Goal: Task Accomplishment & Management: Manage account settings

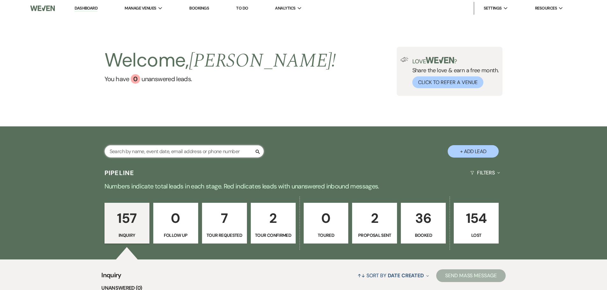
click at [164, 153] on input "text" at bounding box center [184, 151] width 159 height 12
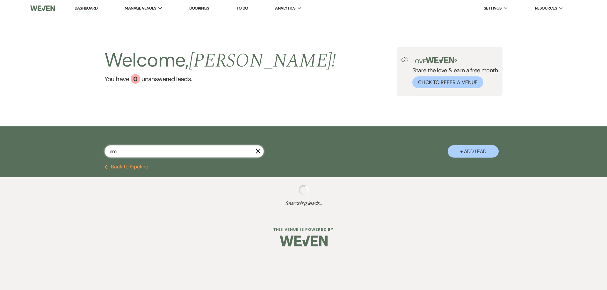
type input "emi"
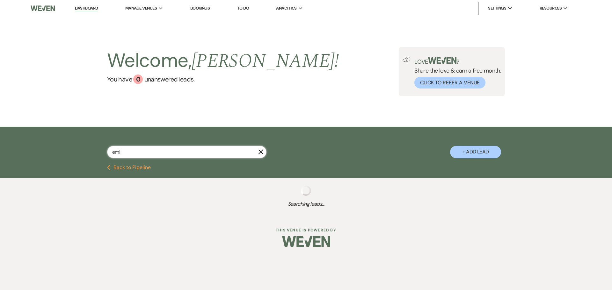
select select "4"
select select "8"
select select "1"
select select "8"
select select "5"
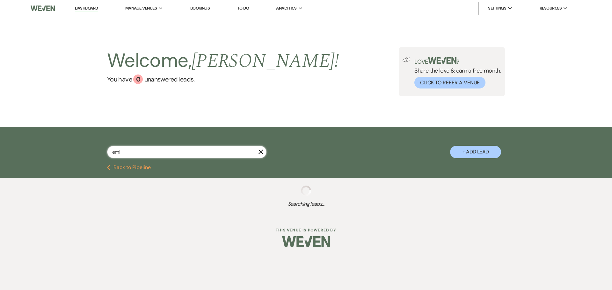
select select "8"
select select "5"
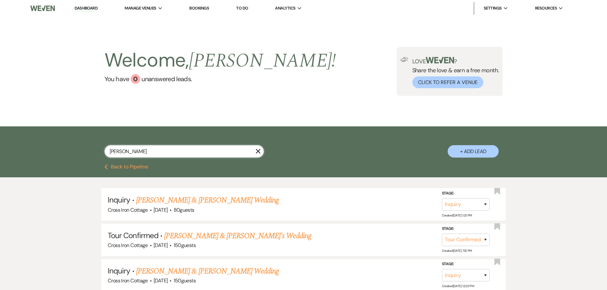
type input "[PERSON_NAME]"
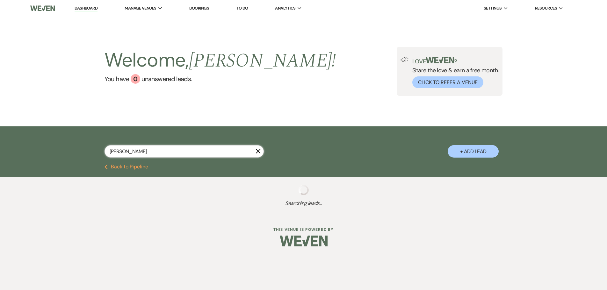
select select "4"
select select "8"
select select "1"
select select "8"
select select "5"
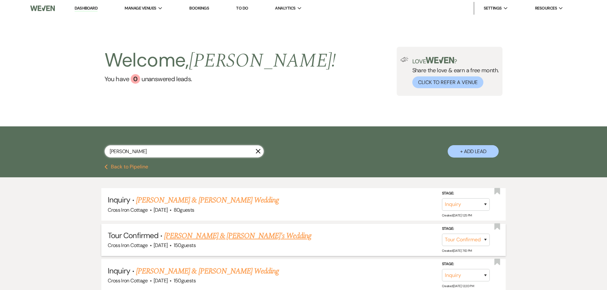
type input "[PERSON_NAME]"
click at [183, 237] on link "[PERSON_NAME] & [PERSON_NAME]'s Wedding" at bounding box center [237, 235] width 147 height 11
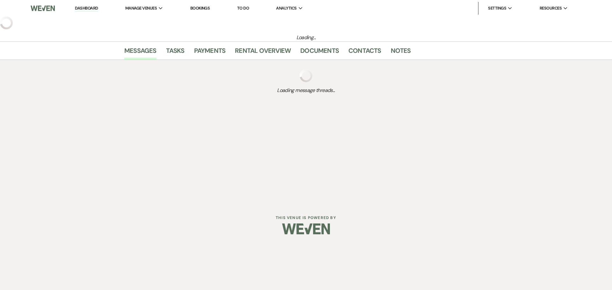
select select "4"
select select "5"
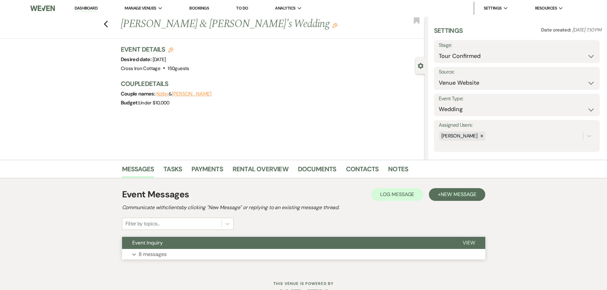
click at [160, 254] on p "8 messages" at bounding box center [153, 255] width 28 height 8
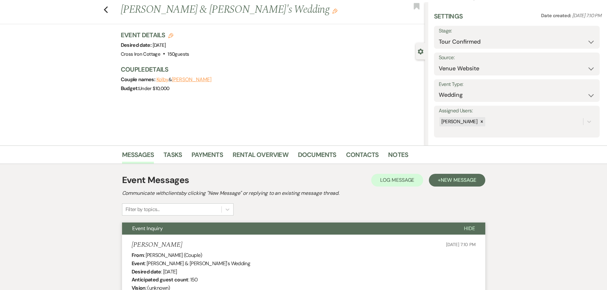
scroll to position [3, 0]
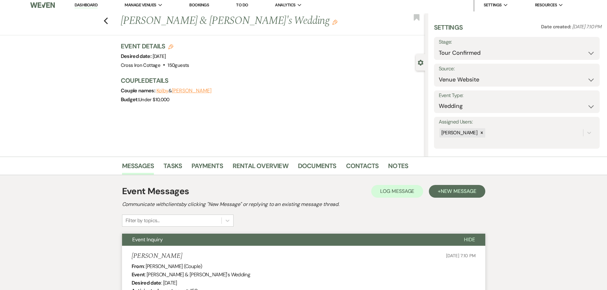
click at [179, 89] on button "[PERSON_NAME]" at bounding box center [192, 90] width 40 height 5
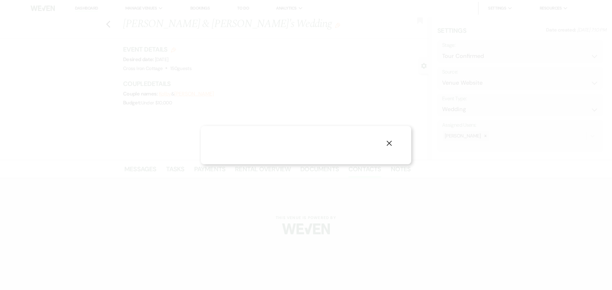
select select "1"
select select "text"
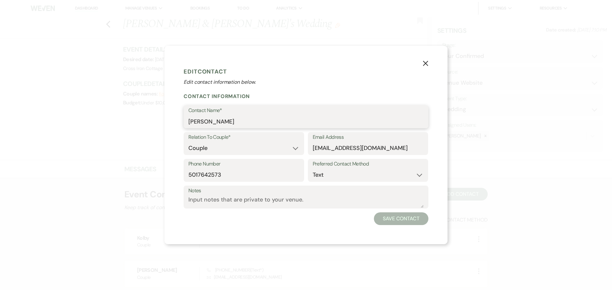
click at [261, 119] on input "[PERSON_NAME]" at bounding box center [305, 121] width 235 height 12
type input "[PERSON_NAME]"
click at [395, 222] on button "Save Contact" at bounding box center [401, 219] width 55 height 13
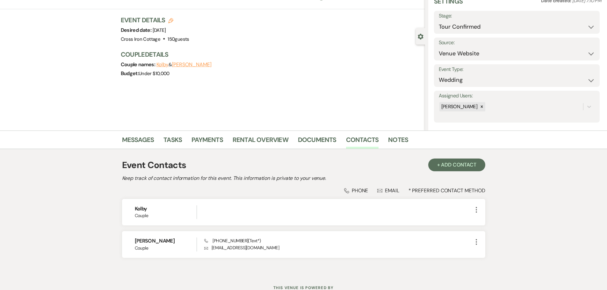
scroll to position [54, 0]
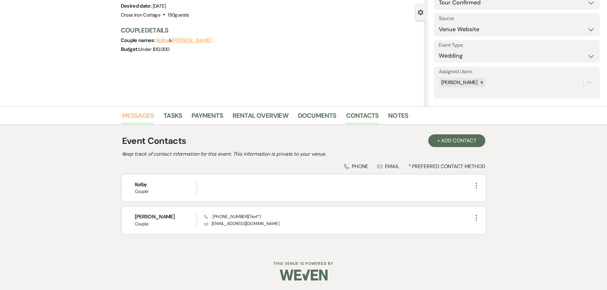
click at [140, 120] on link "Messages" at bounding box center [138, 118] width 32 height 14
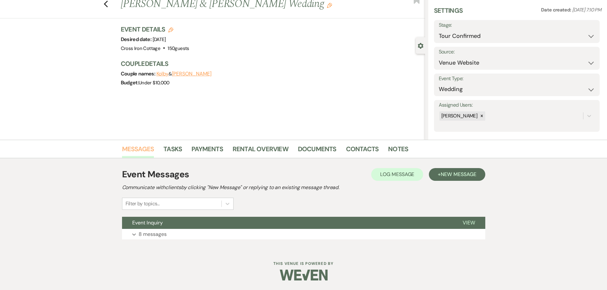
scroll to position [20, 0]
click at [468, 175] on span "New Message" at bounding box center [458, 174] width 35 height 7
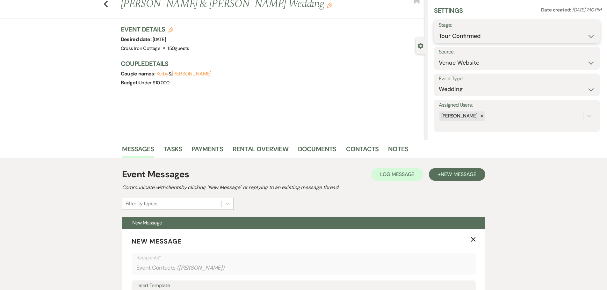
click at [544, 35] on select "Inquiry Follow Up Tour Requested Tour Confirmed Toured Proposal Sent Booked Lost" at bounding box center [517, 36] width 156 height 12
select select "6"
click at [439, 30] on select "Inquiry Follow Up Tour Requested Tour Confirmed Toured Proposal Sent Booked Lost" at bounding box center [517, 36] width 156 height 12
click at [586, 33] on button "Save" at bounding box center [582, 31] width 36 height 13
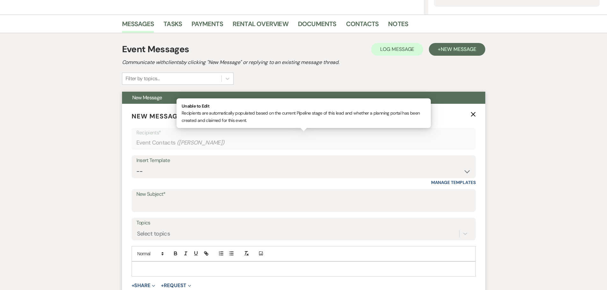
scroll to position [148, 0]
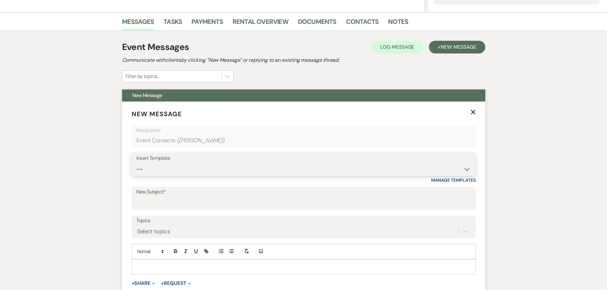
click at [306, 169] on select "-- Weven Planning Portal Introduction (Booked Events) Initial Inquiry Response …" at bounding box center [303, 169] width 335 height 12
select select "3745"
click at [136, 163] on select "-- Weven Planning Portal Introduction (Booked Events) Initial Inquiry Response …" at bounding box center [303, 169] width 335 height 12
type input "Cross Iron Cottage Toured"
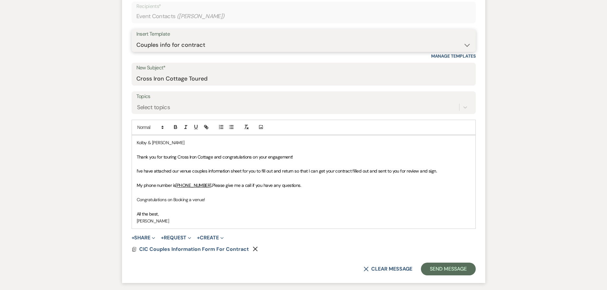
scroll to position [275, 0]
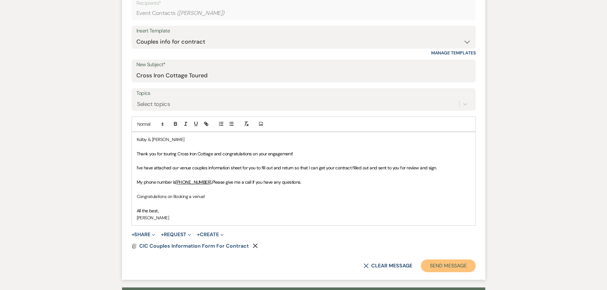
click at [453, 265] on button "Send Message" at bounding box center [448, 266] width 55 height 13
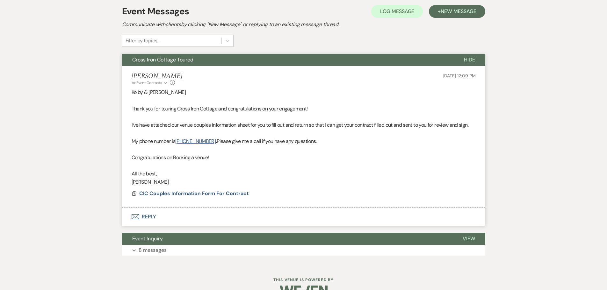
scroll to position [135, 0]
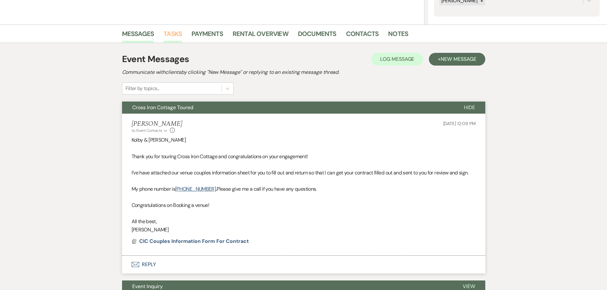
click at [172, 34] on link "Tasks" at bounding box center [173, 36] width 18 height 14
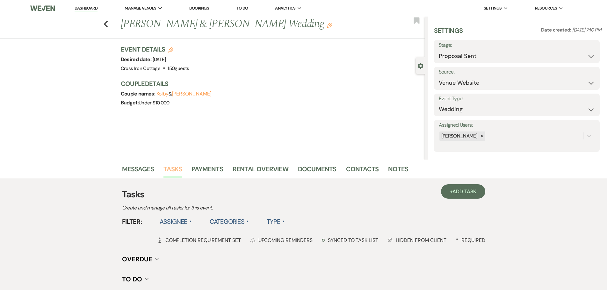
scroll to position [92, 0]
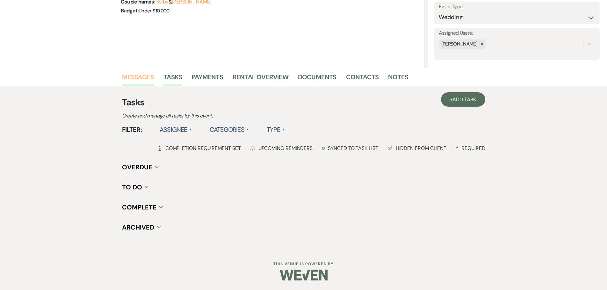
click at [140, 76] on link "Messages" at bounding box center [138, 79] width 32 height 14
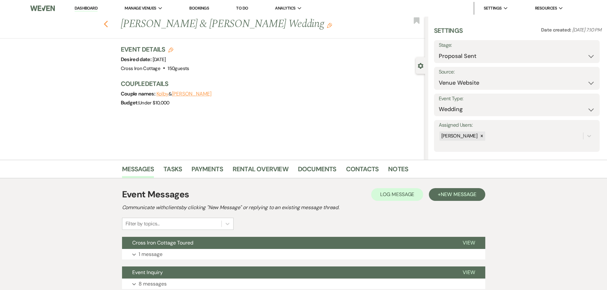
click at [107, 23] on icon "Previous" at bounding box center [106, 24] width 5 height 8
select select "6"
select select "8"
select select "1"
select select "8"
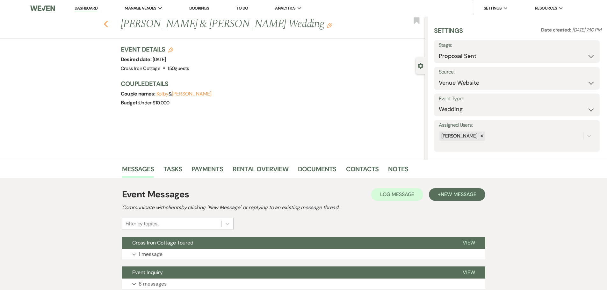
select select "5"
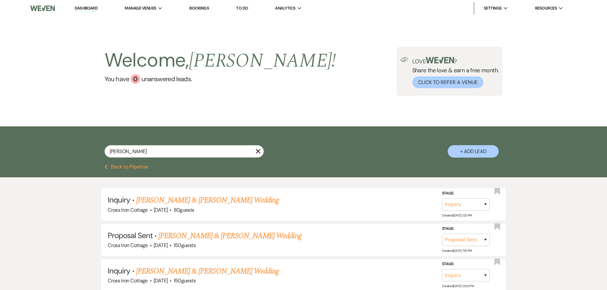
click at [123, 167] on button "Previous Back to Pipeline" at bounding box center [127, 166] width 44 height 5
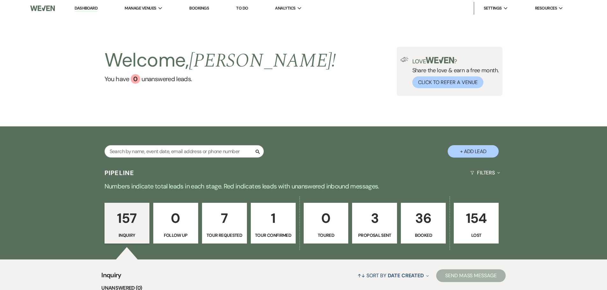
click at [441, 222] on p "36" at bounding box center [423, 218] width 37 height 21
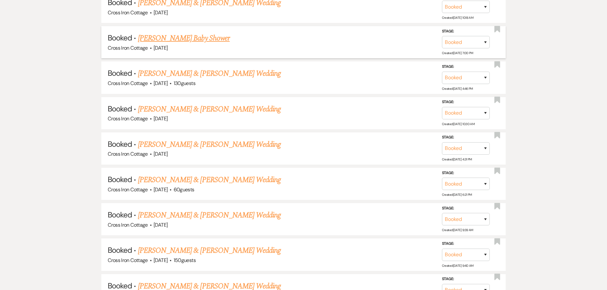
scroll to position [383, 0]
click at [206, 251] on link "[PERSON_NAME] & [PERSON_NAME] Wedding" at bounding box center [209, 250] width 143 height 11
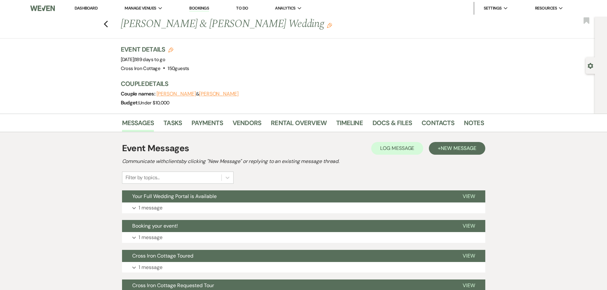
click at [173, 48] on icon "Edit" at bounding box center [170, 49] width 5 height 5
select select "771"
select select "eventDateAnd"
select select "false"
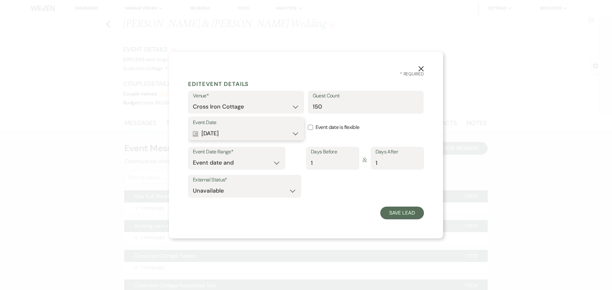
click at [263, 131] on button "Calendar [DATE] Expand" at bounding box center [246, 133] width 106 height 13
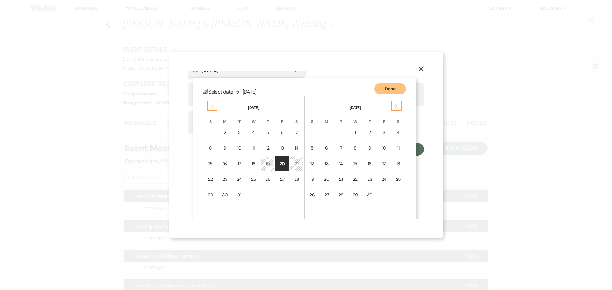
scroll to position [72, 0]
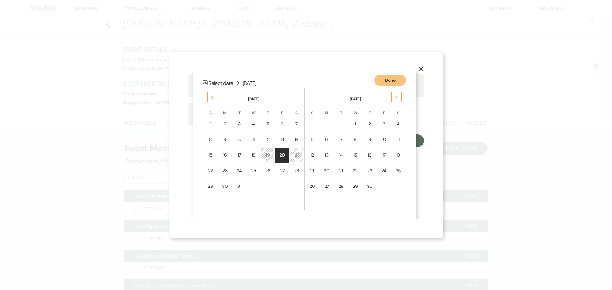
click at [298, 154] on div "21" at bounding box center [296, 155] width 5 height 7
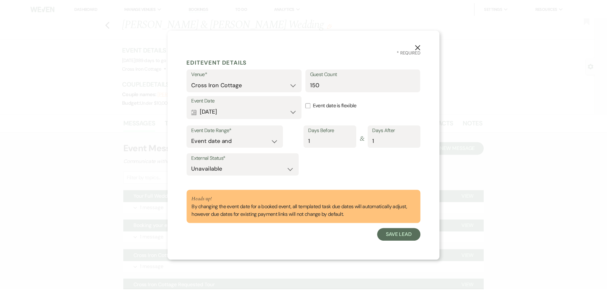
scroll to position [0, 0]
click at [405, 239] on button "Save Lead" at bounding box center [402, 235] width 44 height 13
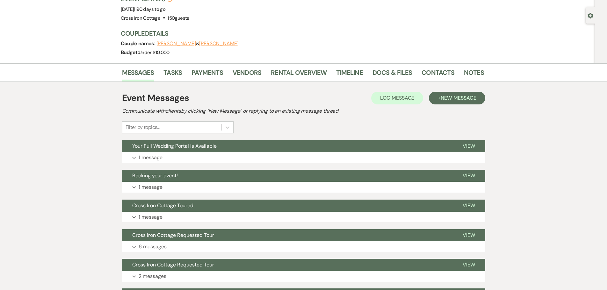
scroll to position [64, 0]
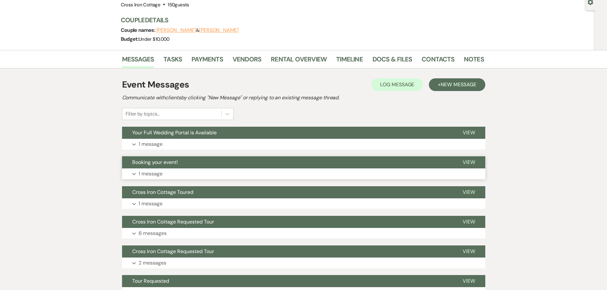
click at [157, 174] on p "1 message" at bounding box center [151, 174] width 24 height 8
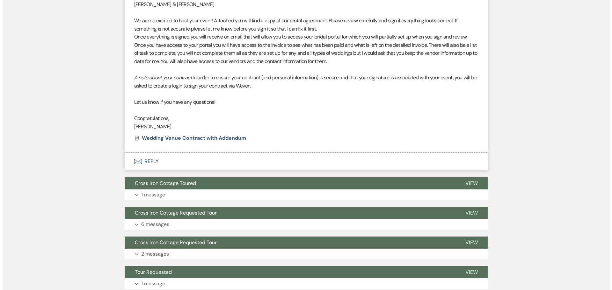
scroll to position [255, 0]
click at [196, 136] on span "Wedding Venue Contract with Addendum" at bounding box center [191, 138] width 104 height 7
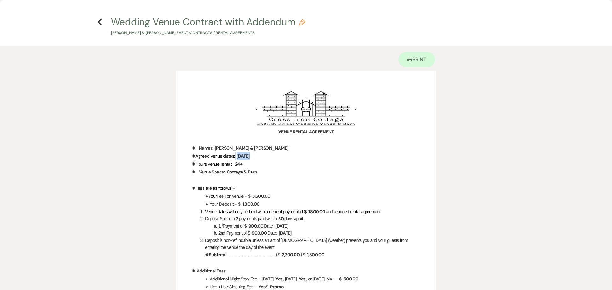
click at [250, 156] on span "[DATE]" at bounding box center [243, 156] width 14 height 7
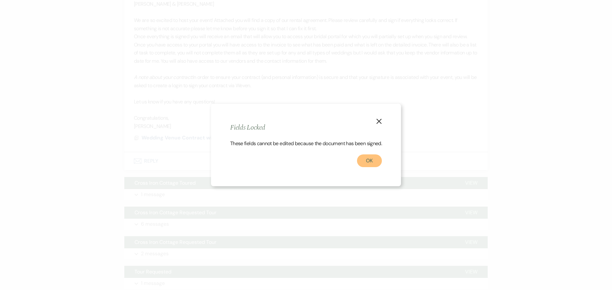
click at [367, 167] on button "OK" at bounding box center [369, 161] width 25 height 13
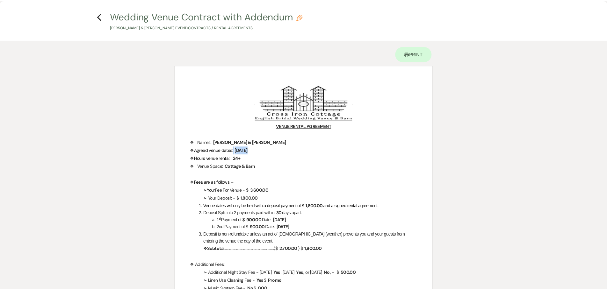
scroll to position [0, 0]
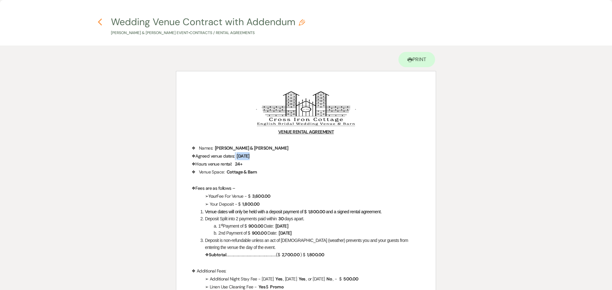
click at [99, 20] on use "button" at bounding box center [100, 21] width 4 height 7
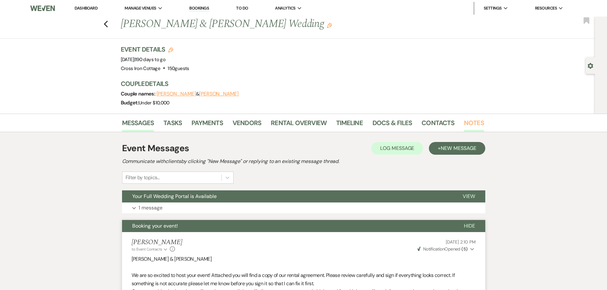
click at [469, 124] on link "Notes" at bounding box center [474, 125] width 20 height 14
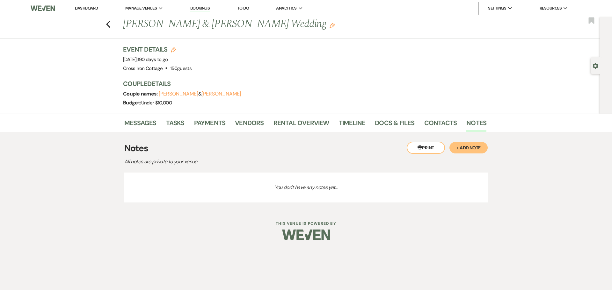
click at [465, 151] on button "+ Add Note" at bounding box center [468, 147] width 38 height 11
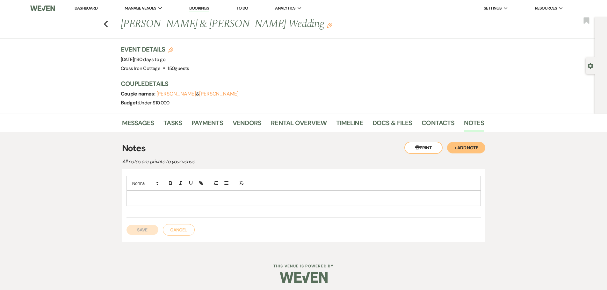
click at [133, 199] on p at bounding box center [304, 198] width 344 height 7
click at [150, 233] on button "Save" at bounding box center [143, 230] width 32 height 10
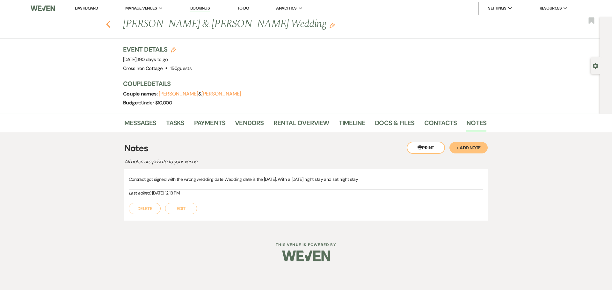
click at [106, 24] on icon "Previous" at bounding box center [108, 24] width 5 height 8
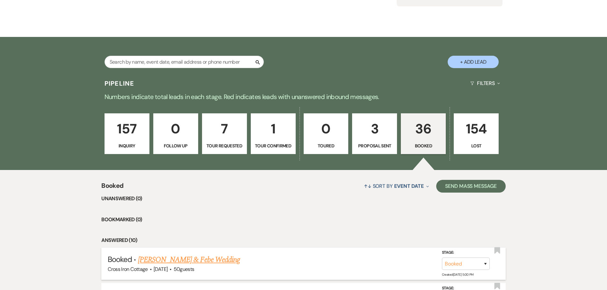
scroll to position [64, 0]
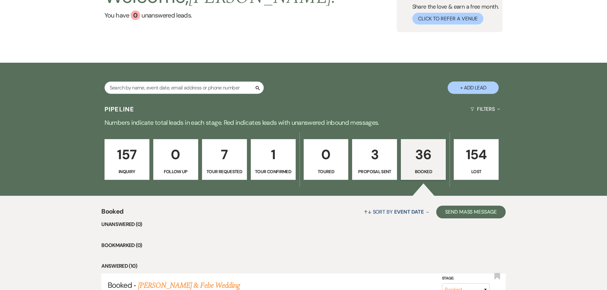
click at [385, 159] on p "3" at bounding box center [374, 154] width 37 height 21
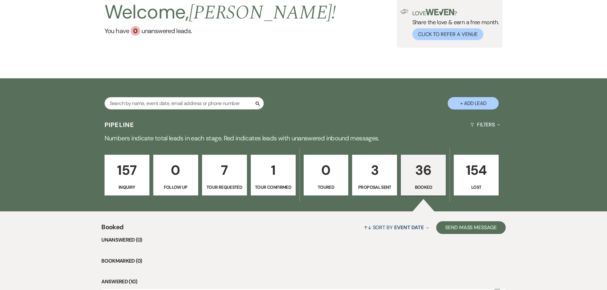
select select "6"
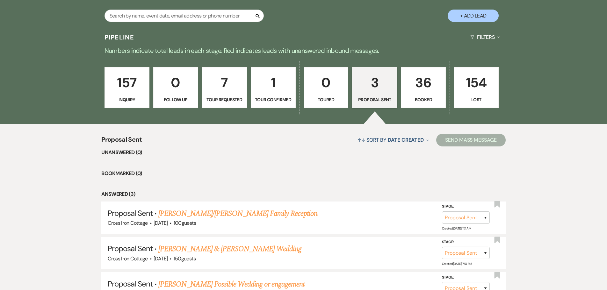
scroll to position [191, 0]
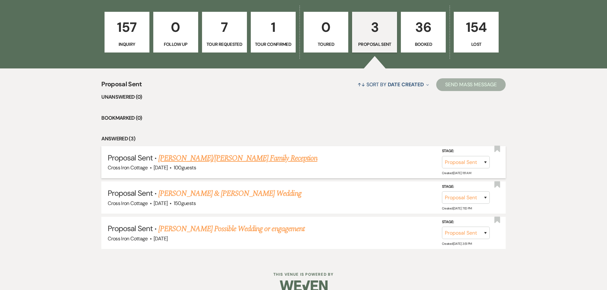
click at [178, 158] on link "[PERSON_NAME]/[PERSON_NAME] Family Reception" at bounding box center [237, 158] width 159 height 11
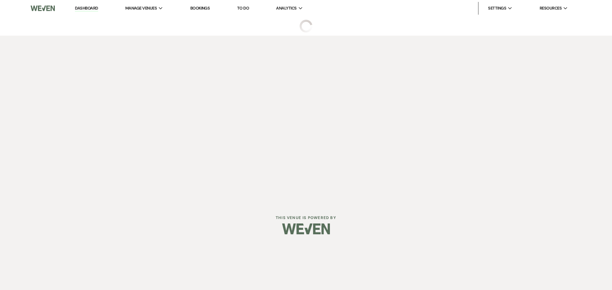
select select "6"
select select "13"
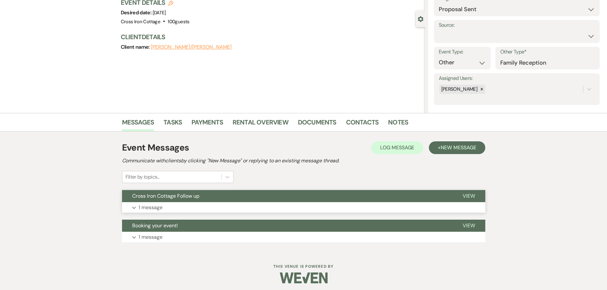
scroll to position [50, 0]
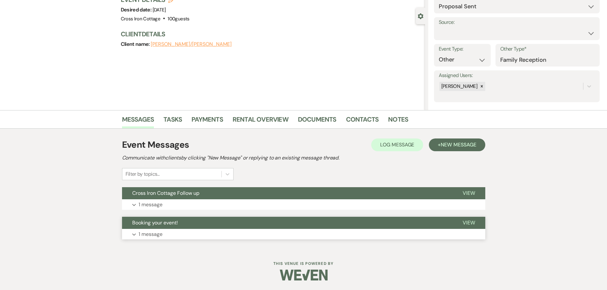
click at [152, 237] on p "1 message" at bounding box center [151, 234] width 24 height 8
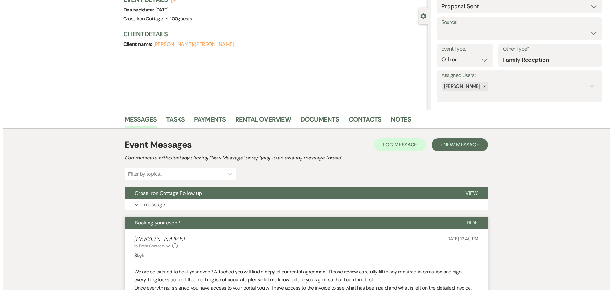
scroll to position [208, 0]
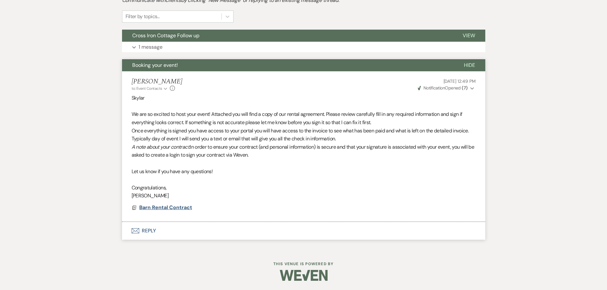
click at [177, 207] on span "Barn Rental Contract" at bounding box center [165, 207] width 53 height 7
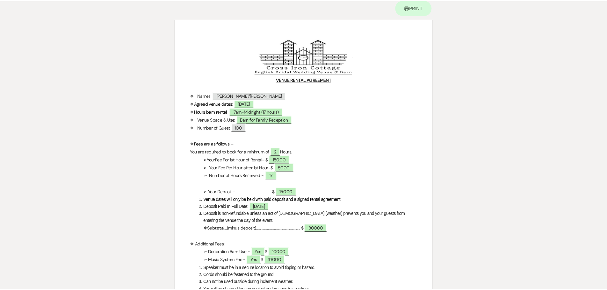
scroll to position [0, 0]
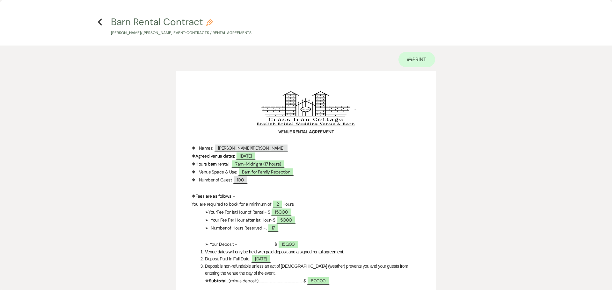
click at [102, 21] on h4 "Previous Barn Rental Contract Pencil [PERSON_NAME]/[PERSON_NAME] Event • Contra…" at bounding box center [306, 25] width 459 height 21
click at [99, 23] on use "button" at bounding box center [100, 21] width 4 height 7
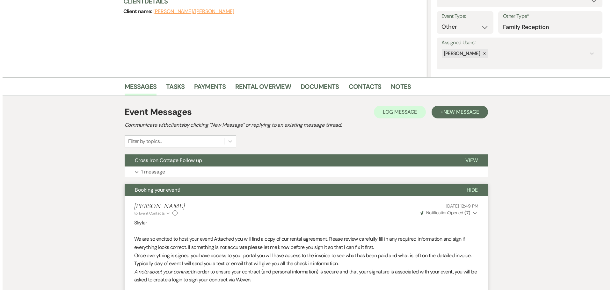
scroll to position [80, 0]
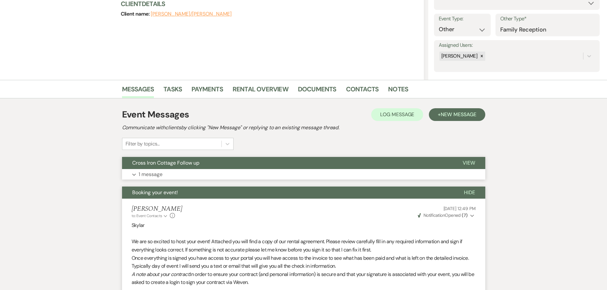
click at [146, 171] on p "1 message" at bounding box center [151, 175] width 24 height 8
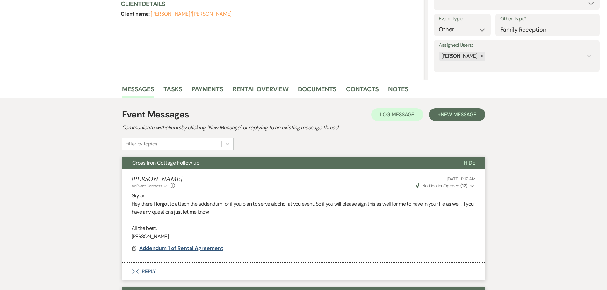
click at [185, 248] on span "Addendum 1 of Rental Agreement" at bounding box center [181, 248] width 84 height 7
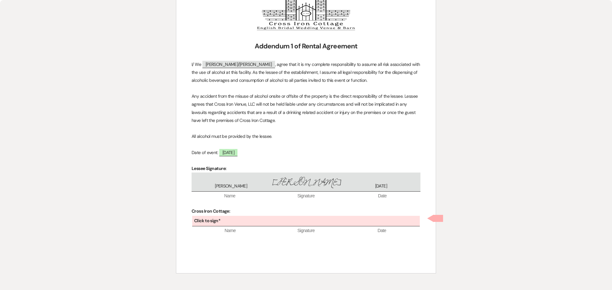
scroll to position [106, 0]
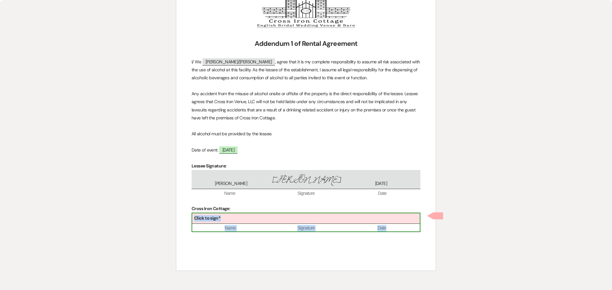
click at [247, 219] on div "Click to sign*" at bounding box center [306, 219] width 228 height 11
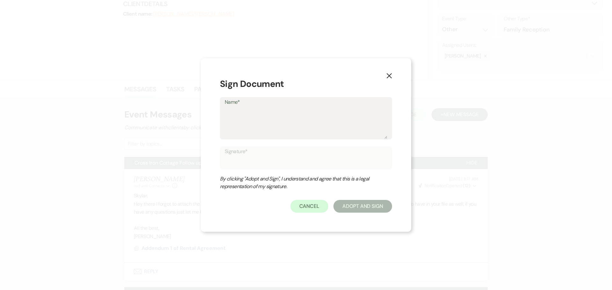
type textarea "R"
type input "R"
type textarea "Ra"
type input "Ra"
type textarea "Rah"
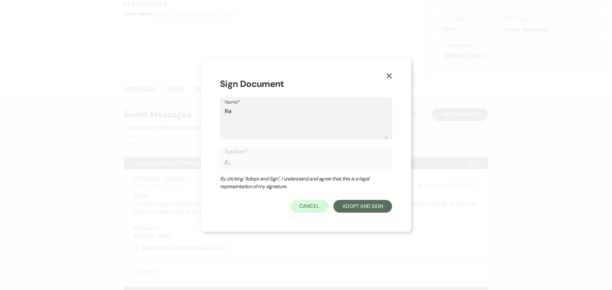
type input "Rah"
type textarea "Ra"
type input "Ra"
type textarea "Raf"
type input "Raf"
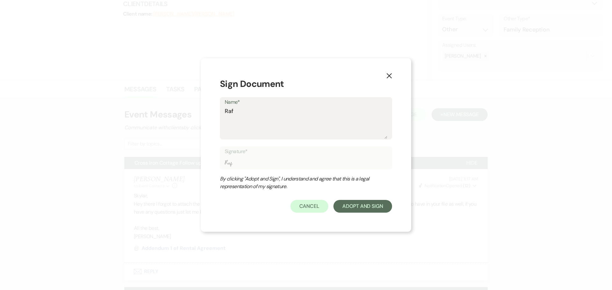
type textarea "Ra"
type input "Ra"
type textarea "Rac"
type input "Rac"
type textarea "Rach"
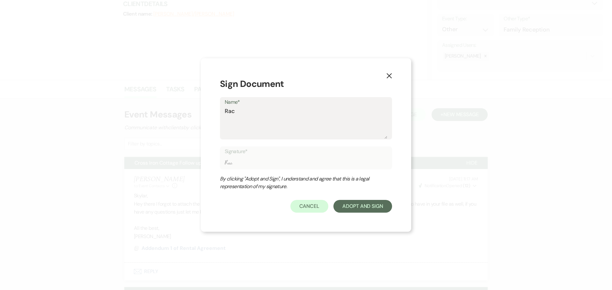
type input "Rach"
type textarea "Rache"
type input "Rache"
type textarea "[PERSON_NAME]"
type input "[PERSON_NAME]"
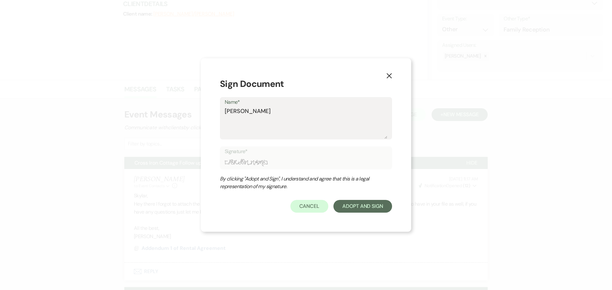
type textarea "[PERSON_NAME]"
type input "[PERSON_NAME]"
type textarea "[PERSON_NAME]"
type input "[PERSON_NAME]"
type textarea "[PERSON_NAME]"
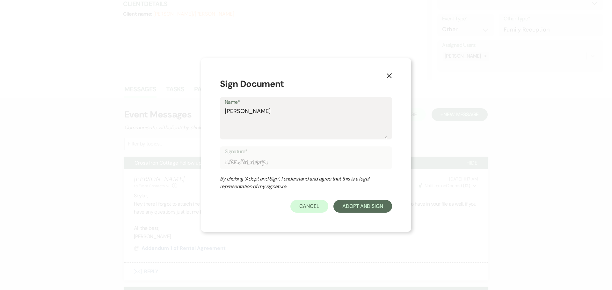
type input "[PERSON_NAME]"
type textarea "[PERSON_NAME]"
type input "[PERSON_NAME]"
type textarea "[PERSON_NAME]"
type input "[PERSON_NAME]"
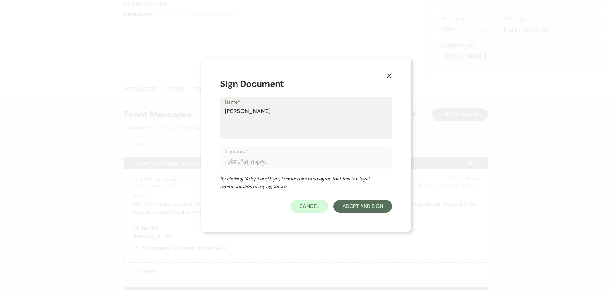
type textarea "[PERSON_NAME]"
type input "[PERSON_NAME]"
type textarea "[PERSON_NAME]"
type input "[PERSON_NAME]"
type textarea "[PERSON_NAME]"
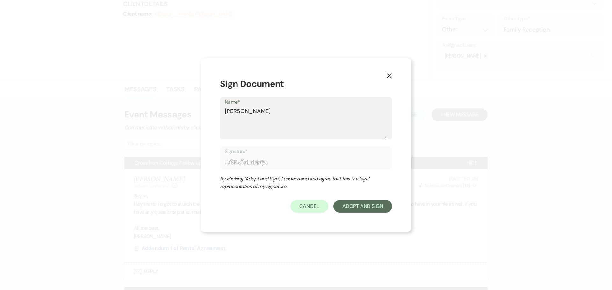
type input "[PERSON_NAME]"
type textarea "[PERSON_NAME]"
click at [340, 209] on button "Adopt And Sign" at bounding box center [362, 206] width 59 height 13
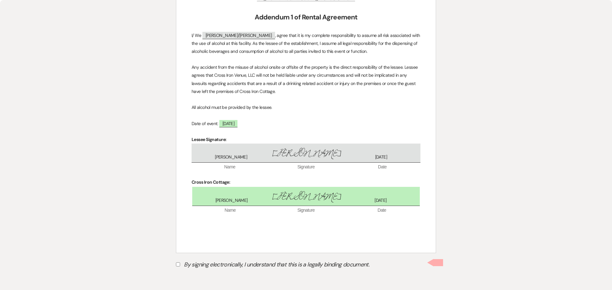
scroll to position [134, 0]
click at [176, 266] on input "By signing electronically, I understand that this is a legally binding document." at bounding box center [178, 264] width 4 height 4
checkbox input "true"
click at [197, 279] on button "Submit" at bounding box center [198, 279] width 45 height 11
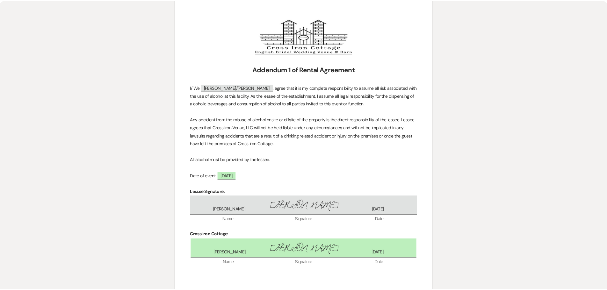
scroll to position [0, 0]
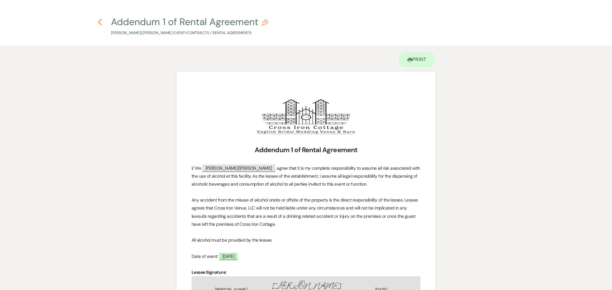
click at [99, 22] on use "button" at bounding box center [100, 21] width 4 height 7
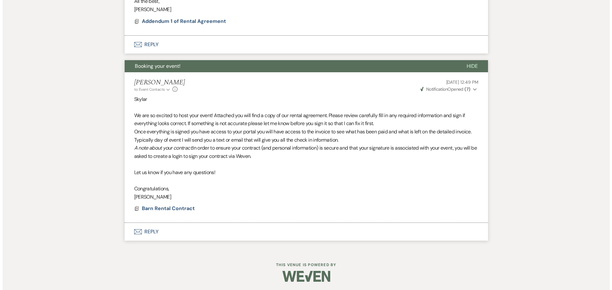
scroll to position [309, 0]
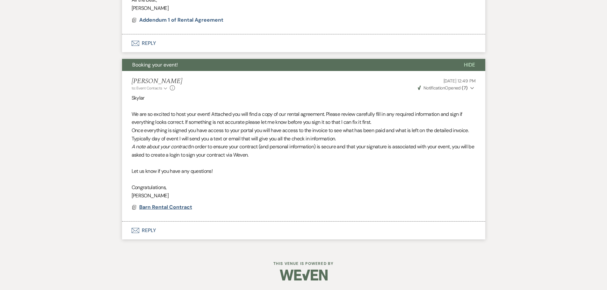
click at [164, 207] on span "Barn Rental Contract" at bounding box center [165, 207] width 53 height 7
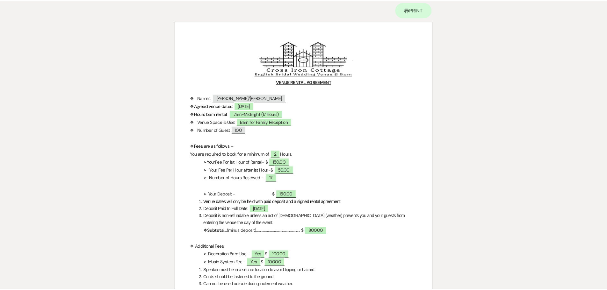
scroll to position [0, 0]
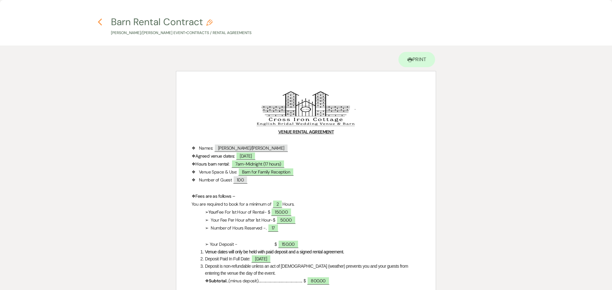
click at [99, 21] on use "button" at bounding box center [100, 21] width 4 height 7
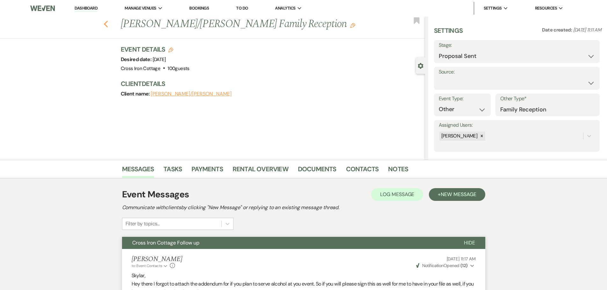
click at [108, 23] on icon "Previous" at bounding box center [106, 24] width 5 height 8
select select "6"
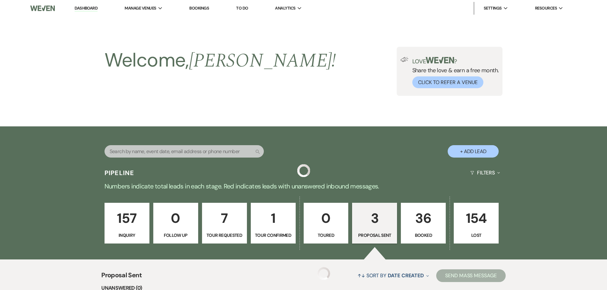
scroll to position [191, 0]
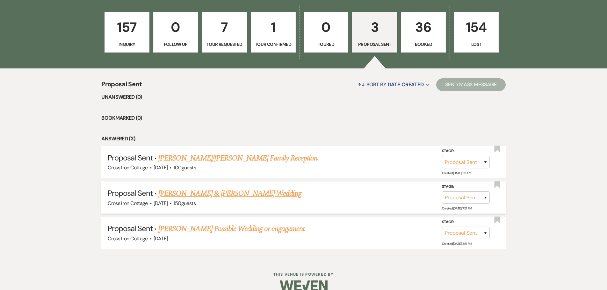
click at [199, 195] on link "[PERSON_NAME] & [PERSON_NAME] Wedding" at bounding box center [229, 193] width 143 height 11
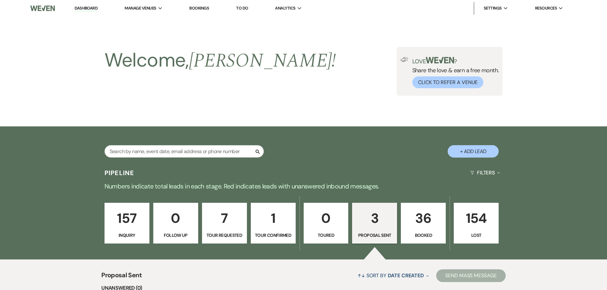
select select "6"
select select "5"
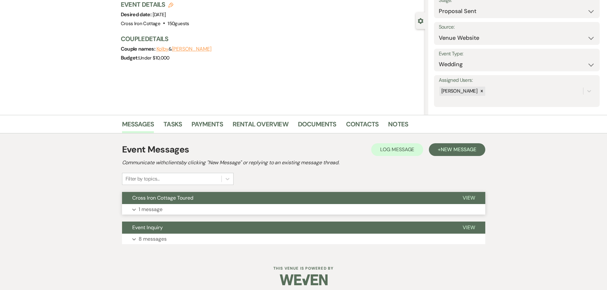
scroll to position [50, 0]
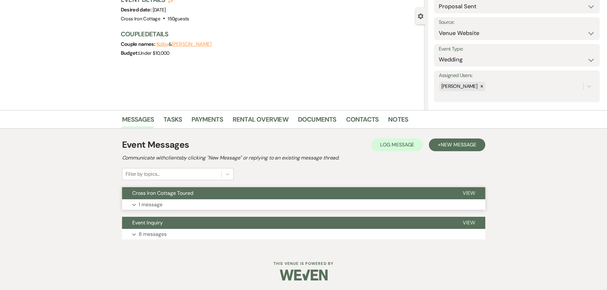
click at [158, 202] on p "1 message" at bounding box center [151, 205] width 24 height 8
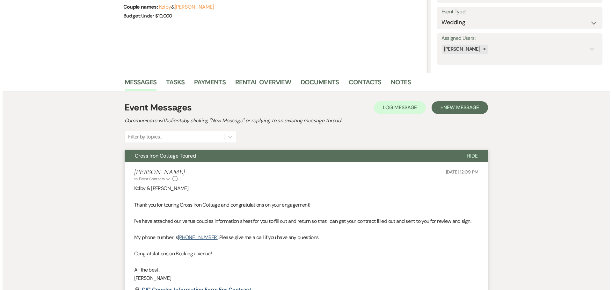
scroll to position [199, 0]
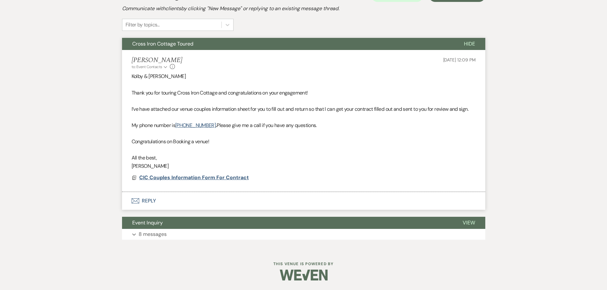
click at [218, 175] on span "CIC Couples Information Form For Contract" at bounding box center [194, 177] width 110 height 7
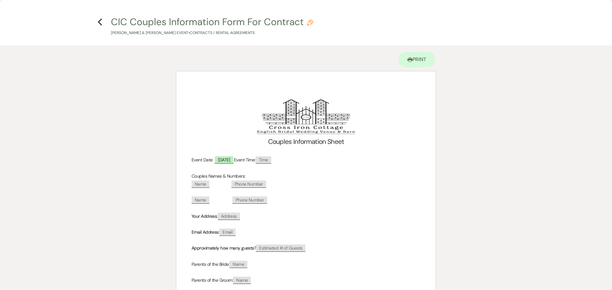
select select "6"
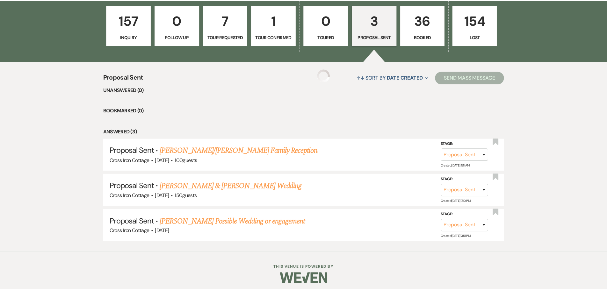
scroll to position [191, 0]
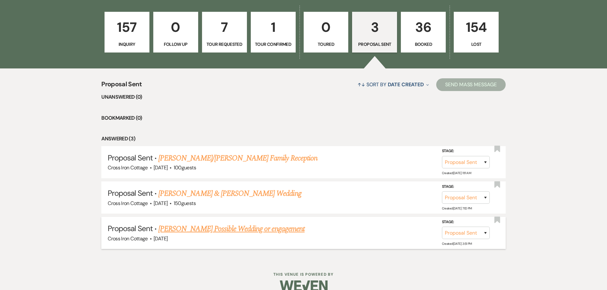
click at [262, 228] on link "[PERSON_NAME] Possible Wedding or engagement" at bounding box center [231, 228] width 146 height 11
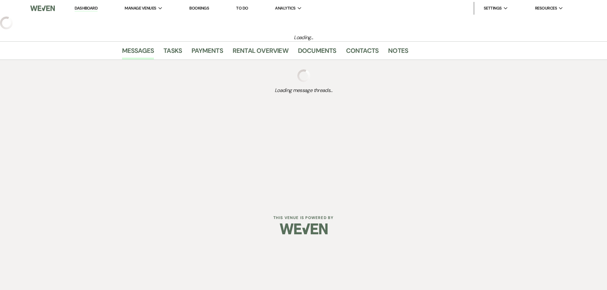
select select "6"
select select "13"
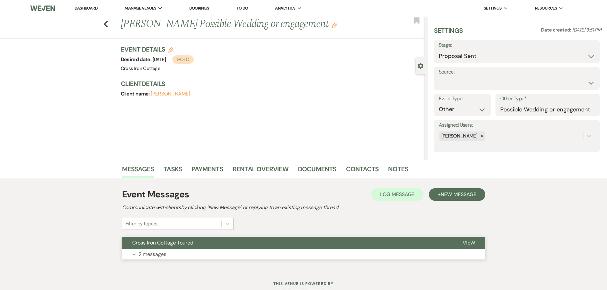
click at [173, 244] on span "Cross Iron Cottage Toured" at bounding box center [162, 243] width 61 height 7
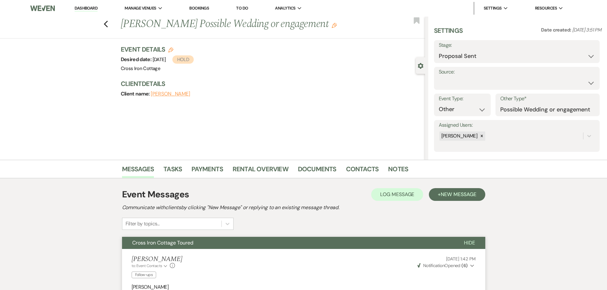
scroll to position [191, 0]
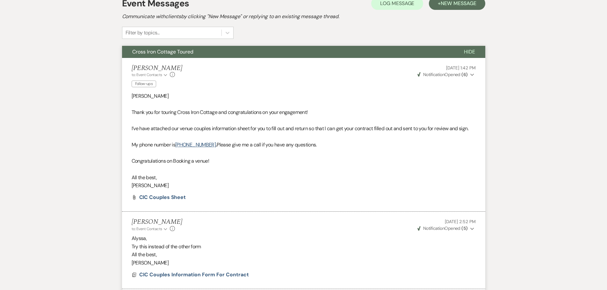
select select "6"
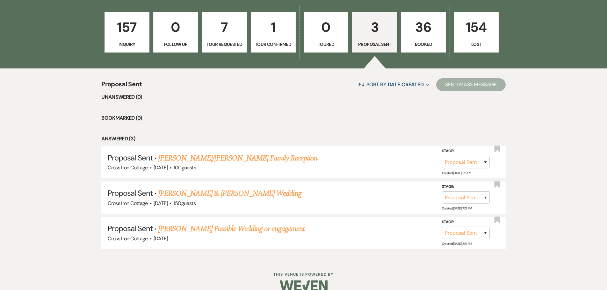
click at [285, 25] on p "1" at bounding box center [273, 27] width 37 height 21
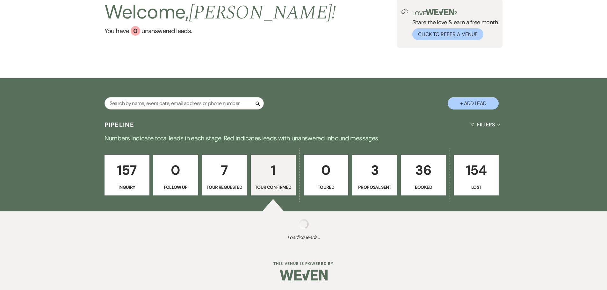
scroll to position [131, 0]
select select "4"
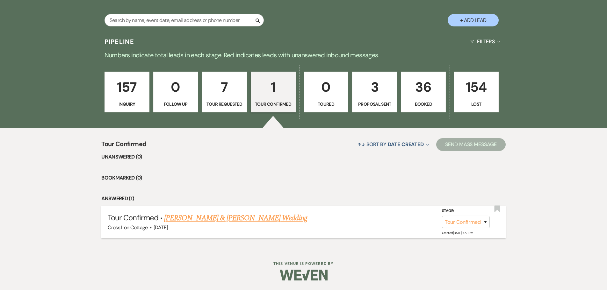
click at [186, 219] on link "[PERSON_NAME] & [PERSON_NAME] Wedding" at bounding box center [235, 218] width 143 height 11
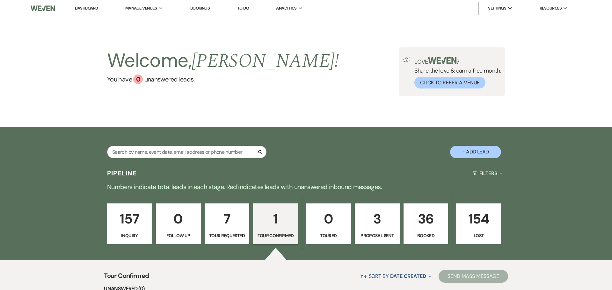
select select "4"
select select "5"
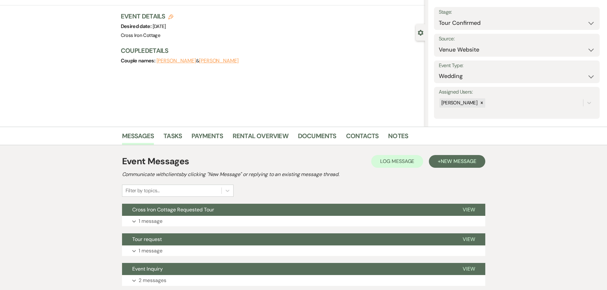
scroll to position [79, 0]
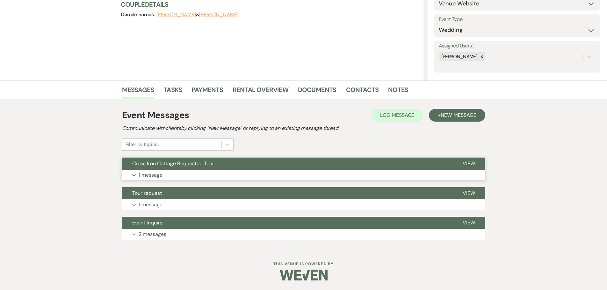
click at [192, 165] on span "Cross Iron Cottage Requested Tour" at bounding box center [173, 163] width 82 height 7
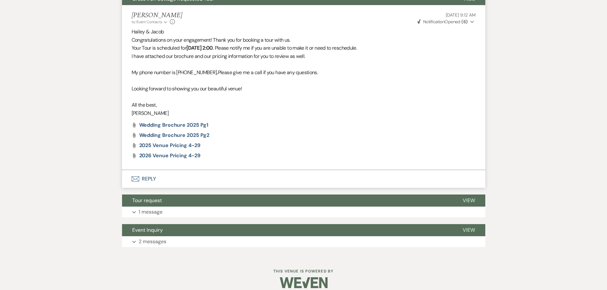
scroll to position [252, 0]
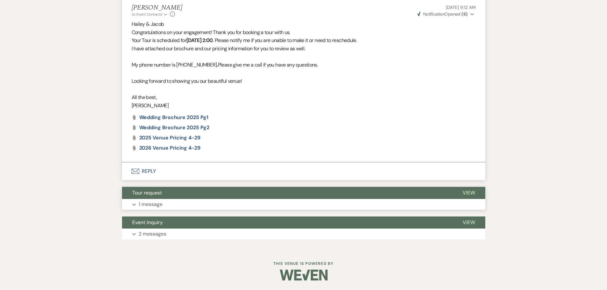
click at [154, 196] on span "Tour request" at bounding box center [147, 193] width 30 height 7
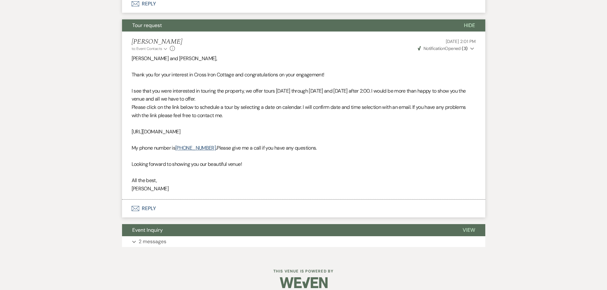
scroll to position [427, 0]
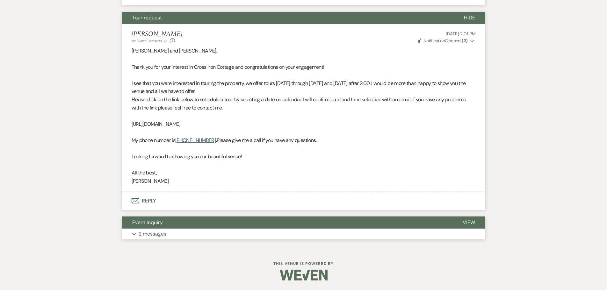
click at [151, 223] on span "Event Inquiry" at bounding box center [147, 222] width 31 height 7
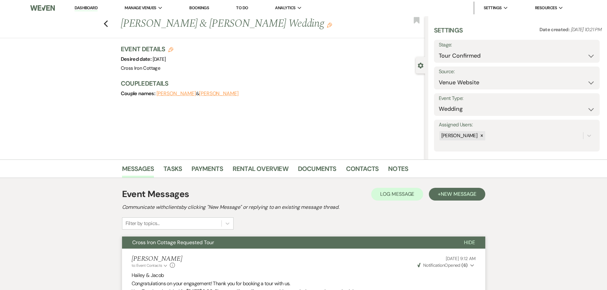
scroll to position [0, 0]
click at [500, 45] on label "Stage:" at bounding box center [517, 45] width 156 height 9
click at [532, 56] on select "Inquiry Follow Up Tour Requested Tour Confirmed Toured Proposal Sent Booked Lost" at bounding box center [517, 56] width 156 height 12
select select "8"
click at [439, 50] on select "Inquiry Follow Up Tour Requested Tour Confirmed Toured Proposal Sent Booked Lost" at bounding box center [517, 56] width 156 height 12
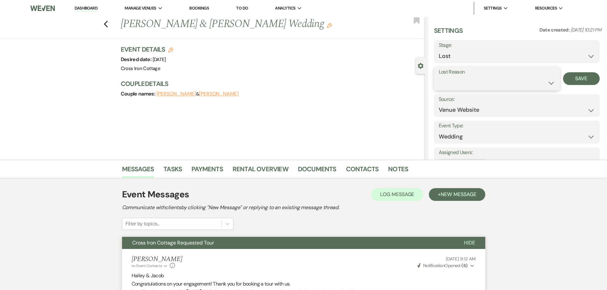
click at [482, 89] on select "Booked Elsewhere Budget Date Unavailable No Response Not a Good Match Capacity …" at bounding box center [497, 83] width 116 height 12
select select "5"
click at [439, 77] on select "Booked Elsewhere Budget Date Unavailable No Response Not a Good Match Capacity …" at bounding box center [497, 83] width 116 height 12
click at [575, 81] on button "Save" at bounding box center [581, 78] width 37 height 13
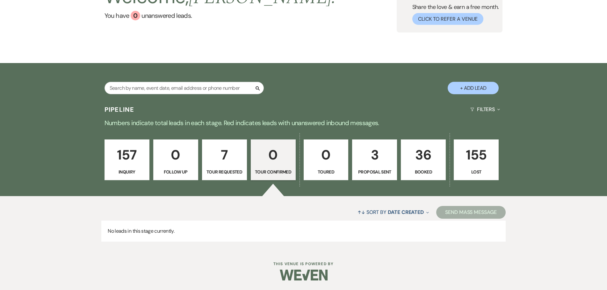
click at [216, 165] on p "7" at bounding box center [224, 154] width 37 height 21
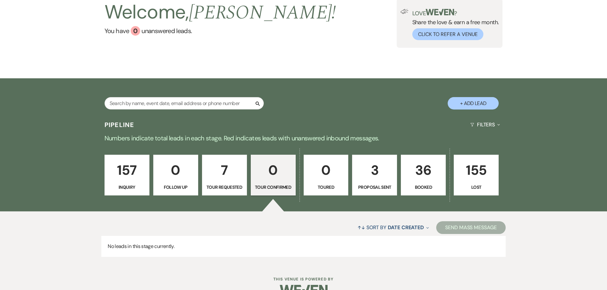
select select "2"
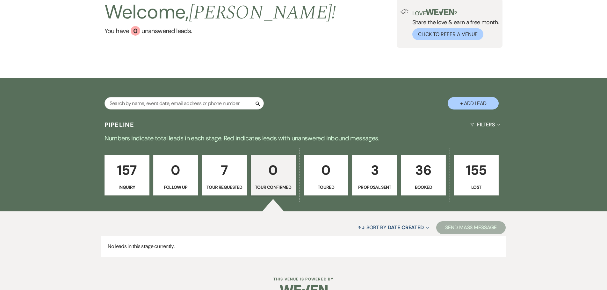
select select "2"
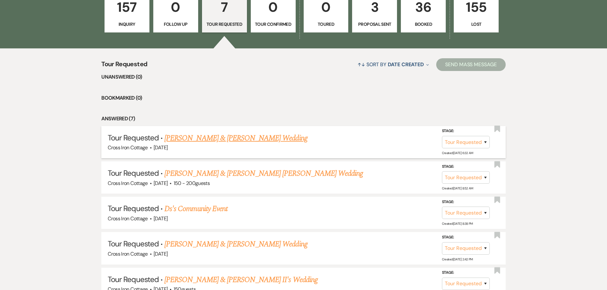
scroll to position [223, 0]
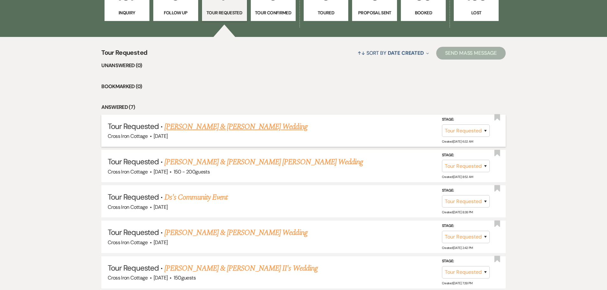
click at [235, 127] on link "[PERSON_NAME] & [PERSON_NAME] Wedding" at bounding box center [235, 126] width 143 height 11
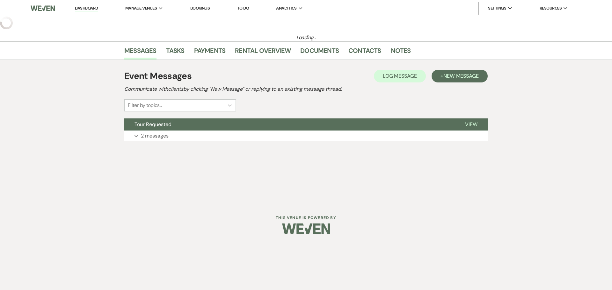
select select "2"
select select "5"
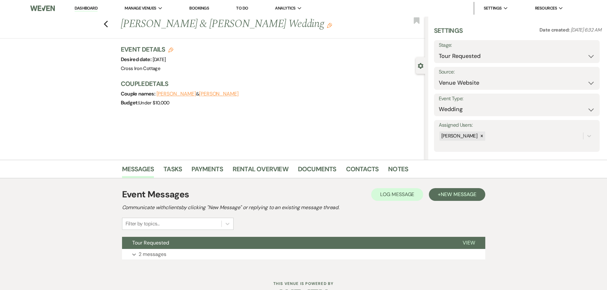
scroll to position [20, 0]
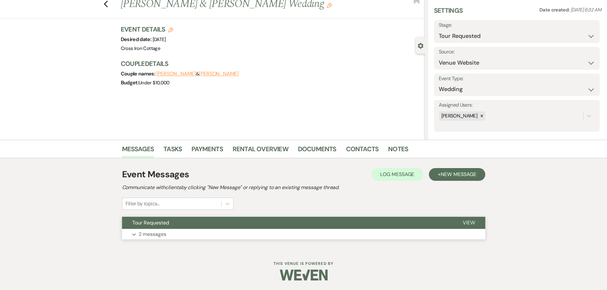
click at [148, 231] on p "2 messages" at bounding box center [153, 234] width 28 height 8
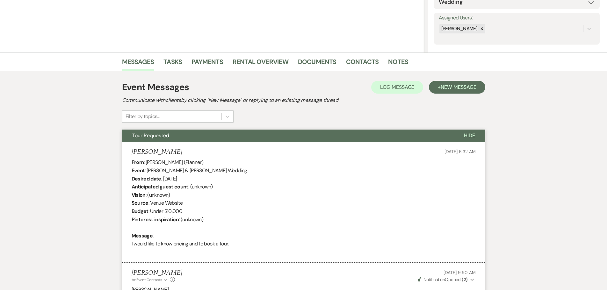
scroll to position [99, 0]
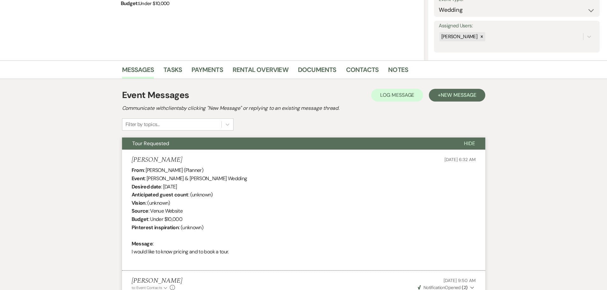
scroll to position [223, 0]
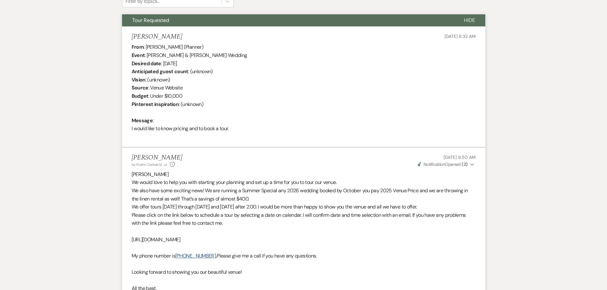
select select "2"
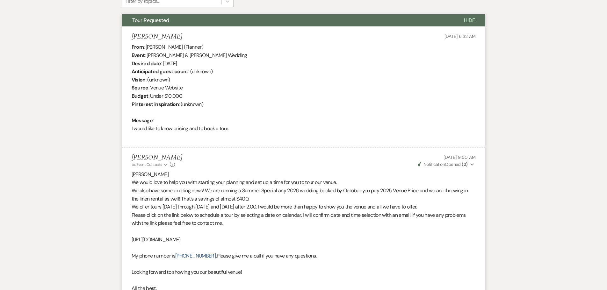
select select "2"
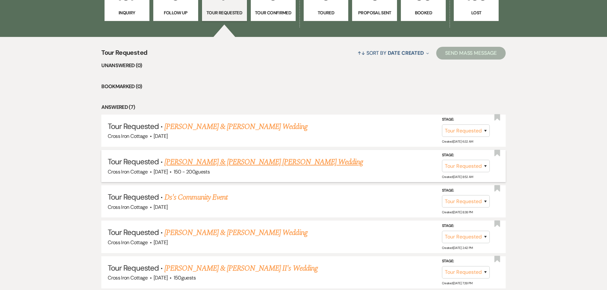
click at [229, 165] on link "[PERSON_NAME] & [PERSON_NAME] [PERSON_NAME] Wedding" at bounding box center [263, 162] width 199 height 11
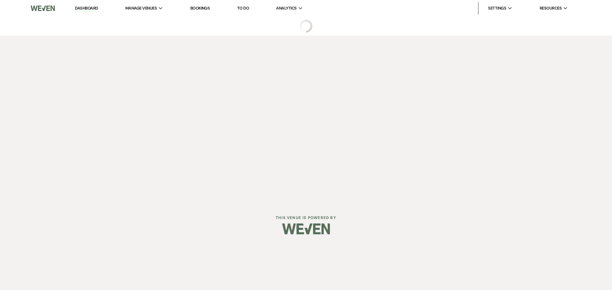
select select "2"
select select "5"
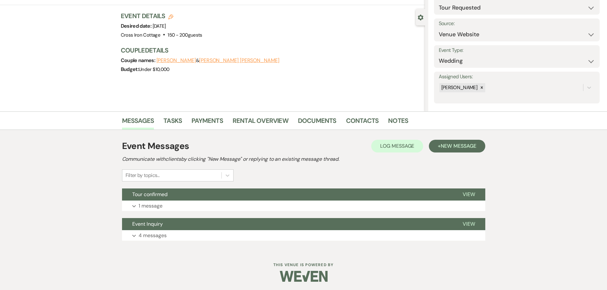
scroll to position [50, 0]
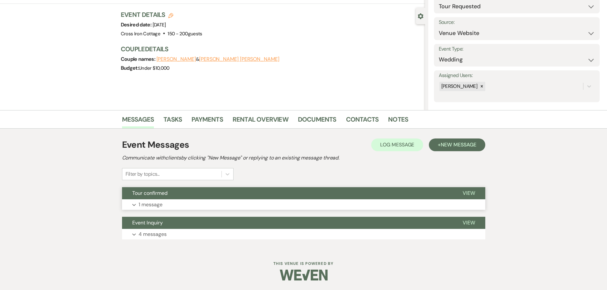
click at [160, 194] on span "Tour confirmed" at bounding box center [149, 193] width 35 height 7
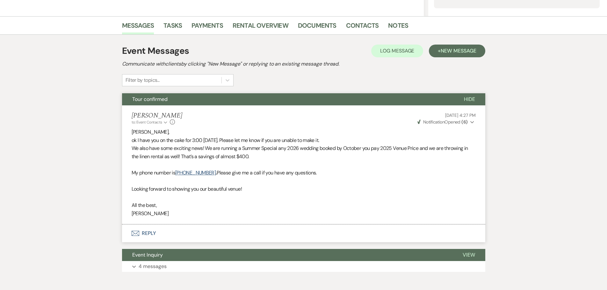
scroll to position [176, 0]
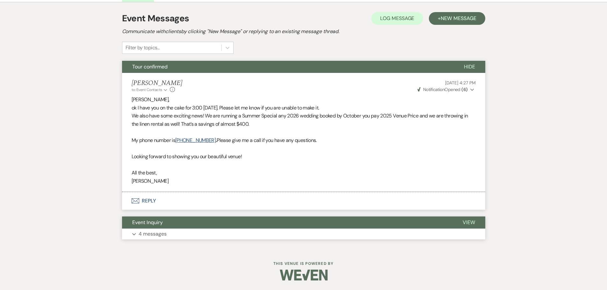
click at [204, 226] on button "Event Inquiry" at bounding box center [287, 223] width 331 height 12
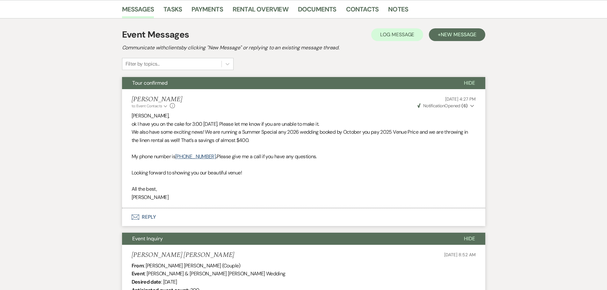
scroll to position [150, 0]
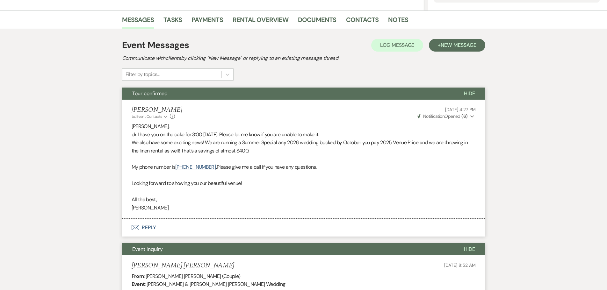
select select "2"
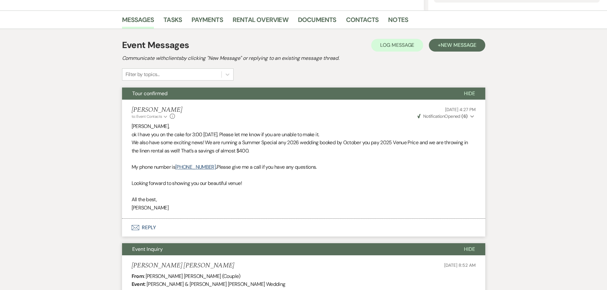
select select "2"
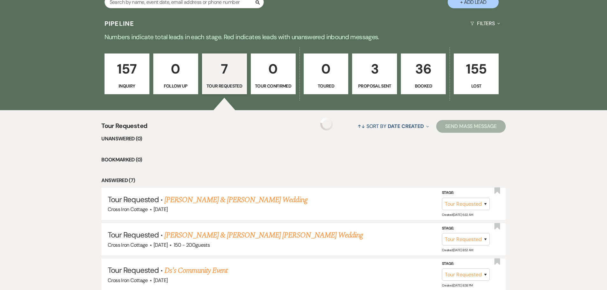
scroll to position [223, 0]
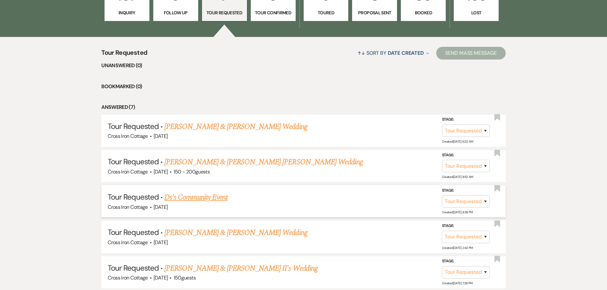
click at [198, 200] on link "Ds's Community Event" at bounding box center [195, 197] width 63 height 11
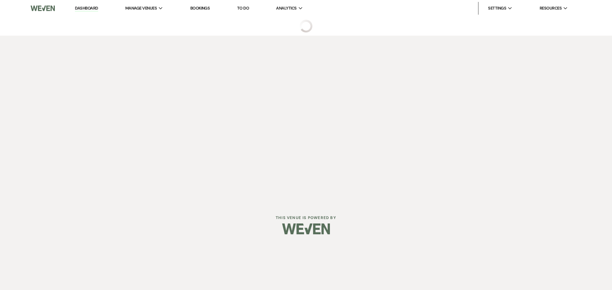
select select "2"
select select "5"
select select "7"
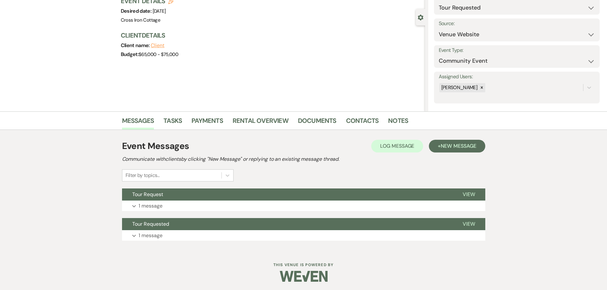
scroll to position [50, 0]
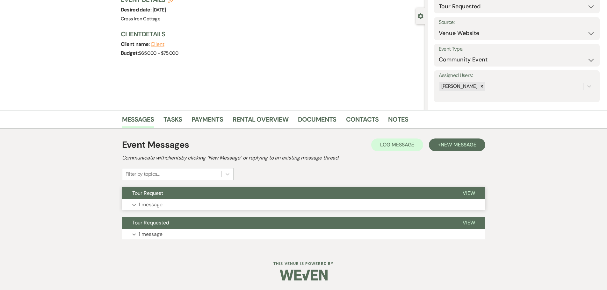
click at [158, 193] on span "Tour Request" at bounding box center [147, 193] width 31 height 7
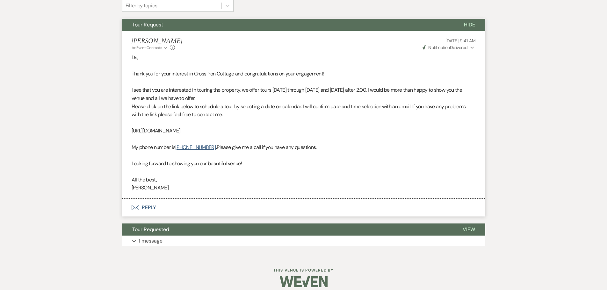
scroll to position [225, 0]
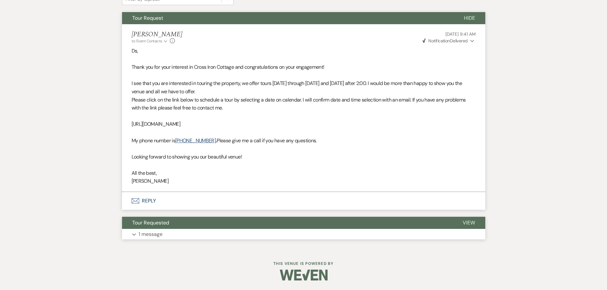
click at [157, 224] on span "Tour Requested" at bounding box center [150, 223] width 37 height 7
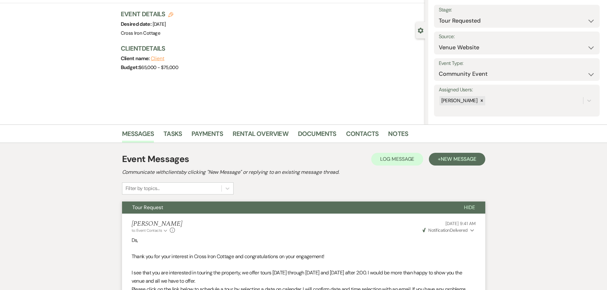
scroll to position [0, 0]
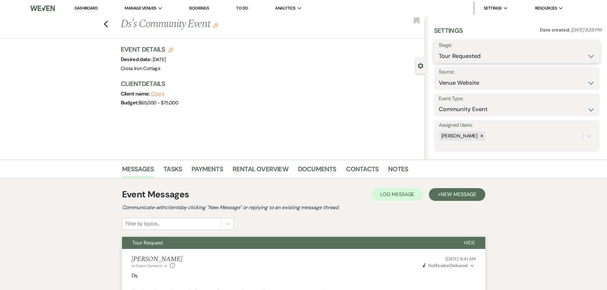
click at [527, 57] on select "Inquiry Follow Up Tour Requested Tour Confirmed Toured Proposal Sent Booked Lost" at bounding box center [517, 56] width 156 height 12
select select "8"
click at [439, 50] on select "Inquiry Follow Up Tour Requested Tour Confirmed Toured Proposal Sent Booked Lost" at bounding box center [517, 56] width 156 height 12
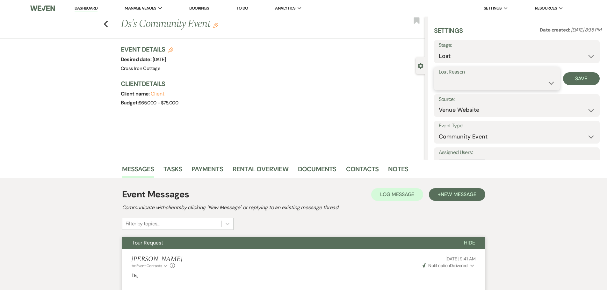
click at [519, 80] on select "Booked Elsewhere Budget Date Unavailable No Response Not a Good Match Capacity …" at bounding box center [497, 83] width 116 height 12
select select "3"
click at [439, 77] on select "Booked Elsewhere Budget Date Unavailable No Response Not a Good Match Capacity …" at bounding box center [497, 83] width 116 height 12
click at [585, 82] on button "Save" at bounding box center [581, 78] width 37 height 13
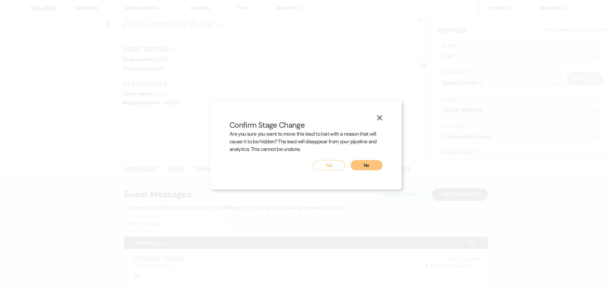
click at [326, 166] on button "Yes" at bounding box center [329, 165] width 32 height 10
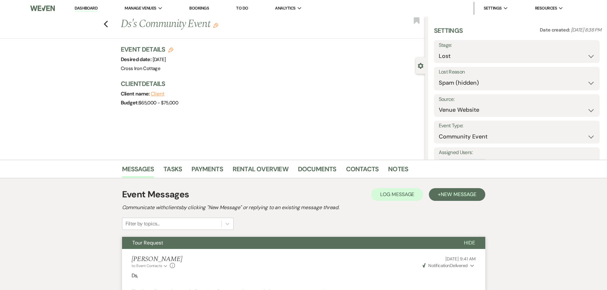
select select "2"
select select "8"
select select "3"
select select "2"
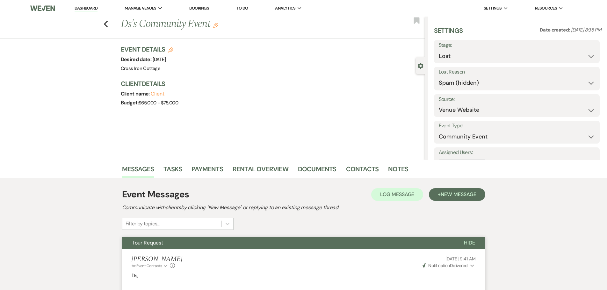
select select "2"
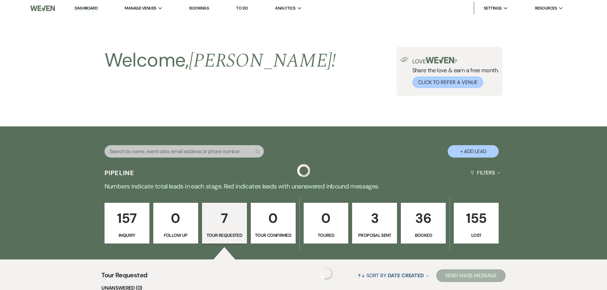
scroll to position [223, 0]
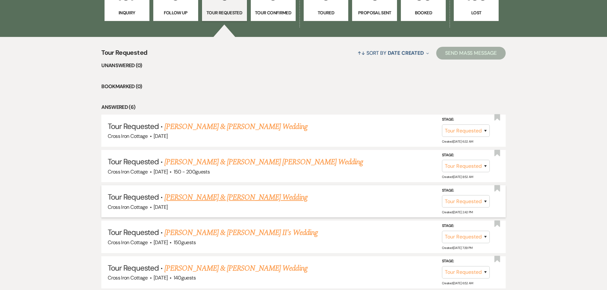
click at [232, 194] on link "[PERSON_NAME] & [PERSON_NAME] Wedding" at bounding box center [235, 197] width 143 height 11
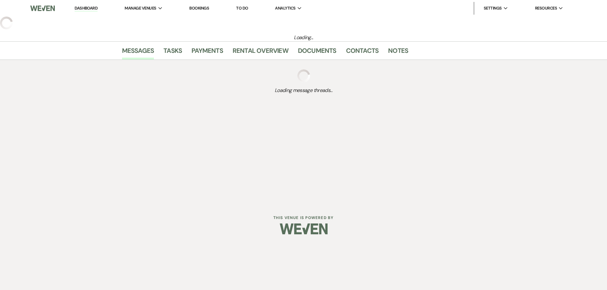
select select "2"
select select "8"
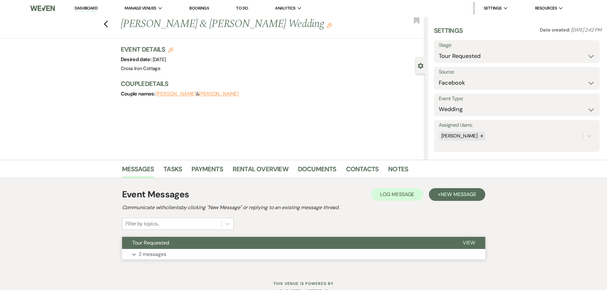
click at [150, 252] on p "2 messages" at bounding box center [153, 255] width 28 height 8
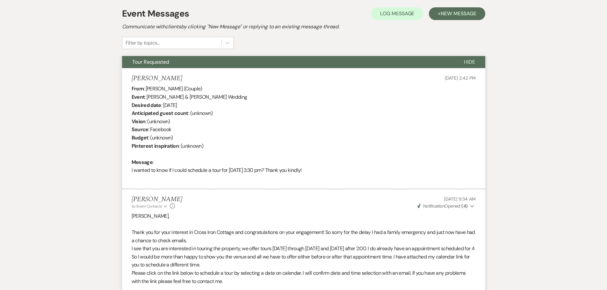
scroll to position [165, 0]
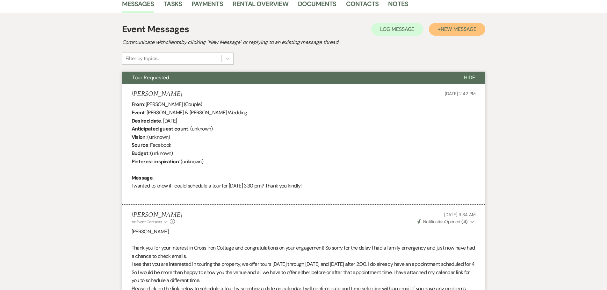
click at [448, 33] on button "+ New Message" at bounding box center [457, 29] width 56 height 13
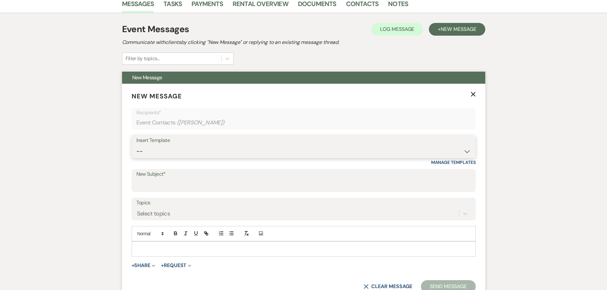
click at [150, 149] on select "-- Weven Planning Portal Introduction (Booked Events) Initial Inquiry Response …" at bounding box center [303, 151] width 335 height 12
select select "6069"
click at [136, 145] on select "-- Weven Planning Portal Introduction (Booked Events) Initial Inquiry Response …" at bounding box center [303, 151] width 335 height 12
type input "End of Summer Sale!"
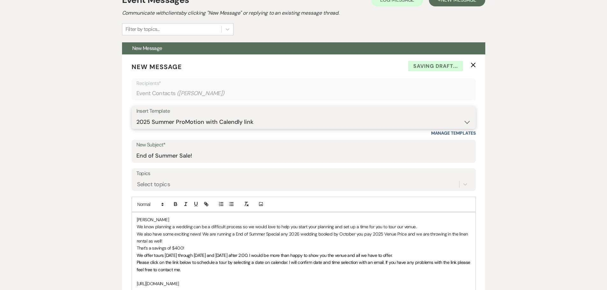
scroll to position [325, 0]
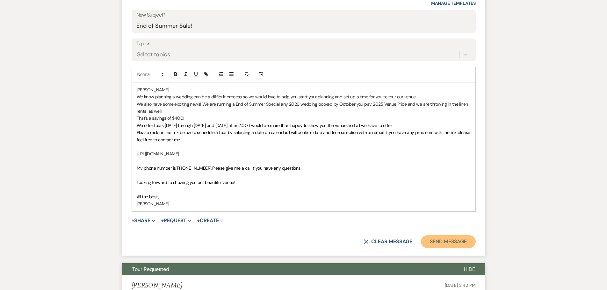
click at [455, 242] on button "Send Message" at bounding box center [448, 242] width 55 height 13
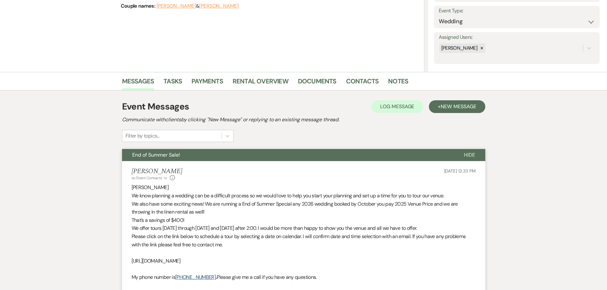
scroll to position [223, 0]
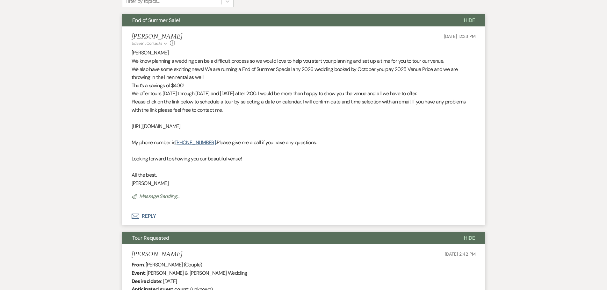
select select "2"
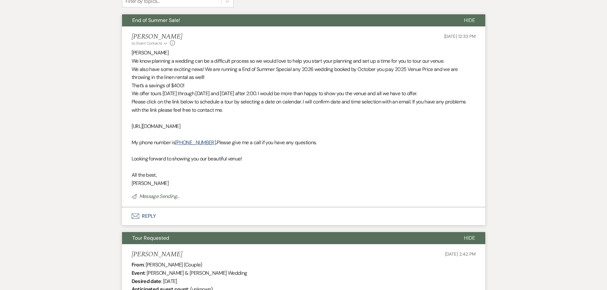
select select "2"
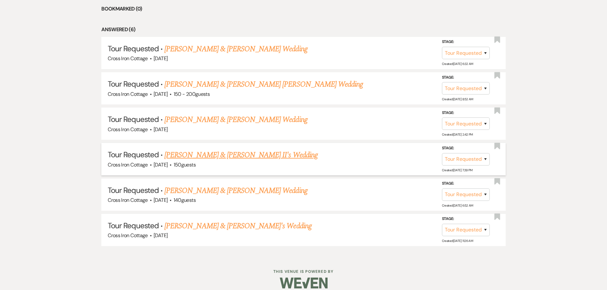
scroll to position [309, 0]
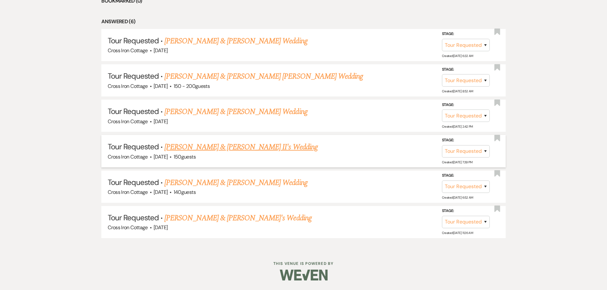
click at [229, 149] on link "[PERSON_NAME] & [PERSON_NAME] II's Wedding" at bounding box center [240, 147] width 153 height 11
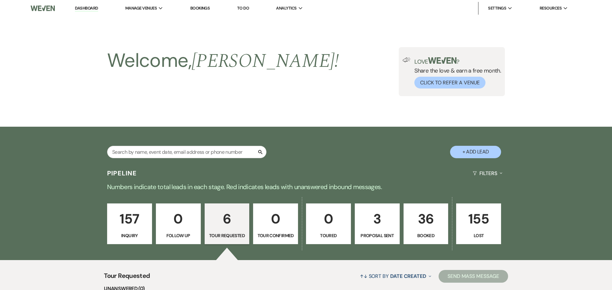
select select "2"
select select "5"
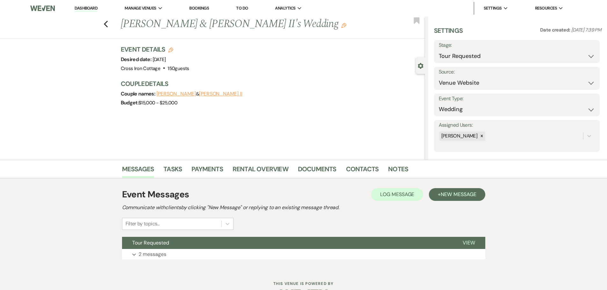
scroll to position [20, 0]
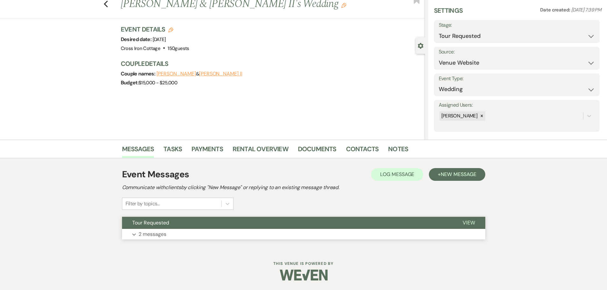
click at [151, 235] on p "2 messages" at bounding box center [153, 234] width 28 height 8
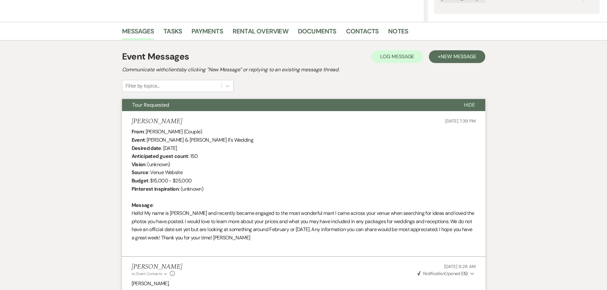
scroll to position [132, 0]
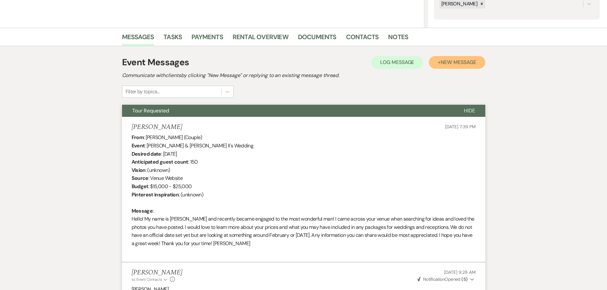
click at [461, 64] on span "New Message" at bounding box center [458, 62] width 35 height 7
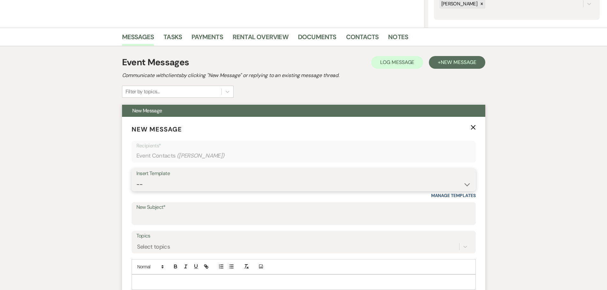
click at [168, 183] on select "-- Weven Planning Portal Introduction (Booked Events) Initial Inquiry Response …" at bounding box center [303, 185] width 335 height 12
select select "6069"
click at [136, 179] on select "-- Weven Planning Portal Introduction (Booked Events) Initial Inquiry Response …" at bounding box center [303, 185] width 335 height 12
type input "End of Summer Sale!"
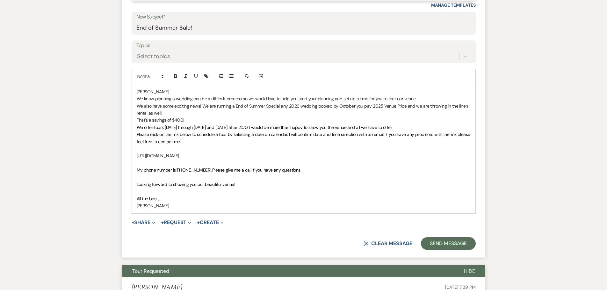
scroll to position [324, 0]
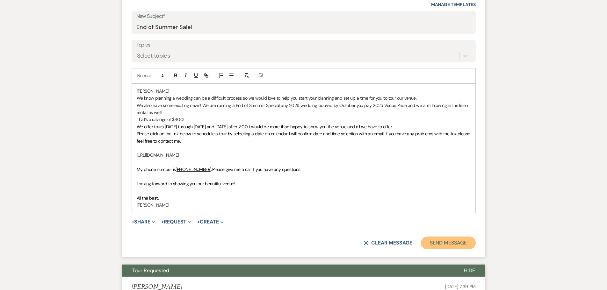
click at [457, 241] on button "Send Message" at bounding box center [448, 243] width 55 height 13
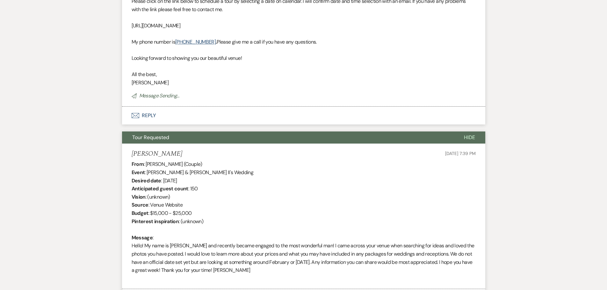
scroll to position [87, 0]
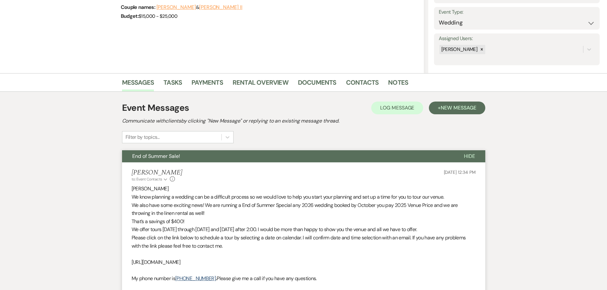
scroll to position [309, 0]
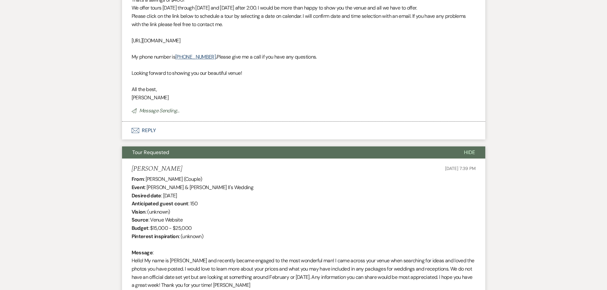
select select "2"
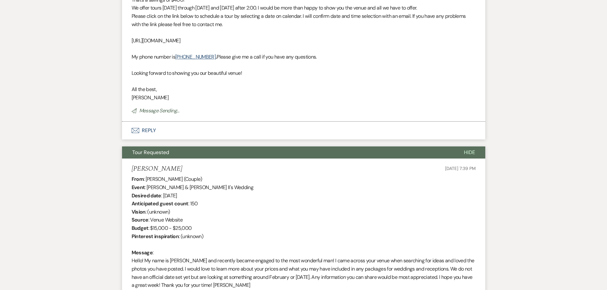
select select "2"
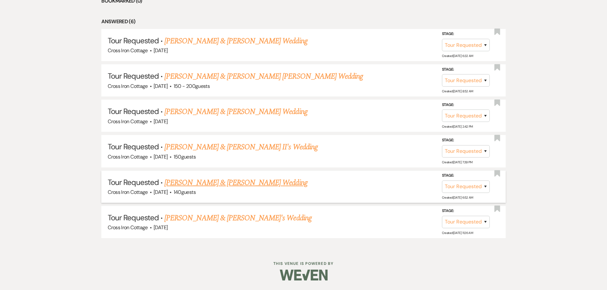
click at [214, 181] on link "[PERSON_NAME] & [PERSON_NAME] Wedding" at bounding box center [235, 182] width 143 height 11
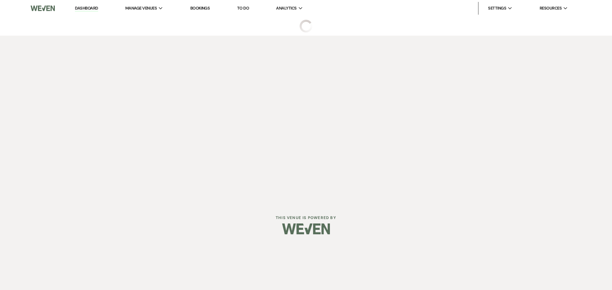
select select "2"
select select "5"
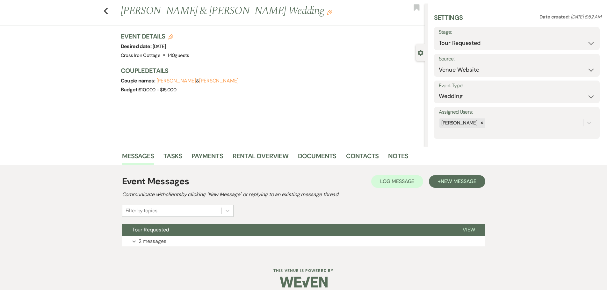
scroll to position [20, 0]
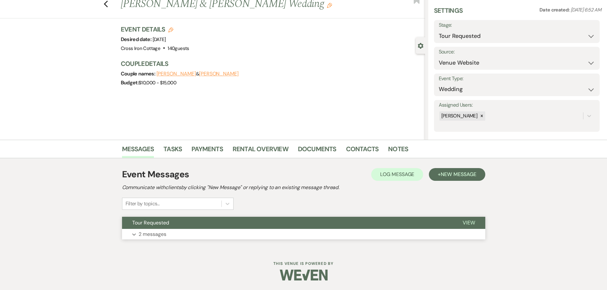
click at [167, 229] on button "Tour Requested" at bounding box center [287, 223] width 331 height 12
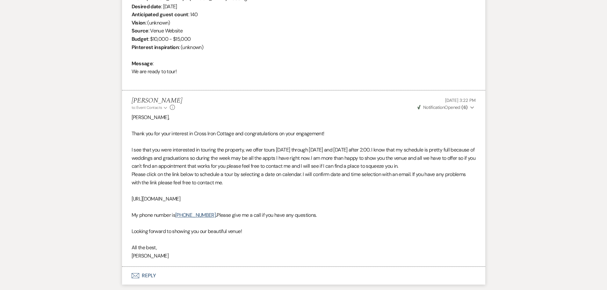
scroll to position [293, 0]
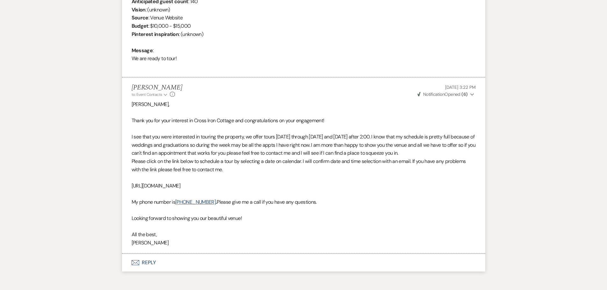
click at [458, 93] on span "Weven Check Notification Opened ( 6 )" at bounding box center [443, 94] width 50 height 6
click at [466, 109] on span "Opened (6)" at bounding box center [460, 107] width 22 height 6
click at [454, 108] on span "Opened (6)" at bounding box center [460, 107] width 22 height 6
click at [465, 106] on span "Opened (6)" at bounding box center [460, 107] width 22 height 6
click at [468, 106] on span "Opened (6)" at bounding box center [460, 107] width 22 height 6
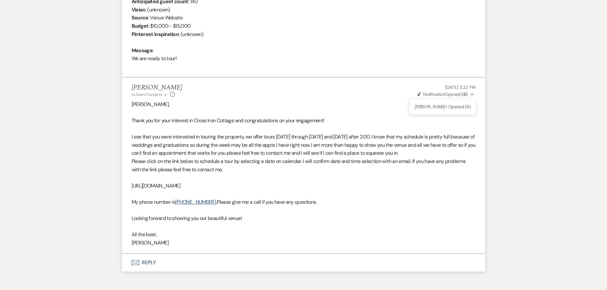
click at [472, 95] on icon "Collapse" at bounding box center [473, 94] width 4 height 4
click at [472, 95] on use "button" at bounding box center [473, 95] width 4 height 2
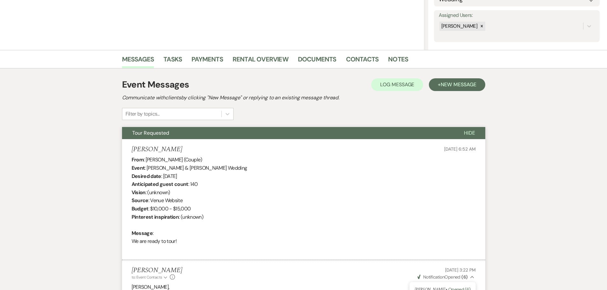
scroll to position [102, 0]
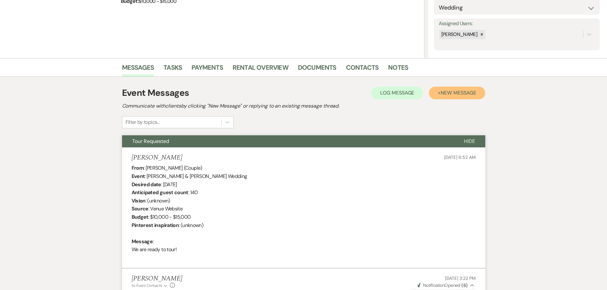
click at [454, 94] on span "New Message" at bounding box center [458, 93] width 35 height 7
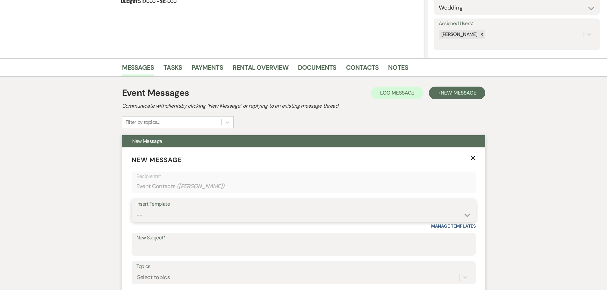
click at [173, 214] on select "-- Weven Planning Portal Introduction (Booked Events) Initial Inquiry Response …" at bounding box center [303, 215] width 335 height 12
select select "6069"
click at [136, 209] on select "-- Weven Planning Portal Introduction (Booked Events) Initial Inquiry Response …" at bounding box center [303, 215] width 335 height 12
type input "End of Summer Sale!"
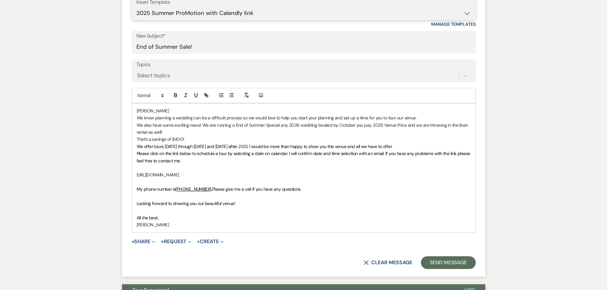
scroll to position [357, 0]
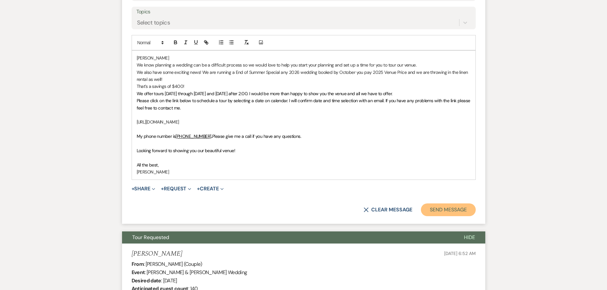
click at [447, 209] on button "Send Message" at bounding box center [448, 210] width 55 height 13
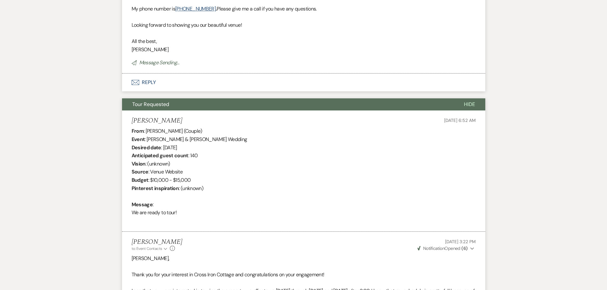
scroll to position [120, 0]
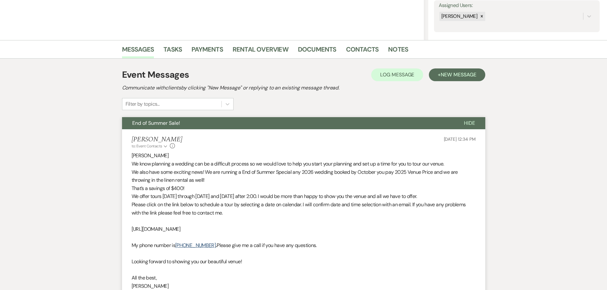
scroll to position [309, 0]
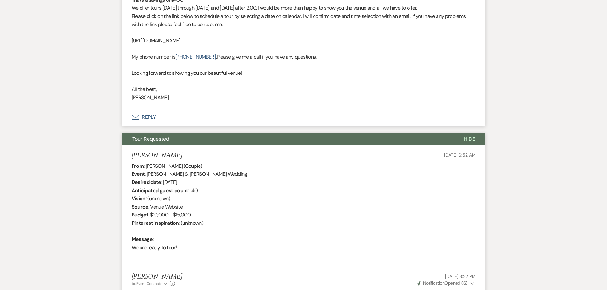
select select "2"
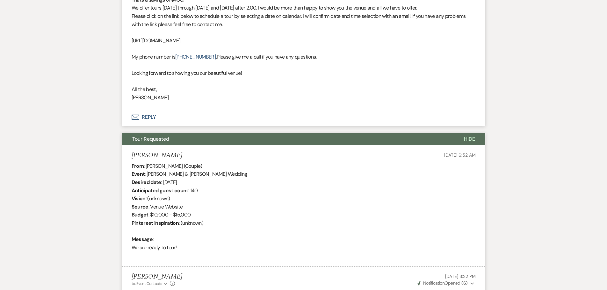
select select "2"
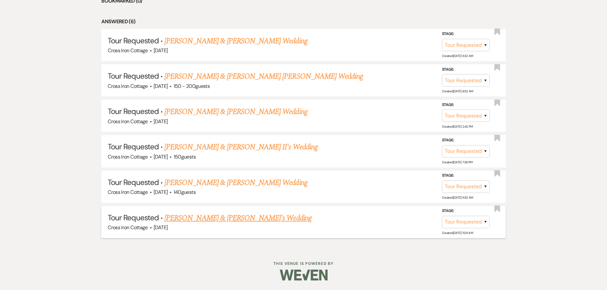
click at [201, 219] on link "[PERSON_NAME] & [PERSON_NAME]'s Wedding" at bounding box center [237, 218] width 147 height 11
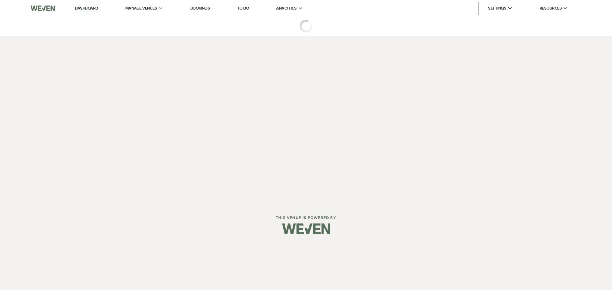
select select "2"
select select "5"
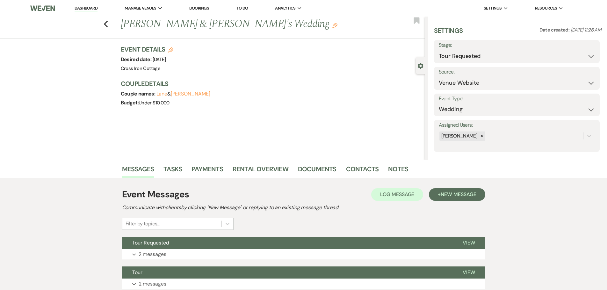
scroll to position [50, 0]
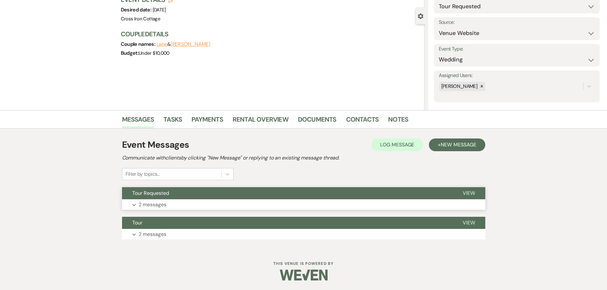
click at [150, 205] on p "2 messages" at bounding box center [153, 205] width 28 height 8
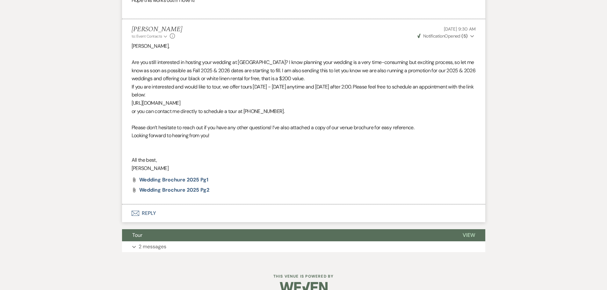
scroll to position [364, 0]
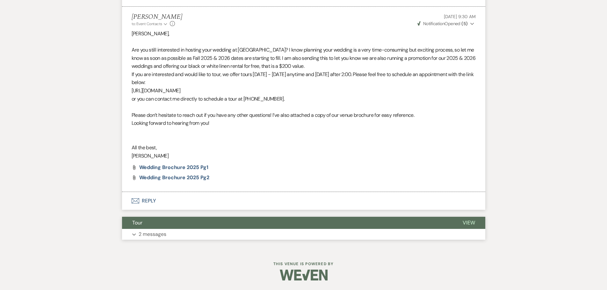
click at [156, 232] on p "2 messages" at bounding box center [153, 234] width 28 height 8
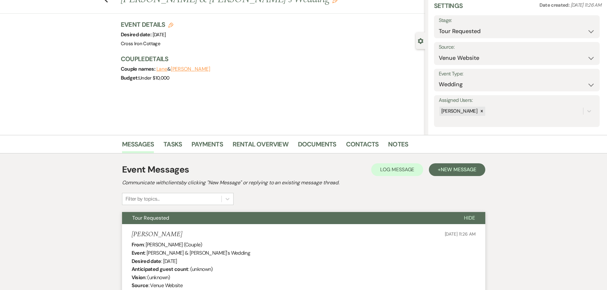
scroll to position [0, 0]
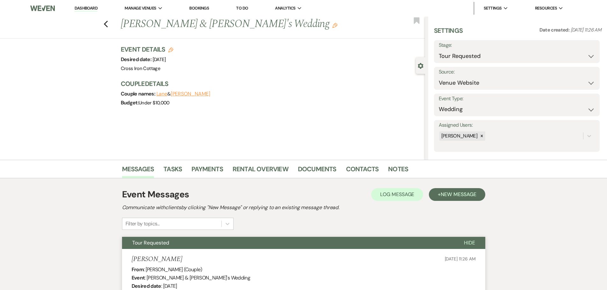
select select "2"
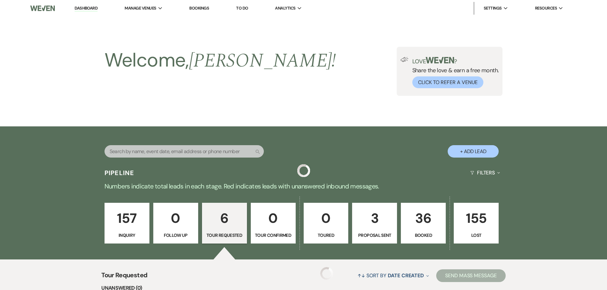
scroll to position [309, 0]
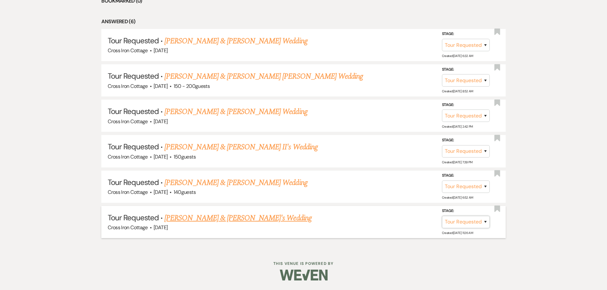
click at [484, 223] on select "Inquiry Follow Up Tour Requested Tour Confirmed Toured Proposal Sent Booked Lost" at bounding box center [466, 222] width 48 height 12
select select "8"
click at [442, 216] on select "Inquiry Follow Up Tour Requested Tour Confirmed Toured Proposal Sent Booked Lost" at bounding box center [466, 222] width 48 height 12
click at [391, 225] on select "Booked Elsewhere Budget Date Unavailable No Response Not a Good Match Capacity …" at bounding box center [376, 222] width 55 height 12
select select "8"
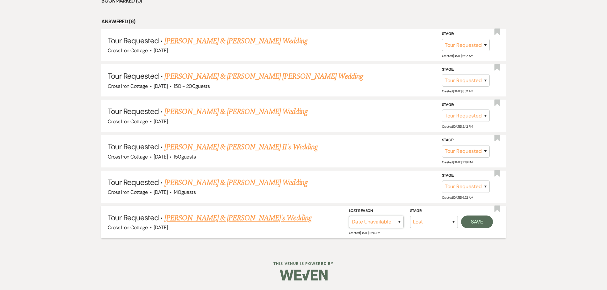
click at [349, 216] on select "Booked Elsewhere Budget Date Unavailable No Response Not a Good Match Capacity …" at bounding box center [376, 222] width 55 height 12
click at [474, 222] on button "Save" at bounding box center [477, 222] width 32 height 13
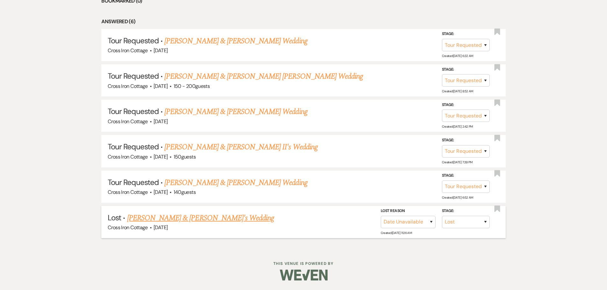
scroll to position [273, 0]
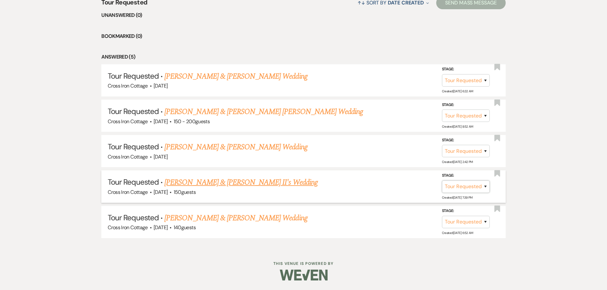
click at [488, 187] on select "Inquiry Follow Up Tour Requested Tour Confirmed Toured Proposal Sent Booked Lost" at bounding box center [466, 187] width 48 height 12
click at [301, 193] on div "Cross Iron Cottage · [DATE] · 150 guests" at bounding box center [304, 192] width 392 height 8
click at [187, 187] on link "[PERSON_NAME] & [PERSON_NAME] II's Wedding" at bounding box center [240, 182] width 153 height 11
select select "2"
select select "5"
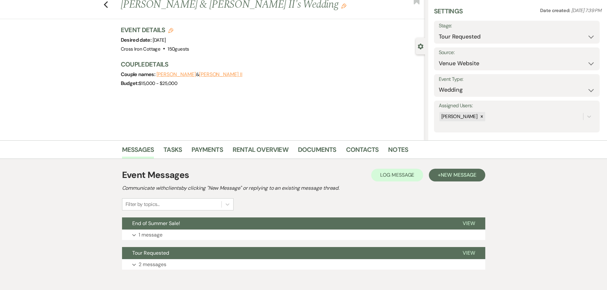
scroll to position [50, 0]
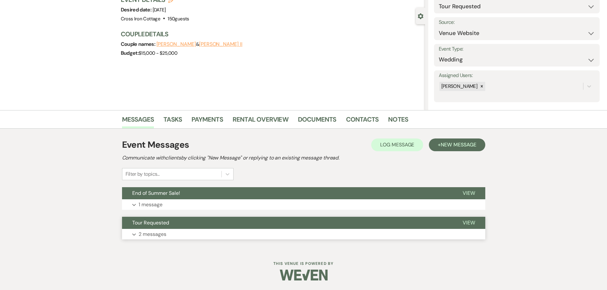
click at [471, 221] on span "View" at bounding box center [469, 223] width 12 height 7
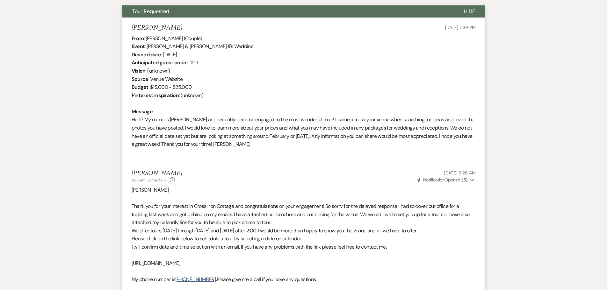
scroll to position [273, 0]
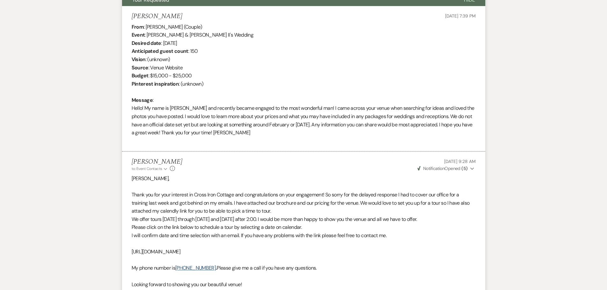
click at [474, 168] on use "button" at bounding box center [473, 169] width 4 height 2
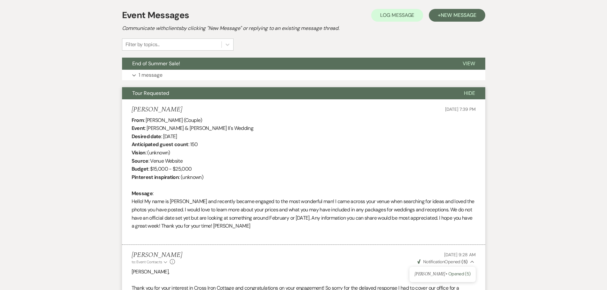
scroll to position [177, 0]
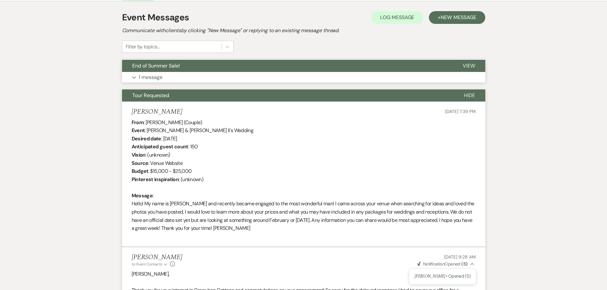
click at [472, 67] on span "View" at bounding box center [469, 65] width 12 height 7
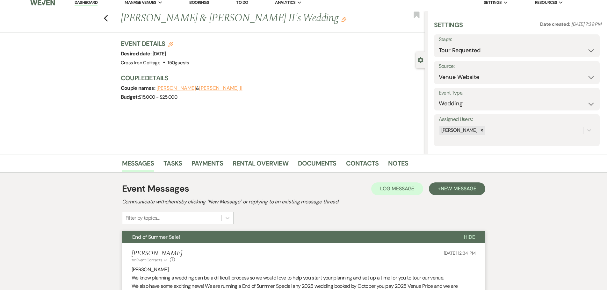
scroll to position [0, 0]
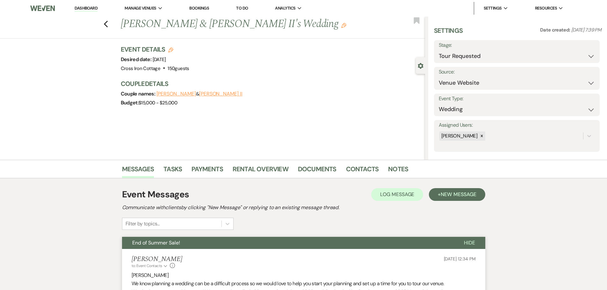
select select "2"
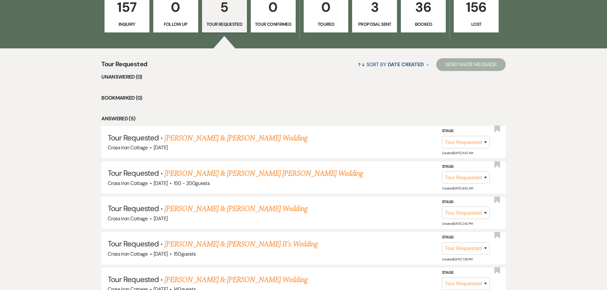
scroll to position [273, 0]
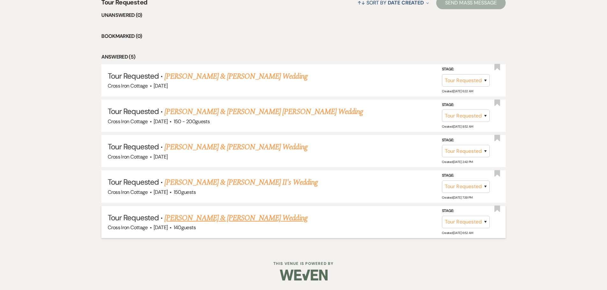
click at [238, 219] on link "[PERSON_NAME] & [PERSON_NAME] Wedding" at bounding box center [235, 218] width 143 height 11
select select "2"
select select "5"
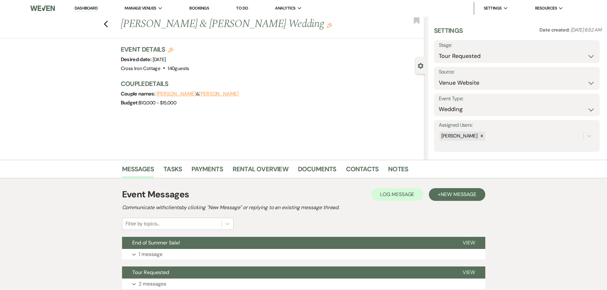
select select "2"
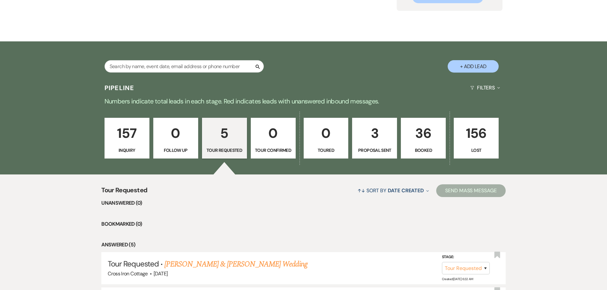
scroll to position [82, 0]
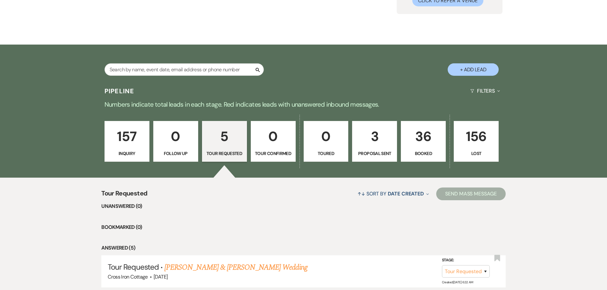
click at [131, 138] on p "157" at bounding box center [127, 136] width 37 height 21
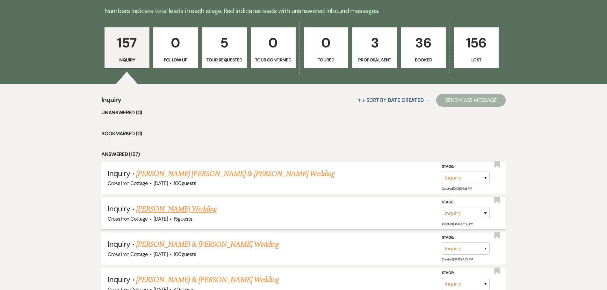
scroll to position [178, 0]
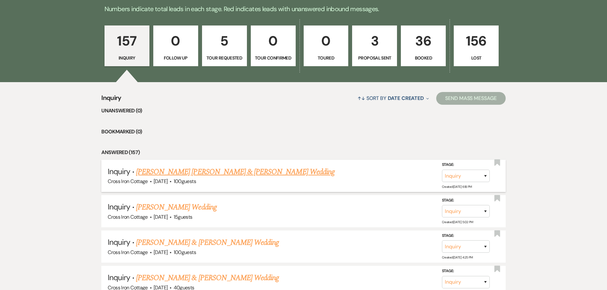
click at [210, 172] on link "[PERSON_NAME] [PERSON_NAME] & [PERSON_NAME] Wedding" at bounding box center [235, 171] width 199 height 11
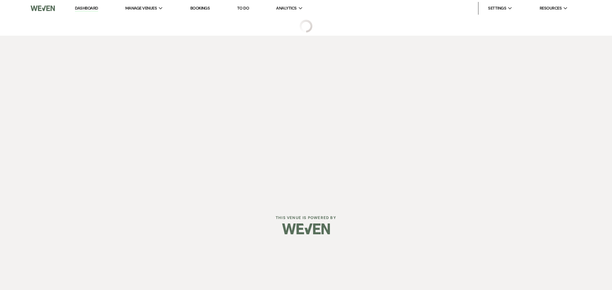
select select "5"
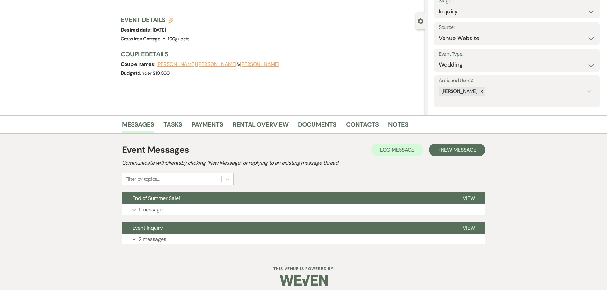
scroll to position [50, 0]
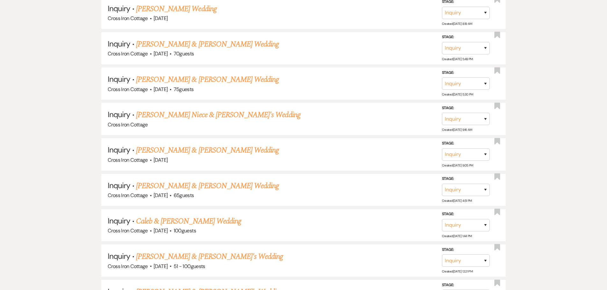
scroll to position [5661, 0]
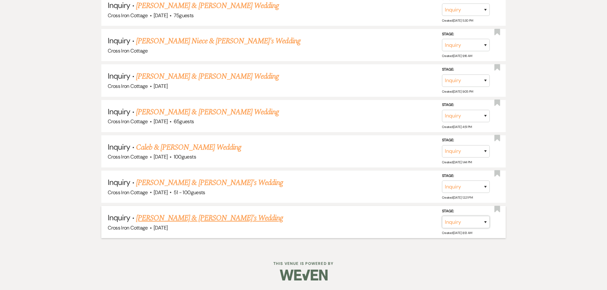
click at [484, 223] on select "Inquiry Follow Up Tour Requested Tour Confirmed Toured Proposal Sent Booked Lost" at bounding box center [466, 222] width 48 height 12
select select "8"
click at [442, 216] on select "Inquiry Follow Up Tour Requested Tour Confirmed Toured Proposal Sent Booked Lost" at bounding box center [466, 222] width 48 height 12
click at [402, 225] on select "Booked Elsewhere Budget Date Unavailable No Response Not a Good Match Capacity …" at bounding box center [376, 222] width 55 height 12
select select "2"
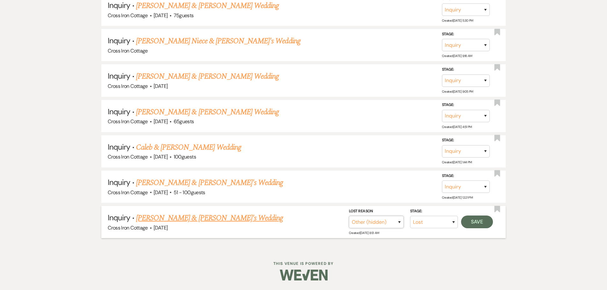
click at [349, 216] on select "Booked Elsewhere Budget Date Unavailable No Response Not a Good Match Capacity …" at bounding box center [376, 222] width 55 height 12
click at [379, 220] on input "Other" at bounding box center [374, 222] width 66 height 12
type input "Training booking"
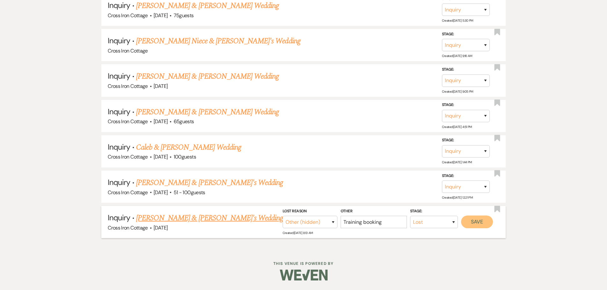
click at [474, 225] on button "Save" at bounding box center [477, 222] width 32 height 13
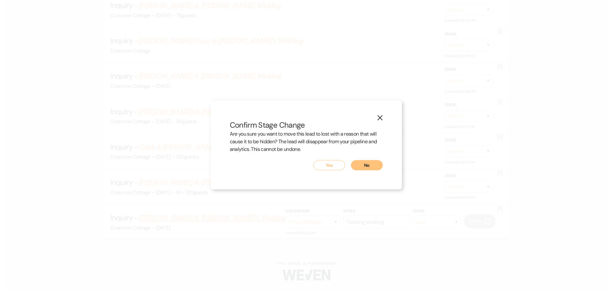
scroll to position [5661, 0]
click at [324, 168] on button "Yes" at bounding box center [329, 165] width 32 height 10
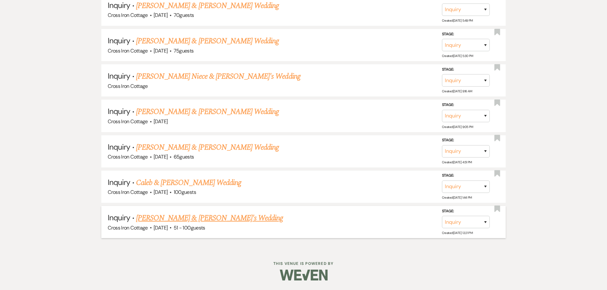
scroll to position [5625, 0]
click at [188, 220] on link "[PERSON_NAME] & [PERSON_NAME]'s Wedding" at bounding box center [209, 218] width 147 height 11
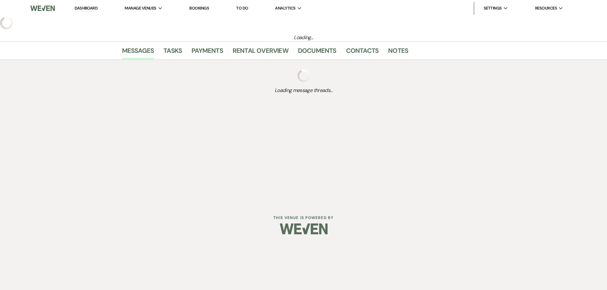
select select "2"
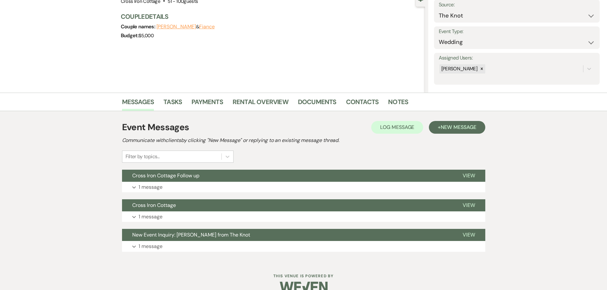
scroll to position [79, 0]
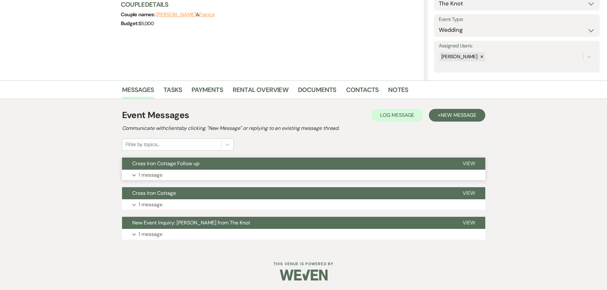
click at [166, 164] on span "Cross Iron Cottage Follow up" at bounding box center [165, 163] width 67 height 7
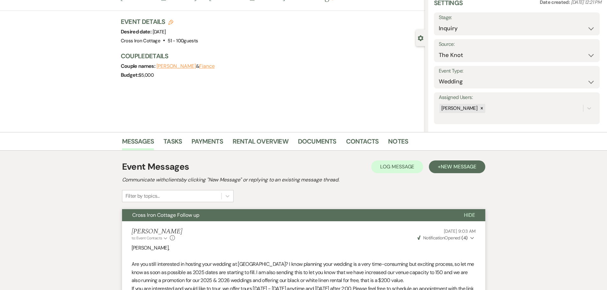
scroll to position [16, 0]
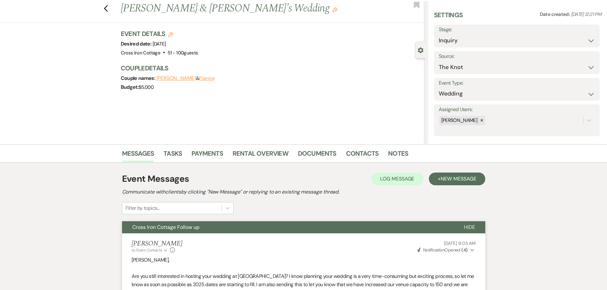
click at [438, 251] on span "Notification" at bounding box center [433, 250] width 21 height 6
click at [462, 262] on span "Opened (4)" at bounding box center [460, 263] width 22 height 6
click at [591, 40] on select "Inquiry Follow Up Tour Requested Tour Confirmed Toured Proposal Sent Booked Lost" at bounding box center [517, 40] width 156 height 12
select select "8"
click at [439, 34] on select "Inquiry Follow Up Tour Requested Tour Confirmed Toured Proposal Sent Booked Lost" at bounding box center [517, 40] width 156 height 12
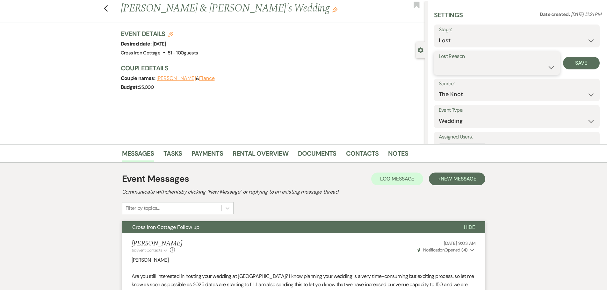
click at [503, 62] on select "Booked Elsewhere Budget Date Unavailable No Response Not a Good Match Capacity …" at bounding box center [497, 67] width 116 height 12
select select "5"
click at [439, 61] on select "Booked Elsewhere Budget Date Unavailable No Response Not a Good Match Capacity …" at bounding box center [497, 67] width 116 height 12
click at [575, 63] on button "Save" at bounding box center [581, 63] width 37 height 13
click at [108, 9] on icon "Previous" at bounding box center [106, 9] width 5 height 8
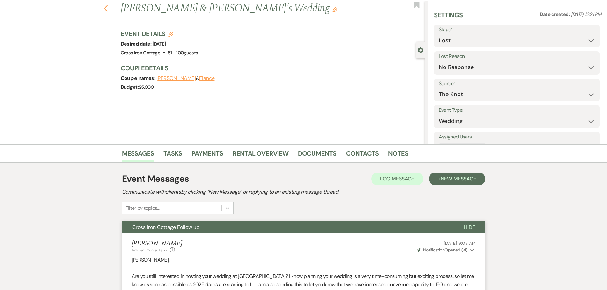
select select "8"
select select "5"
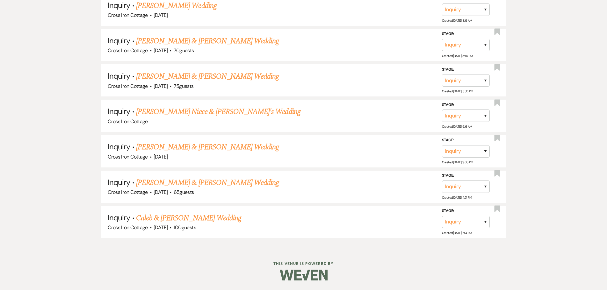
scroll to position [5590, 0]
click at [487, 223] on select "Inquiry Follow Up Tour Requested Tour Confirmed Toured Proposal Sent Booked Lost" at bounding box center [466, 222] width 48 height 12
select select "8"
click at [442, 216] on select "Inquiry Follow Up Tour Requested Tour Confirmed Toured Proposal Sent Booked Lost" at bounding box center [466, 222] width 48 height 12
click at [400, 220] on select "Booked Elsewhere Budget Date Unavailable No Response Not a Good Match Capacity …" at bounding box center [376, 222] width 55 height 12
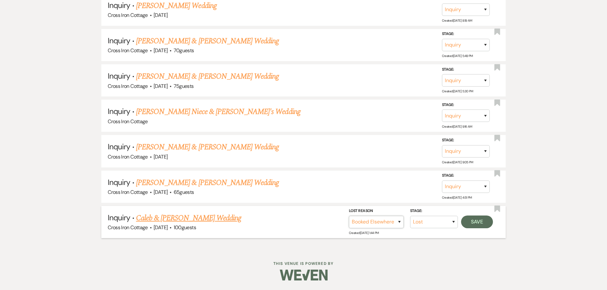
click at [349, 216] on select "Booked Elsewhere Budget Date Unavailable No Response Not a Good Match Capacity …" at bounding box center [376, 222] width 55 height 12
click at [398, 224] on select "Booked Elsewhere Budget Date Unavailable No Response Not a Good Match Capacity …" at bounding box center [376, 222] width 55 height 12
select select "7"
click at [349, 216] on select "Booked Elsewhere Budget Date Unavailable No Response Not a Good Match Capacity …" at bounding box center [376, 222] width 55 height 12
click at [479, 228] on button "Save" at bounding box center [477, 222] width 32 height 13
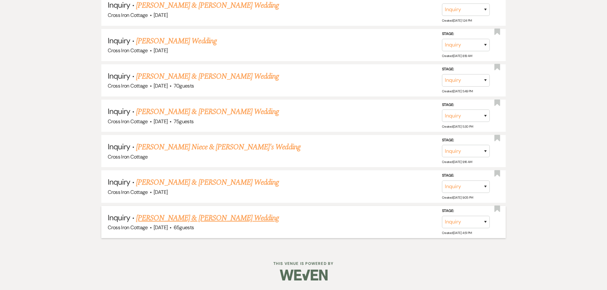
scroll to position [5555, 0]
click at [179, 221] on link "[PERSON_NAME] & [PERSON_NAME] Wedding" at bounding box center [207, 218] width 143 height 11
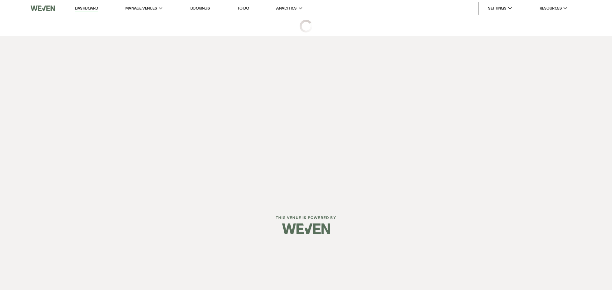
select select "5"
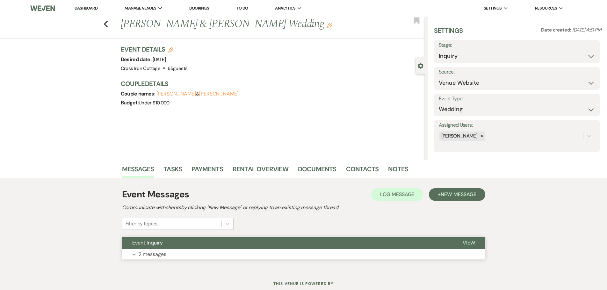
click at [157, 254] on p "2 messages" at bounding box center [153, 255] width 28 height 8
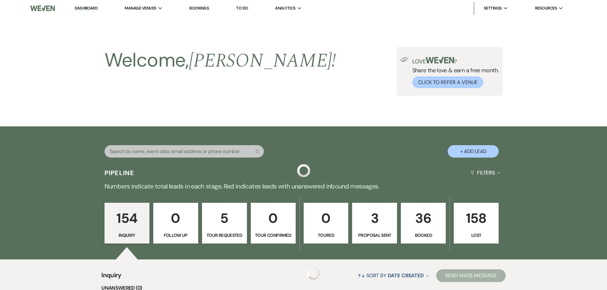
scroll to position [5555, 0]
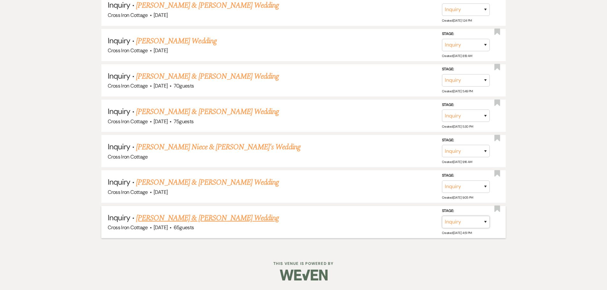
click at [481, 223] on select "Inquiry Follow Up Tour Requested Tour Confirmed Toured Proposal Sent Booked Lost" at bounding box center [466, 222] width 48 height 12
select select "8"
click at [442, 216] on select "Inquiry Follow Up Tour Requested Tour Confirmed Toured Proposal Sent Booked Lost" at bounding box center [466, 222] width 48 height 12
click at [400, 225] on select "Booked Elsewhere Budget Date Unavailable No Response Not a Good Match Capacity …" at bounding box center [376, 222] width 55 height 12
select select "5"
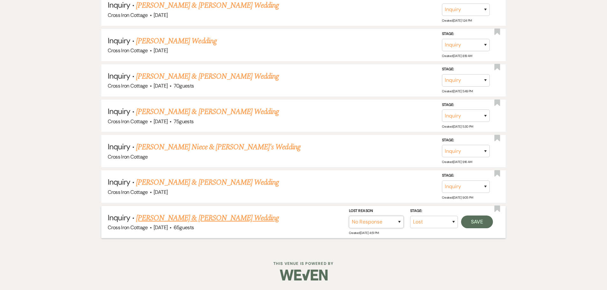
click at [349, 216] on select "Booked Elsewhere Budget Date Unavailable No Response Not a Good Match Capacity …" at bounding box center [376, 222] width 55 height 12
click at [486, 222] on button "Save" at bounding box center [477, 222] width 32 height 13
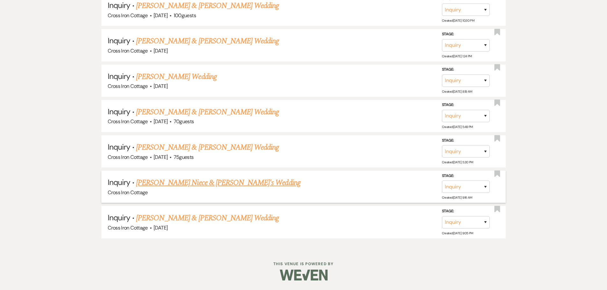
scroll to position [5519, 0]
click at [485, 225] on select "Inquiry Follow Up Tour Requested Tour Confirmed Toured Proposal Sent Booked Lost" at bounding box center [466, 222] width 48 height 12
select select "8"
click at [442, 216] on select "Inquiry Follow Up Tour Requested Tour Confirmed Toured Proposal Sent Booked Lost" at bounding box center [466, 222] width 48 height 12
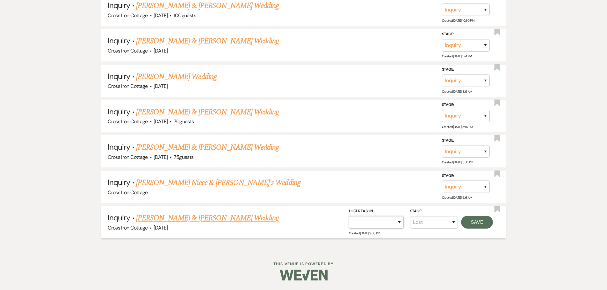
click at [372, 225] on select "Booked Elsewhere Budget Date Unavailable No Response Not a Good Match Capacity …" at bounding box center [376, 222] width 55 height 12
click at [349, 216] on select "Booked Elsewhere Budget Date Unavailable No Response Not a Good Match Capacity …" at bounding box center [376, 222] width 55 height 12
click at [472, 222] on button "Save" at bounding box center [477, 222] width 32 height 13
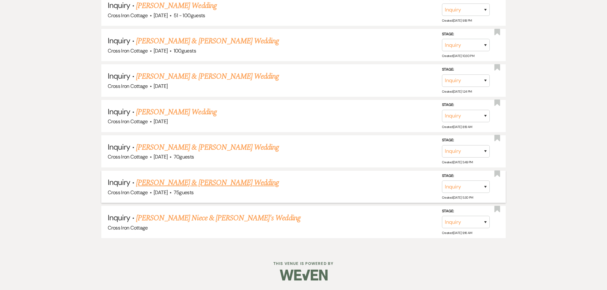
scroll to position [5483, 0]
click at [482, 225] on select "Inquiry Follow Up Tour Requested Tour Confirmed Toured Proposal Sent Booked Lost" at bounding box center [466, 222] width 48 height 12
click at [442, 216] on select "Inquiry Follow Up Tour Requested Tour Confirmed Toured Proposal Sent Booked Lost" at bounding box center [466, 222] width 48 height 12
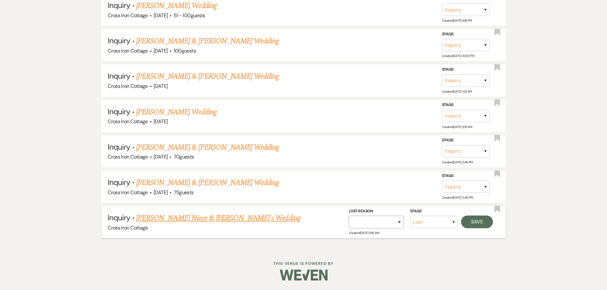
click at [393, 225] on select "Booked Elsewhere Budget Date Unavailable No Response Not a Good Match Capacity …" at bounding box center [376, 222] width 55 height 12
click at [349, 216] on select "Booked Elsewhere Budget Date Unavailable No Response Not a Good Match Capacity …" at bounding box center [376, 222] width 55 height 12
click at [478, 225] on button "Save" at bounding box center [477, 222] width 32 height 13
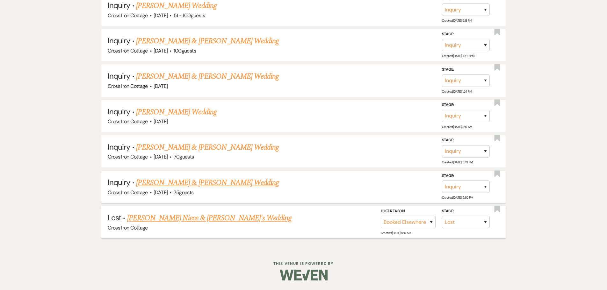
scroll to position [5448, 0]
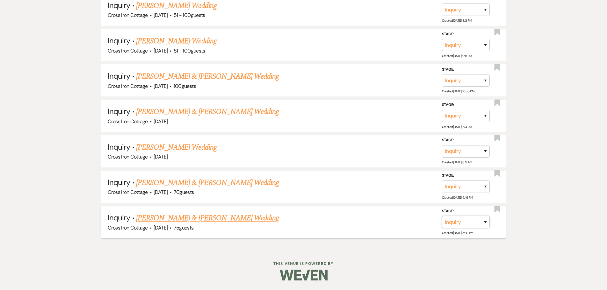
click at [476, 225] on select "Inquiry Follow Up Tour Requested Tour Confirmed Toured Proposal Sent Booked Lost" at bounding box center [466, 222] width 48 height 12
click at [442, 216] on select "Inquiry Follow Up Tour Requested Tour Confirmed Toured Proposal Sent Booked Lost" at bounding box center [466, 222] width 48 height 12
click at [400, 227] on select "Booked Elsewhere Budget Date Unavailable No Response Not a Good Match Capacity …" at bounding box center [376, 222] width 55 height 12
click at [349, 216] on select "Booked Elsewhere Budget Date Unavailable No Response Not a Good Match Capacity …" at bounding box center [376, 222] width 55 height 12
click at [478, 225] on button "Save" at bounding box center [477, 222] width 32 height 13
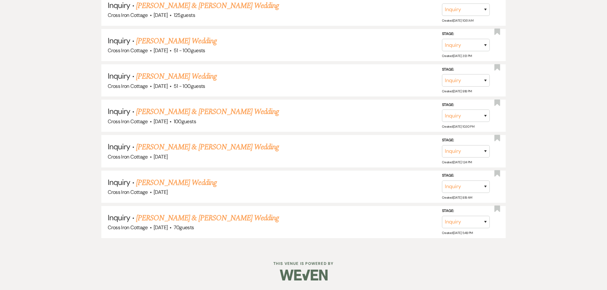
scroll to position [5413, 0]
click at [486, 224] on select "Inquiry Follow Up Tour Requested Tour Confirmed Toured Proposal Sent Booked Lost" at bounding box center [466, 222] width 48 height 12
click at [442, 216] on select "Inquiry Follow Up Tour Requested Tour Confirmed Toured Proposal Sent Booked Lost" at bounding box center [466, 222] width 48 height 12
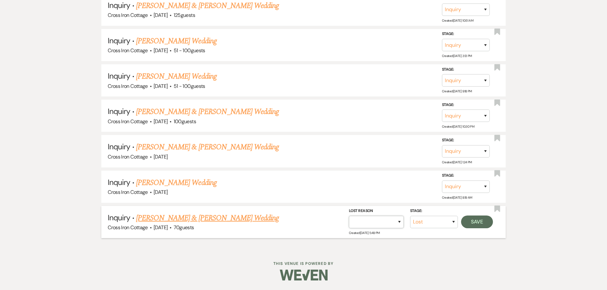
click at [396, 222] on select "Booked Elsewhere Budget Date Unavailable No Response Not a Good Match Capacity …" at bounding box center [376, 222] width 55 height 12
click at [349, 216] on select "Booked Elsewhere Budget Date Unavailable No Response Not a Good Match Capacity …" at bounding box center [376, 222] width 55 height 12
click at [486, 223] on button "Save" at bounding box center [477, 222] width 32 height 13
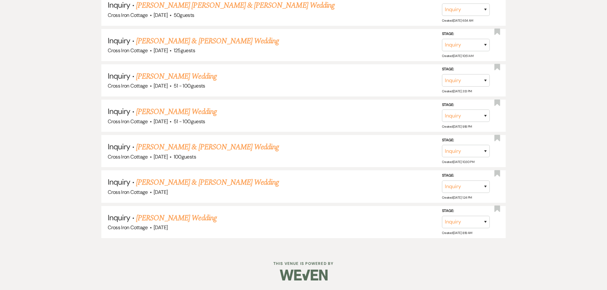
scroll to position [5377, 0]
click at [485, 223] on select "Inquiry Follow Up Tour Requested Tour Confirmed Toured Proposal Sent Booked Lost" at bounding box center [466, 222] width 48 height 12
click at [442, 216] on select "Inquiry Follow Up Tour Requested Tour Confirmed Toured Proposal Sent Booked Lost" at bounding box center [466, 222] width 48 height 12
click at [391, 221] on select "Booked Elsewhere Budget Date Unavailable No Response Not a Good Match Capacity …" at bounding box center [376, 222] width 55 height 12
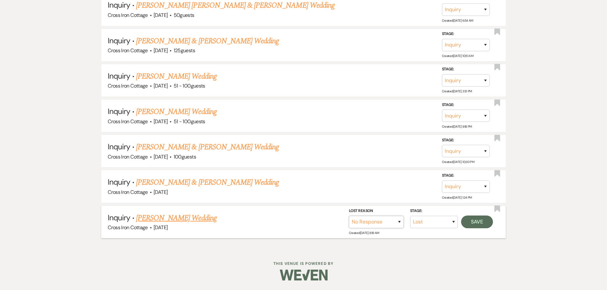
click at [349, 216] on select "Booked Elsewhere Budget Date Unavailable No Response Not a Good Match Capacity …" at bounding box center [376, 222] width 55 height 12
click at [480, 223] on button "Save" at bounding box center [477, 222] width 32 height 13
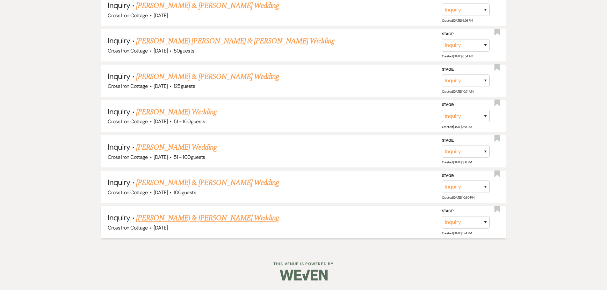
scroll to position [5342, 0]
click at [190, 214] on link "[PERSON_NAME] & [PERSON_NAME] Wedding" at bounding box center [207, 218] width 143 height 11
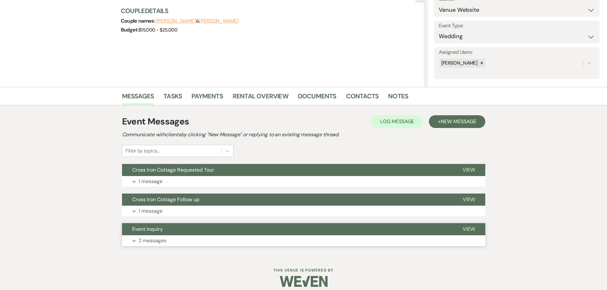
scroll to position [79, 0]
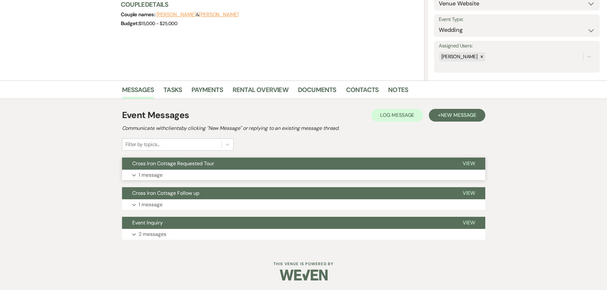
click at [149, 175] on p "1 message" at bounding box center [151, 175] width 24 height 8
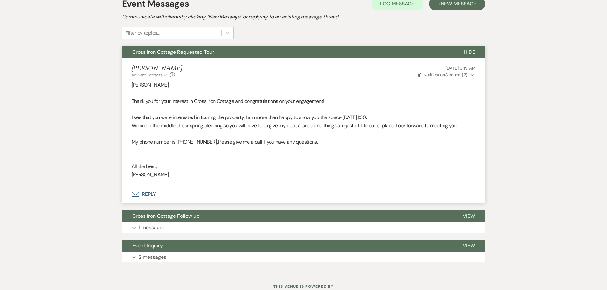
scroll to position [207, 0]
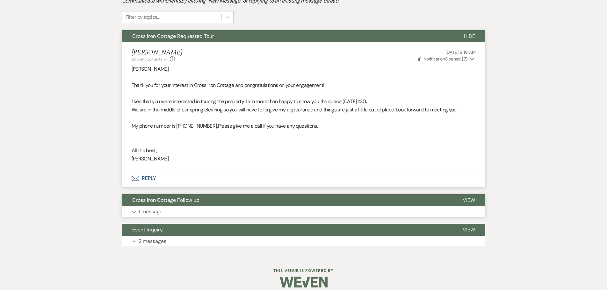
click at [170, 216] on button "Expand 1 message" at bounding box center [303, 212] width 363 height 11
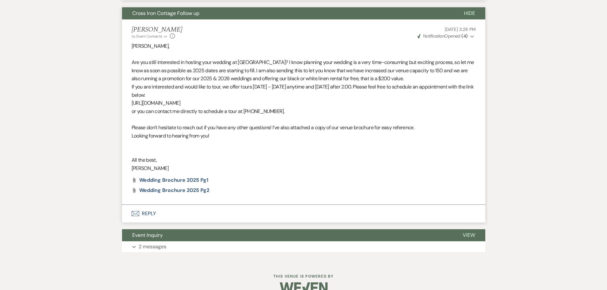
scroll to position [407, 0]
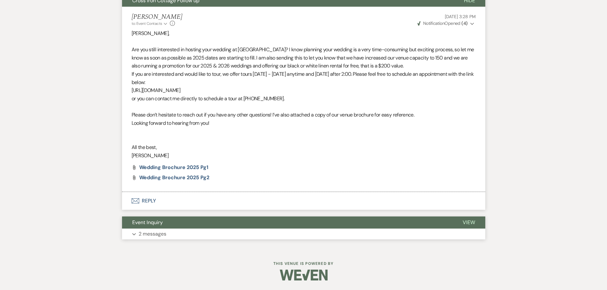
click at [180, 227] on button "Event Inquiry" at bounding box center [287, 223] width 331 height 12
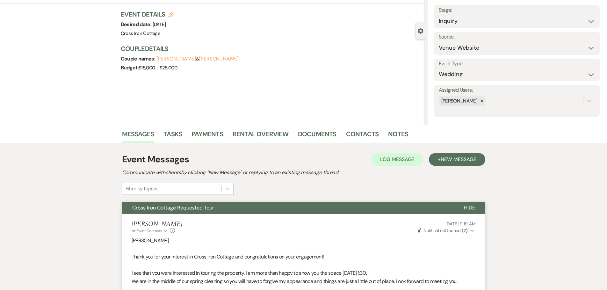
scroll to position [0, 0]
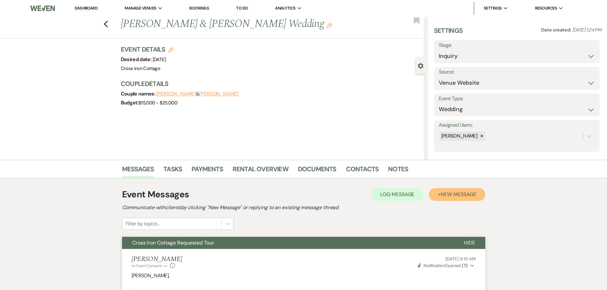
click at [467, 192] on span "New Message" at bounding box center [458, 194] width 35 height 7
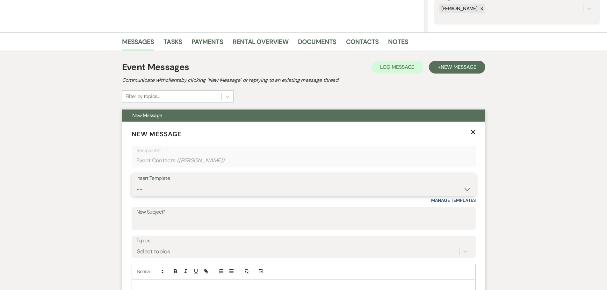
click at [208, 188] on select "-- Weven Planning Portal Introduction (Booked Events) Initial Inquiry Response …" at bounding box center [303, 189] width 335 height 12
click at [136, 183] on select "-- Weven Planning Portal Introduction (Booked Events) Initial Inquiry Response …" at bounding box center [303, 189] width 335 height 12
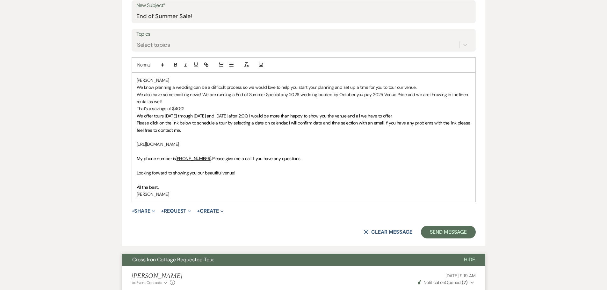
scroll to position [351, 0]
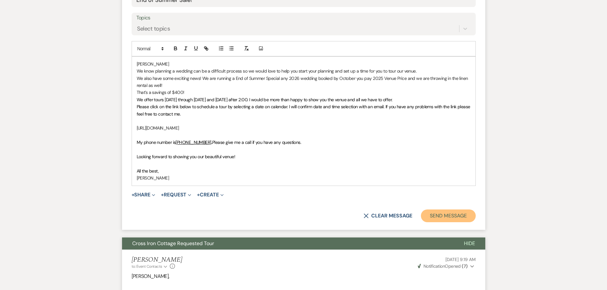
click at [452, 215] on button "Send Message" at bounding box center [448, 216] width 55 height 13
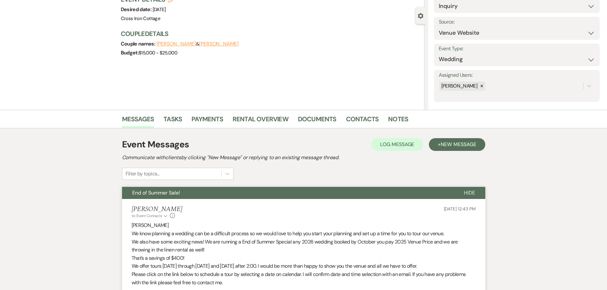
scroll to position [0, 0]
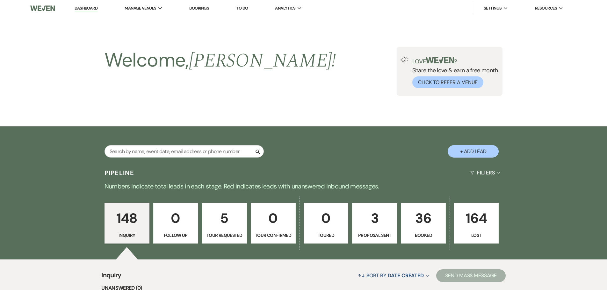
scroll to position [5342, 0]
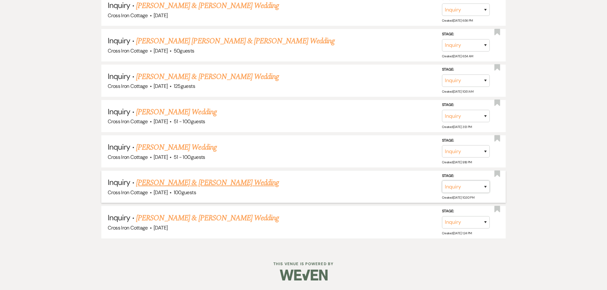
click at [487, 187] on select "Inquiry Follow Up Tour Requested Tour Confirmed Toured Proposal Sent Booked Lost" at bounding box center [466, 187] width 48 height 12
click at [442, 181] on select "Inquiry Follow Up Tour Requested Tour Confirmed Toured Proposal Sent Booked Lost" at bounding box center [466, 187] width 48 height 12
click at [393, 187] on select "Booked Elsewhere Budget Date Unavailable No Response Not a Good Match Capacity …" at bounding box center [376, 187] width 55 height 12
click at [349, 181] on select "Booked Elsewhere Budget Date Unavailable No Response Not a Good Match Capacity …" at bounding box center [376, 187] width 55 height 12
click at [470, 184] on button "Save" at bounding box center [477, 186] width 32 height 13
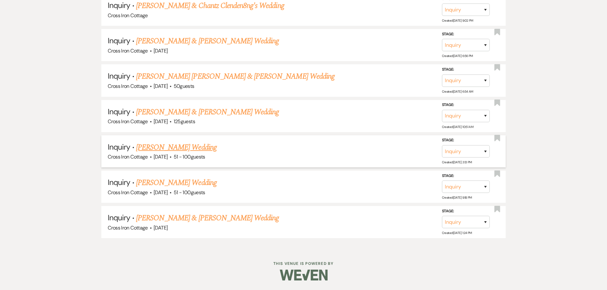
scroll to position [5306, 0]
click at [470, 187] on select "Inquiry Follow Up Tour Requested Tour Confirmed Toured Proposal Sent Booked Lost" at bounding box center [466, 187] width 48 height 12
click at [488, 187] on select "Inquiry Follow Up Tour Requested Tour Confirmed Toured Proposal Sent Booked Lost" at bounding box center [466, 187] width 48 height 12
click at [442, 181] on select "Inquiry Follow Up Tour Requested Tour Confirmed Toured Proposal Sent Booked Lost" at bounding box center [466, 187] width 48 height 12
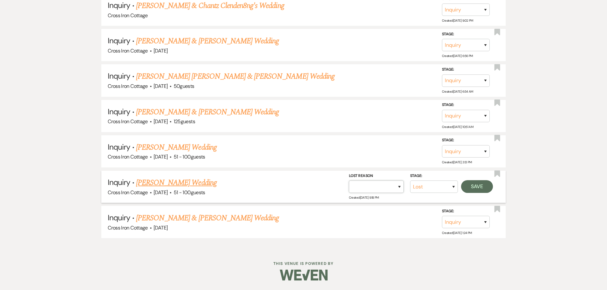
click at [398, 189] on select "Booked Elsewhere Budget Date Unavailable No Response Not a Good Match Capacity …" at bounding box center [376, 187] width 55 height 12
click at [349, 181] on select "Booked Elsewhere Budget Date Unavailable No Response Not a Good Match Capacity …" at bounding box center [376, 187] width 55 height 12
click at [467, 187] on button "Save" at bounding box center [477, 186] width 32 height 13
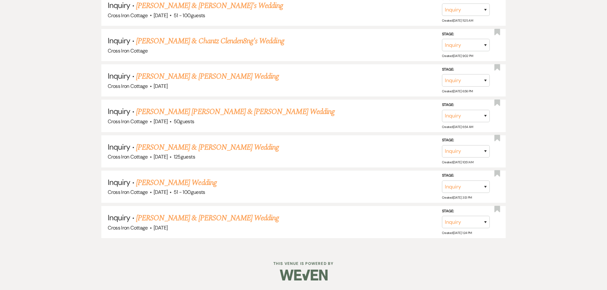
scroll to position [5271, 0]
click at [484, 184] on select "Inquiry Follow Up Tour Requested Tour Confirmed Toured Proposal Sent Booked Lost" at bounding box center [466, 187] width 48 height 12
click at [442, 181] on select "Inquiry Follow Up Tour Requested Tour Confirmed Toured Proposal Sent Booked Lost" at bounding box center [466, 187] width 48 height 12
click at [391, 182] on select "Booked Elsewhere Budget Date Unavailable No Response Not a Good Match Capacity …" at bounding box center [376, 187] width 55 height 12
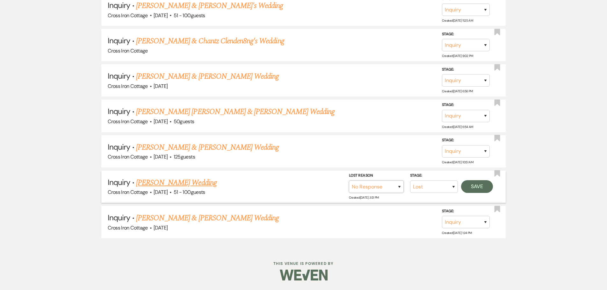
click at [349, 181] on select "Booked Elsewhere Budget Date Unavailable No Response Not a Good Match Capacity …" at bounding box center [376, 187] width 55 height 12
click at [481, 189] on button "Save" at bounding box center [477, 186] width 32 height 13
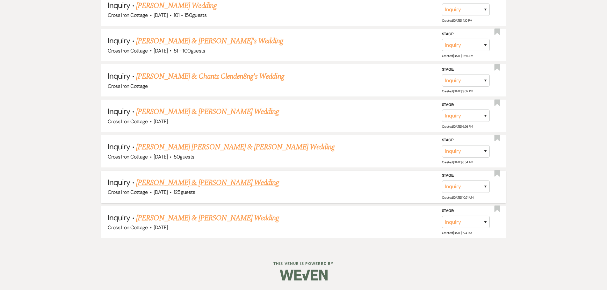
scroll to position [5235, 0]
click at [484, 186] on select "Inquiry Follow Up Tour Requested Tour Confirmed Toured Proposal Sent Booked Lost" at bounding box center [466, 187] width 48 height 12
click at [332, 175] on li "Inquiry · [PERSON_NAME] & [PERSON_NAME] Wedding Cross Iron Cottage · [DATE] · 1…" at bounding box center [303, 187] width 405 height 32
click at [220, 184] on link "[PERSON_NAME] & [PERSON_NAME] Wedding" at bounding box center [207, 182] width 143 height 11
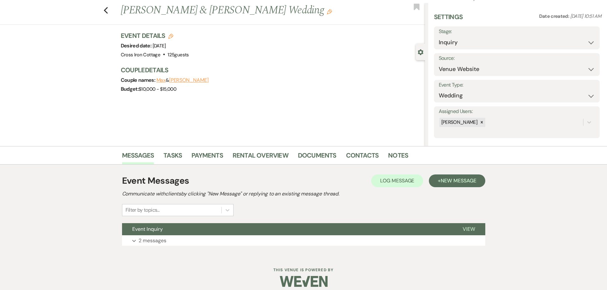
scroll to position [20, 0]
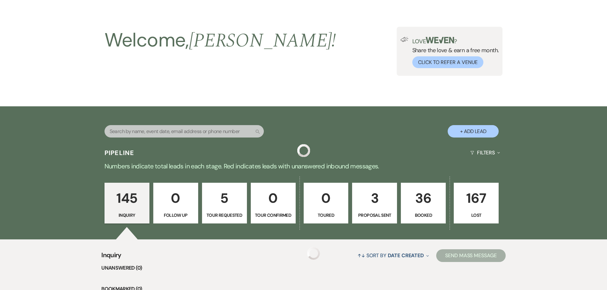
scroll to position [5235, 0]
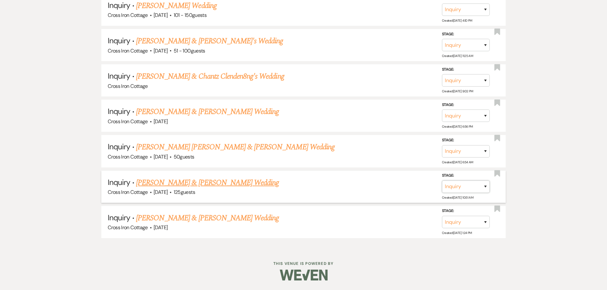
click at [483, 188] on select "Inquiry Follow Up Tour Requested Tour Confirmed Toured Proposal Sent Booked Lost" at bounding box center [466, 187] width 48 height 12
click at [442, 181] on select "Inquiry Follow Up Tour Requested Tour Confirmed Toured Proposal Sent Booked Lost" at bounding box center [466, 187] width 48 height 12
click at [392, 193] on select "Booked Elsewhere Budget Date Unavailable No Response Not a Good Match Capacity …" at bounding box center [376, 187] width 55 height 12
click at [349, 181] on select "Booked Elsewhere Budget Date Unavailable No Response Not a Good Match Capacity …" at bounding box center [376, 187] width 55 height 12
click at [483, 189] on button "Save" at bounding box center [477, 186] width 32 height 13
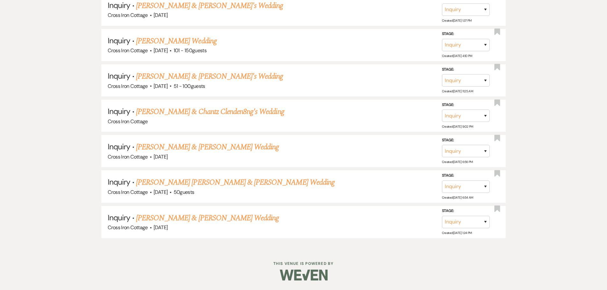
scroll to position [5200, 0]
click at [479, 187] on select "Inquiry Follow Up Tour Requested Tour Confirmed Toured Proposal Sent Booked Lost" at bounding box center [466, 187] width 48 height 12
click at [442, 181] on select "Inquiry Follow Up Tour Requested Tour Confirmed Toured Proposal Sent Booked Lost" at bounding box center [466, 187] width 48 height 12
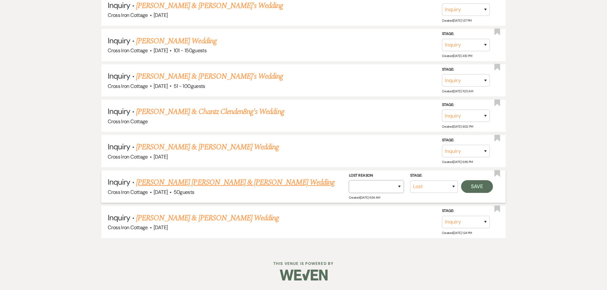
click at [399, 187] on select "Booked Elsewhere Budget Date Unavailable No Response Not a Good Match Capacity …" at bounding box center [376, 187] width 55 height 12
click at [349, 181] on select "Booked Elsewhere Budget Date Unavailable No Response Not a Good Match Capacity …" at bounding box center [376, 187] width 55 height 12
click at [486, 187] on button "Save" at bounding box center [477, 186] width 32 height 13
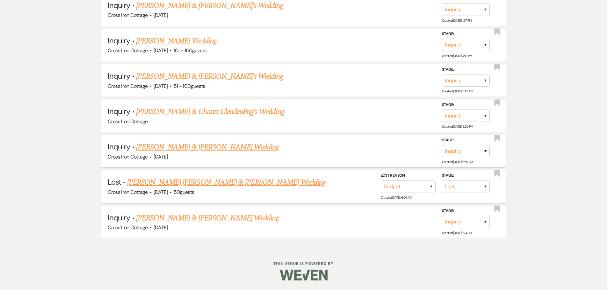
scroll to position [5164, 0]
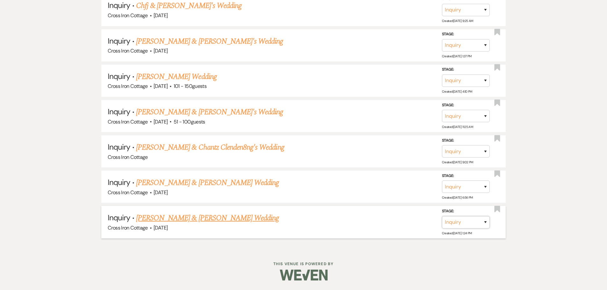
click at [475, 224] on select "Inquiry Follow Up Tour Requested Tour Confirmed Toured Proposal Sent Booked Lost" at bounding box center [466, 222] width 48 height 12
click at [442, 216] on select "Inquiry Follow Up Tour Requested Tour Confirmed Toured Proposal Sent Booked Lost" at bounding box center [466, 222] width 48 height 12
click at [396, 222] on select "Booked Elsewhere Budget Date Unavailable No Response Not a Good Match Capacity …" at bounding box center [376, 222] width 55 height 12
click at [349, 216] on select "Booked Elsewhere Budget Date Unavailable No Response Not a Good Match Capacity …" at bounding box center [376, 222] width 55 height 12
click at [483, 222] on button "Save" at bounding box center [477, 222] width 32 height 13
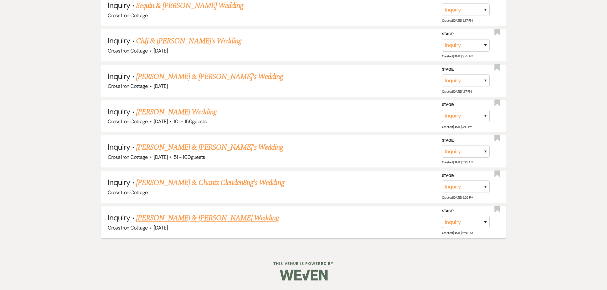
scroll to position [5129, 0]
click at [207, 215] on link "[PERSON_NAME] & [PERSON_NAME] Wedding" at bounding box center [207, 218] width 143 height 11
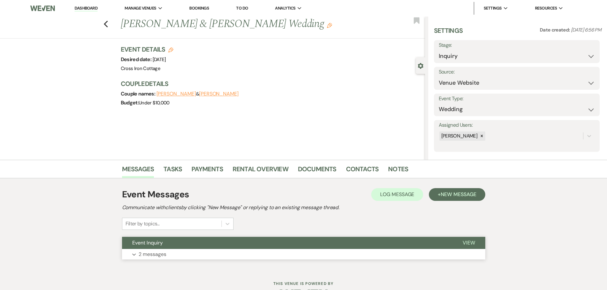
click at [165, 248] on button "Event Inquiry" at bounding box center [287, 243] width 331 height 12
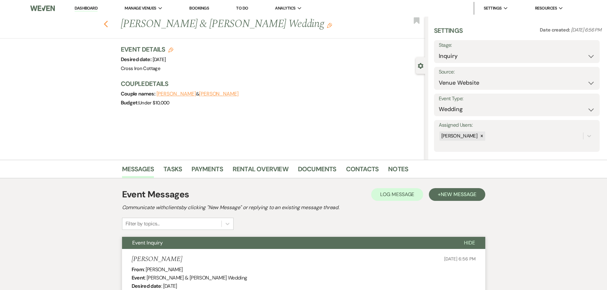
click at [106, 21] on icon "Previous" at bounding box center [106, 24] width 5 height 8
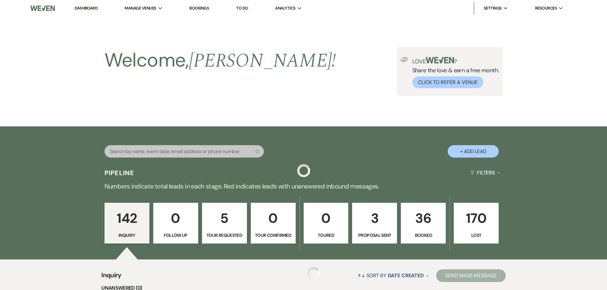
scroll to position [5129, 0]
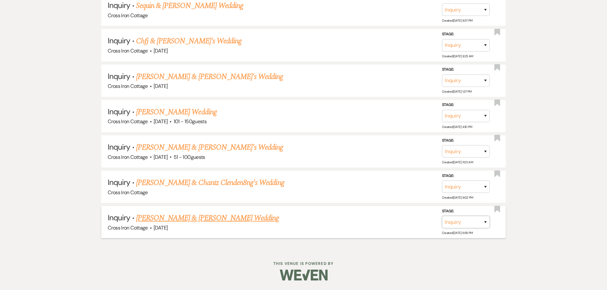
click at [483, 224] on select "Inquiry Follow Up Tour Requested Tour Confirmed Toured Proposal Sent Booked Lost" at bounding box center [466, 222] width 48 height 12
click at [442, 216] on select "Inquiry Follow Up Tour Requested Tour Confirmed Toured Proposal Sent Booked Lost" at bounding box center [466, 222] width 48 height 12
click at [391, 222] on select "Booked Elsewhere Budget Date Unavailable No Response Not a Good Match Capacity …" at bounding box center [376, 222] width 55 height 12
click at [349, 216] on select "Booked Elsewhere Budget Date Unavailable No Response Not a Good Match Capacity …" at bounding box center [376, 222] width 55 height 12
click at [483, 219] on button "Save" at bounding box center [477, 222] width 32 height 13
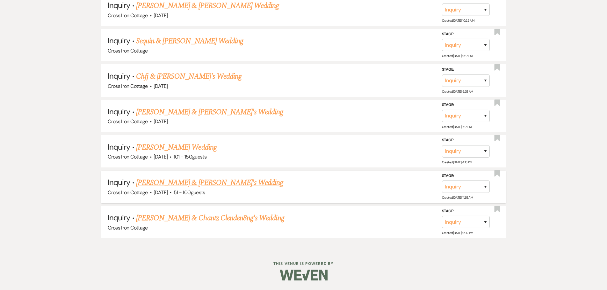
scroll to position [5094, 0]
click at [480, 225] on select "Inquiry Follow Up Tour Requested Tour Confirmed Toured Proposal Sent Booked Lost" at bounding box center [466, 222] width 48 height 12
click at [442, 216] on select "Inquiry Follow Up Tour Requested Tour Confirmed Toured Proposal Sent Booked Lost" at bounding box center [466, 222] width 48 height 12
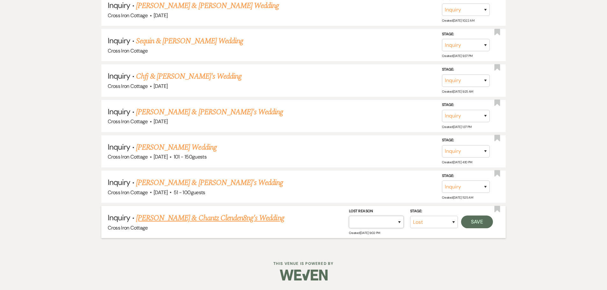
click at [398, 223] on select "Booked Elsewhere Budget Date Unavailable No Response Not a Good Match Capacity …" at bounding box center [376, 222] width 55 height 12
click at [349, 216] on select "Booked Elsewhere Budget Date Unavailable No Response Not a Good Match Capacity …" at bounding box center [376, 222] width 55 height 12
click at [477, 224] on button "Save" at bounding box center [477, 222] width 32 height 13
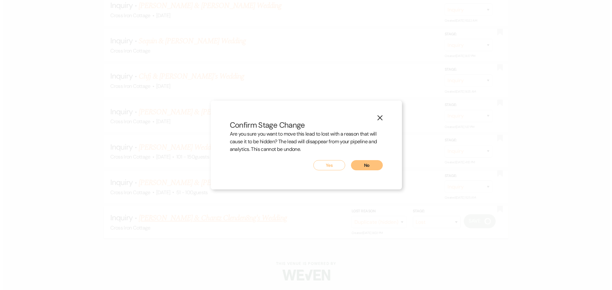
scroll to position [5094, 0]
click at [327, 167] on button "Yes" at bounding box center [329, 165] width 32 height 10
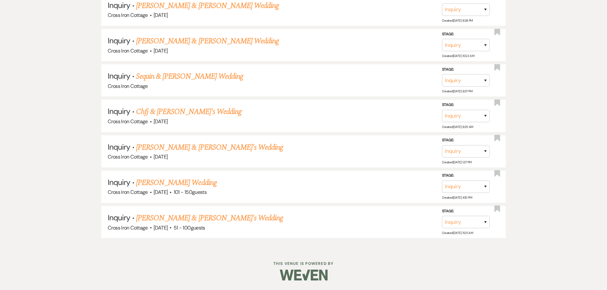
scroll to position [5058, 0]
click at [222, 219] on link "[PERSON_NAME] & [PERSON_NAME]'s Wedding" at bounding box center [209, 218] width 147 height 11
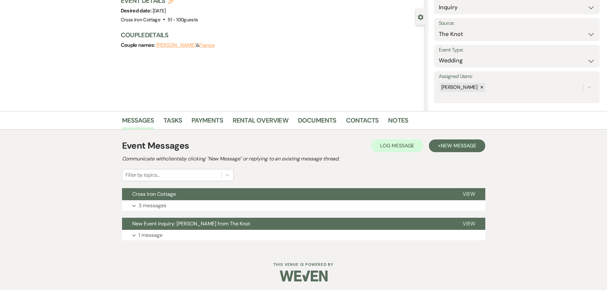
scroll to position [50, 0]
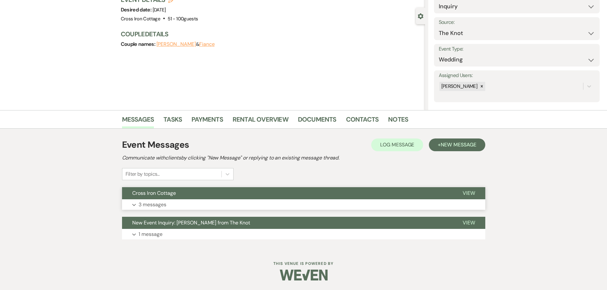
click at [160, 207] on p "3 messages" at bounding box center [153, 205] width 28 height 8
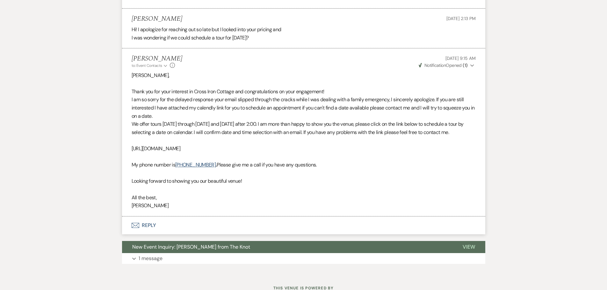
scroll to position [414, 0]
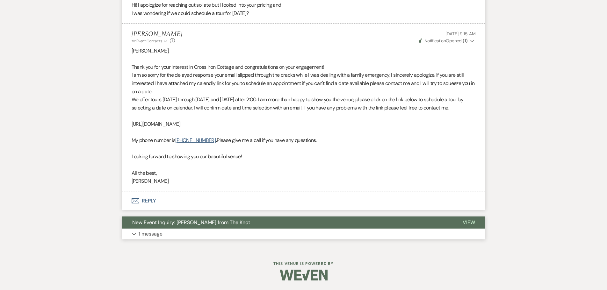
click at [176, 233] on button "Expand 1 message" at bounding box center [303, 234] width 363 height 11
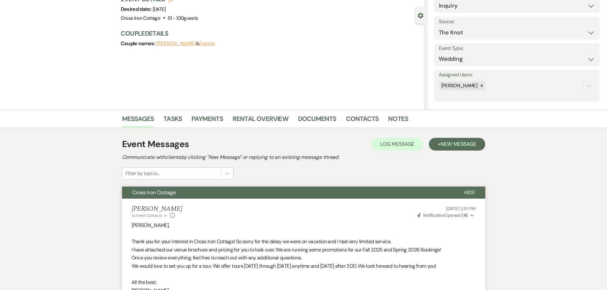
scroll to position [0, 0]
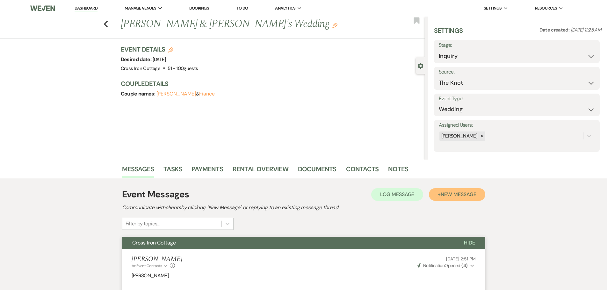
click at [448, 199] on button "+ New Message" at bounding box center [457, 194] width 56 height 13
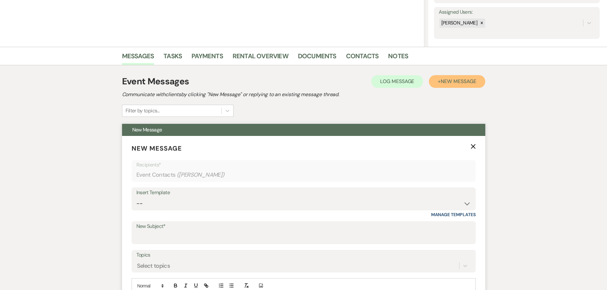
scroll to position [128, 0]
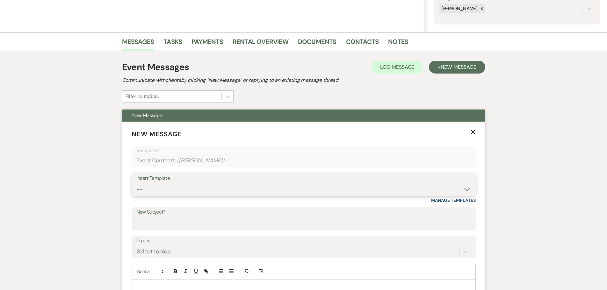
click at [396, 192] on select "-- Weven Planning Portal Introduction (Booked Events) Initial Inquiry Response …" at bounding box center [303, 189] width 335 height 12
click at [136, 183] on select "-- Weven Planning Portal Introduction (Booked Events) Initial Inquiry Response …" at bounding box center [303, 189] width 335 height 12
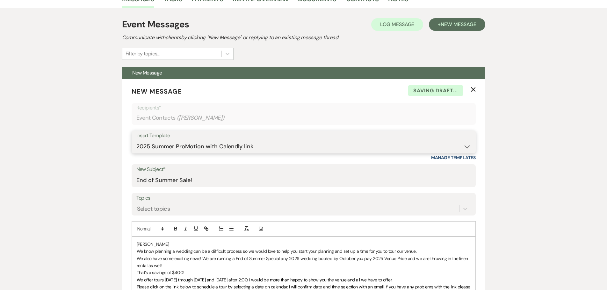
scroll to position [255, 0]
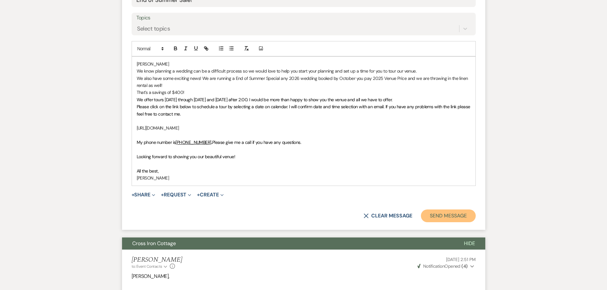
click at [456, 217] on button "Send Message" at bounding box center [448, 216] width 55 height 13
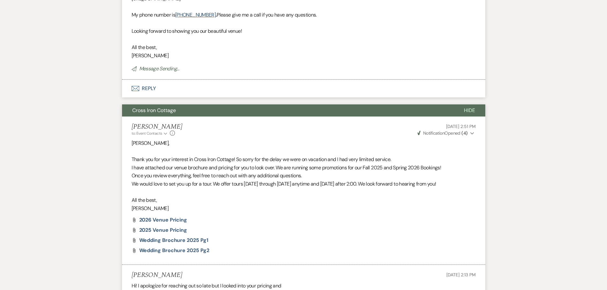
scroll to position [114, 0]
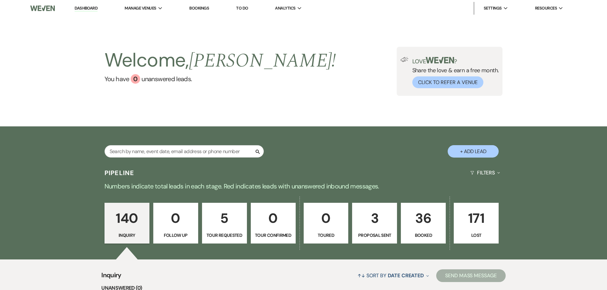
click at [491, 233] on p "Lost" at bounding box center [476, 235] width 37 height 7
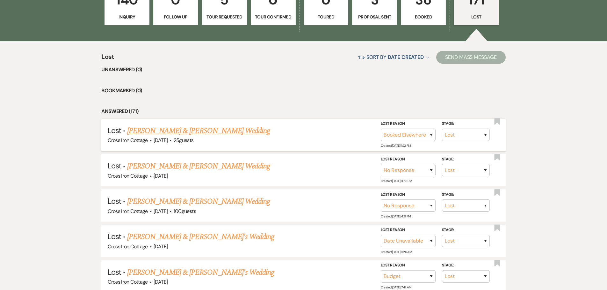
scroll to position [255, 0]
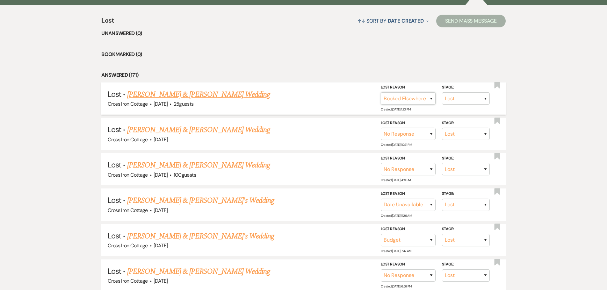
click at [428, 101] on select "Booked Elsewhere Budget Date Unavailable No Response Not a Good Match Capacity …" at bounding box center [408, 98] width 55 height 12
click at [495, 98] on div "Stage: Inquiry Follow Up Tour Requested Tour Confirmed Toured Proposal Sent Boo…" at bounding box center [438, 98] width 115 height 29
click at [486, 98] on select "Inquiry Follow Up Tour Requested Tour Confirmed Toured Proposal Sent Booked Lost" at bounding box center [466, 98] width 48 height 12
click at [442, 92] on select "Inquiry Follow Up Tour Requested Tour Confirmed Toured Proposal Sent Booked Lost" at bounding box center [466, 98] width 48 height 12
click at [214, 96] on link "[PERSON_NAME] & [PERSON_NAME] Wedding" at bounding box center [198, 94] width 143 height 11
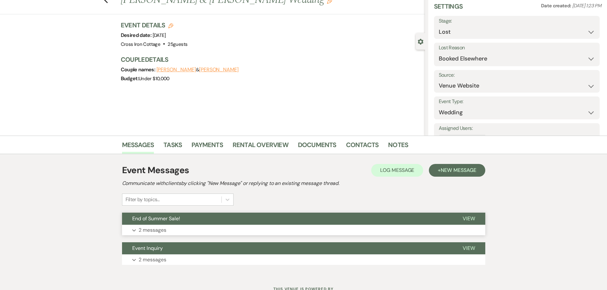
scroll to position [50, 0]
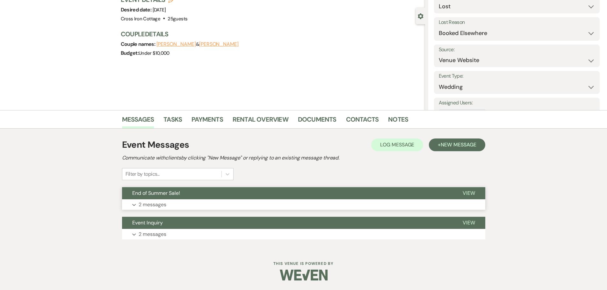
click at [187, 199] on button "End of Summer Sale!" at bounding box center [287, 193] width 331 height 12
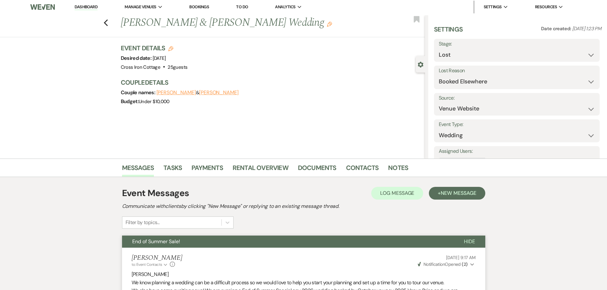
scroll to position [0, 0]
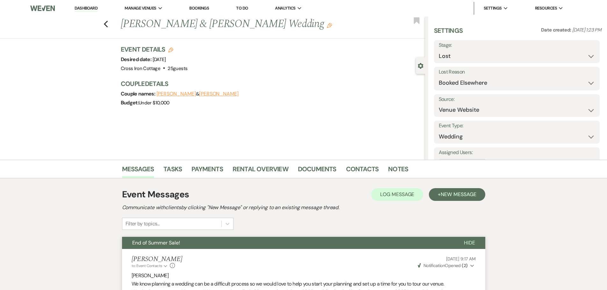
click at [499, 76] on label "Lost Reason" at bounding box center [517, 72] width 156 height 9
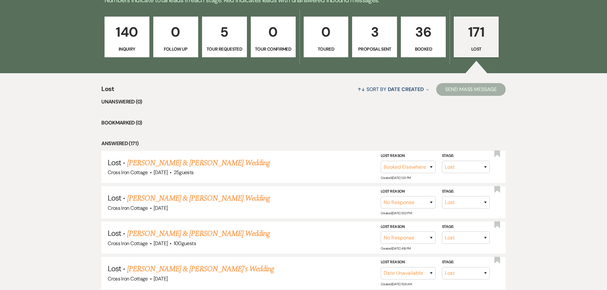
scroll to position [96, 0]
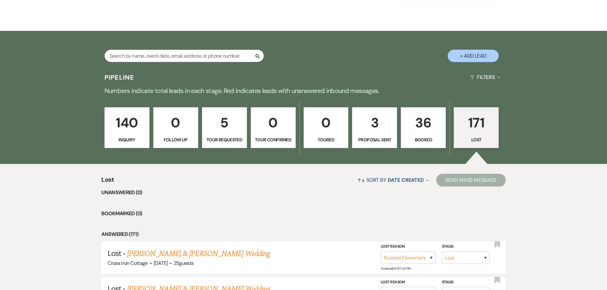
click at [125, 121] on p "140" at bounding box center [127, 122] width 37 height 21
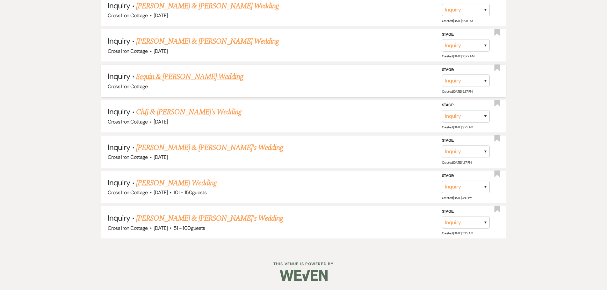
scroll to position [5058, 0]
click at [166, 184] on link "[PERSON_NAME] Wedding" at bounding box center [176, 182] width 81 height 11
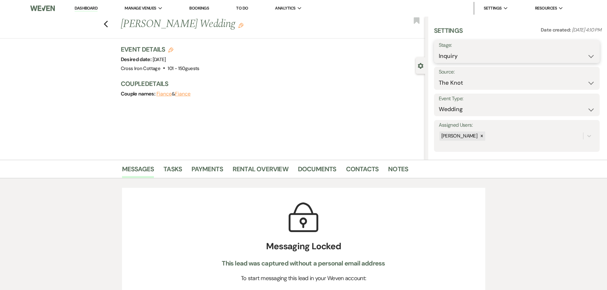
click at [572, 53] on select "Inquiry Follow Up Tour Requested Tour Confirmed Toured Proposal Sent Booked Lost" at bounding box center [517, 56] width 156 height 12
click at [439, 50] on select "Inquiry Follow Up Tour Requested Tour Confirmed Toured Proposal Sent Booked Lost" at bounding box center [517, 56] width 156 height 12
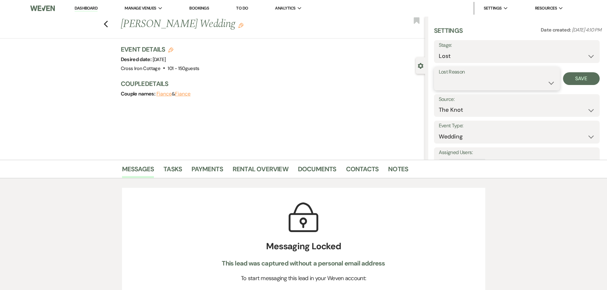
click at [548, 78] on select "Booked Elsewhere Budget Date Unavailable No Response Not a Good Match Capacity …" at bounding box center [497, 83] width 116 height 12
click at [439, 77] on select "Booked Elsewhere Budget Date Unavailable No Response Not a Good Match Capacity …" at bounding box center [497, 83] width 116 height 12
click at [577, 76] on button "Save" at bounding box center [581, 78] width 37 height 13
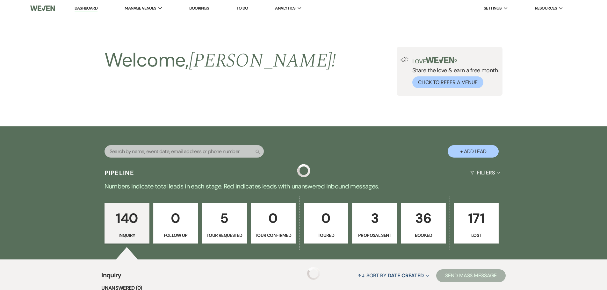
scroll to position [5023, 0]
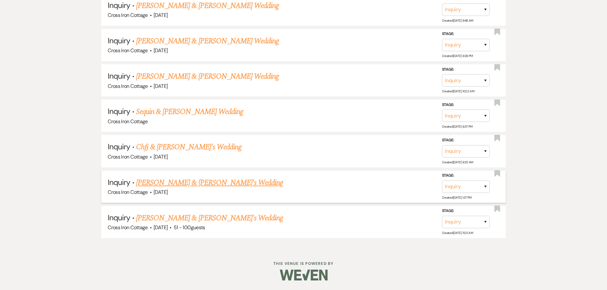
click at [158, 184] on link "[PERSON_NAME] & [PERSON_NAME]'s Wedding" at bounding box center [209, 182] width 147 height 11
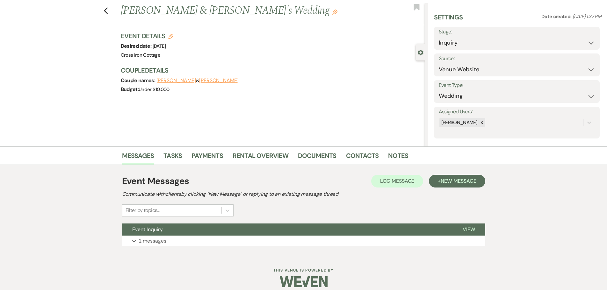
scroll to position [20, 0]
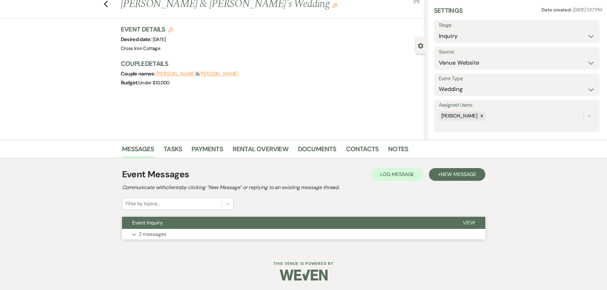
click at [161, 234] on p "2 messages" at bounding box center [153, 234] width 28 height 8
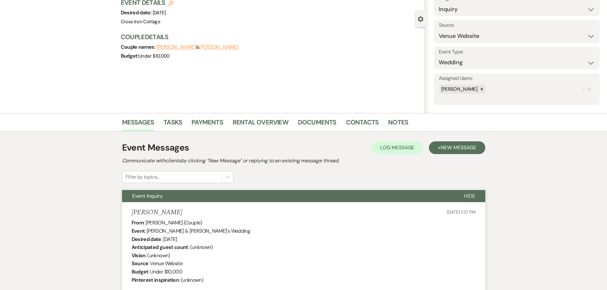
scroll to position [0, 0]
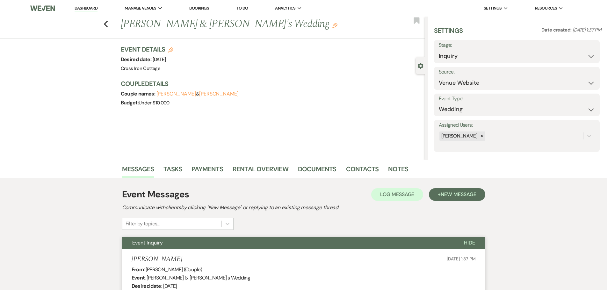
click at [111, 26] on div "Previous [PERSON_NAME] & [PERSON_NAME]'s Wedding Edit Bookmark" at bounding box center [211, 28] width 428 height 22
click at [107, 27] on icon "Previous" at bounding box center [106, 24] width 5 height 8
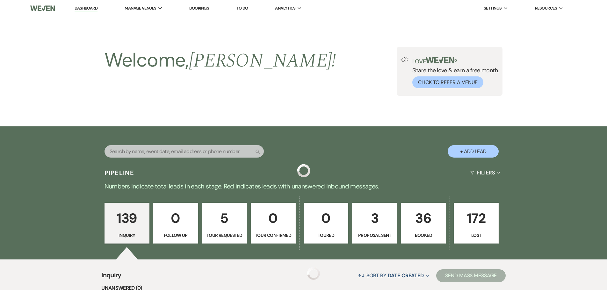
scroll to position [5023, 0]
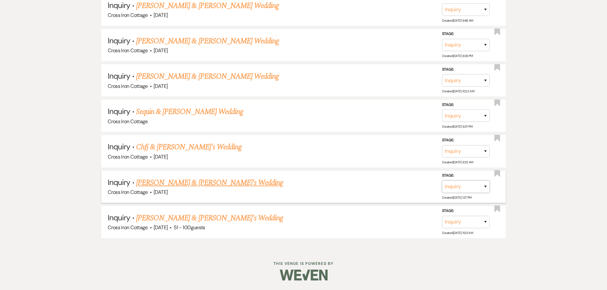
click at [461, 187] on select "Inquiry Follow Up Tour Requested Tour Confirmed Toured Proposal Sent Booked Lost" at bounding box center [466, 187] width 48 height 12
click at [442, 181] on select "Inquiry Follow Up Tour Requested Tour Confirmed Toured Proposal Sent Booked Lost" at bounding box center [466, 187] width 48 height 12
click at [378, 189] on select "Booked Elsewhere Budget Date Unavailable No Response Not a Good Match Capacity …" at bounding box center [376, 187] width 55 height 12
click at [349, 181] on select "Booked Elsewhere Budget Date Unavailable No Response Not a Good Match Capacity …" at bounding box center [376, 187] width 55 height 12
click at [478, 186] on button "Save" at bounding box center [477, 186] width 32 height 13
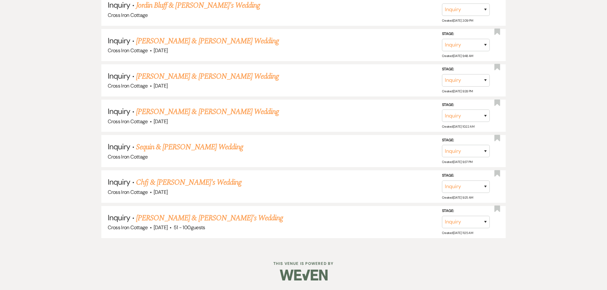
scroll to position [4987, 0]
click at [471, 187] on select "Inquiry Follow Up Tour Requested Tour Confirmed Toured Proposal Sent Booked Lost" at bounding box center [466, 186] width 48 height 12
click at [442, 180] on select "Inquiry Follow Up Tour Requested Tour Confirmed Toured Proposal Sent Booked Lost" at bounding box center [466, 186] width 48 height 12
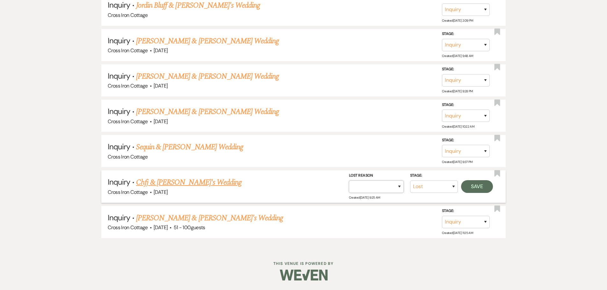
click at [394, 189] on select "Booked Elsewhere Budget Date Unavailable No Response Not a Good Match Capacity …" at bounding box center [376, 186] width 55 height 12
click at [349, 180] on select "Booked Elsewhere Budget Date Unavailable No Response Not a Good Match Capacity …" at bounding box center [376, 186] width 55 height 12
click at [476, 187] on button "Save" at bounding box center [477, 186] width 32 height 13
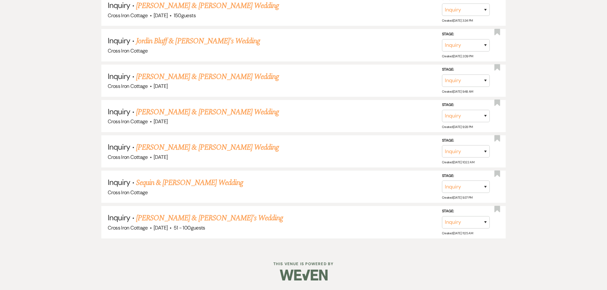
scroll to position [4952, 0]
click at [454, 186] on select "Inquiry Follow Up Tour Requested Tour Confirmed Toured Proposal Sent Booked Lost" at bounding box center [466, 187] width 48 height 12
click at [442, 181] on select "Inquiry Follow Up Tour Requested Tour Confirmed Toured Proposal Sent Booked Lost" at bounding box center [466, 187] width 48 height 12
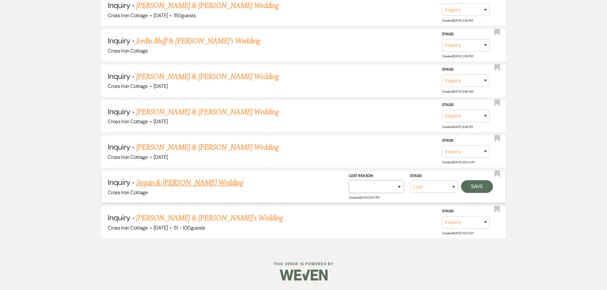
click at [391, 186] on select "Booked Elsewhere Budget Date Unavailable No Response Not a Good Match Capacity …" at bounding box center [376, 187] width 55 height 12
click at [349, 181] on select "Booked Elsewhere Budget Date Unavailable No Response Not a Good Match Capacity …" at bounding box center [376, 187] width 55 height 12
click at [478, 186] on button "Save" at bounding box center [477, 186] width 32 height 13
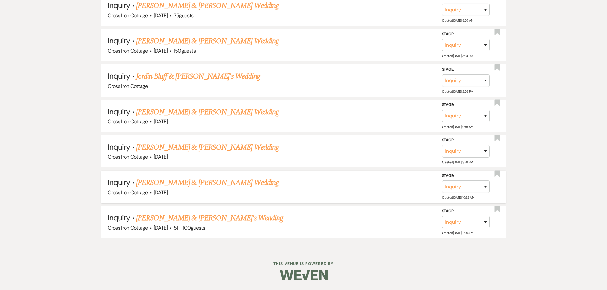
scroll to position [4916, 0]
click at [226, 185] on link "[PERSON_NAME] & [PERSON_NAME] Wedding" at bounding box center [207, 182] width 143 height 11
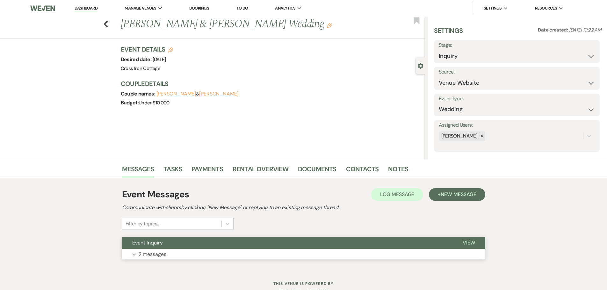
click at [159, 253] on p "2 messages" at bounding box center [153, 255] width 28 height 8
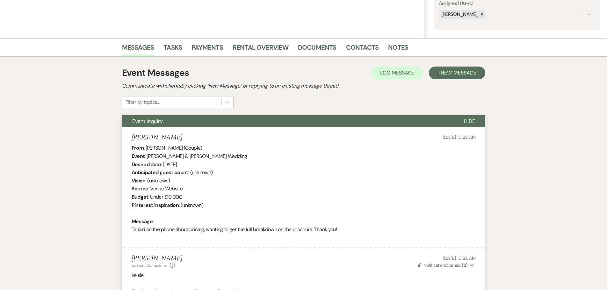
scroll to position [106, 0]
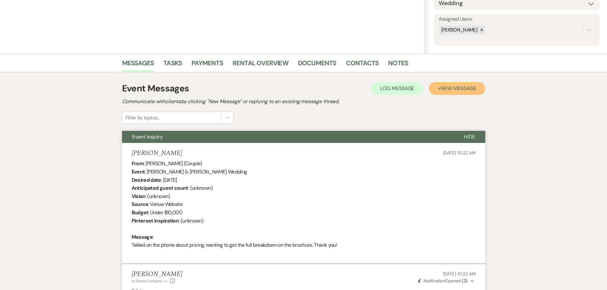
click at [457, 89] on span "New Message" at bounding box center [458, 88] width 35 height 7
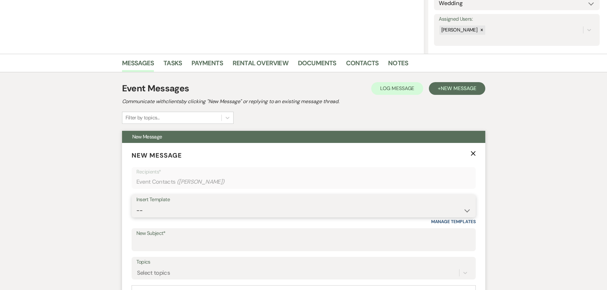
click at [252, 207] on select "-- Weven Planning Portal Introduction (Booked Events) Initial Inquiry Response …" at bounding box center [303, 211] width 335 height 12
click at [136, 205] on select "-- Weven Planning Portal Introduction (Booked Events) Initial Inquiry Response …" at bounding box center [303, 211] width 335 height 12
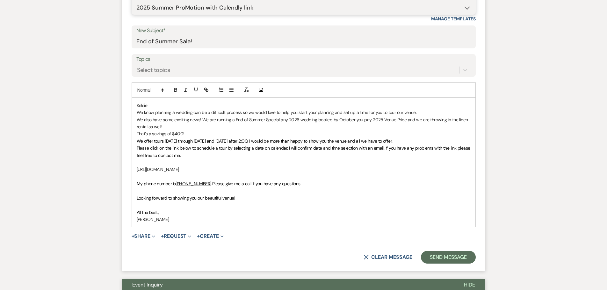
scroll to position [393, 0]
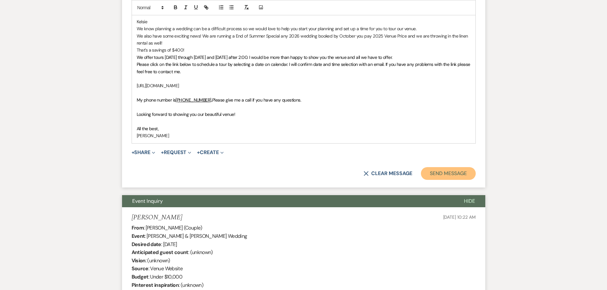
click at [449, 176] on button "Send Message" at bounding box center [448, 173] width 55 height 13
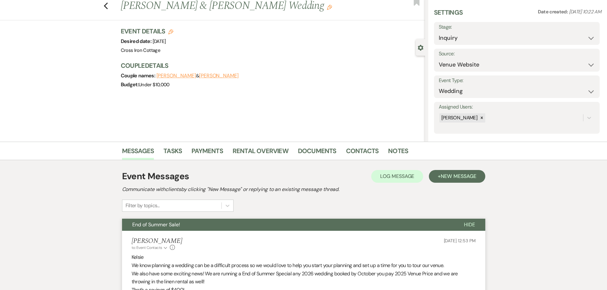
scroll to position [0, 0]
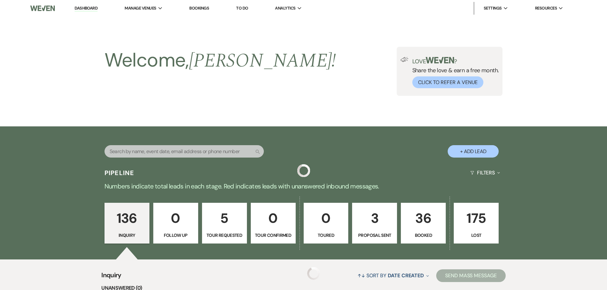
scroll to position [4916, 0]
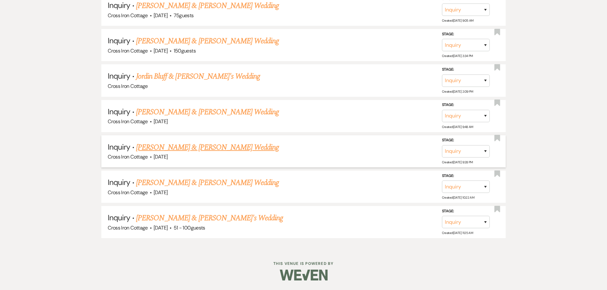
click at [206, 148] on link "[PERSON_NAME] & [PERSON_NAME] Wedding" at bounding box center [207, 147] width 143 height 11
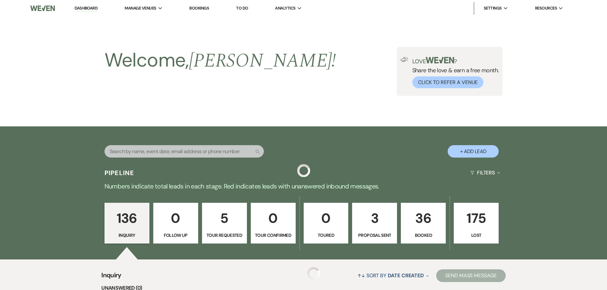
scroll to position [4916, 0]
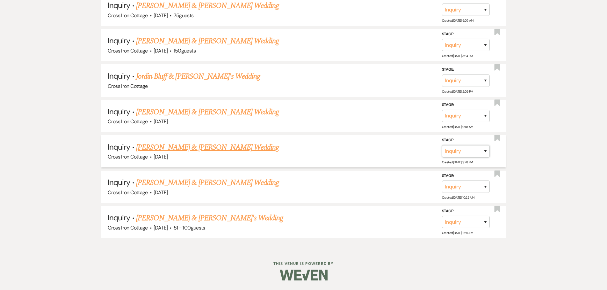
click at [475, 150] on select "Inquiry Follow Up Tour Requested Tour Confirmed Toured Proposal Sent Booked Lost" at bounding box center [466, 151] width 48 height 12
click at [442, 145] on select "Inquiry Follow Up Tour Requested Tour Confirmed Toured Proposal Sent Booked Lost" at bounding box center [466, 151] width 48 height 12
click at [372, 142] on label "Lost Reason" at bounding box center [376, 140] width 55 height 7
click at [375, 153] on select "Booked Elsewhere Budget Date Unavailable No Response Not a Good Match Capacity …" at bounding box center [376, 151] width 55 height 12
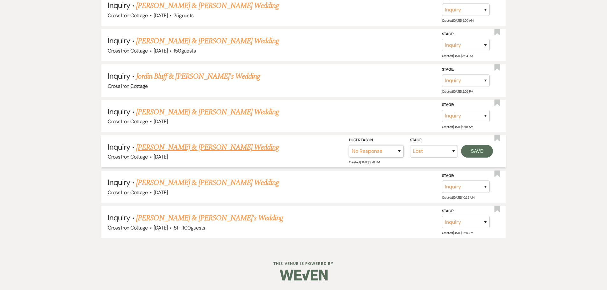
click at [349, 145] on select "Booked Elsewhere Budget Date Unavailable No Response Not a Good Match Capacity …" at bounding box center [376, 151] width 55 height 12
click at [480, 151] on button "Save" at bounding box center [477, 151] width 32 height 13
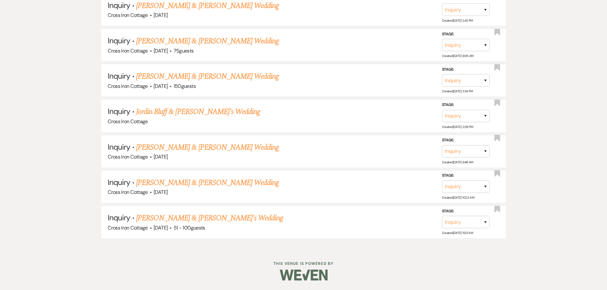
scroll to position [4881, 0]
click at [475, 152] on select "Inquiry Follow Up Tour Requested Tour Confirmed Toured Proposal Sent Booked Lost" at bounding box center [466, 151] width 48 height 12
click at [442, 145] on select "Inquiry Follow Up Tour Requested Tour Confirmed Toured Proposal Sent Booked Lost" at bounding box center [466, 151] width 48 height 12
click at [479, 152] on button "Save" at bounding box center [477, 151] width 32 height 13
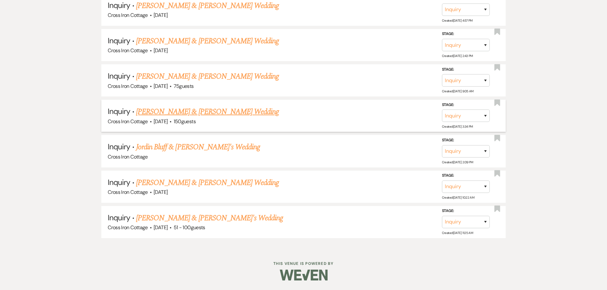
click at [215, 114] on link "[PERSON_NAME] & [PERSON_NAME] Wedding" at bounding box center [207, 111] width 143 height 11
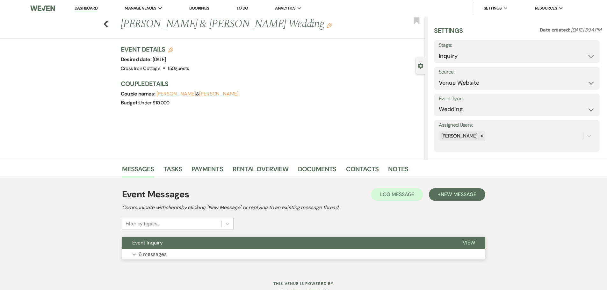
click at [147, 258] on p "6 messages" at bounding box center [153, 255] width 28 height 8
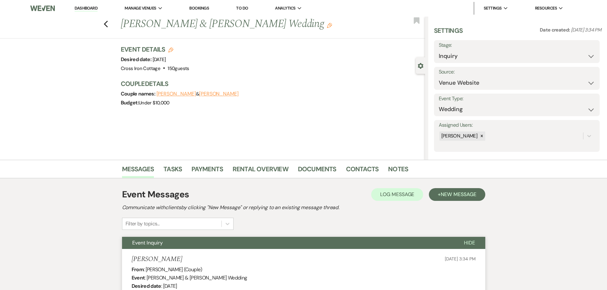
click at [468, 44] on label "Stage:" at bounding box center [517, 45] width 156 height 9
click at [462, 56] on select "Inquiry Follow Up Tour Requested Tour Confirmed Toured Proposal Sent Booked Lost" at bounding box center [517, 56] width 156 height 12
click at [439, 50] on select "Inquiry Follow Up Tour Requested Tour Confirmed Toured Proposal Sent Booked Lost" at bounding box center [517, 56] width 156 height 12
click at [582, 51] on button "Save" at bounding box center [582, 51] width 36 height 13
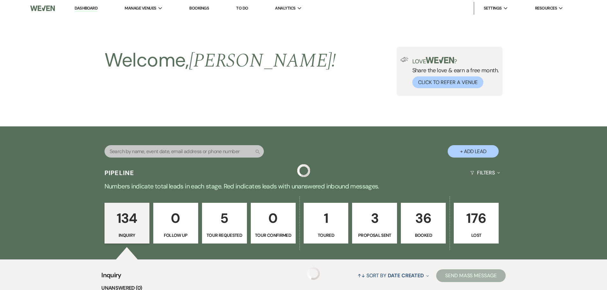
scroll to position [4810, 0]
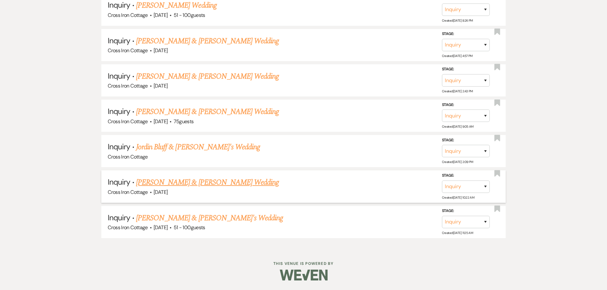
click at [216, 183] on link "[PERSON_NAME] & [PERSON_NAME] Wedding" at bounding box center [207, 182] width 143 height 11
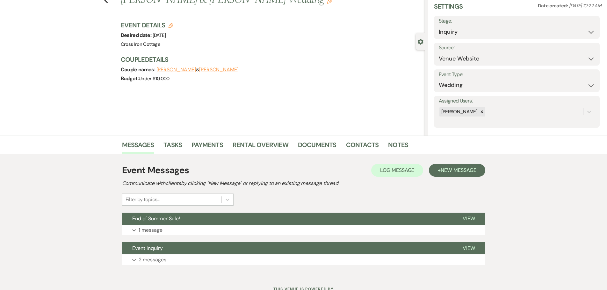
scroll to position [50, 0]
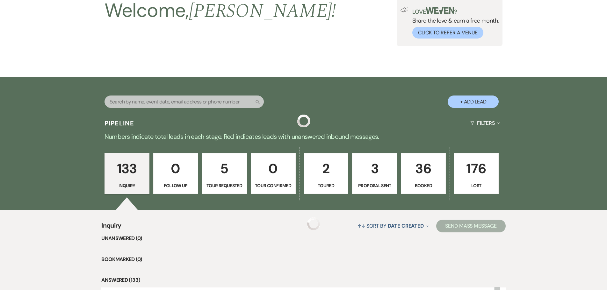
scroll to position [4810, 0]
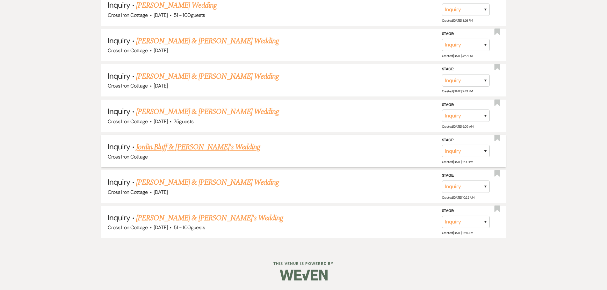
click at [185, 148] on link "Jordin Bluff & [PERSON_NAME]'s Wedding" at bounding box center [198, 147] width 124 height 11
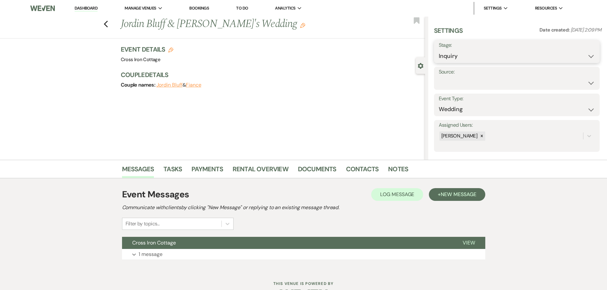
click at [501, 61] on select "Inquiry Follow Up Tour Requested Tour Confirmed Toured Proposal Sent Booked Lost" at bounding box center [517, 56] width 156 height 12
click at [439, 50] on select "Inquiry Follow Up Tour Requested Tour Confirmed Toured Proposal Sent Booked Lost" at bounding box center [517, 56] width 156 height 12
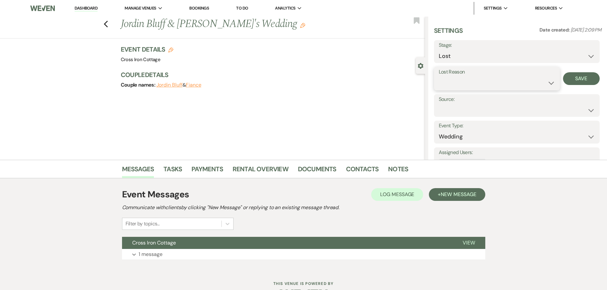
click at [506, 89] on select "Booked Elsewhere Budget Date Unavailable No Response Not a Good Match Capacity …" at bounding box center [497, 83] width 116 height 12
click at [439, 77] on select "Booked Elsewhere Budget Date Unavailable No Response Not a Good Match Capacity …" at bounding box center [497, 83] width 116 height 12
click at [582, 71] on div "Lost Reason Booked Elsewhere Budget Date Unavailable No Response Not a Good Mat…" at bounding box center [517, 79] width 166 height 24
click at [582, 80] on button "Save" at bounding box center [581, 78] width 37 height 13
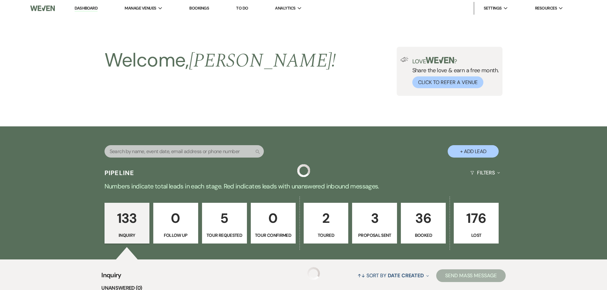
scroll to position [4775, 0]
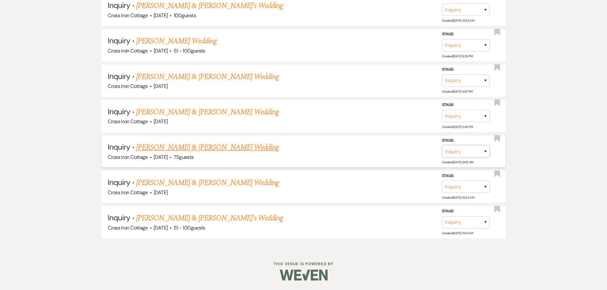
click at [485, 154] on select "Inquiry Follow Up Tour Requested Tour Confirmed Toured Proposal Sent Booked Lost" at bounding box center [466, 151] width 48 height 12
click at [442, 145] on select "Inquiry Follow Up Tour Requested Tour Confirmed Toured Proposal Sent Booked Lost" at bounding box center [466, 151] width 48 height 12
click at [377, 154] on select "Booked Elsewhere Budget Date Unavailable No Response Not a Good Match Capacity …" at bounding box center [376, 151] width 55 height 12
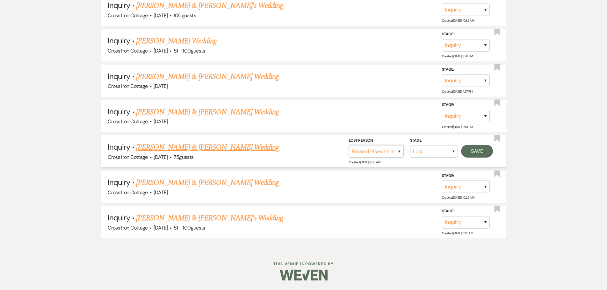
click at [349, 145] on select "Booked Elsewhere Budget Date Unavailable No Response Not a Good Match Capacity …" at bounding box center [376, 151] width 55 height 12
click at [474, 150] on button "Save" at bounding box center [477, 151] width 32 height 13
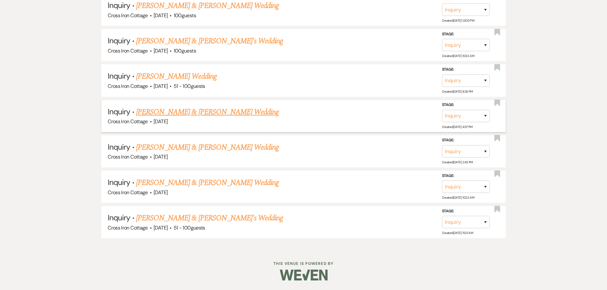
scroll to position [4739, 0]
click at [204, 147] on link "[PERSON_NAME] & [PERSON_NAME] Wedding" at bounding box center [207, 147] width 143 height 11
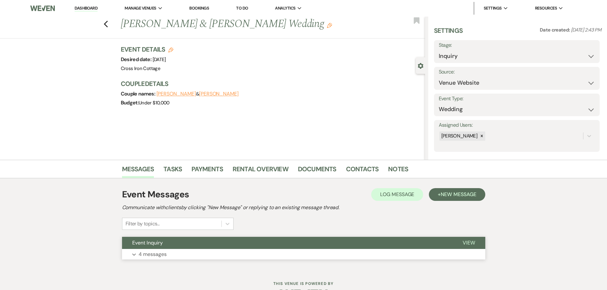
click at [172, 253] on button "Expand 4 messages" at bounding box center [303, 254] width 363 height 11
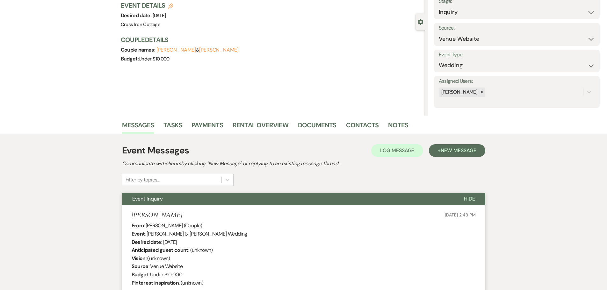
scroll to position [10, 0]
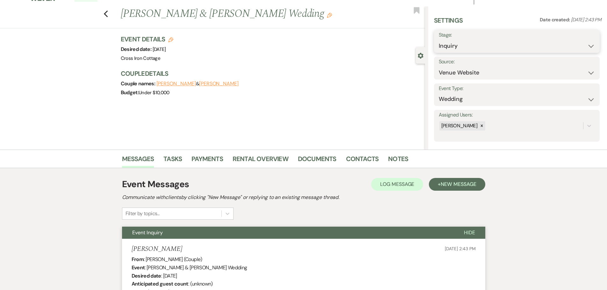
click at [536, 40] on select "Inquiry Follow Up Tour Requested Tour Confirmed Toured Proposal Sent Booked Lost" at bounding box center [517, 46] width 156 height 12
click at [439, 40] on select "Inquiry Follow Up Tour Requested Tour Confirmed Toured Proposal Sent Booked Lost" at bounding box center [517, 46] width 156 height 12
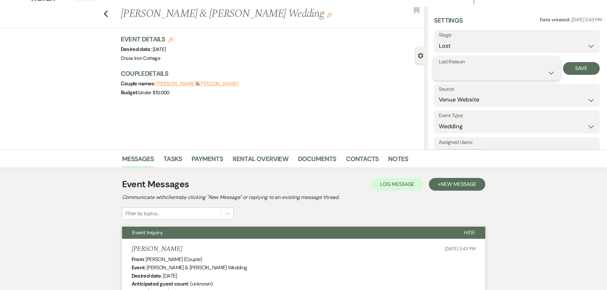
click at [479, 74] on select "Booked Elsewhere Budget Date Unavailable No Response Not a Good Match Capacity …" at bounding box center [497, 73] width 116 height 12
click at [439, 67] on select "Booked Elsewhere Budget Date Unavailable No Response Not a Good Match Capacity …" at bounding box center [497, 73] width 116 height 12
click at [578, 68] on button "Save" at bounding box center [581, 68] width 37 height 13
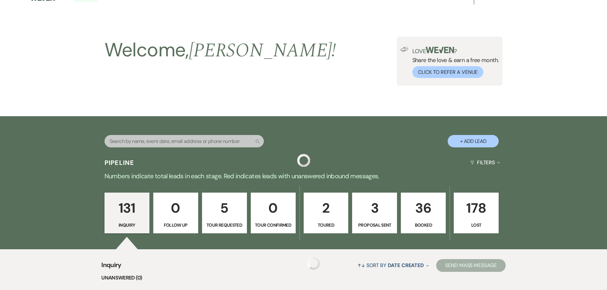
scroll to position [4704, 0]
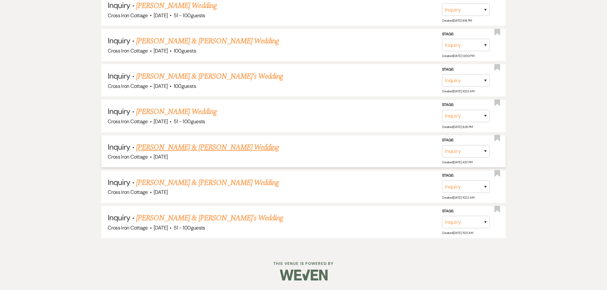
click at [212, 149] on link "[PERSON_NAME] & [PERSON_NAME] Wedding" at bounding box center [207, 147] width 143 height 11
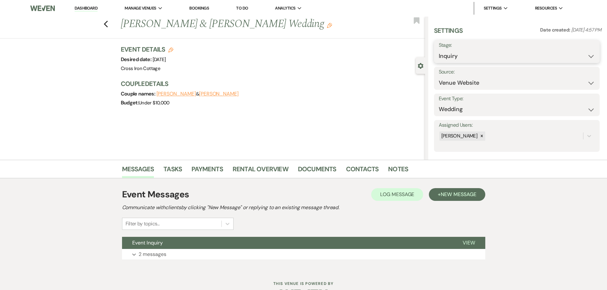
click at [477, 53] on select "Inquiry Follow Up Tour Requested Tour Confirmed Toured Proposal Sent Booked Lost" at bounding box center [517, 56] width 156 height 12
click at [439, 50] on select "Inquiry Follow Up Tour Requested Tour Confirmed Toured Proposal Sent Booked Lost" at bounding box center [517, 56] width 156 height 12
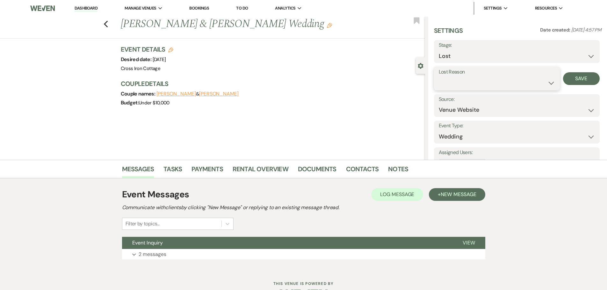
click at [462, 77] on select "Booked Elsewhere Budget Date Unavailable No Response Not a Good Match Capacity …" at bounding box center [497, 83] width 116 height 12
click at [439, 77] on select "Booked Elsewhere Budget Date Unavailable No Response Not a Good Match Capacity …" at bounding box center [497, 83] width 116 height 12
click at [571, 74] on button "Save" at bounding box center [581, 78] width 37 height 13
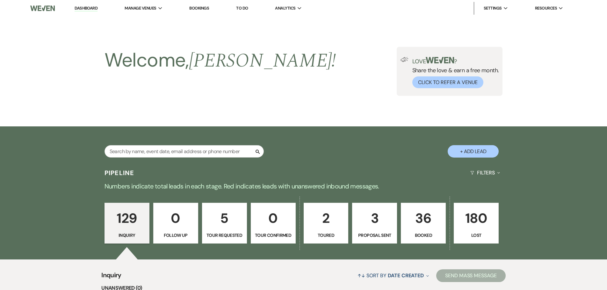
scroll to position [4668, 0]
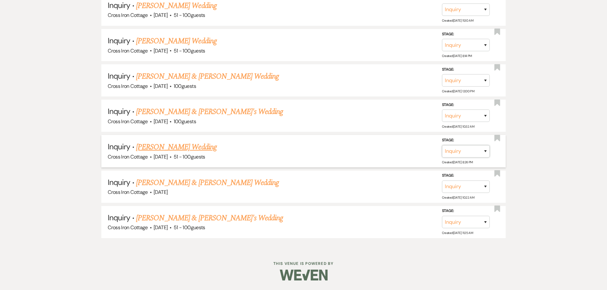
click at [485, 150] on select "Inquiry Follow Up Tour Requested Tour Confirmed Toured Proposal Sent Booked Lost" at bounding box center [466, 151] width 48 height 12
click at [442, 145] on select "Inquiry Follow Up Tour Requested Tour Confirmed Toured Proposal Sent Booked Lost" at bounding box center [466, 151] width 48 height 12
click at [387, 151] on select "Booked Elsewhere Budget Date Unavailable No Response Not a Good Match Capacity …" at bounding box center [376, 151] width 55 height 12
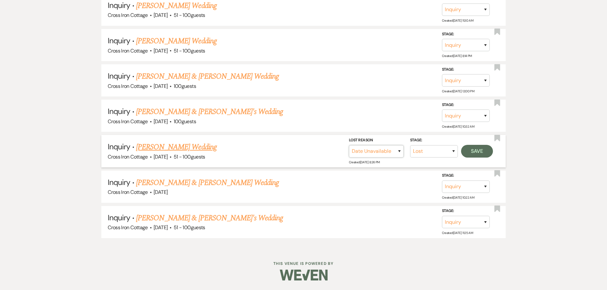
click at [349, 145] on select "Booked Elsewhere Budget Date Unavailable No Response Not a Good Match Capacity …" at bounding box center [376, 151] width 55 height 12
click at [478, 154] on button "Save" at bounding box center [477, 151] width 32 height 13
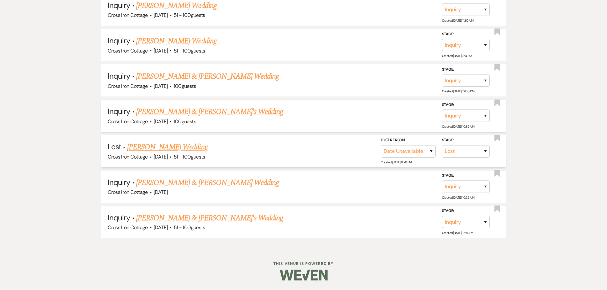
scroll to position [4633, 0]
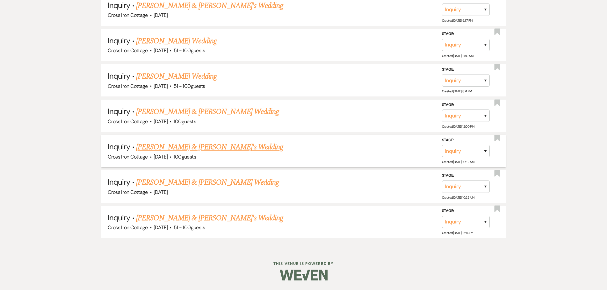
click at [249, 148] on link "[PERSON_NAME] & [PERSON_NAME]'s Wedding" at bounding box center [209, 147] width 147 height 11
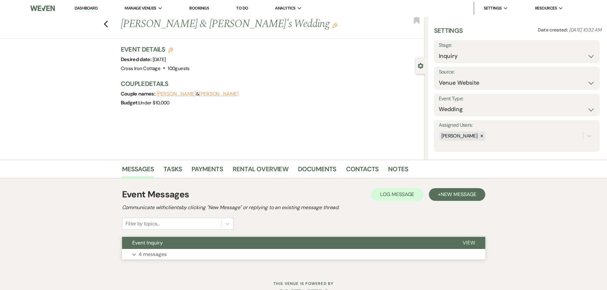
click at [159, 254] on p "4 messages" at bounding box center [153, 255] width 28 height 8
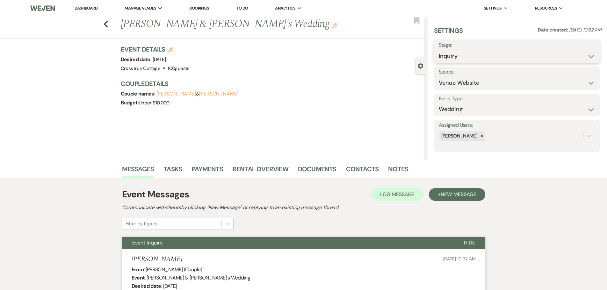
click at [498, 52] on select "Inquiry Follow Up Tour Requested Tour Confirmed Toured Proposal Sent Booked Lost" at bounding box center [517, 56] width 156 height 12
click at [439, 50] on select "Inquiry Follow Up Tour Requested Tour Confirmed Toured Proposal Sent Booked Lost" at bounding box center [517, 56] width 156 height 12
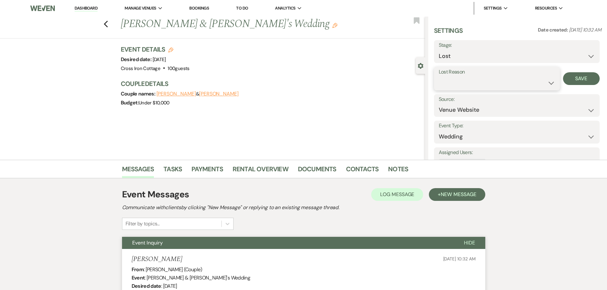
click at [483, 85] on select "Booked Elsewhere Budget Date Unavailable No Response Not a Good Match Capacity …" at bounding box center [497, 83] width 116 height 12
click at [439, 77] on select "Booked Elsewhere Budget Date Unavailable No Response Not a Good Match Capacity …" at bounding box center [497, 83] width 116 height 12
click at [569, 81] on button "Save" at bounding box center [581, 78] width 37 height 13
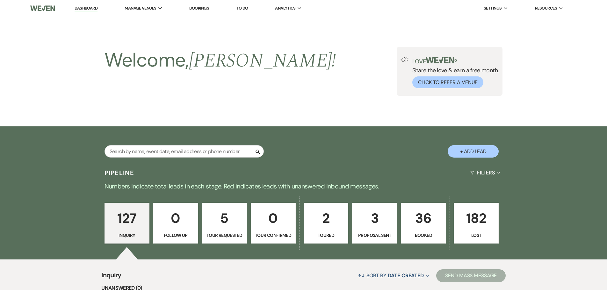
scroll to position [4597, 0]
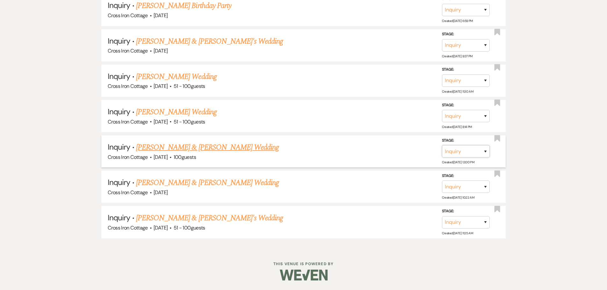
click at [481, 153] on select "Inquiry Follow Up Tour Requested Tour Confirmed Toured Proposal Sent Booked Lost" at bounding box center [466, 151] width 48 height 12
click at [442, 145] on select "Inquiry Follow Up Tour Requested Tour Confirmed Toured Proposal Sent Booked Lost" at bounding box center [466, 151] width 48 height 12
click at [396, 151] on select "Booked Elsewhere Budget Date Unavailable No Response Not a Good Match Capacity …" at bounding box center [376, 151] width 55 height 12
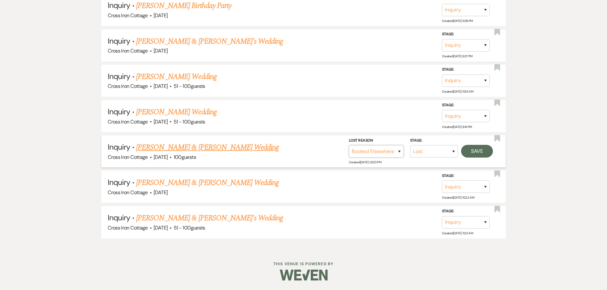
click at [349, 145] on select "Booked Elsewhere Budget Date Unavailable No Response Not a Good Match Capacity …" at bounding box center [376, 151] width 55 height 12
click at [485, 153] on button "Save" at bounding box center [477, 151] width 32 height 13
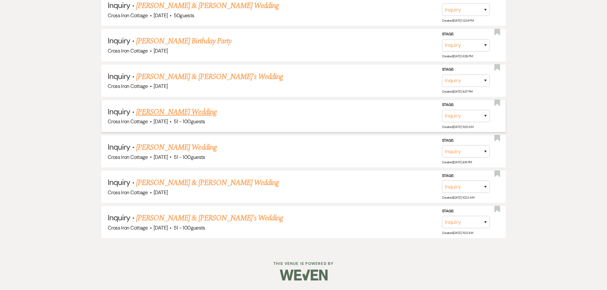
scroll to position [4562, 0]
click at [486, 151] on select "Inquiry Follow Up Tour Requested Tour Confirmed Toured Proposal Sent Booked Lost" at bounding box center [466, 151] width 48 height 12
click at [442, 145] on select "Inquiry Follow Up Tour Requested Tour Confirmed Toured Proposal Sent Booked Lost" at bounding box center [466, 151] width 48 height 12
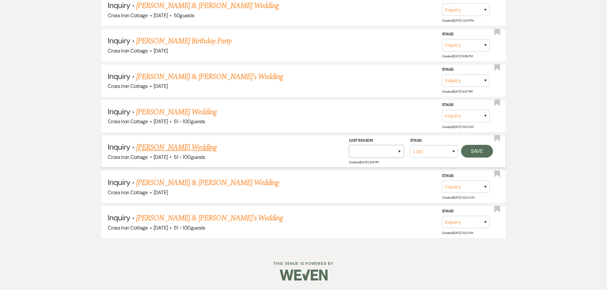
click at [380, 149] on select "Booked Elsewhere Budget Date Unavailable No Response Not a Good Match Capacity …" at bounding box center [376, 151] width 55 height 12
click at [324, 166] on li "Inquiry · [PERSON_NAME] Wedding Cross Iron Cottage · [DATE] · 51 - 100 guests S…" at bounding box center [303, 151] width 405 height 32
click at [207, 147] on link "[PERSON_NAME] Wedding" at bounding box center [176, 147] width 81 height 11
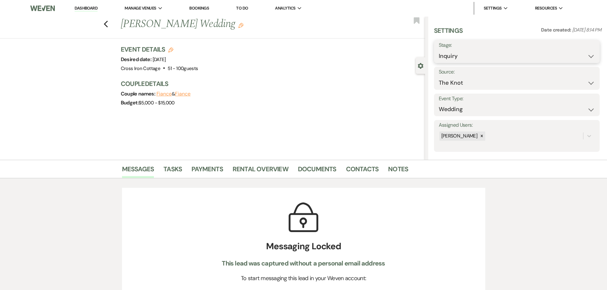
click at [512, 55] on select "Inquiry Follow Up Tour Requested Tour Confirmed Toured Proposal Sent Booked Lost" at bounding box center [517, 56] width 156 height 12
click at [439, 50] on select "Inquiry Follow Up Tour Requested Tour Confirmed Toured Proposal Sent Booked Lost" at bounding box center [517, 56] width 156 height 12
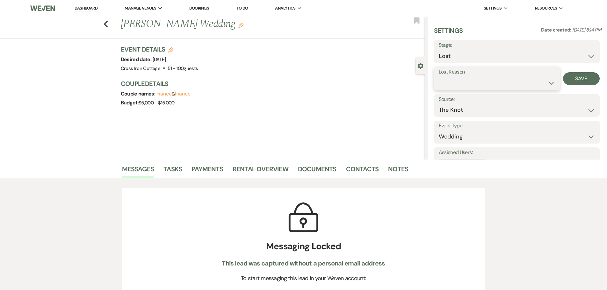
click at [500, 85] on select "Booked Elsewhere Budget Date Unavailable No Response Not a Good Match Capacity …" at bounding box center [497, 83] width 116 height 12
click at [439, 77] on select "Booked Elsewhere Budget Date Unavailable No Response Not a Good Match Capacity …" at bounding box center [497, 83] width 116 height 12
click at [574, 78] on button "Save" at bounding box center [581, 78] width 37 height 13
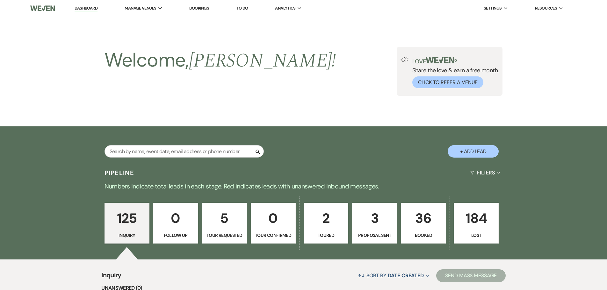
scroll to position [4526, 0]
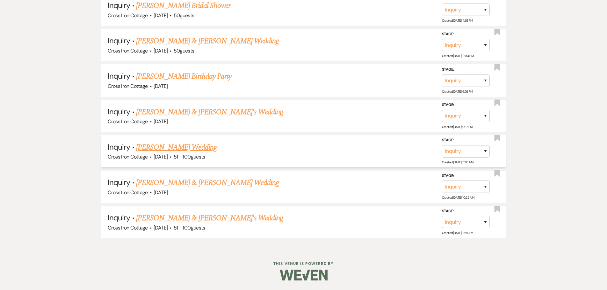
click at [168, 148] on link "[PERSON_NAME] Wedding" at bounding box center [176, 147] width 81 height 11
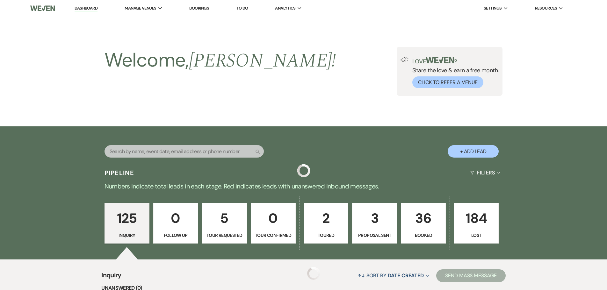
scroll to position [4526, 0]
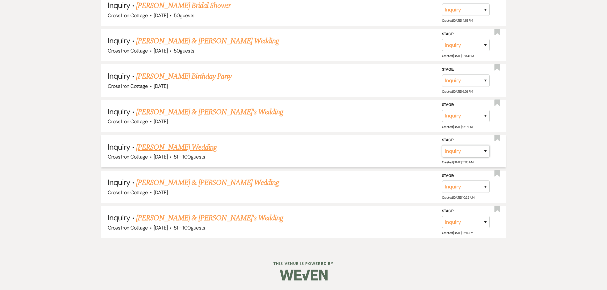
click at [478, 152] on select "Inquiry Follow Up Tour Requested Tour Confirmed Toured Proposal Sent Booked Lost" at bounding box center [466, 151] width 48 height 12
click at [442, 145] on select "Inquiry Follow Up Tour Requested Tour Confirmed Toured Proposal Sent Booked Lost" at bounding box center [466, 151] width 48 height 12
click at [394, 151] on select "Booked Elsewhere Budget Date Unavailable No Response Not a Good Match Capacity …" at bounding box center [376, 151] width 55 height 12
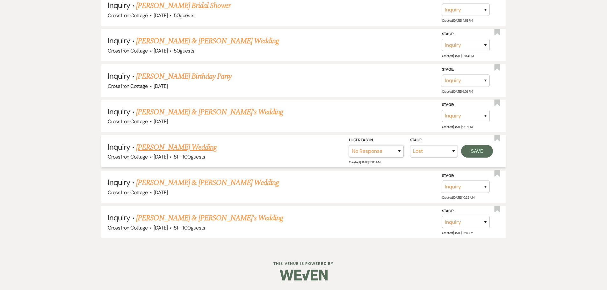
click at [349, 145] on select "Booked Elsewhere Budget Date Unavailable No Response Not a Good Match Capacity …" at bounding box center [376, 151] width 55 height 12
click at [480, 155] on button "Save" at bounding box center [477, 151] width 32 height 13
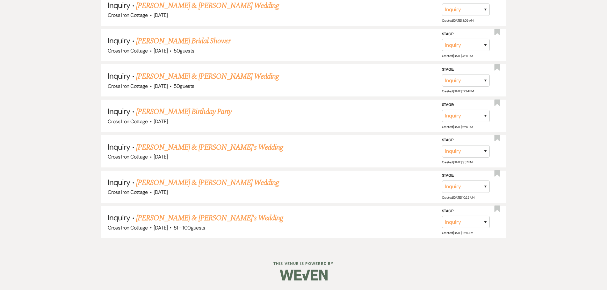
scroll to position [4491, 0]
click at [470, 150] on select "Inquiry Follow Up Tour Requested Tour Confirmed Toured Proposal Sent Booked Lost" at bounding box center [466, 151] width 48 height 12
click at [442, 145] on select "Inquiry Follow Up Tour Requested Tour Confirmed Toured Proposal Sent Booked Lost" at bounding box center [466, 151] width 48 height 12
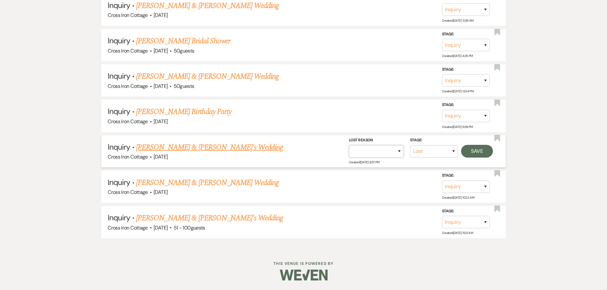
click at [387, 149] on select "Booked Elsewhere Budget Date Unavailable No Response Not a Good Match Capacity …" at bounding box center [376, 151] width 55 height 12
click at [349, 145] on select "Booked Elsewhere Budget Date Unavailable No Response Not a Good Match Capacity …" at bounding box center [376, 151] width 55 height 12
click at [484, 152] on button "Save" at bounding box center [477, 151] width 32 height 13
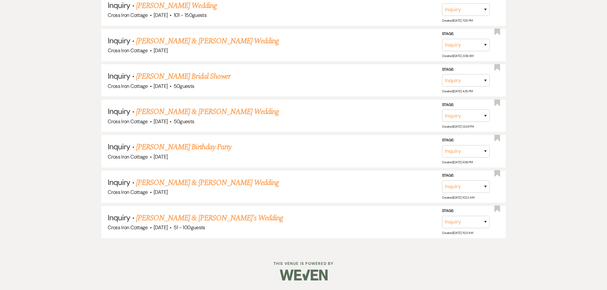
scroll to position [4456, 0]
click at [486, 150] on select "Inquiry Follow Up Tour Requested Tour Confirmed Toured Proposal Sent Booked Lost" at bounding box center [466, 151] width 48 height 12
click at [442, 145] on select "Inquiry Follow Up Tour Requested Tour Confirmed Toured Proposal Sent Booked Lost" at bounding box center [466, 151] width 48 height 12
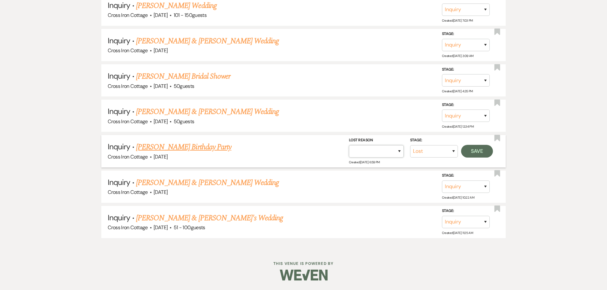
click at [394, 149] on select "Booked Elsewhere Budget Date Unavailable No Response Not a Good Match Capacity …" at bounding box center [376, 151] width 55 height 12
click at [349, 145] on select "Booked Elsewhere Budget Date Unavailable No Response Not a Good Match Capacity …" at bounding box center [376, 151] width 55 height 12
click at [479, 152] on button "Save" at bounding box center [477, 151] width 32 height 13
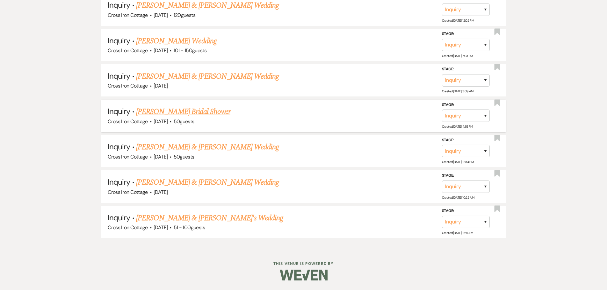
scroll to position [4420, 0]
click at [242, 147] on link "[PERSON_NAME] & [PERSON_NAME] Wedding" at bounding box center [207, 147] width 143 height 11
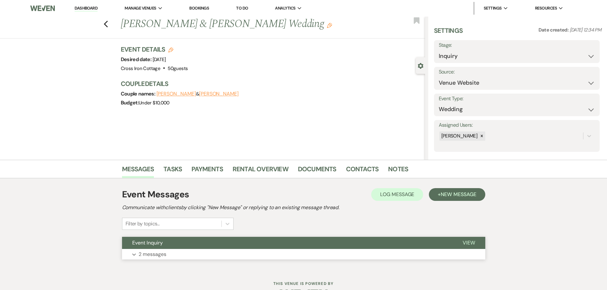
click at [167, 252] on button "Expand 2 messages" at bounding box center [303, 254] width 363 height 11
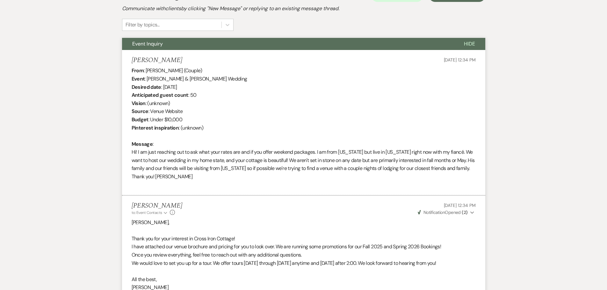
scroll to position [128, 0]
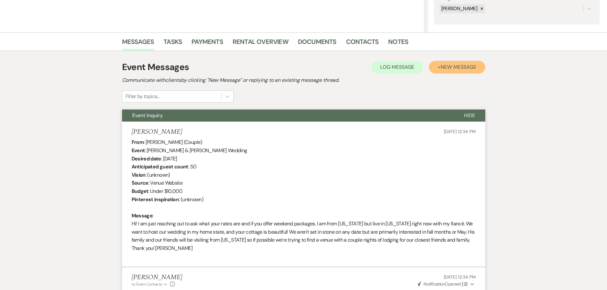
click at [462, 68] on span "New Message" at bounding box center [458, 67] width 35 height 7
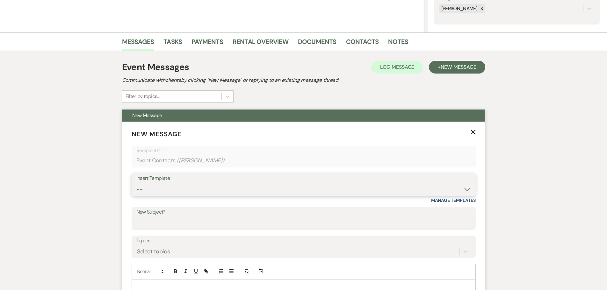
click at [157, 192] on select "-- Weven Planning Portal Introduction (Booked Events) Initial Inquiry Response …" at bounding box center [303, 189] width 335 height 12
click at [136, 183] on select "-- Weven Planning Portal Introduction (Booked Events) Initial Inquiry Response …" at bounding box center [303, 189] width 335 height 12
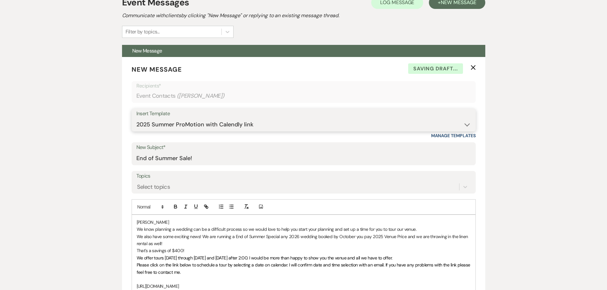
scroll to position [287, 0]
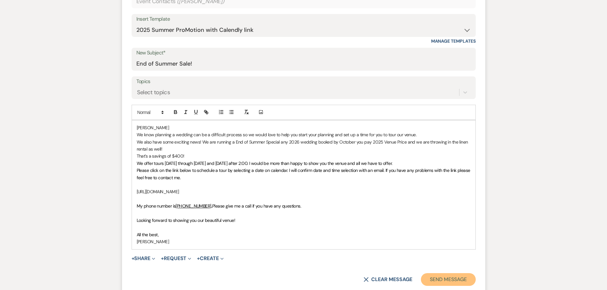
click at [437, 279] on button "Send Message" at bounding box center [448, 280] width 55 height 13
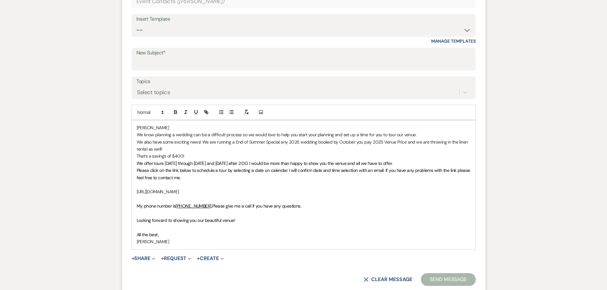
scroll to position [50, 0]
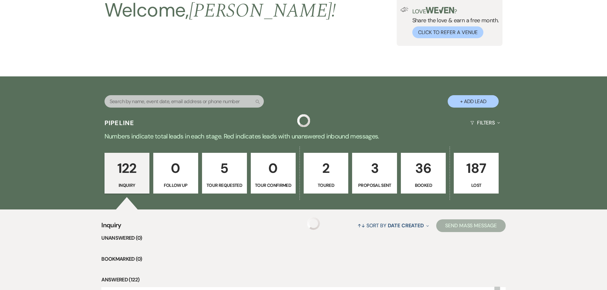
scroll to position [4420, 0]
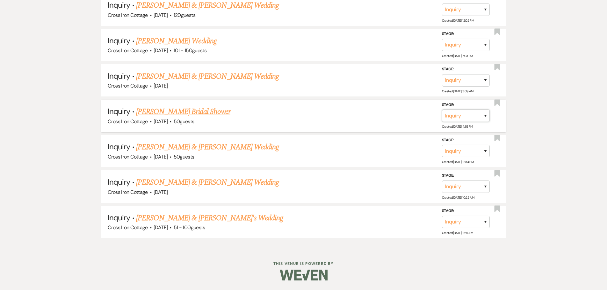
click at [471, 116] on select "Inquiry Follow Up Tour Requested Tour Confirmed Toured Proposal Sent Booked Lost" at bounding box center [466, 116] width 48 height 12
click at [442, 110] on select "Inquiry Follow Up Tour Requested Tour Confirmed Toured Proposal Sent Booked Lost" at bounding box center [466, 116] width 48 height 12
click at [386, 116] on select "Booked Elsewhere Budget Date Unavailable No Response Not a Good Match Capacity …" at bounding box center [376, 116] width 55 height 12
click at [349, 110] on select "Booked Elsewhere Budget Date Unavailable No Response Not a Good Match Capacity …" at bounding box center [376, 116] width 55 height 12
click at [476, 117] on button "Save" at bounding box center [477, 115] width 32 height 13
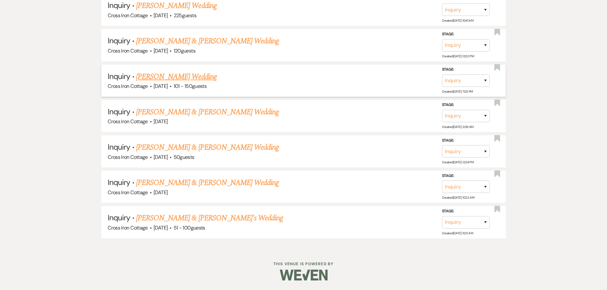
scroll to position [4385, 0]
click at [223, 111] on link "[PERSON_NAME] & [PERSON_NAME] Wedding" at bounding box center [207, 111] width 143 height 11
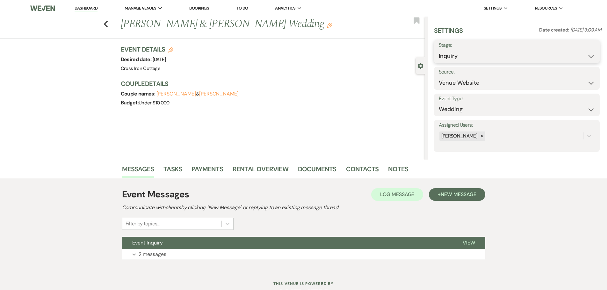
click at [515, 56] on select "Inquiry Follow Up Tour Requested Tour Confirmed Toured Proposal Sent Booked Lost" at bounding box center [517, 56] width 156 height 12
click at [439, 50] on select "Inquiry Follow Up Tour Requested Tour Confirmed Toured Proposal Sent Booked Lost" at bounding box center [517, 56] width 156 height 12
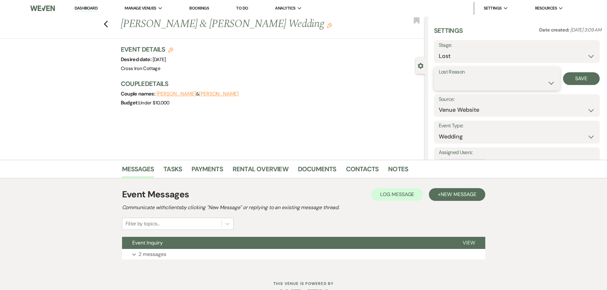
click at [480, 81] on select "Booked Elsewhere Budget Date Unavailable No Response Not a Good Match Capacity …" at bounding box center [497, 83] width 116 height 12
click at [439, 77] on select "Booked Elsewhere Budget Date Unavailable No Response Not a Good Match Capacity …" at bounding box center [497, 83] width 116 height 12
click at [577, 78] on button "Save" at bounding box center [581, 78] width 37 height 13
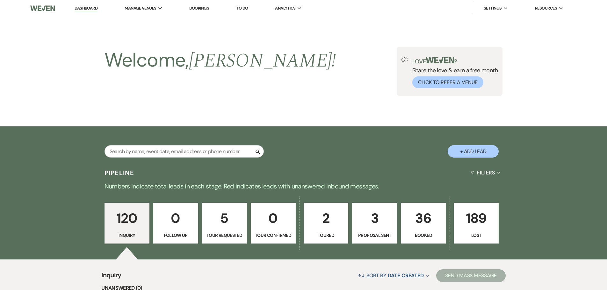
scroll to position [4349, 0]
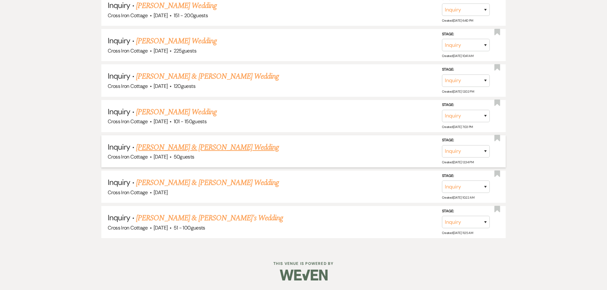
click at [159, 148] on link "[PERSON_NAME] & [PERSON_NAME] Wedding" at bounding box center [207, 147] width 143 height 11
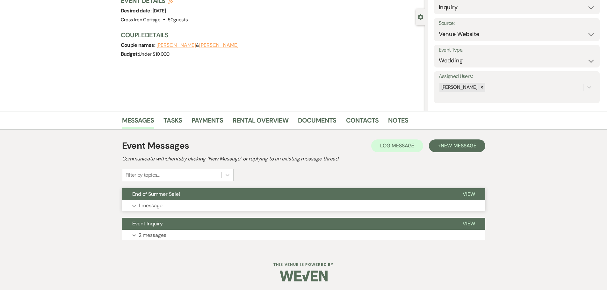
scroll to position [50, 0]
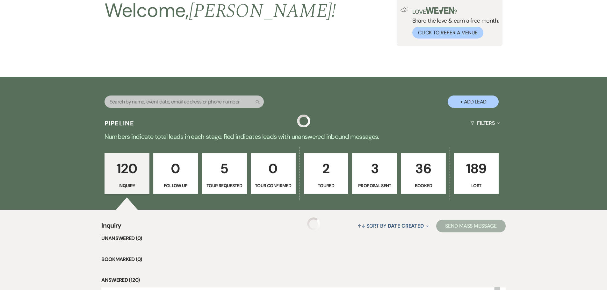
scroll to position [4349, 0]
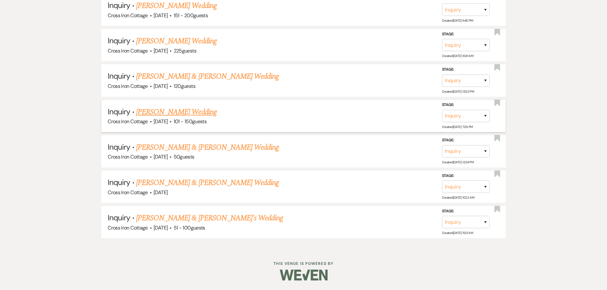
click at [187, 111] on link "[PERSON_NAME] Wedding" at bounding box center [176, 111] width 81 height 11
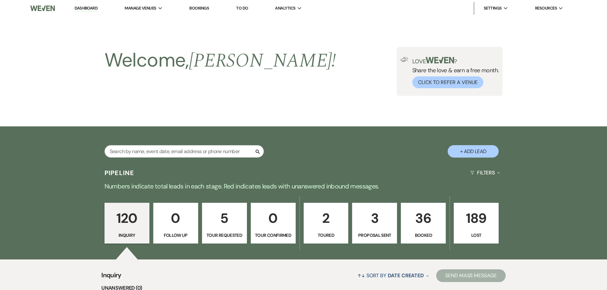
scroll to position [4349, 0]
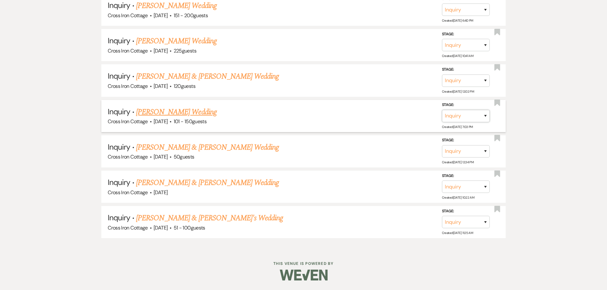
click at [476, 114] on select "Inquiry Follow Up Tour Requested Tour Confirmed Toured Proposal Sent Booked Lost" at bounding box center [466, 116] width 48 height 12
click at [442, 110] on select "Inquiry Follow Up Tour Requested Tour Confirmed Toured Proposal Sent Booked Lost" at bounding box center [466, 116] width 48 height 12
click at [386, 115] on select "Booked Elsewhere Budget Date Unavailable No Response Not a Good Match Capacity …" at bounding box center [376, 116] width 55 height 12
click at [349, 110] on select "Booked Elsewhere Budget Date Unavailable No Response Not a Good Match Capacity …" at bounding box center [376, 116] width 55 height 12
click at [471, 115] on button "Save" at bounding box center [477, 116] width 32 height 13
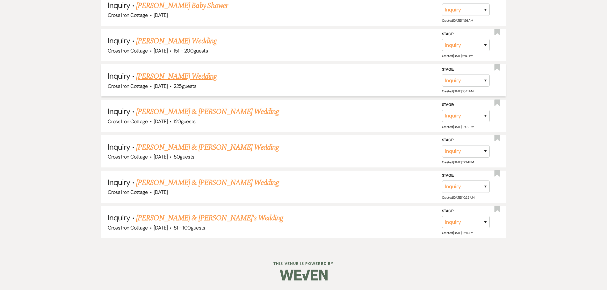
scroll to position [4314, 0]
click at [469, 115] on select "Inquiry Follow Up Tour Requested Tour Confirmed Toured Proposal Sent Booked Lost" at bounding box center [466, 116] width 48 height 12
click at [442, 110] on select "Inquiry Follow Up Tour Requested Tour Confirmed Toured Proposal Sent Booked Lost" at bounding box center [466, 116] width 48 height 12
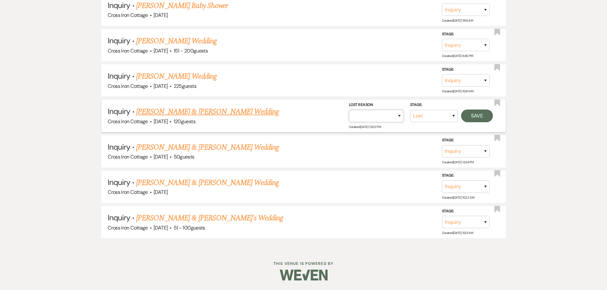
click at [386, 117] on select "Booked Elsewhere Budget Date Unavailable No Response Not a Good Match Capacity …" at bounding box center [376, 116] width 55 height 12
click at [349, 110] on select "Booked Elsewhere Budget Date Unavailable No Response Not a Good Match Capacity …" at bounding box center [376, 116] width 55 height 12
click at [478, 116] on button "Save" at bounding box center [477, 116] width 32 height 13
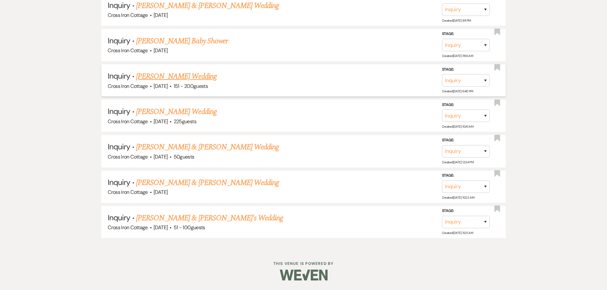
scroll to position [4278, 0]
click at [478, 115] on select "Inquiry Follow Up Tour Requested Tour Confirmed Toured Proposal Sent Booked Lost" at bounding box center [466, 116] width 48 height 12
click at [442, 110] on select "Inquiry Follow Up Tour Requested Tour Confirmed Toured Proposal Sent Booked Lost" at bounding box center [466, 116] width 48 height 12
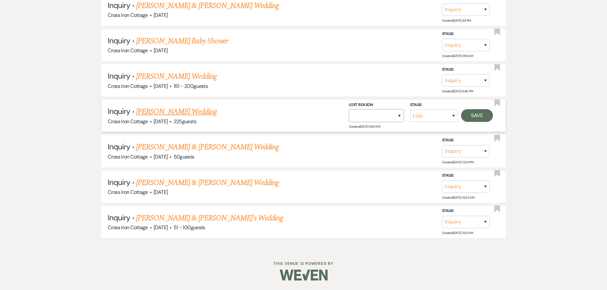
click at [373, 115] on select "Booked Elsewhere Budget Date Unavailable No Response Not a Good Match Capacity …" at bounding box center [376, 116] width 55 height 12
click at [349, 110] on select "Booked Elsewhere Budget Date Unavailable No Response Not a Good Match Capacity …" at bounding box center [376, 116] width 55 height 12
click at [470, 113] on button "Save" at bounding box center [477, 115] width 32 height 13
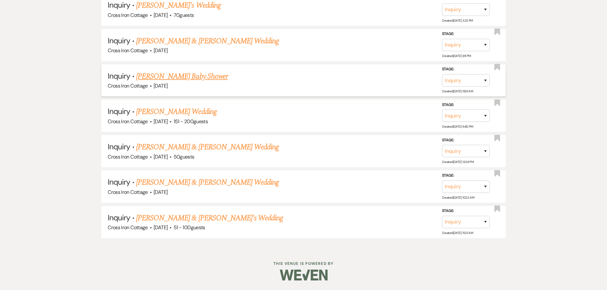
scroll to position [4243, 0]
click at [472, 119] on select "Inquiry Follow Up Tour Requested Tour Confirmed Toured Proposal Sent Booked Lost" at bounding box center [466, 116] width 48 height 12
click at [442, 110] on select "Inquiry Follow Up Tour Requested Tour Confirmed Toured Proposal Sent Booked Lost" at bounding box center [466, 116] width 48 height 12
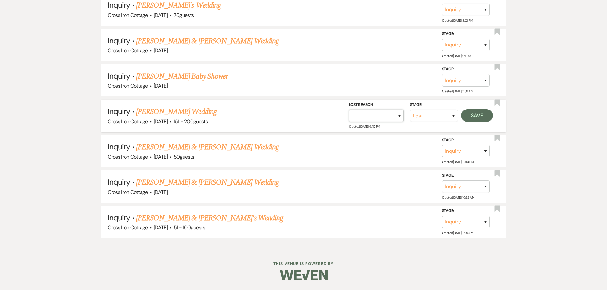
click at [386, 118] on select "Booked Elsewhere Budget Date Unavailable No Response Not a Good Match Capacity …" at bounding box center [376, 116] width 55 height 12
click at [349, 110] on select "Booked Elsewhere Budget Date Unavailable No Response Not a Good Match Capacity …" at bounding box center [376, 116] width 55 height 12
click at [476, 117] on button "Save" at bounding box center [477, 115] width 32 height 13
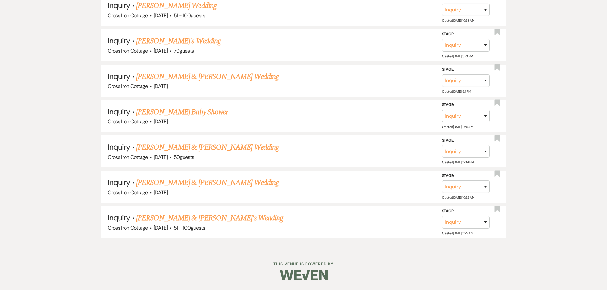
scroll to position [4207, 0]
click at [475, 114] on select "Inquiry Follow Up Tour Requested Tour Confirmed Toured Proposal Sent Booked Lost" at bounding box center [466, 116] width 48 height 12
click at [442, 110] on select "Inquiry Follow Up Tour Requested Tour Confirmed Toured Proposal Sent Booked Lost" at bounding box center [466, 116] width 48 height 12
click at [393, 115] on select "Booked Elsewhere Budget Date Unavailable No Response Not a Good Match Capacity …" at bounding box center [376, 116] width 55 height 12
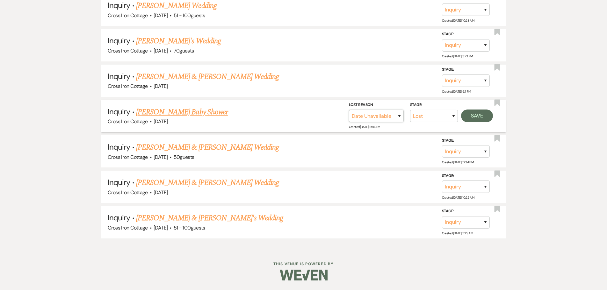
click at [349, 110] on select "Booked Elsewhere Budget Date Unavailable No Response Not a Good Match Capacity …" at bounding box center [376, 116] width 55 height 12
click at [479, 118] on button "Save" at bounding box center [477, 116] width 32 height 13
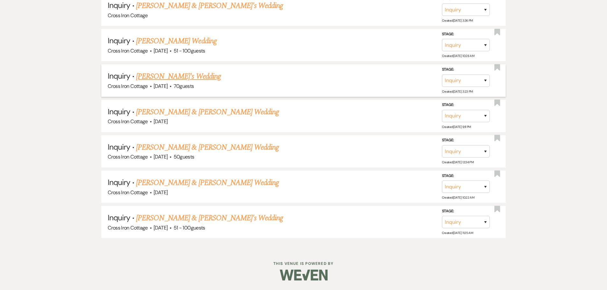
scroll to position [4172, 0]
click at [471, 117] on select "Inquiry Follow Up Tour Requested Tour Confirmed Toured Proposal Sent Booked Lost" at bounding box center [466, 116] width 48 height 12
click at [442, 110] on select "Inquiry Follow Up Tour Requested Tour Confirmed Toured Proposal Sent Booked Lost" at bounding box center [466, 116] width 48 height 12
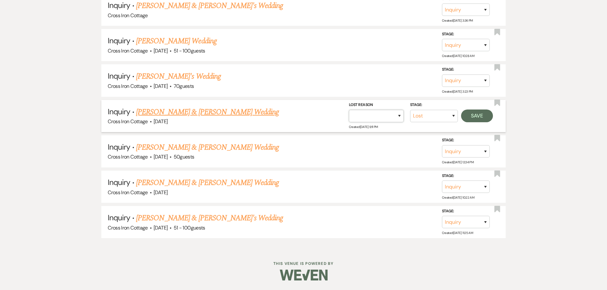
click at [400, 115] on select "Booked Elsewhere Budget Date Unavailable No Response Not a Good Match Capacity …" at bounding box center [376, 116] width 55 height 12
click at [349, 110] on select "Booked Elsewhere Budget Date Unavailable No Response Not a Good Match Capacity …" at bounding box center [376, 116] width 55 height 12
click at [482, 116] on button "Save" at bounding box center [477, 116] width 32 height 13
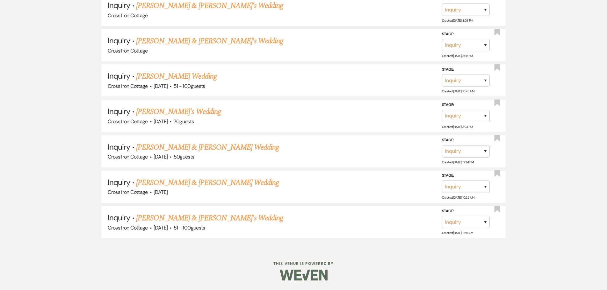
scroll to position [4137, 0]
click at [471, 118] on select "Inquiry Follow Up Tour Requested Tour Confirmed Toured Proposal Sent Booked Lost" at bounding box center [466, 116] width 48 height 12
click at [442, 110] on select "Inquiry Follow Up Tour Requested Tour Confirmed Toured Proposal Sent Booked Lost" at bounding box center [466, 116] width 48 height 12
click at [393, 118] on select "Booked Elsewhere Budget Date Unavailable No Response Not a Good Match Capacity …" at bounding box center [376, 116] width 55 height 12
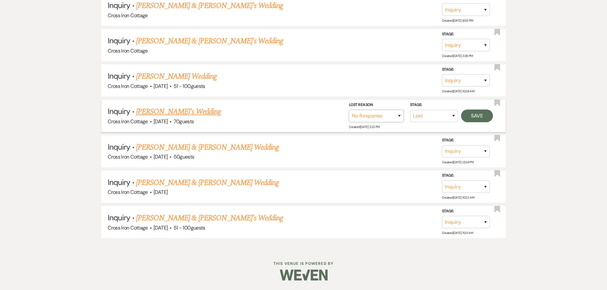
click at [349, 110] on select "Booked Elsewhere Budget Date Unavailable No Response Not a Good Match Capacity …" at bounding box center [376, 116] width 55 height 12
click at [476, 119] on button "Save" at bounding box center [477, 116] width 32 height 13
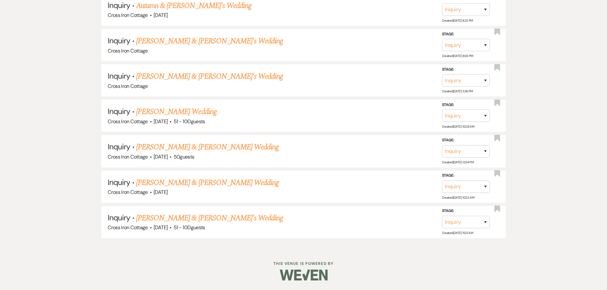
scroll to position [4101, 0]
click at [188, 111] on link "[PERSON_NAME] Wedding" at bounding box center [176, 111] width 81 height 11
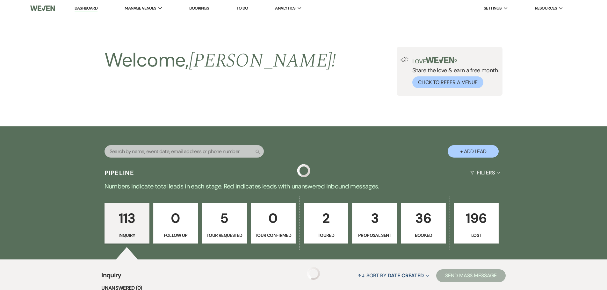
scroll to position [4101, 0]
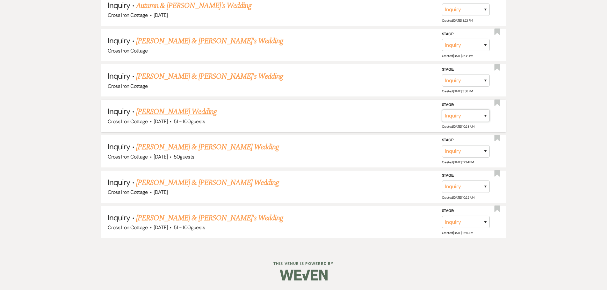
click at [469, 115] on select "Inquiry Follow Up Tour Requested Tour Confirmed Toured Proposal Sent Booked Lost" at bounding box center [466, 116] width 48 height 12
click at [442, 110] on select "Inquiry Follow Up Tour Requested Tour Confirmed Toured Proposal Sent Booked Lost" at bounding box center [466, 116] width 48 height 12
click at [386, 119] on select "Booked Elsewhere Budget Date Unavailable No Response Not a Good Match Capacity …" at bounding box center [376, 116] width 55 height 12
click at [349, 110] on select "Booked Elsewhere Budget Date Unavailable No Response Not a Good Match Capacity …" at bounding box center [376, 116] width 55 height 12
click at [479, 115] on button "Save" at bounding box center [477, 115] width 32 height 13
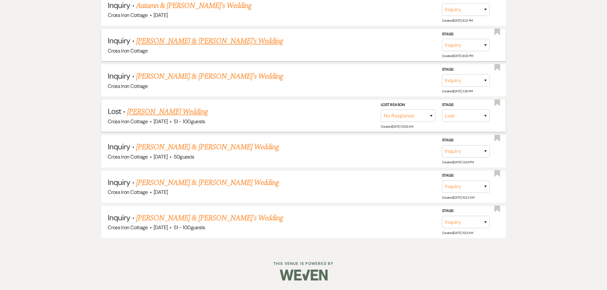
scroll to position [4066, 0]
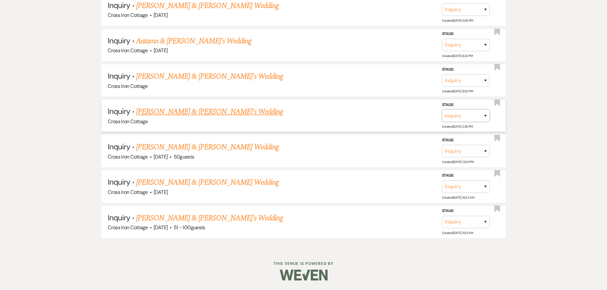
click at [487, 116] on select "Inquiry Follow Up Tour Requested Tour Confirmed Toured Proposal Sent Booked Lost" at bounding box center [466, 116] width 48 height 12
click at [442, 110] on select "Inquiry Follow Up Tour Requested Tour Confirmed Toured Proposal Sent Booked Lost" at bounding box center [466, 116] width 48 height 12
click at [385, 110] on select "Booked Elsewhere Budget Date Unavailable No Response Not a Good Match Capacity …" at bounding box center [376, 116] width 55 height 12
click at [349, 110] on select "Booked Elsewhere Budget Date Unavailable No Response Not a Good Match Capacity …" at bounding box center [376, 116] width 55 height 12
click at [471, 114] on button "Save" at bounding box center [477, 115] width 32 height 13
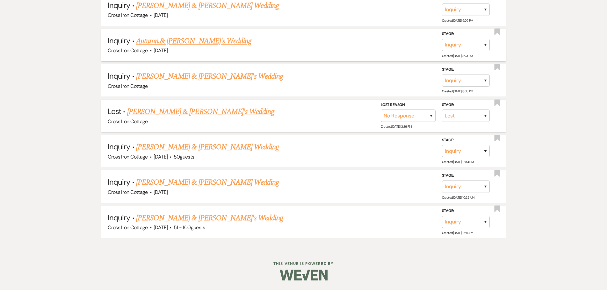
scroll to position [4030, 0]
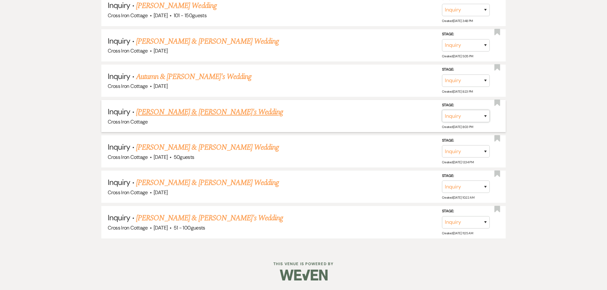
click at [470, 120] on select "Inquiry Follow Up Tour Requested Tour Confirmed Toured Proposal Sent Booked Lost" at bounding box center [466, 116] width 48 height 12
click at [442, 110] on select "Inquiry Follow Up Tour Requested Tour Confirmed Toured Proposal Sent Booked Lost" at bounding box center [466, 116] width 48 height 12
click at [400, 118] on select "Booked Elsewhere Budget Date Unavailable No Response Not a Good Match Capacity …" at bounding box center [376, 116] width 55 height 12
click at [349, 110] on select "Booked Elsewhere Budget Date Unavailable No Response Not a Good Match Capacity …" at bounding box center [376, 116] width 55 height 12
click at [490, 118] on button "Save" at bounding box center [477, 116] width 32 height 13
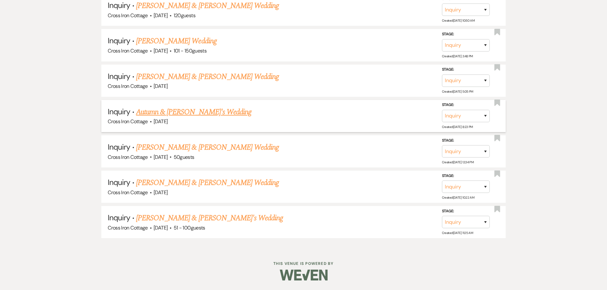
scroll to position [3995, 0]
click at [468, 115] on select "Inquiry Follow Up Tour Requested Tour Confirmed Toured Proposal Sent Booked Lost" at bounding box center [466, 116] width 48 height 12
click at [442, 110] on select "Inquiry Follow Up Tour Requested Tour Confirmed Toured Proposal Sent Booked Lost" at bounding box center [466, 116] width 48 height 12
click at [400, 116] on select "Booked Elsewhere Budget Date Unavailable No Response Not a Good Match Capacity …" at bounding box center [376, 116] width 55 height 12
click at [349, 110] on select "Booked Elsewhere Budget Date Unavailable No Response Not a Good Match Capacity …" at bounding box center [376, 116] width 55 height 12
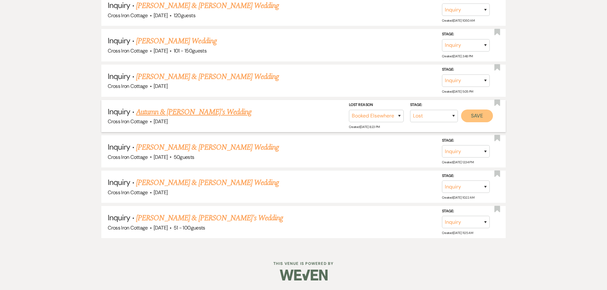
click at [477, 117] on button "Save" at bounding box center [477, 116] width 32 height 13
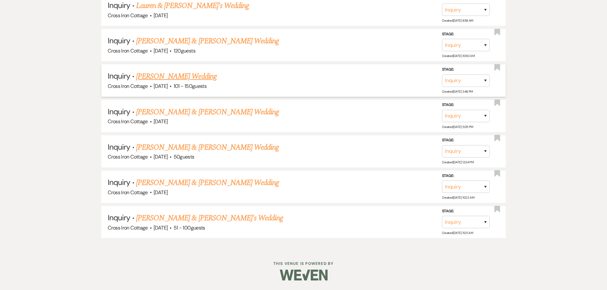
scroll to position [3959, 0]
click at [486, 117] on select "Inquiry Follow Up Tour Requested Tour Confirmed Toured Proposal Sent Booked Lost" at bounding box center [466, 116] width 48 height 12
click at [442, 110] on select "Inquiry Follow Up Tour Requested Tour Confirmed Toured Proposal Sent Booked Lost" at bounding box center [466, 116] width 48 height 12
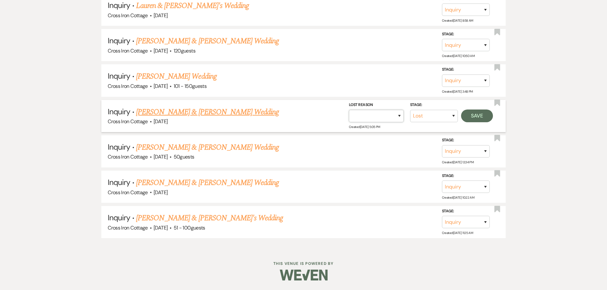
click at [400, 114] on select "Booked Elsewhere Budget Date Unavailable No Response Not a Good Match Capacity …" at bounding box center [376, 116] width 55 height 12
click at [349, 110] on select "Booked Elsewhere Budget Date Unavailable No Response Not a Good Match Capacity …" at bounding box center [376, 116] width 55 height 12
click at [483, 115] on button "Save" at bounding box center [477, 116] width 32 height 13
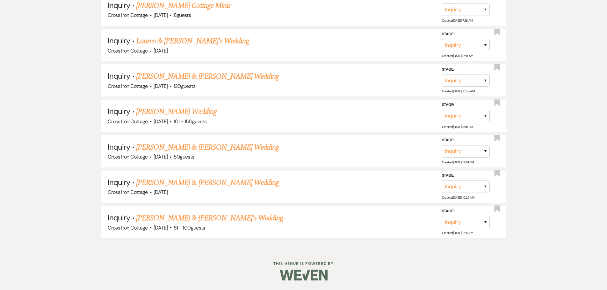
scroll to position [3924, 0]
click at [207, 111] on link "[PERSON_NAME] Wedding" at bounding box center [176, 111] width 81 height 11
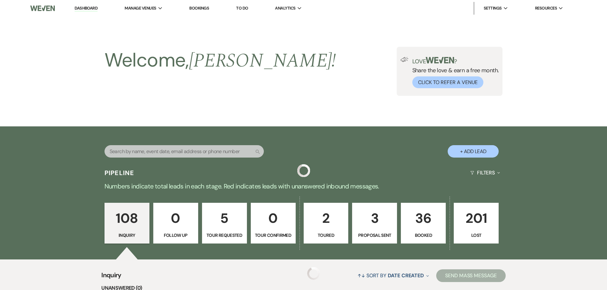
scroll to position [3924, 0]
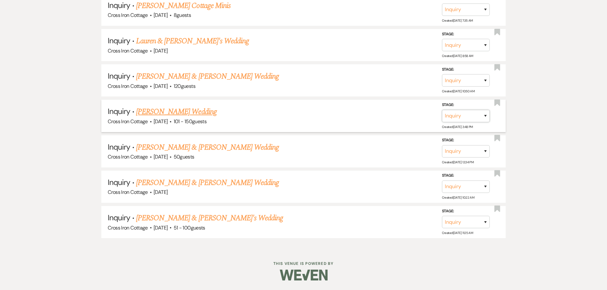
click at [467, 117] on select "Inquiry Follow Up Tour Requested Tour Confirmed Toured Proposal Sent Booked Lost" at bounding box center [466, 116] width 48 height 12
click at [442, 110] on select "Inquiry Follow Up Tour Requested Tour Confirmed Toured Proposal Sent Booked Lost" at bounding box center [466, 116] width 48 height 12
click at [379, 119] on select "Booked Elsewhere Budget Date Unavailable No Response Not a Good Match Capacity …" at bounding box center [376, 116] width 55 height 12
click at [349, 110] on select "Booked Elsewhere Budget Date Unavailable No Response Not a Good Match Capacity …" at bounding box center [376, 116] width 55 height 12
click at [477, 115] on button "Save" at bounding box center [477, 115] width 32 height 13
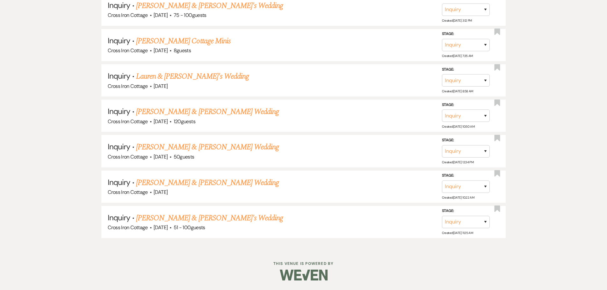
scroll to position [3889, 0]
click at [465, 119] on select "Inquiry Follow Up Tour Requested Tour Confirmed Toured Proposal Sent Booked Lost" at bounding box center [466, 116] width 48 height 12
click at [442, 110] on select "Inquiry Follow Up Tour Requested Tour Confirmed Toured Proposal Sent Booked Lost" at bounding box center [466, 116] width 48 height 12
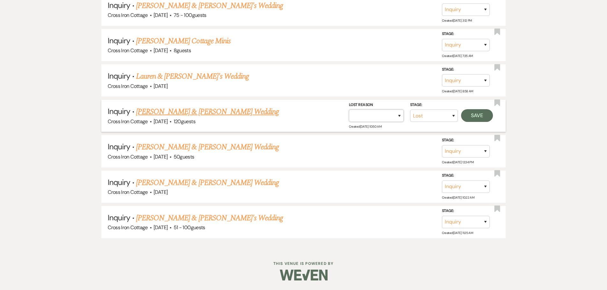
click at [388, 119] on select "Booked Elsewhere Budget Date Unavailable No Response Not a Good Match Capacity …" at bounding box center [376, 116] width 55 height 12
click at [349, 110] on select "Booked Elsewhere Budget Date Unavailable No Response Not a Good Match Capacity …" at bounding box center [376, 116] width 55 height 12
click at [475, 115] on button "Save" at bounding box center [477, 115] width 32 height 13
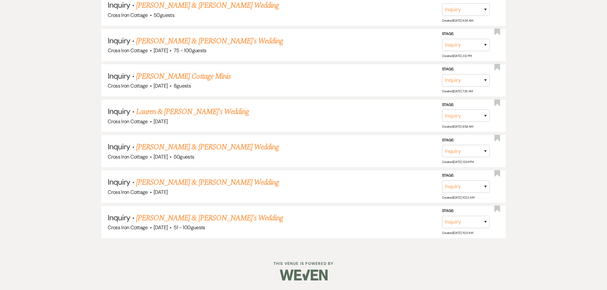
scroll to position [3853, 0]
click at [208, 112] on link "Lauren & [PERSON_NAME]'s Wedding" at bounding box center [192, 111] width 113 height 11
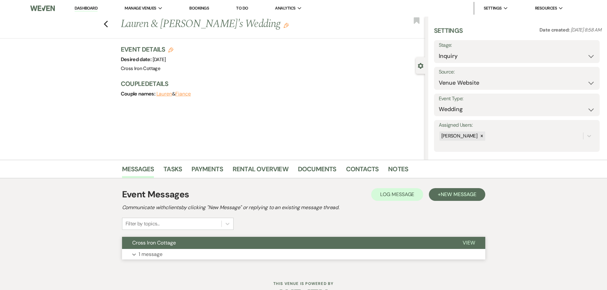
click at [161, 257] on p "1 message" at bounding box center [151, 255] width 24 height 8
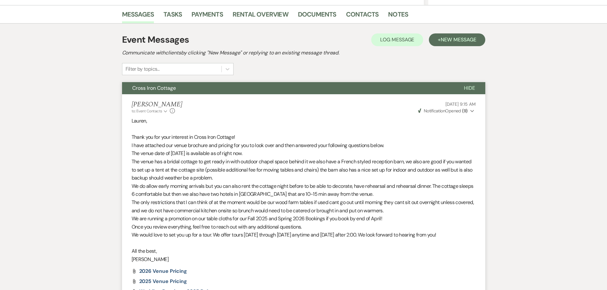
scroll to position [122, 0]
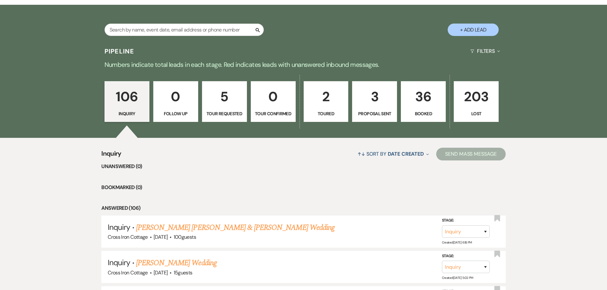
scroll to position [3853, 0]
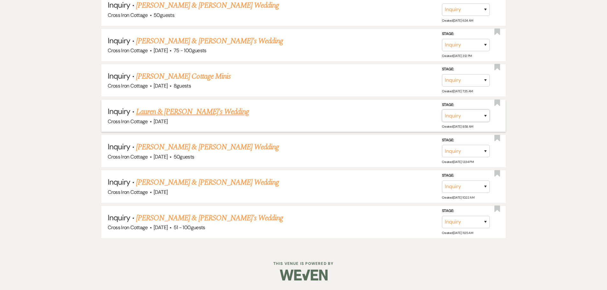
click at [453, 117] on select "Inquiry Follow Up Tour Requested Tour Confirmed Toured Proposal Sent Booked Lost" at bounding box center [466, 116] width 48 height 12
click at [442, 110] on select "Inquiry Follow Up Tour Requested Tour Confirmed Toured Proposal Sent Booked Lost" at bounding box center [466, 116] width 48 height 12
click at [383, 119] on select "Booked Elsewhere Budget Date Unavailable No Response Not a Good Match Capacity …" at bounding box center [376, 116] width 55 height 12
click at [349, 110] on select "Booked Elsewhere Budget Date Unavailable No Response Not a Good Match Capacity …" at bounding box center [376, 116] width 55 height 12
click at [484, 116] on button "Save" at bounding box center [477, 115] width 32 height 13
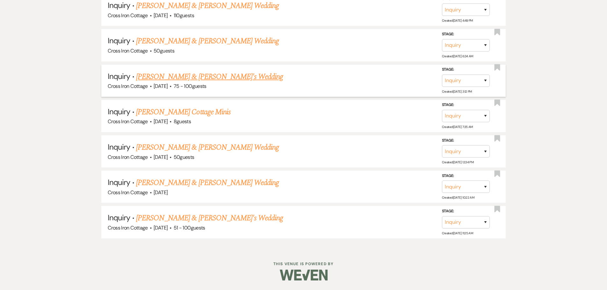
scroll to position [3817, 0]
click at [455, 118] on select "Inquiry Follow Up Tour Requested Tour Confirmed Toured Proposal Sent Booked Lost" at bounding box center [466, 116] width 48 height 12
click at [442, 110] on select "Inquiry Follow Up Tour Requested Tour Confirmed Toured Proposal Sent Booked Lost" at bounding box center [466, 116] width 48 height 12
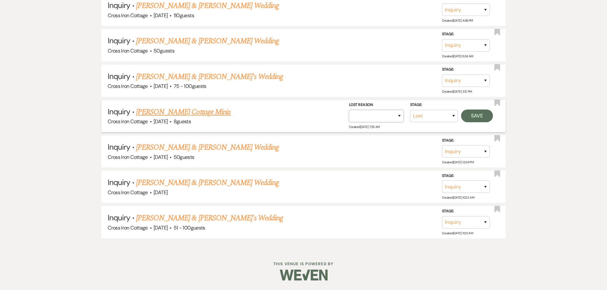
click at [398, 120] on select "Booked Elsewhere Budget Date Unavailable No Response Not a Good Match Capacity …" at bounding box center [376, 116] width 55 height 12
click at [349, 110] on select "Booked Elsewhere Budget Date Unavailable No Response Not a Good Match Capacity …" at bounding box center [376, 116] width 55 height 12
click at [469, 113] on button "Save" at bounding box center [477, 116] width 32 height 13
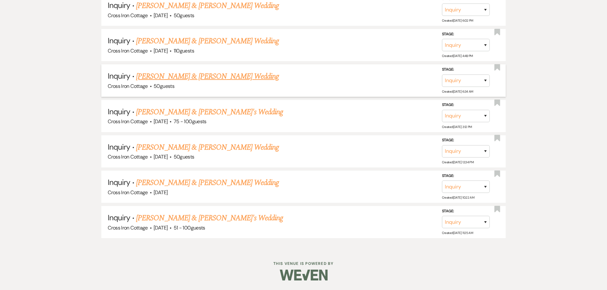
scroll to position [3782, 0]
click at [460, 115] on select "Inquiry Follow Up Tour Requested Tour Confirmed Toured Proposal Sent Booked Lost" at bounding box center [466, 116] width 48 height 12
click at [442, 110] on select "Inquiry Follow Up Tour Requested Tour Confirmed Toured Proposal Sent Booked Lost" at bounding box center [466, 116] width 48 height 12
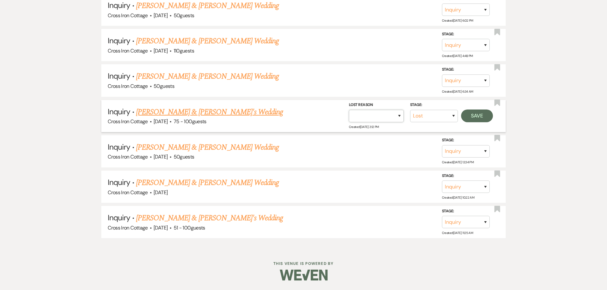
click at [388, 112] on select "Booked Elsewhere Budget Date Unavailable No Response Not a Good Match Capacity …" at bounding box center [376, 116] width 55 height 12
click at [349, 110] on select "Booked Elsewhere Budget Date Unavailable No Response Not a Good Match Capacity …" at bounding box center [376, 116] width 55 height 12
click at [476, 117] on button "Save" at bounding box center [477, 116] width 32 height 13
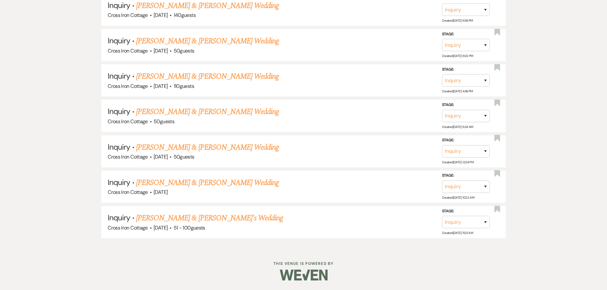
scroll to position [3747, 0]
click at [483, 116] on select "Inquiry Follow Up Tour Requested Tour Confirmed Toured Proposal Sent Booked Lost" at bounding box center [466, 116] width 48 height 12
click at [442, 110] on select "Inquiry Follow Up Tour Requested Tour Confirmed Toured Proposal Sent Booked Lost" at bounding box center [466, 116] width 48 height 12
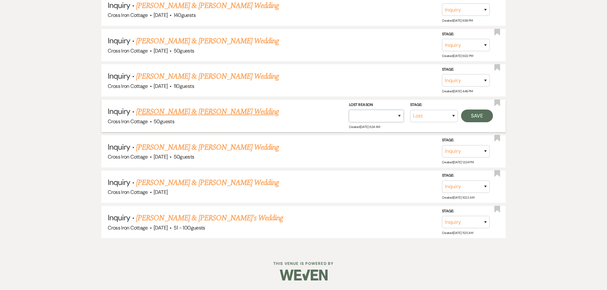
click at [400, 116] on select "Booked Elsewhere Budget Date Unavailable No Response Not a Good Match Capacity …" at bounding box center [376, 116] width 55 height 12
click at [349, 110] on select "Booked Elsewhere Budget Date Unavailable No Response Not a Good Match Capacity …" at bounding box center [376, 116] width 55 height 12
click at [478, 114] on button "Save" at bounding box center [477, 116] width 32 height 13
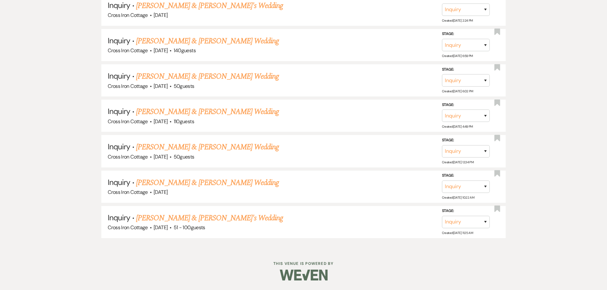
click at [206, 112] on link "[PERSON_NAME] & [PERSON_NAME] Wedding" at bounding box center [207, 111] width 143 height 11
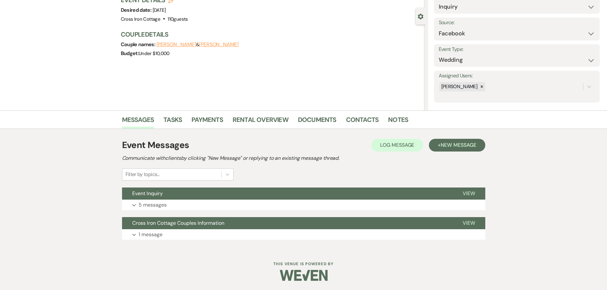
scroll to position [50, 0]
click at [163, 204] on p "5 messages" at bounding box center [153, 205] width 28 height 8
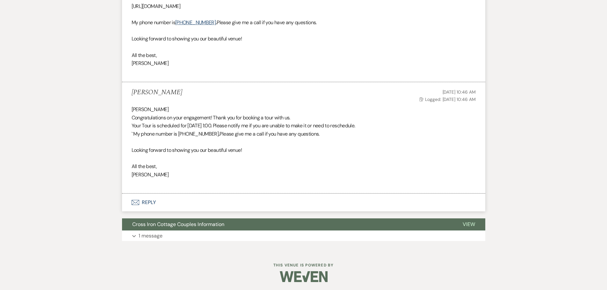
scroll to position [822, 0]
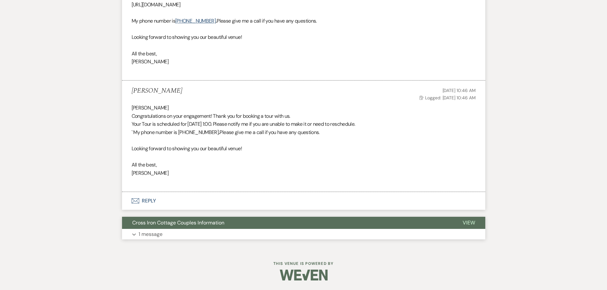
click at [164, 232] on button "Expand 1 message" at bounding box center [303, 234] width 363 height 11
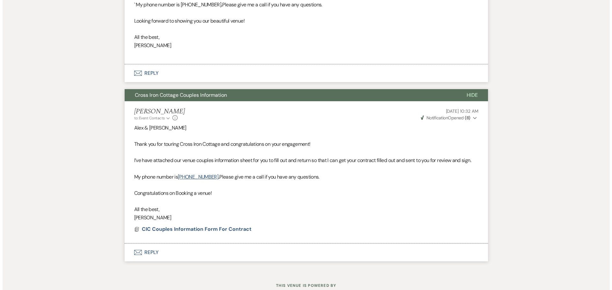
scroll to position [939, 0]
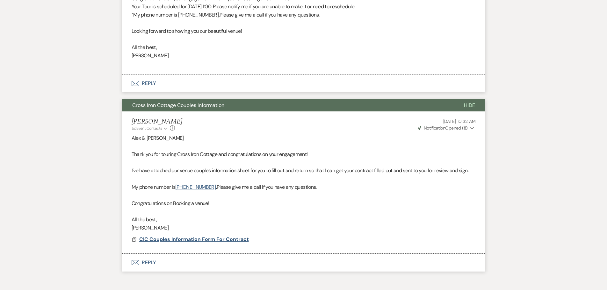
click at [184, 240] on span "CIC Couples Information Form For Contract" at bounding box center [194, 239] width 110 height 7
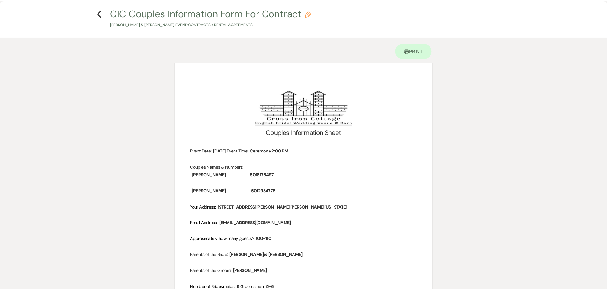
scroll to position [0, 0]
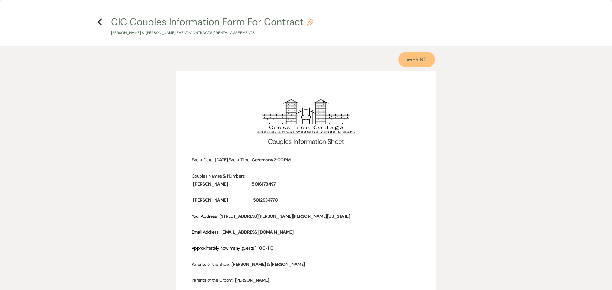
click at [418, 60] on link "Printer Print" at bounding box center [416, 59] width 37 height 15
click at [100, 19] on icon "Previous" at bounding box center [100, 22] width 5 height 8
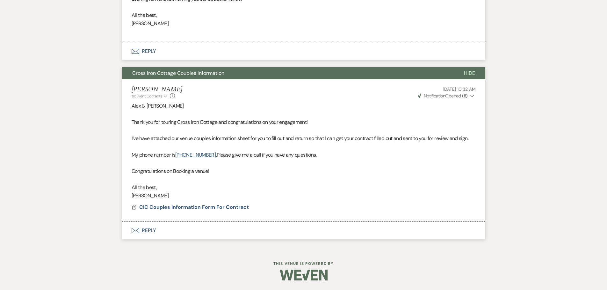
click at [189, 232] on button "Envelope Reply" at bounding box center [303, 231] width 363 height 18
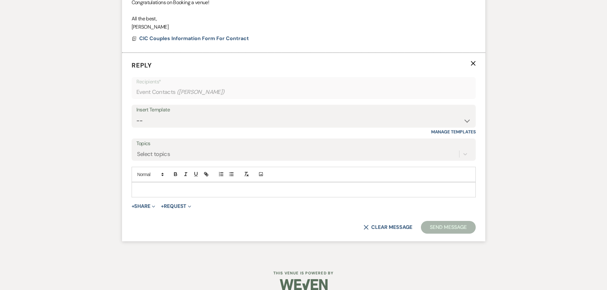
scroll to position [1143, 0]
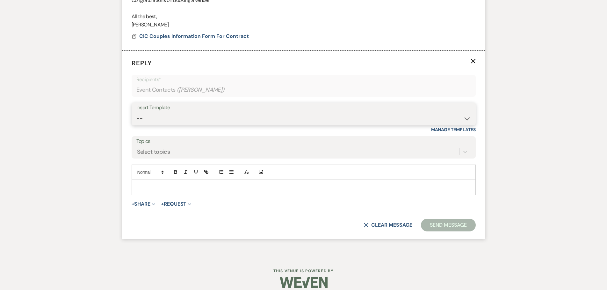
click at [208, 118] on select "-- Weven Planning Portal Introduction (Booked Events) Initial Inquiry Response …" at bounding box center [303, 119] width 335 height 12
click at [136, 113] on select "-- Weven Planning Portal Introduction (Booked Events) Initial Inquiry Response …" at bounding box center [303, 119] width 335 height 12
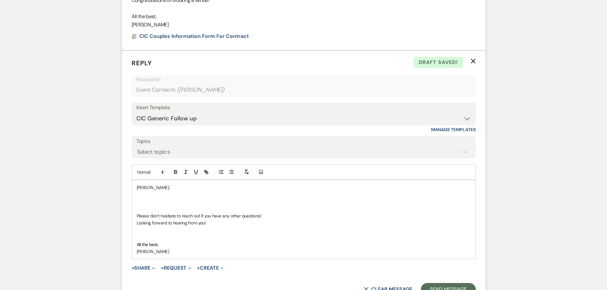
click at [182, 199] on p at bounding box center [304, 201] width 334 height 7
click at [464, 117] on select "-- Weven Planning Portal Introduction (Booked Events) Initial Inquiry Response …" at bounding box center [303, 119] width 335 height 12
click at [136, 113] on select "-- Weven Planning Portal Introduction (Booked Events) Initial Inquiry Response …" at bounding box center [303, 119] width 335 height 12
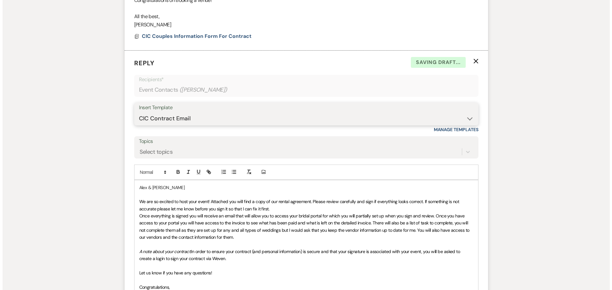
scroll to position [1268, 0]
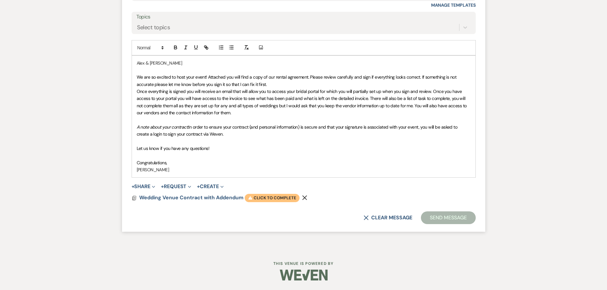
click at [270, 199] on span "Warning Click to complete" at bounding box center [272, 198] width 55 height 8
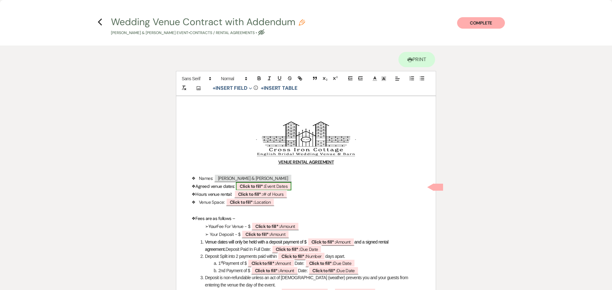
click at [264, 182] on span "Click to fill* : Event Dates" at bounding box center [263, 186] width 55 height 8
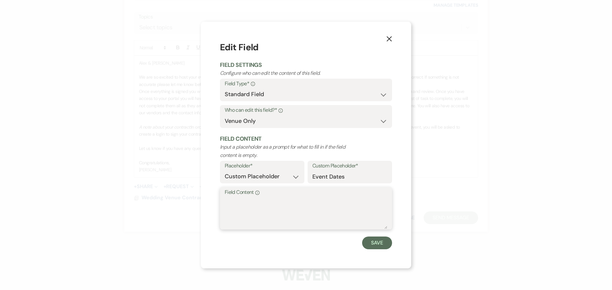
click at [281, 209] on textarea "Field Content Info" at bounding box center [306, 213] width 163 height 32
click at [376, 242] on button "Save" at bounding box center [377, 243] width 30 height 13
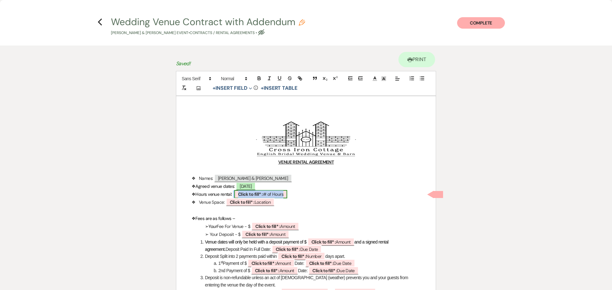
click at [249, 193] on b "Click to fill* :" at bounding box center [250, 195] width 25 height 6
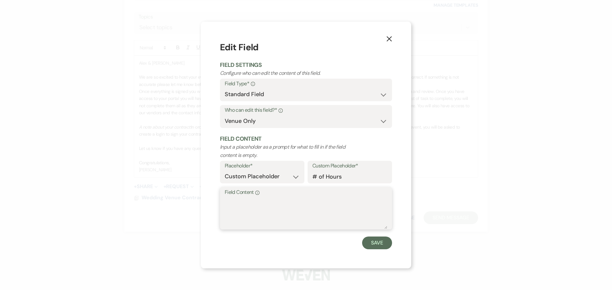
click at [245, 199] on textarea "Field Content Info" at bounding box center [306, 213] width 163 height 32
click at [383, 246] on button "Save" at bounding box center [377, 243] width 30 height 13
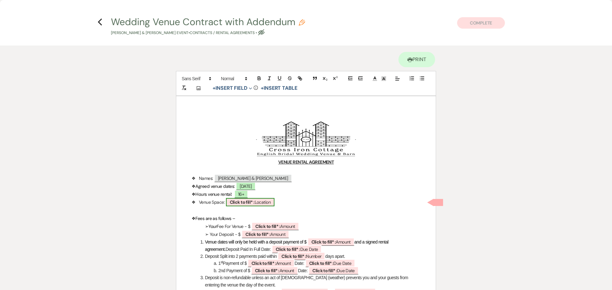
click at [255, 203] on span "Click to fill* : Location" at bounding box center [250, 202] width 49 height 8
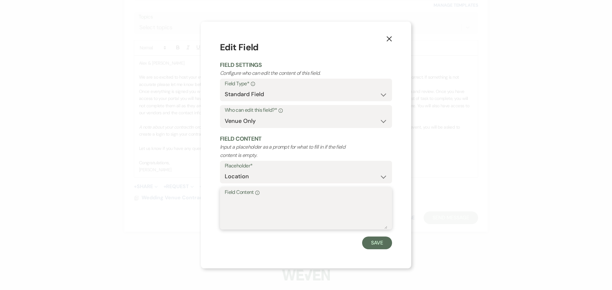
click at [285, 221] on textarea "Field Content Info" at bounding box center [306, 213] width 163 height 32
click at [368, 241] on button "Save" at bounding box center [377, 243] width 30 height 13
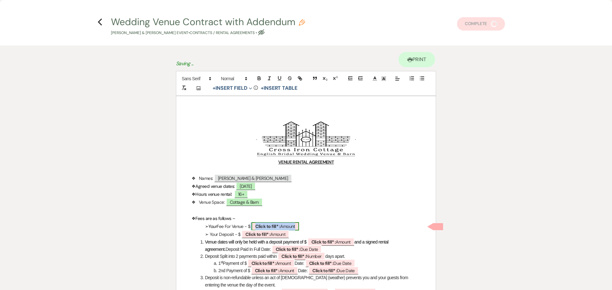
click at [286, 226] on span "Click to fill* : Amount" at bounding box center [275, 227] width 47 height 8
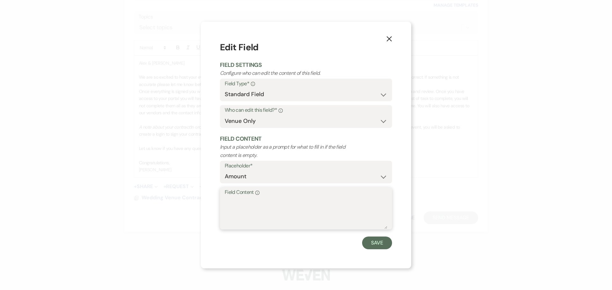
click at [243, 205] on textarea "Field Content Info" at bounding box center [306, 213] width 163 height 32
click at [383, 247] on button "Save" at bounding box center [377, 243] width 30 height 13
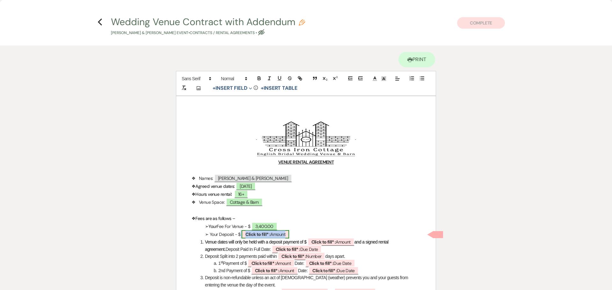
click at [268, 233] on b "Click to fill* :" at bounding box center [257, 235] width 25 height 6
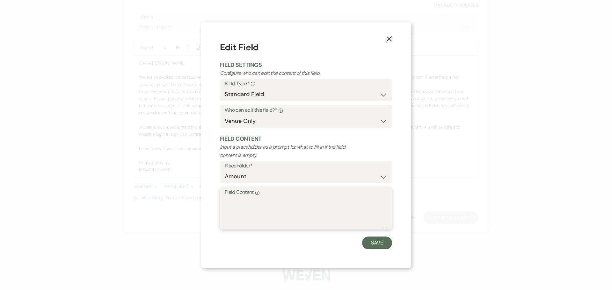
click at [237, 205] on textarea "Field Content Info" at bounding box center [306, 213] width 163 height 32
click at [382, 243] on button "Save" at bounding box center [377, 243] width 30 height 13
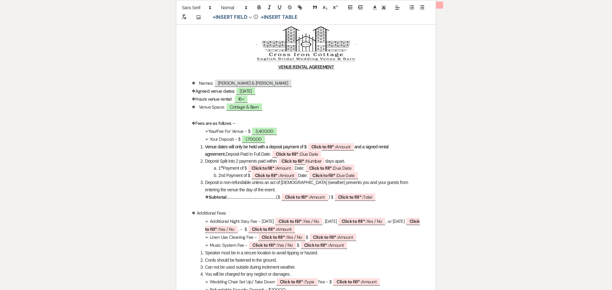
scroll to position [96, 0]
click at [344, 145] on span "Click to fill* : Amount" at bounding box center [331, 146] width 47 height 8
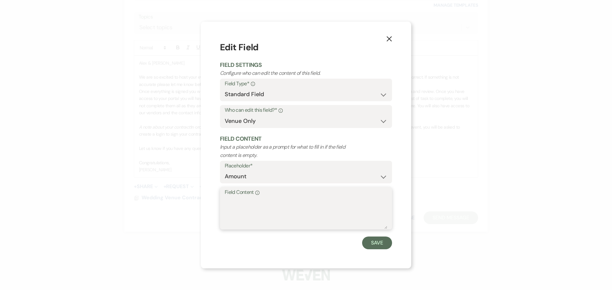
click at [272, 210] on textarea "Field Content Info" at bounding box center [306, 213] width 163 height 32
click at [376, 246] on button "Save" at bounding box center [377, 243] width 30 height 13
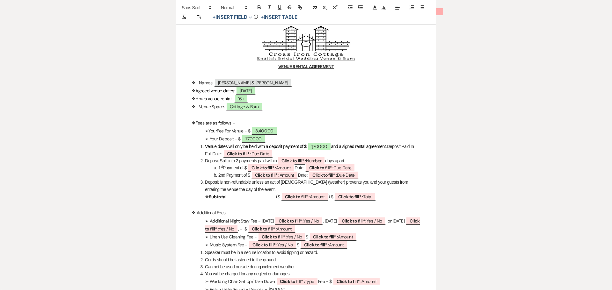
click at [370, 177] on li "2nd Payment of $ ﻿ Click to fill* : Amount ﻿ Date: ﻿ Click to fill* : Due Date ﻿" at bounding box center [309, 175] width 222 height 7
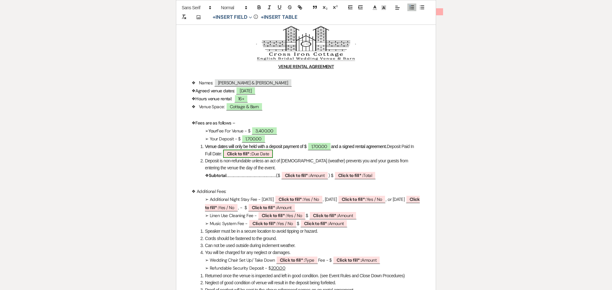
click at [264, 152] on span "Click to fill* : Due Date" at bounding box center [248, 154] width 50 height 8
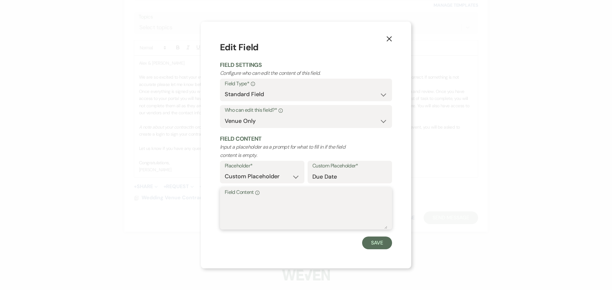
click at [266, 211] on textarea "Field Content Info" at bounding box center [306, 213] width 163 height 32
click at [375, 244] on button "Save" at bounding box center [377, 243] width 30 height 13
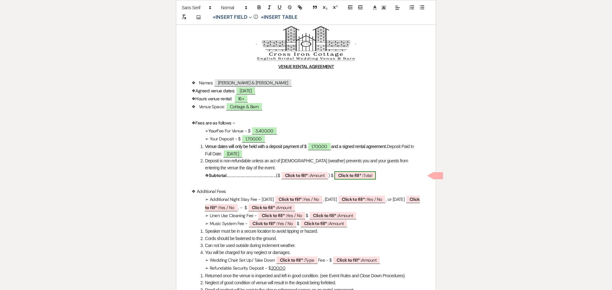
click at [376, 179] on span "Click to fill* : Total" at bounding box center [354, 176] width 41 height 8
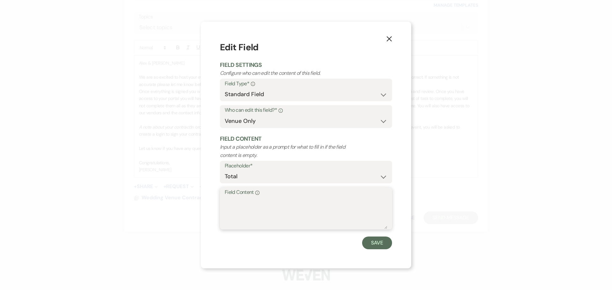
click at [338, 201] on textarea "Field Content Info" at bounding box center [306, 213] width 163 height 32
click at [378, 239] on button "Save" at bounding box center [377, 243] width 30 height 13
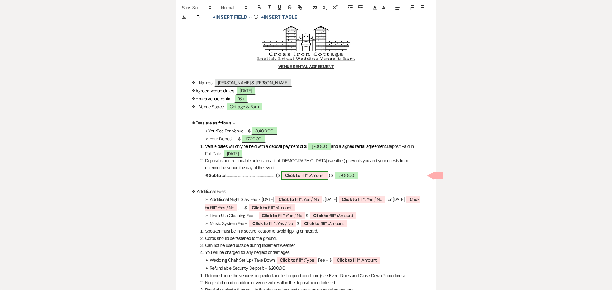
click at [306, 173] on b "Click to fill* :" at bounding box center [297, 176] width 25 height 6
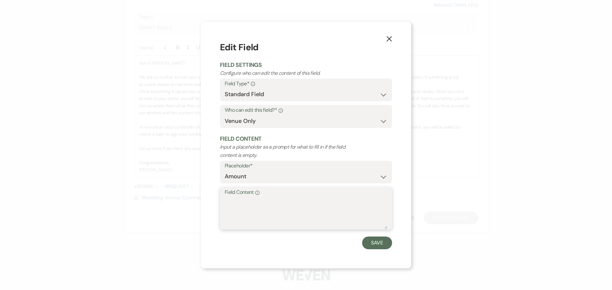
click at [252, 206] on textarea "Field Content Info" at bounding box center [306, 213] width 163 height 32
click at [382, 248] on button "Save" at bounding box center [377, 243] width 30 height 13
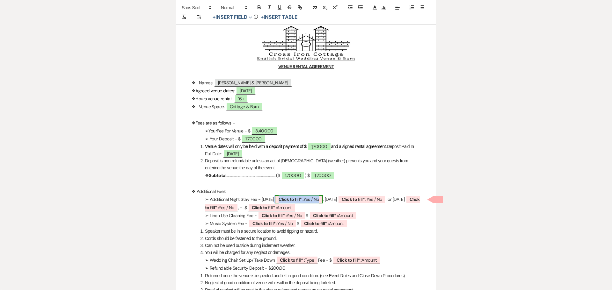
click at [310, 198] on span "Click to fill* : Yes / No" at bounding box center [299, 199] width 48 height 8
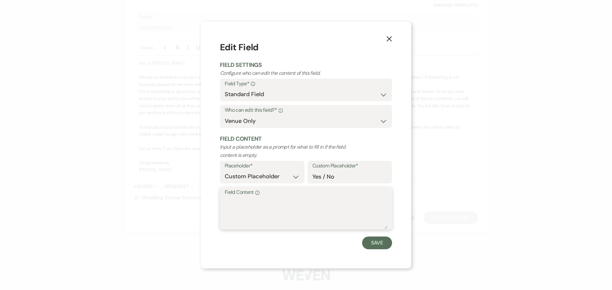
click at [245, 211] on textarea "Field Content Info" at bounding box center [306, 213] width 163 height 32
click at [378, 249] on button "Save" at bounding box center [377, 243] width 30 height 13
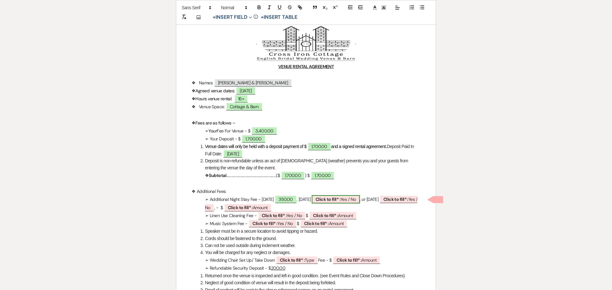
click at [340, 201] on b "Click to fill* :" at bounding box center [328, 200] width 25 height 6
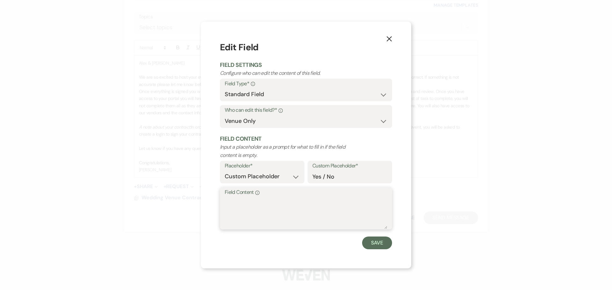
click at [269, 210] on textarea "Field Content Info" at bounding box center [306, 213] width 163 height 32
click at [388, 246] on button "Save" at bounding box center [377, 243] width 30 height 13
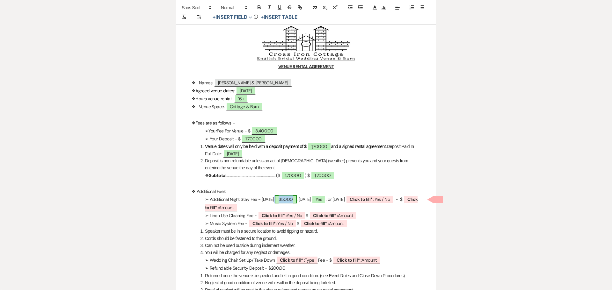
click at [291, 200] on span "350.00" at bounding box center [286, 199] width 22 height 8
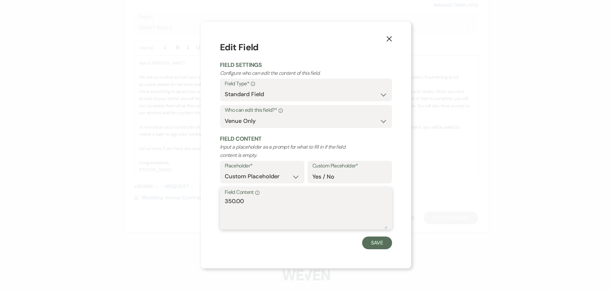
click at [264, 206] on textarea "350.00" at bounding box center [306, 213] width 163 height 32
click at [380, 241] on button "Save" at bounding box center [377, 243] width 30 height 13
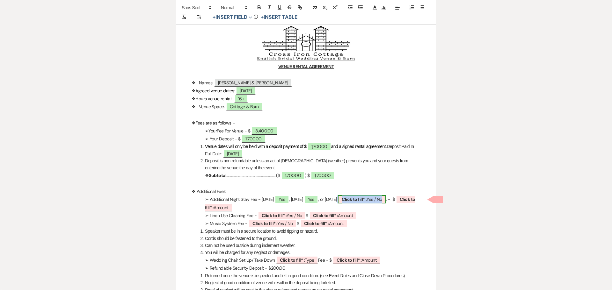
click at [382, 198] on span "Click to fill* : Yes / No" at bounding box center [362, 199] width 48 height 8
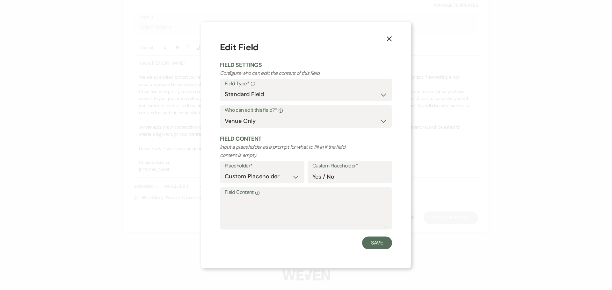
click at [236, 188] on label "Field Content Info" at bounding box center [306, 192] width 163 height 9
click at [236, 197] on textarea "Field Content Info" at bounding box center [306, 213] width 163 height 32
click at [370, 247] on button "Save" at bounding box center [377, 243] width 30 height 13
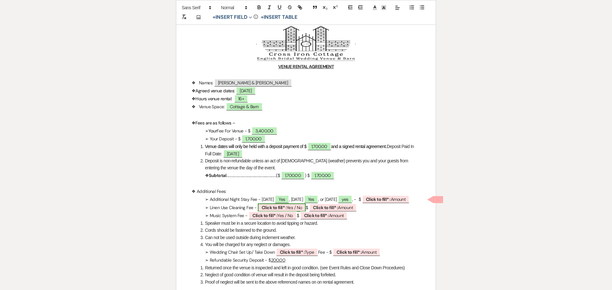
click at [280, 207] on b "Click to fill* :" at bounding box center [274, 208] width 25 height 6
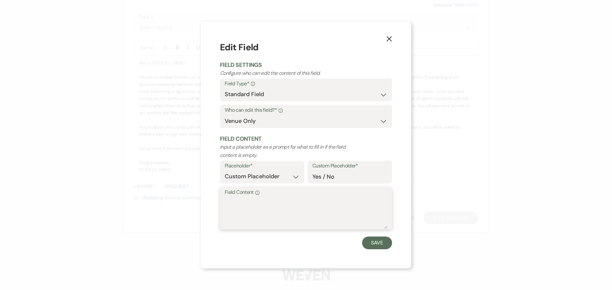
click at [259, 201] on textarea "Field Content Info" at bounding box center [306, 213] width 163 height 32
click at [376, 247] on button "Save" at bounding box center [377, 243] width 30 height 13
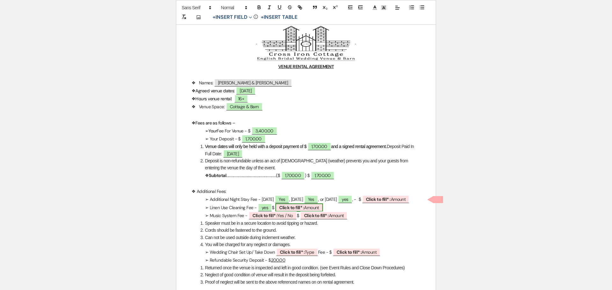
click at [318, 208] on span "Click to fill* : Amount" at bounding box center [298, 208] width 47 height 8
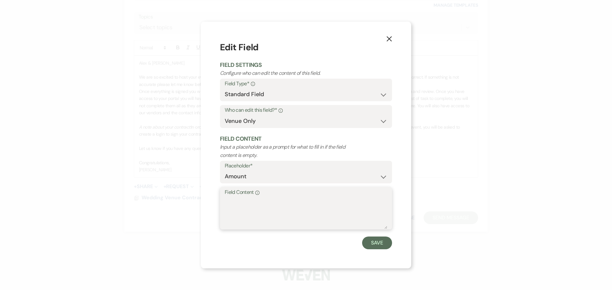
click at [317, 207] on textarea "Field Content Info" at bounding box center [306, 213] width 163 height 32
click at [370, 245] on button "Save" at bounding box center [377, 243] width 30 height 13
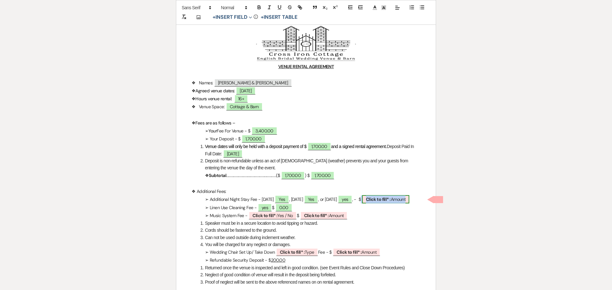
click at [406, 198] on span "Click to fill* : Amount" at bounding box center [385, 199] width 47 height 8
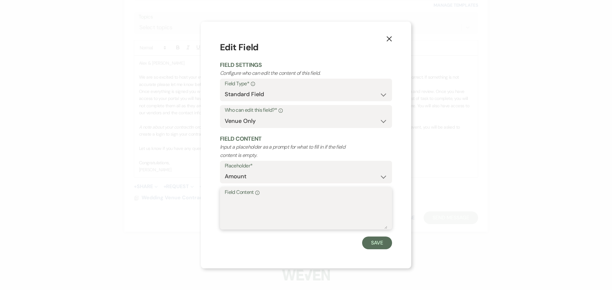
click at [234, 205] on textarea "Field Content Info" at bounding box center [306, 213] width 163 height 32
click at [375, 244] on button "Save" at bounding box center [377, 243] width 30 height 13
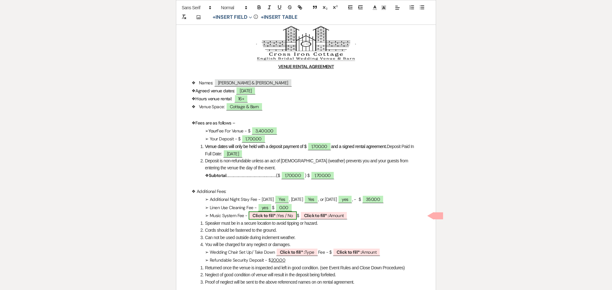
click at [285, 218] on span "Click to fill* : Yes / No" at bounding box center [273, 216] width 48 height 8
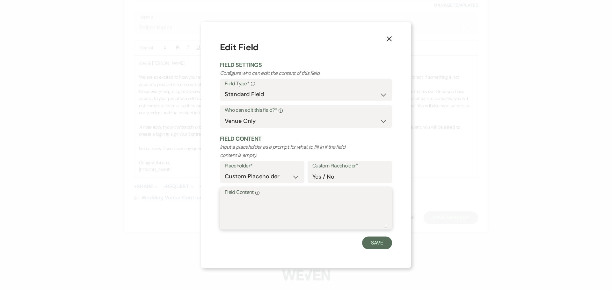
click at [285, 218] on textarea "Field Content Info" at bounding box center [306, 213] width 163 height 32
click at [378, 245] on button "Save" at bounding box center [377, 243] width 30 height 13
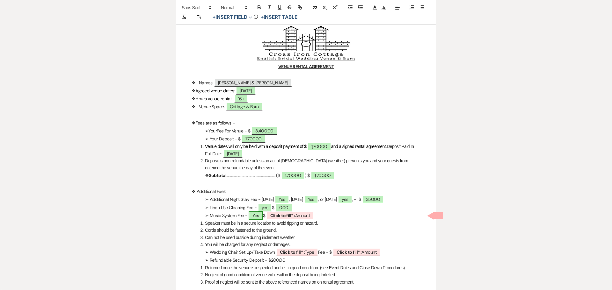
click at [263, 216] on span "Yes" at bounding box center [256, 216] width 14 height 8
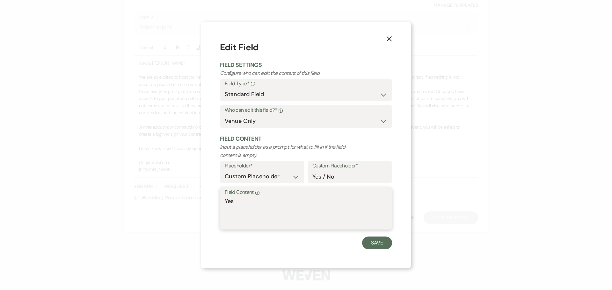
click at [274, 203] on textarea "Yes" at bounding box center [306, 213] width 163 height 32
click at [381, 247] on button "Save" at bounding box center [377, 243] width 30 height 13
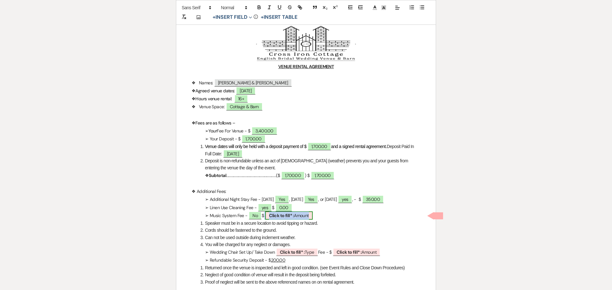
click at [308, 213] on span "Click to fill* : Amount" at bounding box center [288, 216] width 47 height 8
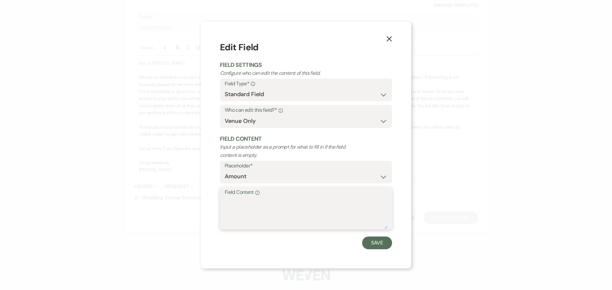
click at [299, 209] on textarea "Field Content Info" at bounding box center [306, 213] width 163 height 32
click at [385, 248] on button "Save" at bounding box center [377, 243] width 30 height 13
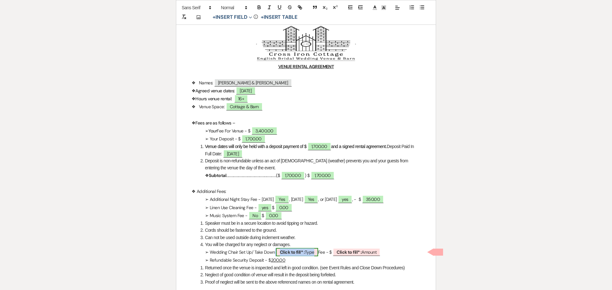
click at [296, 252] on b "Click to fill* :" at bounding box center [292, 253] width 25 height 6
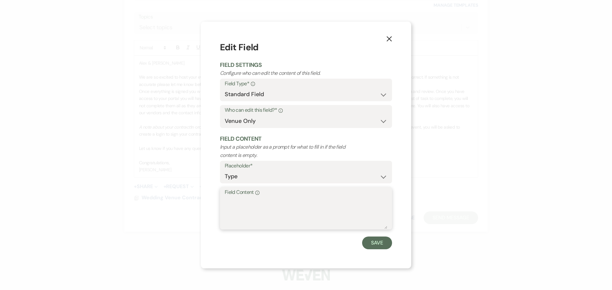
click at [246, 213] on textarea "Field Content Info" at bounding box center [306, 213] width 163 height 32
click at [391, 42] on button "X" at bounding box center [389, 38] width 10 height 11
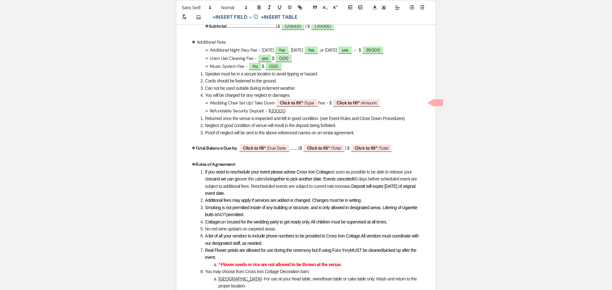
scroll to position [287, 0]
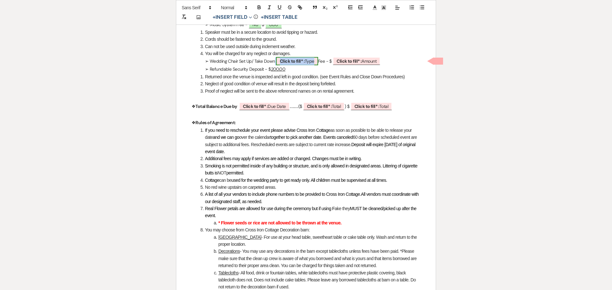
click at [281, 62] on b "Click to fill* :" at bounding box center [292, 61] width 25 height 6
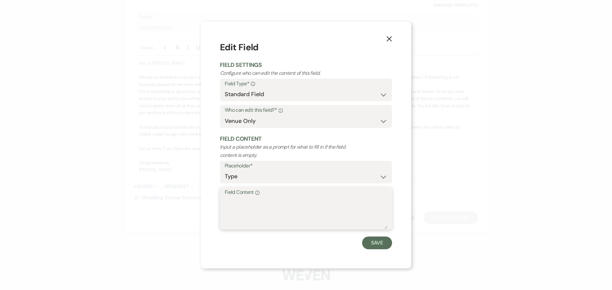
click at [262, 207] on textarea "Field Content Info" at bounding box center [306, 213] width 163 height 32
click at [366, 243] on button "Save" at bounding box center [377, 243] width 30 height 13
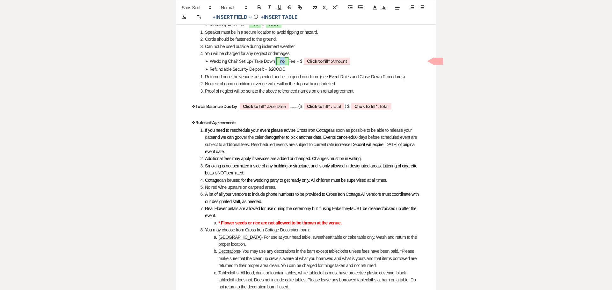
click at [285, 61] on span "no" at bounding box center [282, 61] width 12 height 8
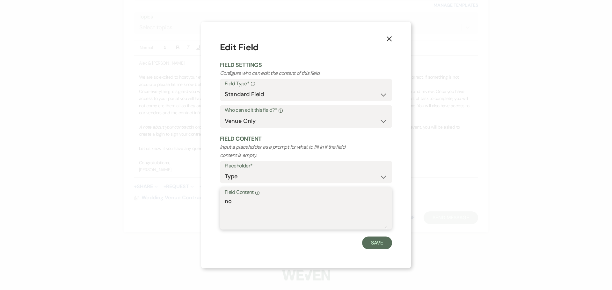
click at [269, 198] on textarea "no" at bounding box center [306, 213] width 163 height 32
click at [384, 241] on button "Save" at bounding box center [377, 243] width 30 height 13
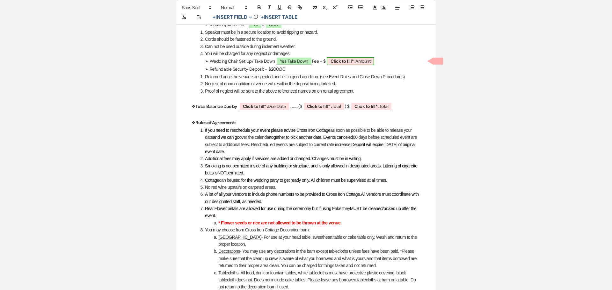
click at [347, 63] on b "Click to fill* :" at bounding box center [343, 61] width 25 height 6
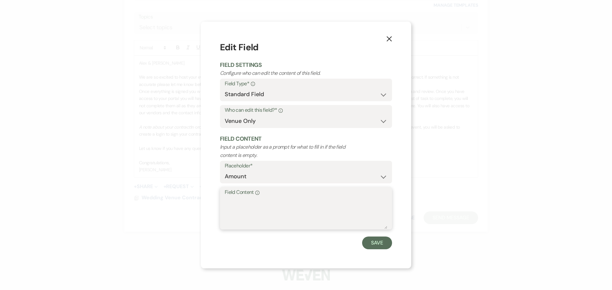
drag, startPoint x: 252, startPoint y: 207, endPoint x: 245, endPoint y: 206, distance: 6.7
click at [252, 207] on textarea "Field Content Info" at bounding box center [306, 213] width 163 height 32
click at [380, 242] on button "Save" at bounding box center [377, 243] width 30 height 13
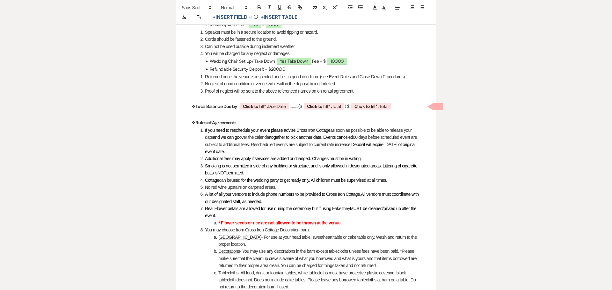
scroll to position [255, 0]
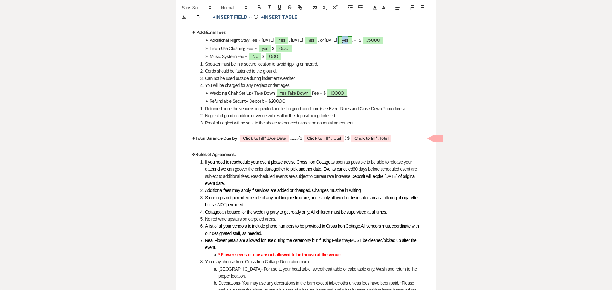
click at [351, 42] on span "yes" at bounding box center [345, 40] width 14 height 8
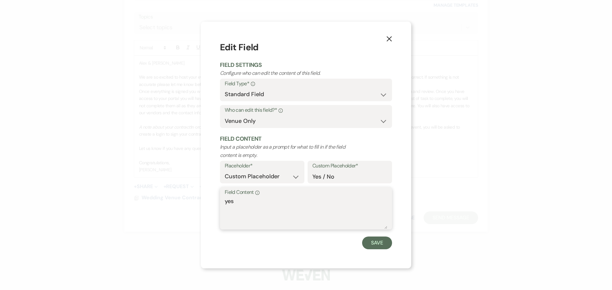
click at [238, 201] on textarea "yes" at bounding box center [306, 213] width 163 height 32
click at [365, 242] on button "Save" at bounding box center [377, 243] width 30 height 13
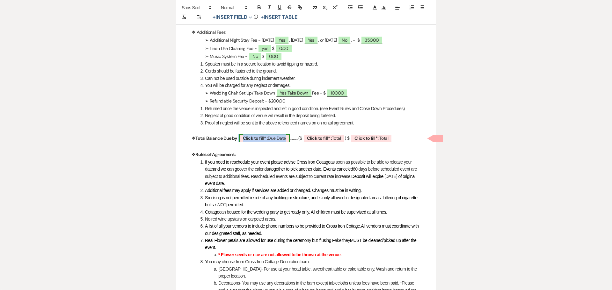
click at [259, 142] on span "Click to fill* : Due Date" at bounding box center [264, 138] width 51 height 8
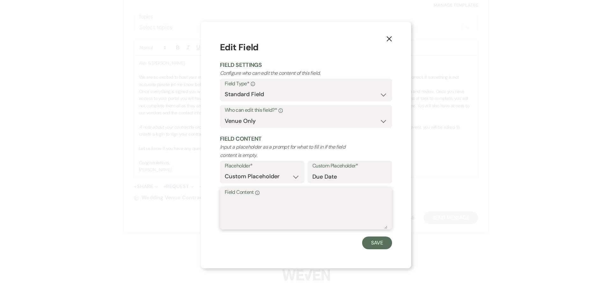
click at [269, 208] on textarea "Field Content Info" at bounding box center [306, 213] width 163 height 32
click at [377, 245] on button "Save" at bounding box center [377, 243] width 30 height 13
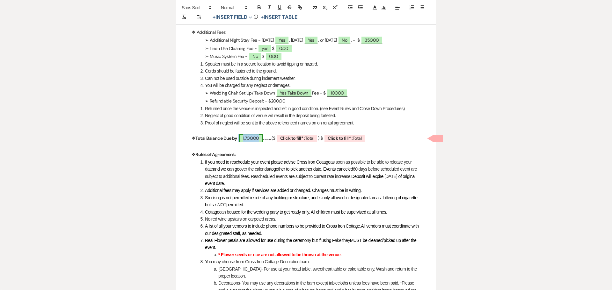
click at [253, 136] on span "1,700.00" at bounding box center [251, 138] width 24 height 8
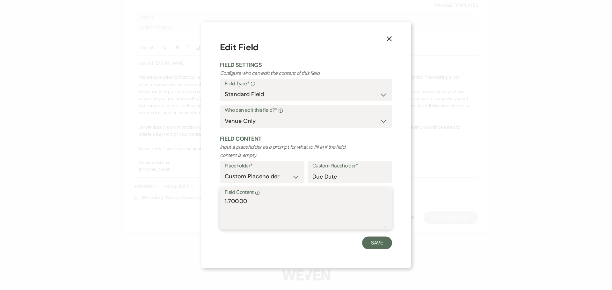
click at [270, 198] on textarea "1,700.00" at bounding box center [306, 213] width 163 height 32
click at [379, 247] on button "Save" at bounding box center [377, 243] width 30 height 13
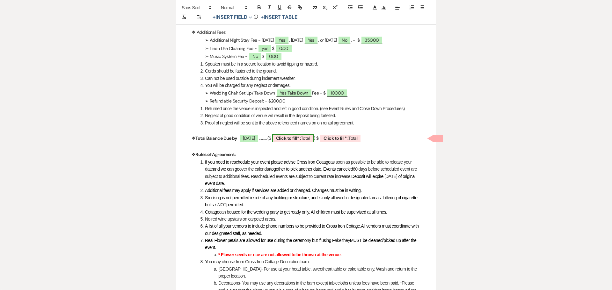
click at [301, 140] on b "Click to fill* :" at bounding box center [288, 138] width 25 height 6
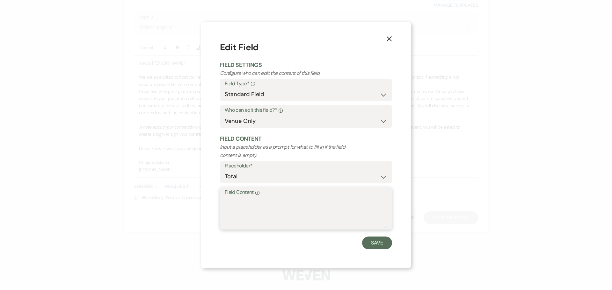
click at [241, 224] on textarea "Field Content Info" at bounding box center [306, 213] width 163 height 32
click at [374, 243] on button "Save" at bounding box center [377, 243] width 30 height 13
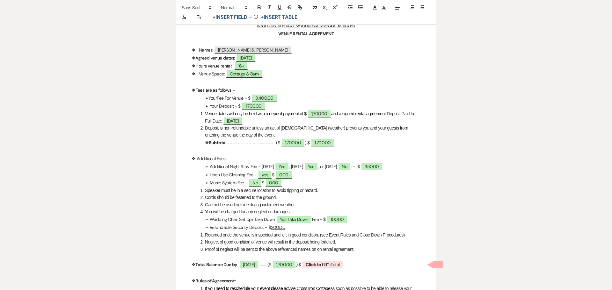
scroll to position [128, 0]
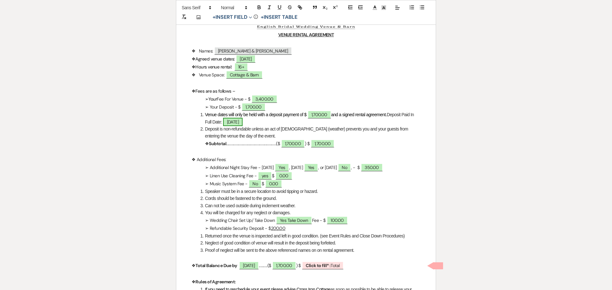
click at [234, 123] on span "[DATE]" at bounding box center [232, 122] width 19 height 8
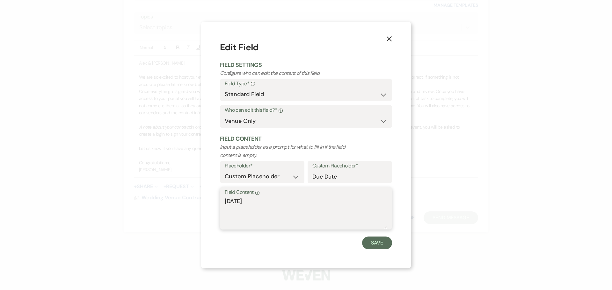
click at [236, 201] on textarea "[DATE]" at bounding box center [306, 213] width 163 height 32
click at [371, 240] on button "Save" at bounding box center [377, 243] width 30 height 13
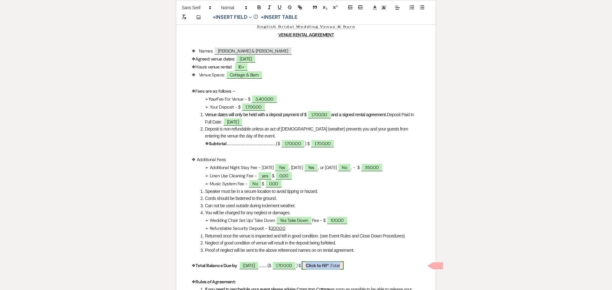
click at [331, 267] on b "Click to fill* :" at bounding box center [318, 266] width 25 height 6
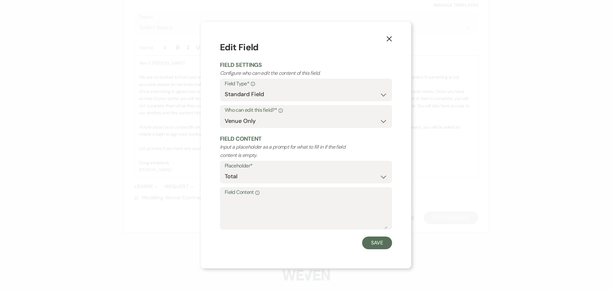
click at [391, 40] on use "button" at bounding box center [389, 38] width 5 height 5
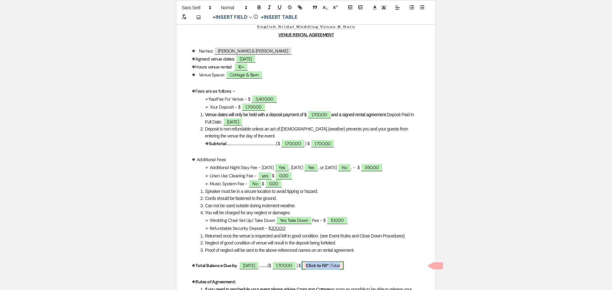
click at [331, 266] on b "Click to fill* :" at bounding box center [318, 266] width 25 height 6
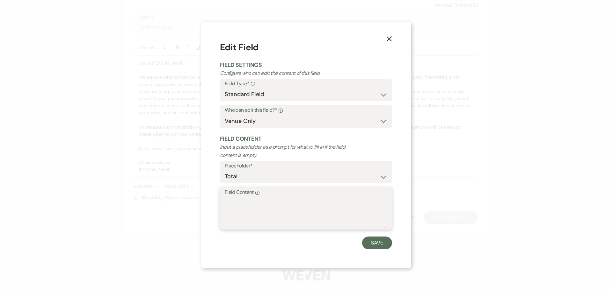
click at [230, 203] on textarea "Field Content Info" at bounding box center [306, 213] width 163 height 32
click at [378, 248] on button "Save" at bounding box center [377, 243] width 30 height 13
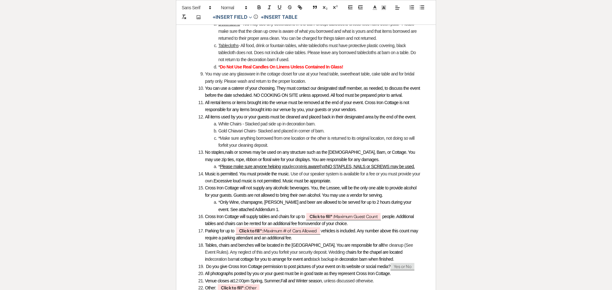
scroll to position [542, 0]
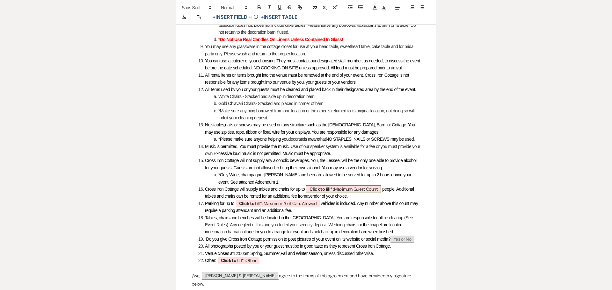
click at [349, 185] on span "Click to fill* : Maximum Guest Count" at bounding box center [344, 189] width 76 height 8
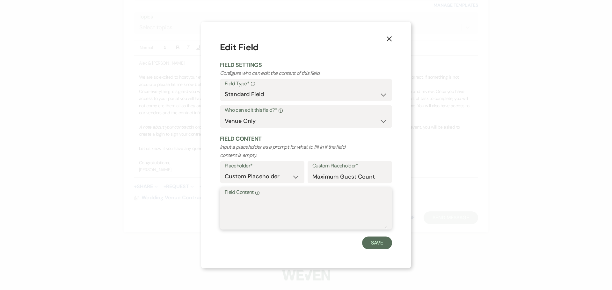
click at [339, 201] on textarea "Field Content Info" at bounding box center [306, 213] width 163 height 32
click at [390, 241] on button "Save" at bounding box center [377, 243] width 30 height 13
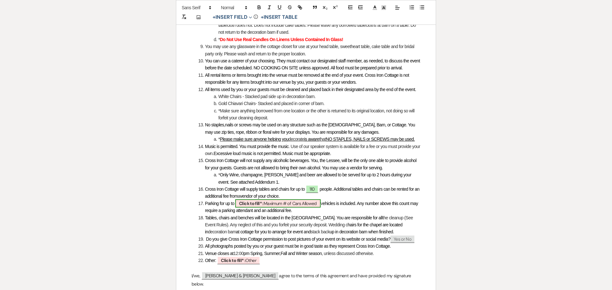
click at [279, 200] on span "Click to fill* : Maximum # of Cars Allowed" at bounding box center [277, 204] width 85 height 8
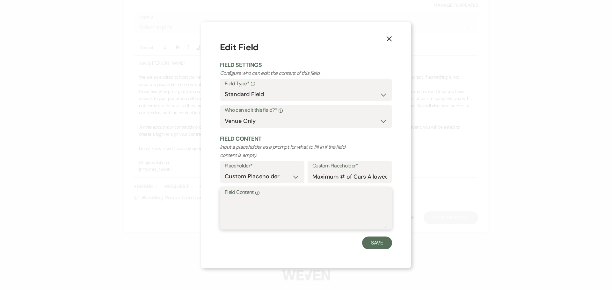
click at [261, 204] on textarea "Field Content Info" at bounding box center [306, 213] width 163 height 32
click at [380, 245] on button "Save" at bounding box center [377, 243] width 30 height 13
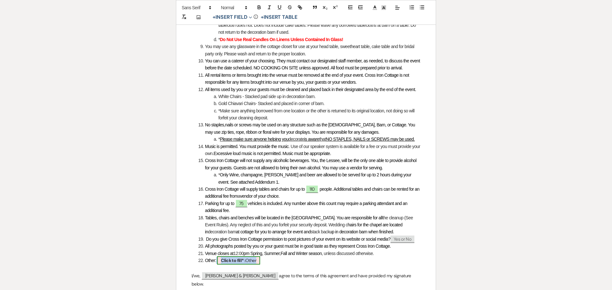
click at [241, 258] on b "Click to fill* :" at bounding box center [233, 261] width 25 height 6
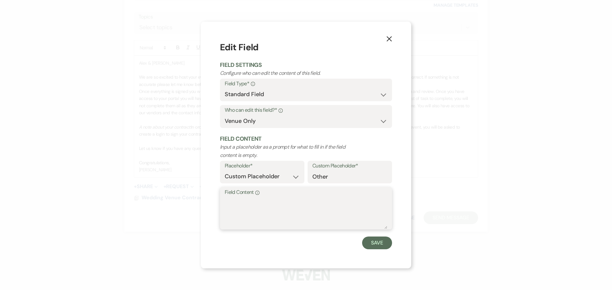
click at [265, 208] on textarea "Field Content Info" at bounding box center [306, 213] width 163 height 32
click at [375, 244] on button "Save" at bounding box center [377, 243] width 30 height 13
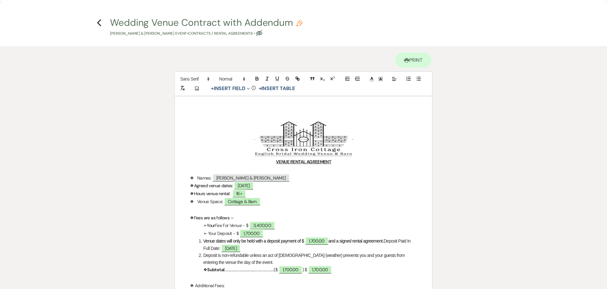
scroll to position [0, 0]
click at [100, 22] on icon "Previous" at bounding box center [100, 22] width 5 height 8
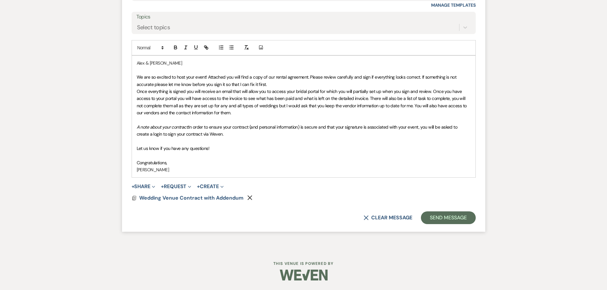
click at [271, 84] on p "We are so excited to host your event! Attached you will find a copy of our rent…" at bounding box center [304, 81] width 334 height 14
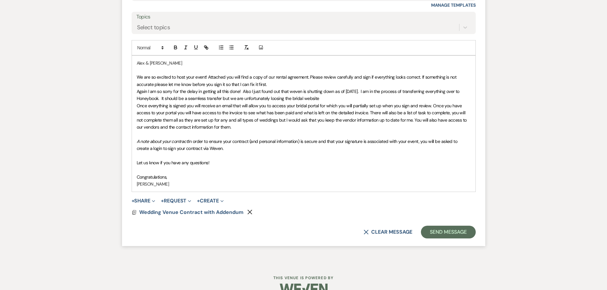
drag, startPoint x: 299, startPoint y: 91, endPoint x: 321, endPoint y: 81, distance: 24.7
click at [321, 81] on p "We are so excited to host your event! Attached you will find a copy of our rent…" at bounding box center [304, 81] width 334 height 14
click at [347, 99] on p "Again I am so sorry for the delay in getting all this done! Also I just found o…" at bounding box center [304, 95] width 334 height 14
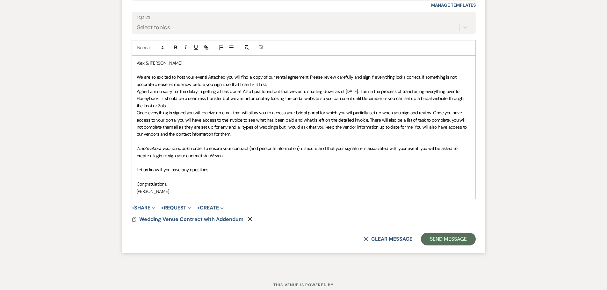
click at [161, 107] on span "Again I am so sorry for the delay in getting all this done! Also I just found o…" at bounding box center [301, 99] width 328 height 20
click at [194, 104] on p "Again I am so sorry for the delay in getting all this done! Also I just found o…" at bounding box center [304, 98] width 334 height 21
click at [151, 106] on span "Again I am so sorry for the delay in getting all this done! Also I just found o…" at bounding box center [301, 99] width 328 height 20
click at [432, 99] on span "Again I am so sorry for the delay in getting all this done! Also I just found o…" at bounding box center [301, 99] width 328 height 20
click at [219, 106] on p "Again I am so sorry for the delay in getting all this done! Also I just found o…" at bounding box center [304, 98] width 334 height 21
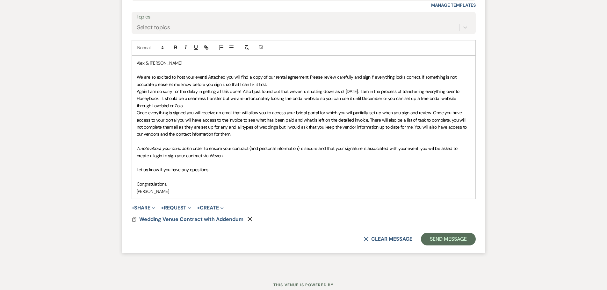
click at [200, 108] on p "Again I am so sorry for the delay in getting all this done! Also I just found o…" at bounding box center [304, 98] width 334 height 21
click at [173, 108] on span "Again I am so sorry for the delay in getting all this done! Also I just found o…" at bounding box center [299, 99] width 324 height 20
click at [326, 107] on p "Again I am so sorry for the delay in getting all this done! Also I just found o…" at bounding box center [304, 98] width 334 height 21
click at [397, 98] on span "Again I am so sorry for the delay in getting all this done! Also I just found o…" at bounding box center [299, 99] width 324 height 20
click at [359, 104] on p "Again I am so sorry for the delay in getting all this done! Also I just found o…" at bounding box center [304, 98] width 334 height 21
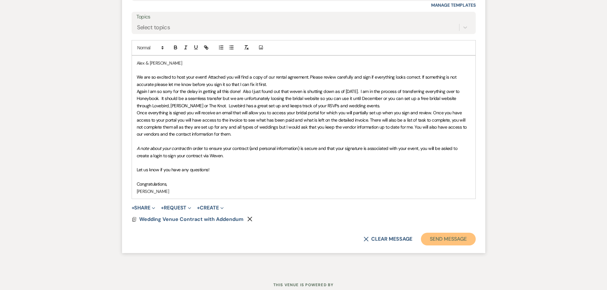
click at [435, 239] on button "Send Message" at bounding box center [448, 239] width 55 height 13
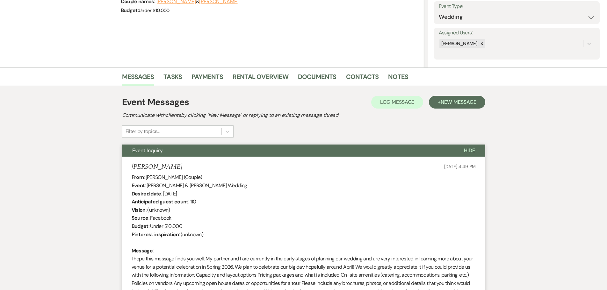
scroll to position [32, 0]
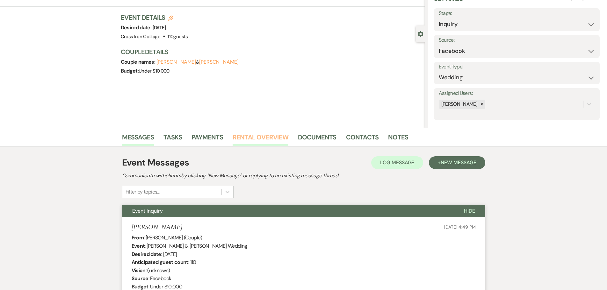
click at [274, 136] on link "Rental Overview" at bounding box center [261, 139] width 56 height 14
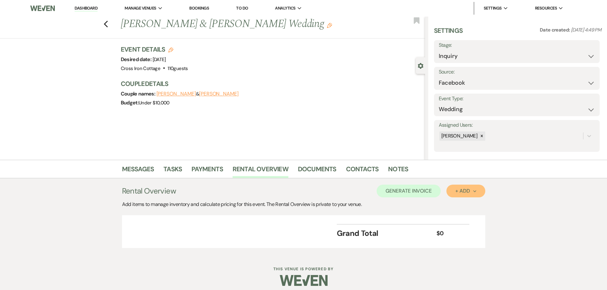
click at [465, 195] on button "+ Add Next" at bounding box center [466, 191] width 39 height 13
click at [462, 208] on button "Item" at bounding box center [463, 206] width 32 height 10
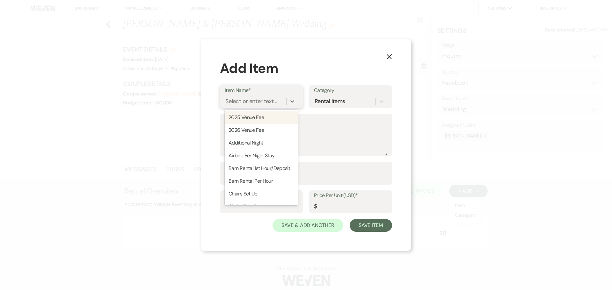
click at [273, 104] on div "Select or enter text..." at bounding box center [250, 101] width 51 height 9
click at [260, 131] on div "2026 Venue Fee" at bounding box center [261, 130] width 73 height 13
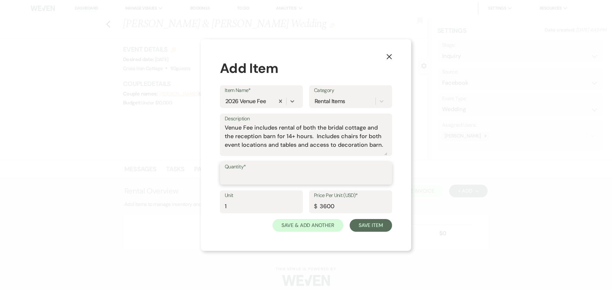
click at [245, 176] on input "Quantity*" at bounding box center [306, 178] width 163 height 12
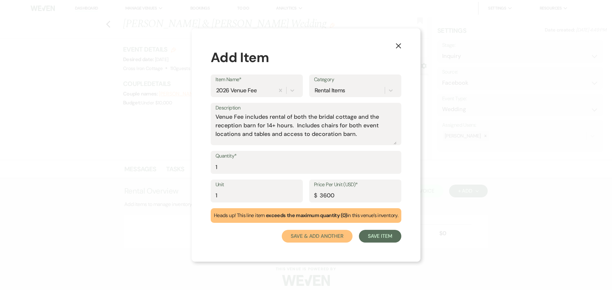
click at [336, 236] on button "Save & Add Another" at bounding box center [317, 236] width 71 height 13
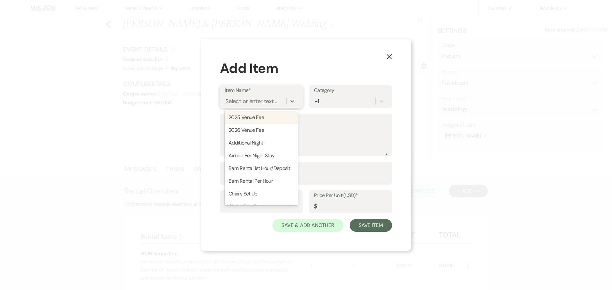
click at [237, 100] on div "Select or enter text..." at bounding box center [250, 101] width 51 height 9
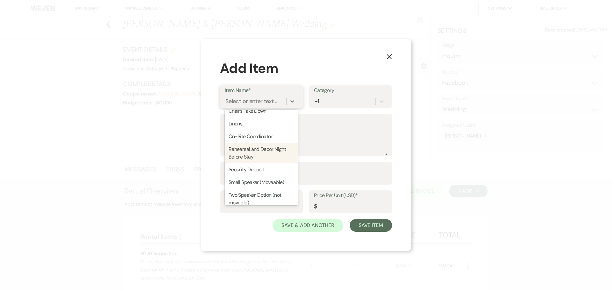
click at [268, 162] on div "Rehearsal and Decor Night Before Stay" at bounding box center [261, 153] width 73 height 20
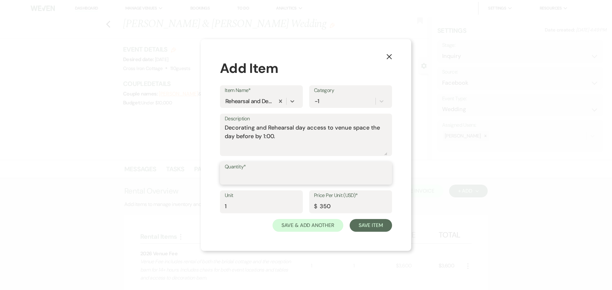
click at [289, 177] on input "Quantity*" at bounding box center [306, 178] width 163 height 12
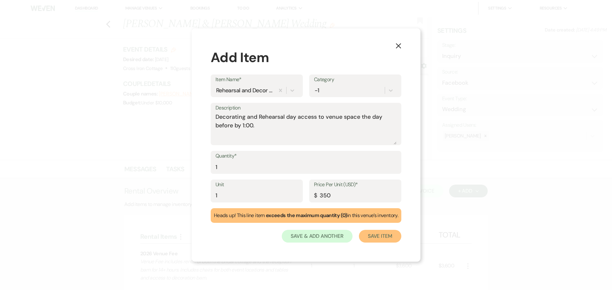
click at [377, 235] on button "Save Item" at bounding box center [380, 236] width 42 height 13
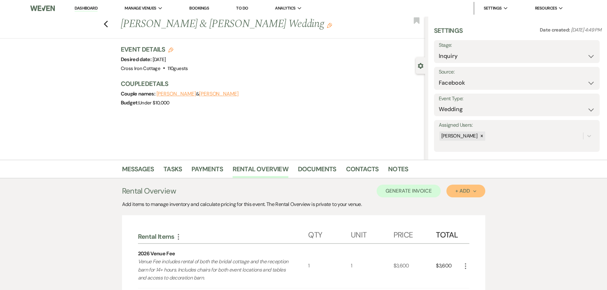
click at [468, 194] on div "+ Add Next" at bounding box center [466, 191] width 21 height 5
click at [466, 204] on button "Item" at bounding box center [463, 206] width 32 height 10
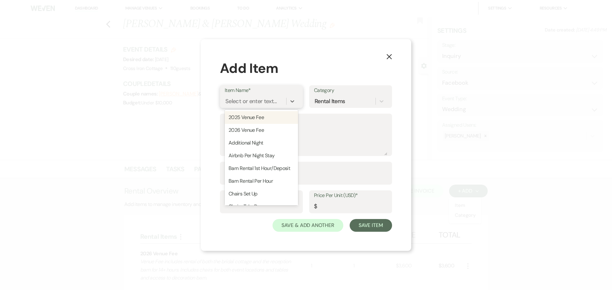
click at [262, 99] on div "Select or enter text..." at bounding box center [250, 101] width 51 height 9
click at [256, 143] on div "Additional Night" at bounding box center [261, 143] width 73 height 13
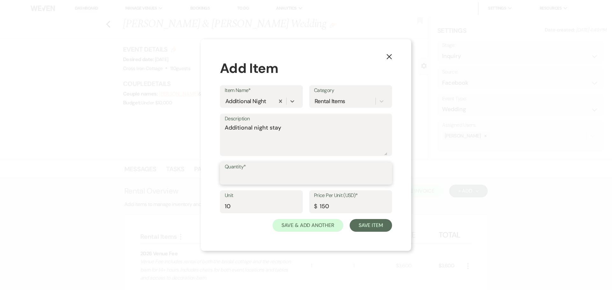
click at [275, 181] on input "Quantity*" at bounding box center [306, 178] width 163 height 12
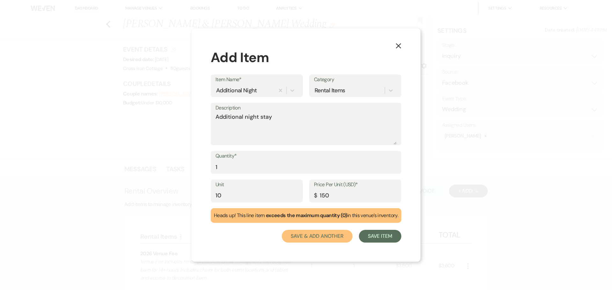
click at [335, 239] on button "Save & Add Another" at bounding box center [317, 236] width 71 height 13
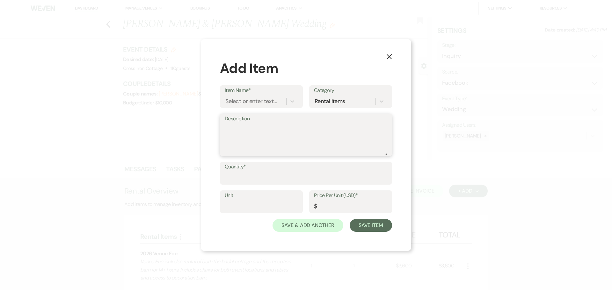
click at [267, 135] on textarea "Description" at bounding box center [306, 140] width 163 height 32
click at [254, 100] on div "Select or enter text..." at bounding box center [250, 101] width 51 height 9
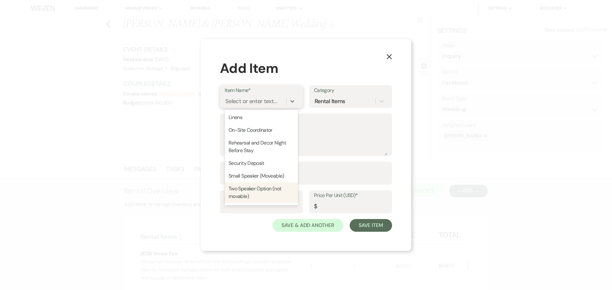
scroll to position [70, 0]
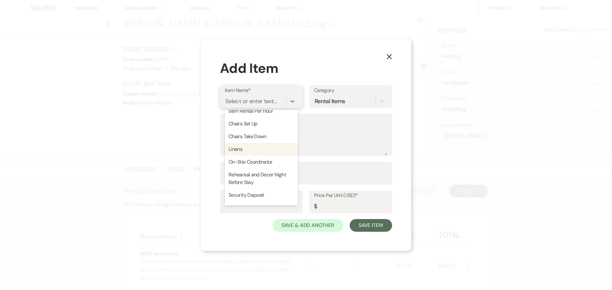
click at [237, 153] on div "Linens" at bounding box center [261, 149] width 73 height 13
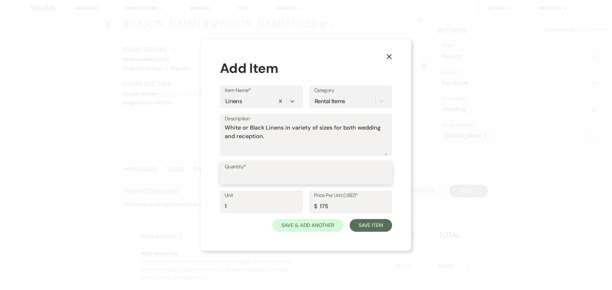
click at [240, 177] on input "Quantity*" at bounding box center [306, 178] width 163 height 12
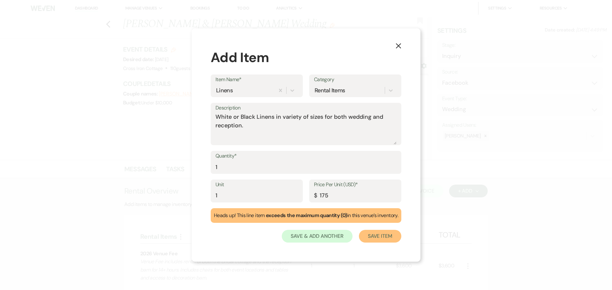
click at [384, 235] on button "Save Item" at bounding box center [380, 236] width 42 height 13
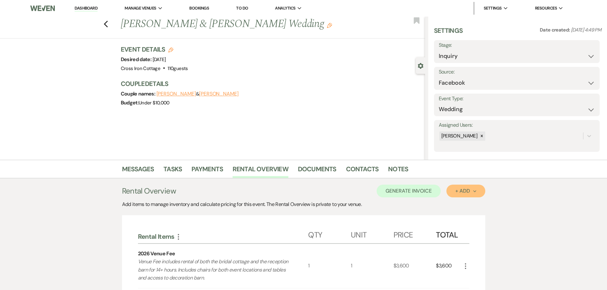
click at [470, 194] on button "+ Add Next" at bounding box center [466, 191] width 39 height 13
click at [462, 204] on button "Item" at bounding box center [463, 206] width 32 height 10
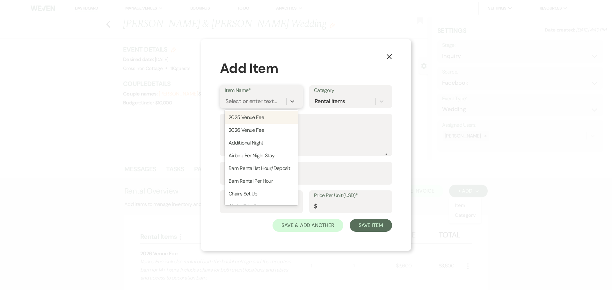
click at [252, 97] on div "Select or enter text..." at bounding box center [256, 101] width 62 height 11
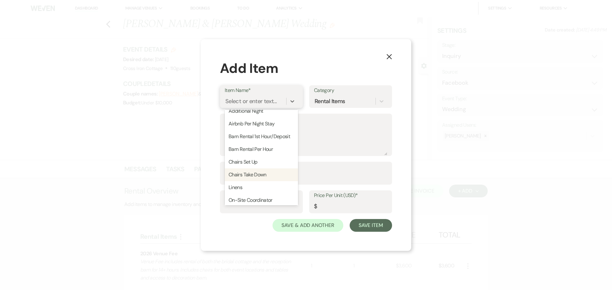
click at [263, 181] on div "Chairs Take Down" at bounding box center [261, 175] width 73 height 13
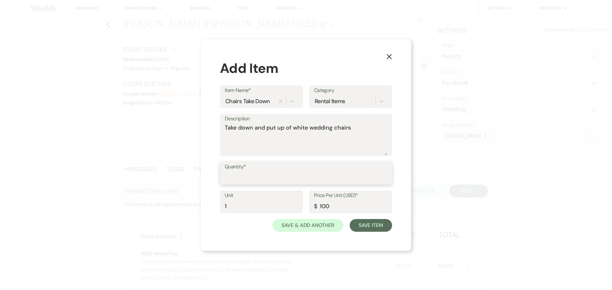
click at [256, 177] on input "Quantity*" at bounding box center [306, 178] width 163 height 12
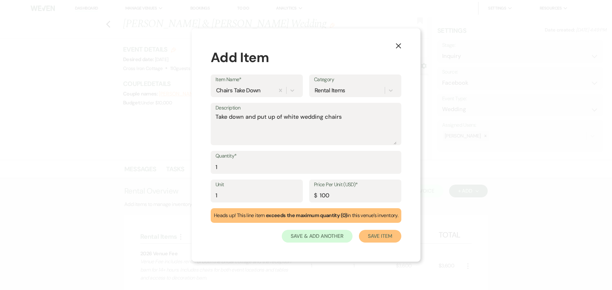
click at [387, 234] on button "Save Item" at bounding box center [380, 236] width 42 height 13
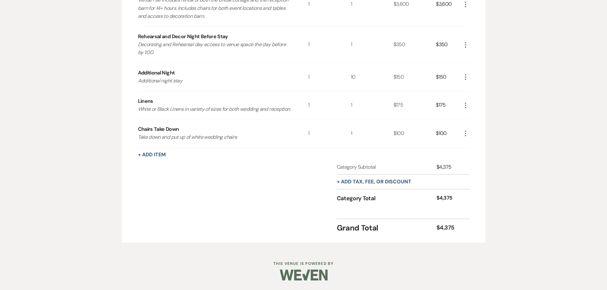
scroll to position [270, 0]
click at [379, 183] on button "+ Add tax, fee, or discount" at bounding box center [374, 181] width 75 height 5
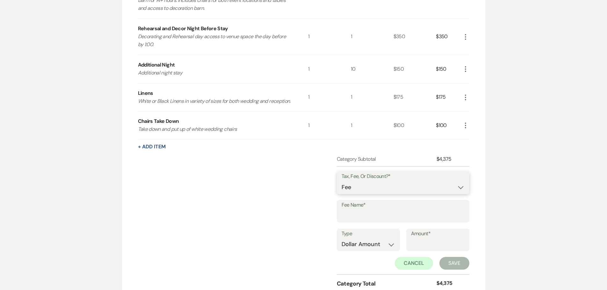
click at [372, 194] on select "Fee Discount Tax" at bounding box center [403, 187] width 123 height 12
click at [342, 189] on select "Fee Discount Tax" at bounding box center [403, 187] width 123 height 12
click at [364, 220] on input "Fee Name*" at bounding box center [403, 216] width 123 height 12
click at [413, 251] on input "Amount*" at bounding box center [438, 244] width 54 height 12
click at [440, 257] on button "Save" at bounding box center [455, 263] width 30 height 13
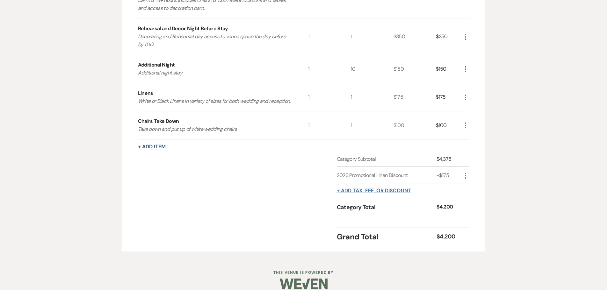
click at [357, 194] on button "+ Add tax, fee, or discount" at bounding box center [374, 190] width 75 height 5
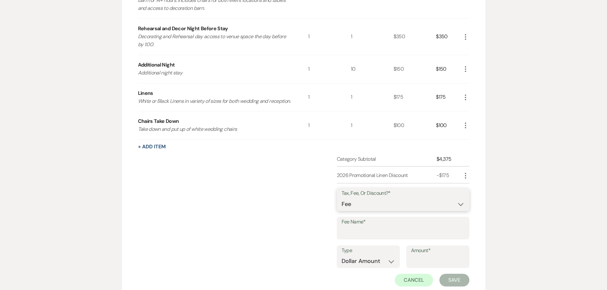
click at [372, 211] on select "Fee Discount Tax" at bounding box center [403, 204] width 123 height 12
click at [342, 206] on select "Fee Discount Tax" at bounding box center [403, 204] width 123 height 12
click at [360, 239] on input "Fee Name*" at bounding box center [403, 233] width 123 height 12
click at [355, 239] on input "2025 End of Sumer Promo" at bounding box center [403, 233] width 123 height 12
click at [419, 268] on input "Amount*" at bounding box center [438, 261] width 54 height 12
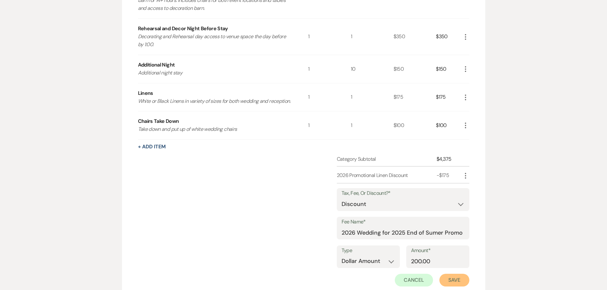
click at [446, 287] on button "Save" at bounding box center [455, 280] width 30 height 13
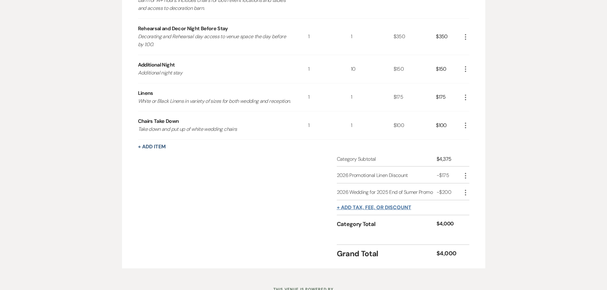
click at [392, 210] on button "+ Add tax, fee, or discount" at bounding box center [374, 207] width 75 height 5
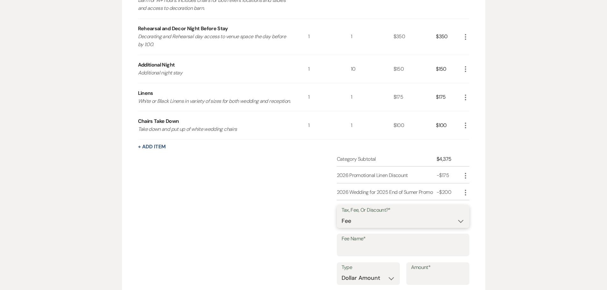
click at [381, 227] on select "Fee Discount Tax" at bounding box center [403, 221] width 123 height 12
click at [342, 223] on select "Fee Discount Tax" at bounding box center [403, 221] width 123 height 12
click at [366, 244] on label "Fee Name*" at bounding box center [403, 239] width 123 height 9
click at [366, 251] on input "Fee Name*" at bounding box center [403, 250] width 123 height 12
click at [411, 282] on input "Amount*" at bounding box center [438, 278] width 54 height 12
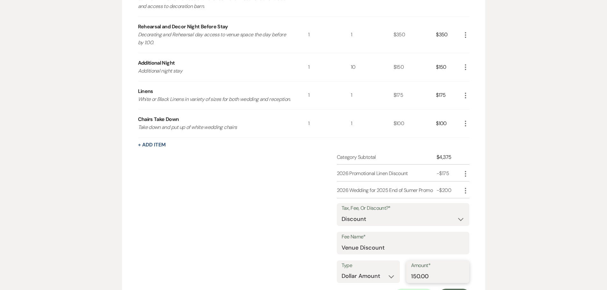
scroll to position [398, 0]
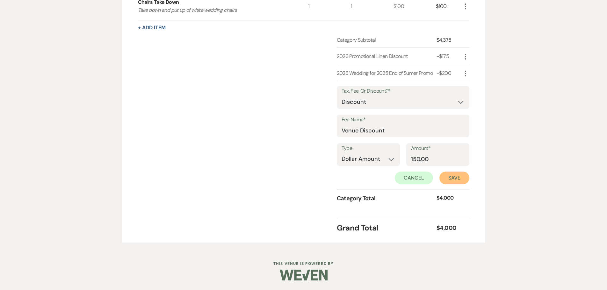
click at [452, 180] on button "Save" at bounding box center [455, 178] width 30 height 13
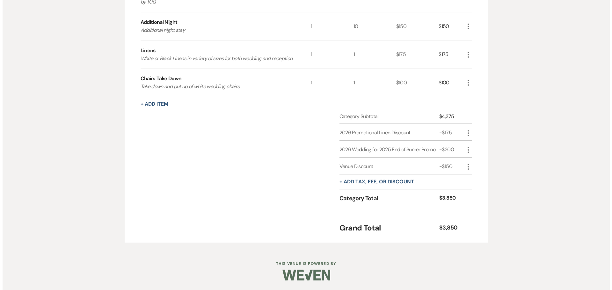
scroll to position [257, 0]
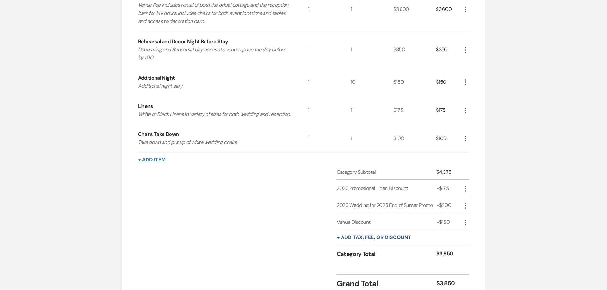
click at [151, 163] on button "+ Add Item" at bounding box center [152, 159] width 28 height 5
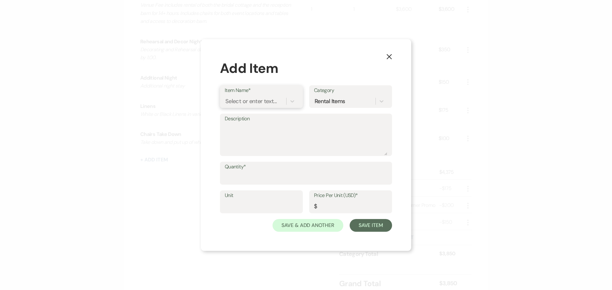
click at [249, 100] on div "Select or enter text..." at bounding box center [250, 101] width 51 height 9
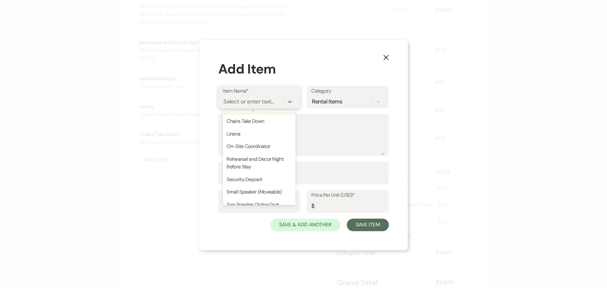
scroll to position [96, 0]
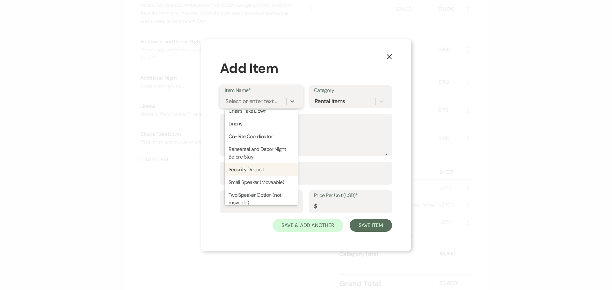
click at [253, 176] on div "Security Deposit" at bounding box center [261, 170] width 73 height 13
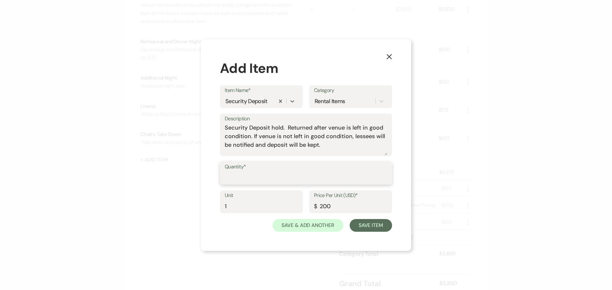
click at [254, 179] on input "Quantity*" at bounding box center [306, 178] width 163 height 12
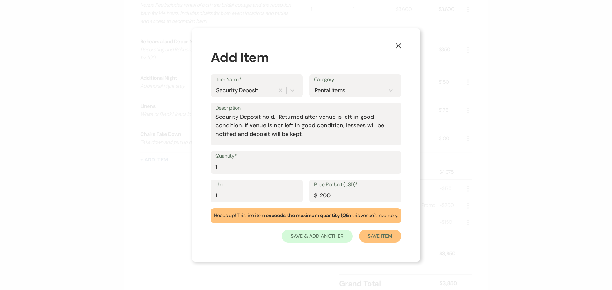
click at [373, 234] on button "Save Item" at bounding box center [380, 236] width 42 height 13
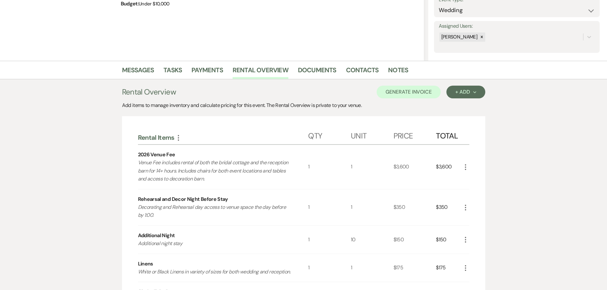
scroll to position [78, 0]
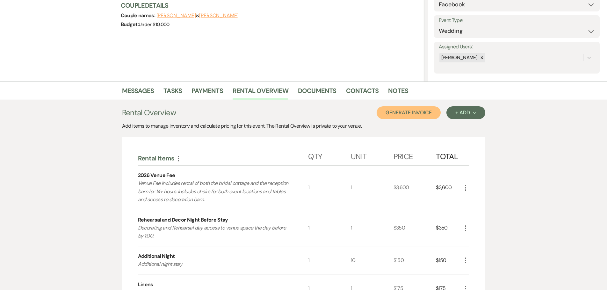
click at [417, 110] on button "Generate Invoice" at bounding box center [409, 112] width 64 height 13
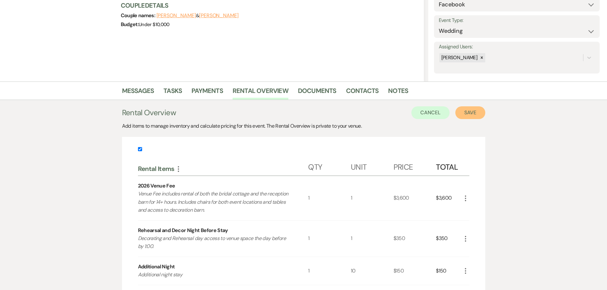
click at [471, 111] on button "Save" at bounding box center [471, 112] width 30 height 13
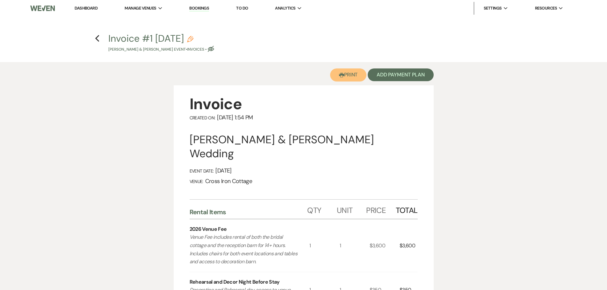
drag, startPoint x: 342, startPoint y: 76, endPoint x: 467, endPoint y: 247, distance: 212.4
click at [342, 76] on use "button" at bounding box center [341, 75] width 5 height 4
click at [411, 72] on button "Add Payment Plan" at bounding box center [401, 75] width 66 height 13
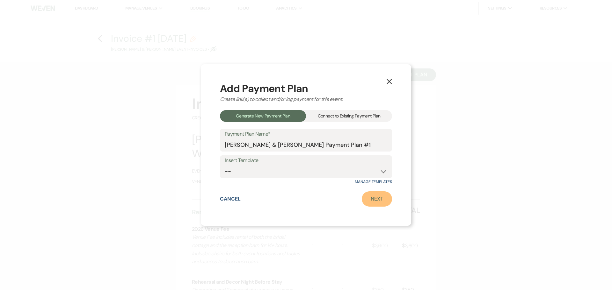
click at [374, 202] on link "Next" at bounding box center [377, 199] width 30 height 15
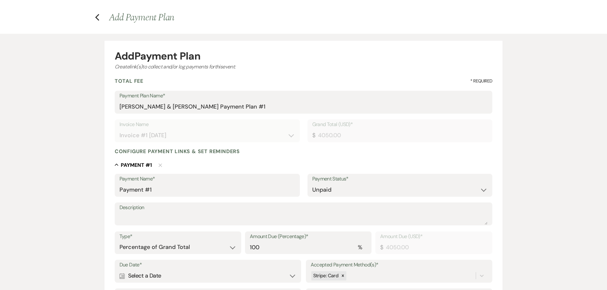
scroll to position [64, 0]
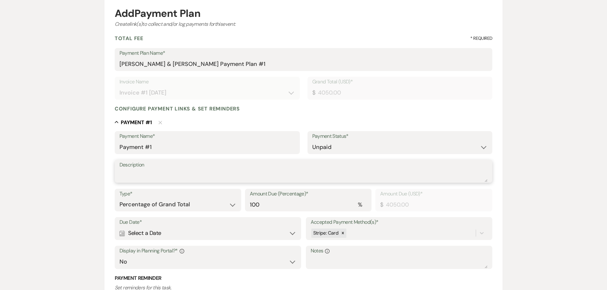
click at [171, 175] on textarea "Description" at bounding box center [304, 176] width 369 height 13
click at [206, 201] on select "Dollar Amount Percentage of Grand Total" at bounding box center [178, 205] width 117 height 12
click at [120, 199] on select "Dollar Amount Percentage of Grand Total" at bounding box center [178, 205] width 117 height 12
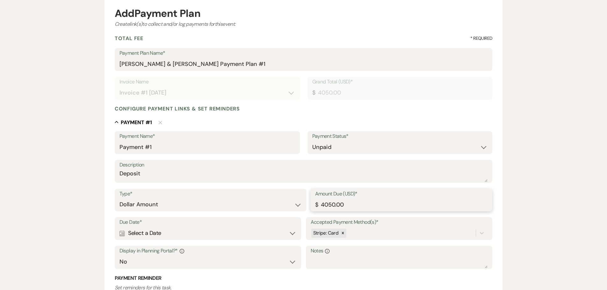
drag, startPoint x: 368, startPoint y: 206, endPoint x: 282, endPoint y: 203, distance: 85.5
click at [282, 203] on div "Type* Dollar Amount Percentage of Grand Total Amount Due (USD)* $ 4050.00" at bounding box center [304, 203] width 378 height 29
click at [250, 232] on div "Calendar Select a Date Expand" at bounding box center [208, 233] width 177 height 12
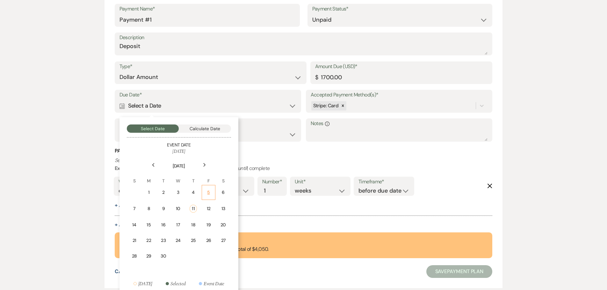
scroll to position [230, 0]
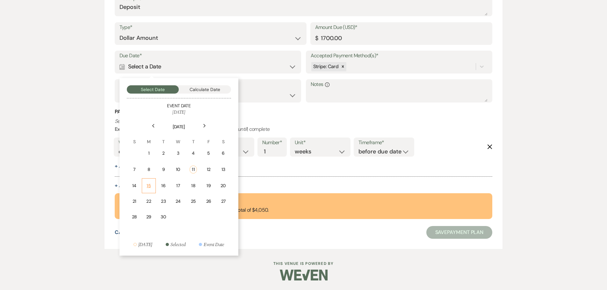
click at [148, 190] on td "15" at bounding box center [149, 186] width 14 height 15
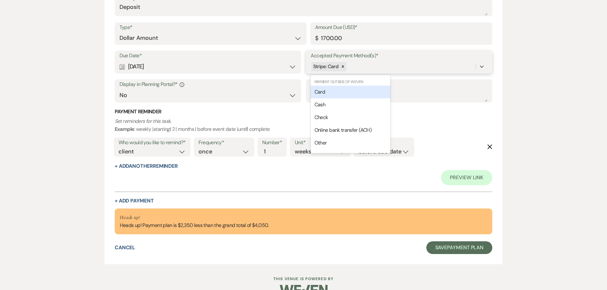
click at [367, 69] on div "Stripe: Card" at bounding box center [393, 66] width 165 height 11
click at [348, 105] on div "Cash" at bounding box center [351, 105] width 80 height 13
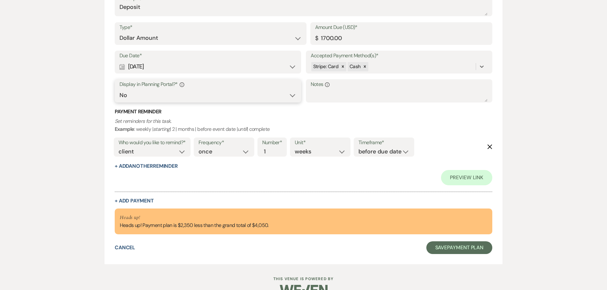
click at [289, 96] on select "Yes No" at bounding box center [208, 95] width 177 height 12
click at [120, 89] on select "Yes No" at bounding box center [208, 95] width 177 height 12
click at [368, 98] on textarea "Notes Info" at bounding box center [399, 95] width 177 height 13
click at [178, 149] on select "client venue both" at bounding box center [152, 152] width 67 height 9
click at [119, 148] on select "client venue both" at bounding box center [152, 152] width 67 height 9
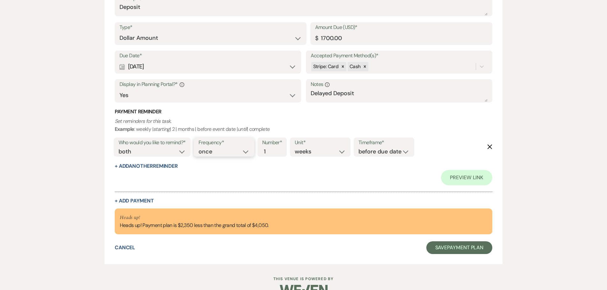
click at [223, 152] on select "once daily weekly monthly" at bounding box center [224, 152] width 51 height 9
click at [200, 148] on select "once daily weekly monthly" at bounding box center [224, 152] width 51 height 9
click at [316, 154] on select "days weeks months" at bounding box center [320, 152] width 51 height 9
click at [296, 148] on select "days weeks months" at bounding box center [320, 152] width 51 height 9
click at [143, 202] on button "+ Add Payment" at bounding box center [134, 201] width 39 height 5
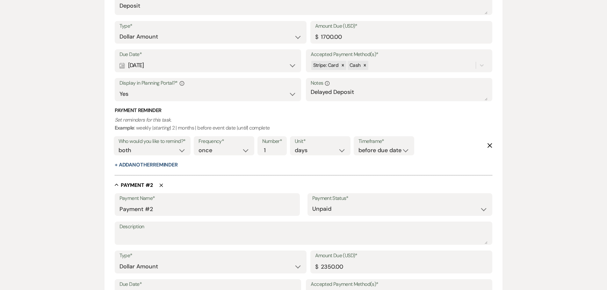
scroll to position [229, 0]
click at [150, 241] on textarea "Description" at bounding box center [304, 239] width 369 height 13
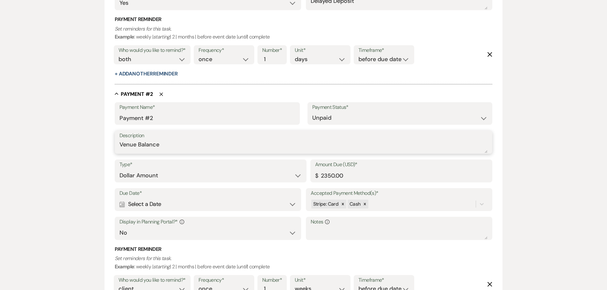
scroll to position [325, 0]
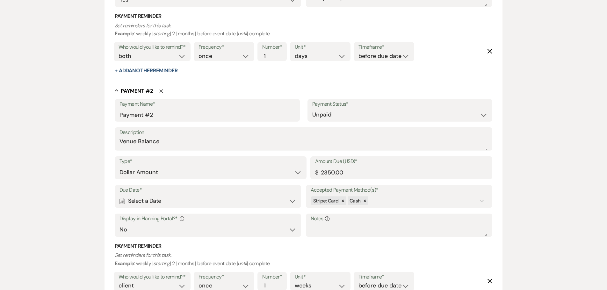
click at [232, 199] on div "Calendar Select a Date Expand" at bounding box center [208, 201] width 177 height 12
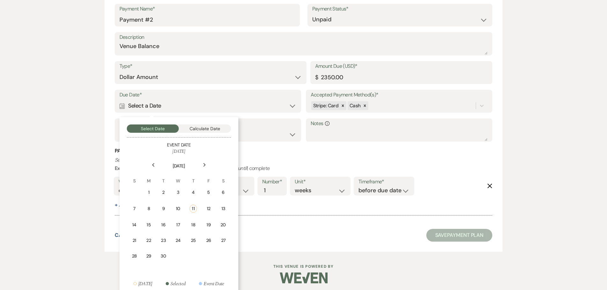
scroll to position [420, 0]
click at [205, 166] on icon "Next" at bounding box center [204, 165] width 3 height 4
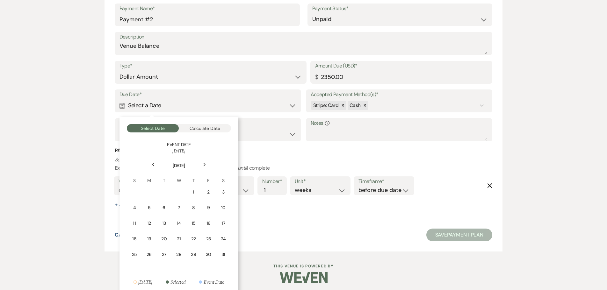
click at [205, 166] on icon "Next" at bounding box center [204, 165] width 3 height 4
click at [180, 207] on div "11" at bounding box center [179, 208] width 6 height 7
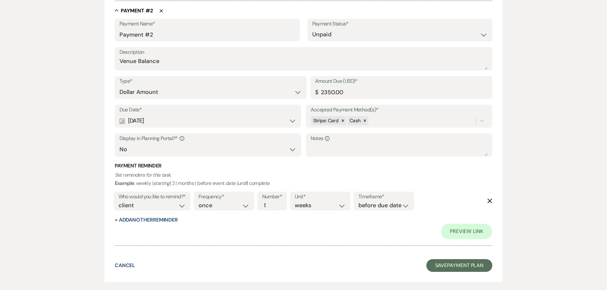
scroll to position [436, 0]
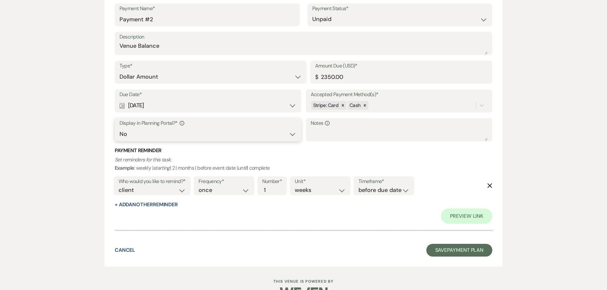
click at [260, 139] on select "Yes No" at bounding box center [208, 134] width 177 height 12
click at [120, 128] on select "Yes No" at bounding box center [208, 134] width 177 height 12
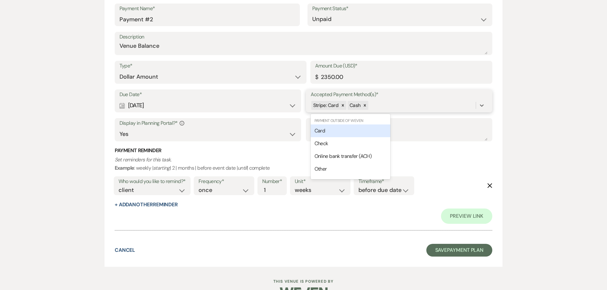
click at [394, 107] on div "Stripe: Card Cash" at bounding box center [393, 105] width 165 height 11
click at [348, 167] on div "Other" at bounding box center [351, 169] width 80 height 13
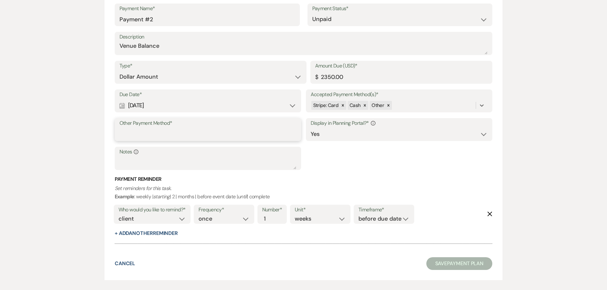
click at [180, 135] on input "Other Payment Method*" at bounding box center [208, 134] width 177 height 12
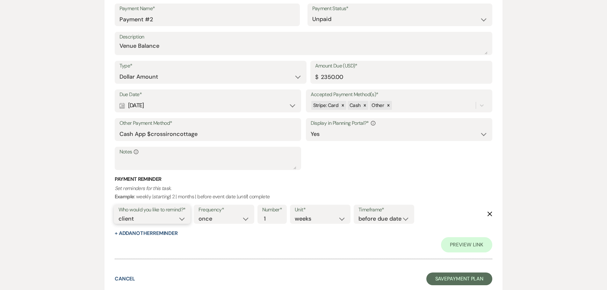
click at [174, 218] on select "client venue both" at bounding box center [152, 219] width 67 height 9
click at [119, 215] on select "client venue both" at bounding box center [152, 219] width 67 height 9
click at [248, 221] on select "once daily weekly monthly" at bounding box center [224, 219] width 51 height 9
click at [200, 215] on select "once daily weekly monthly" at bounding box center [224, 219] width 51 height 9
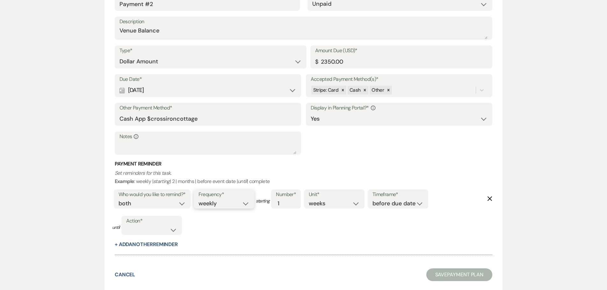
scroll to position [420, 0]
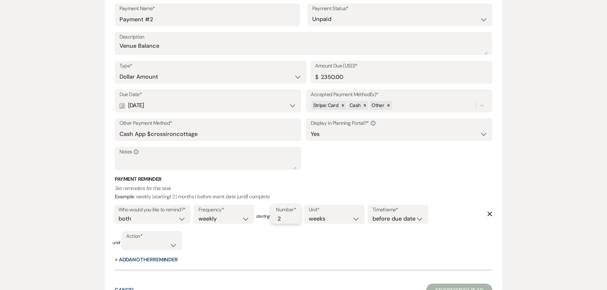
click at [287, 217] on input "2" at bounding box center [282, 219] width 13 height 9
click at [175, 242] on select "complete due date custom date" at bounding box center [151, 245] width 51 height 9
click at [126, 241] on select "complete due date custom date" at bounding box center [151, 245] width 51 height 9
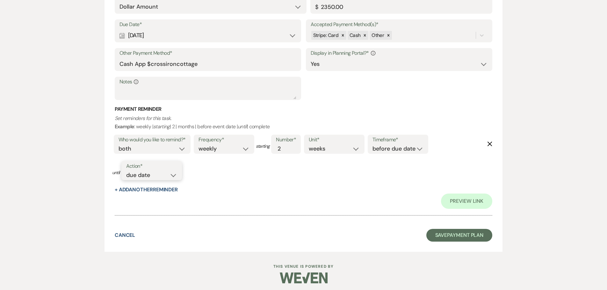
scroll to position [509, 0]
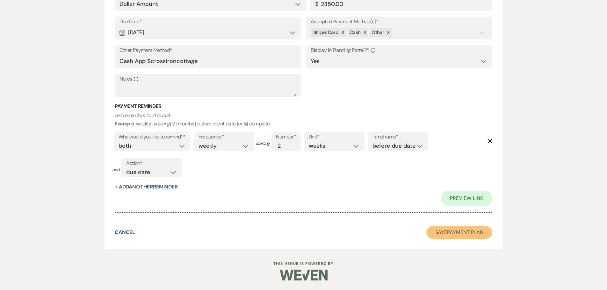
click at [454, 233] on button "Save Payment Plan" at bounding box center [460, 232] width 66 height 13
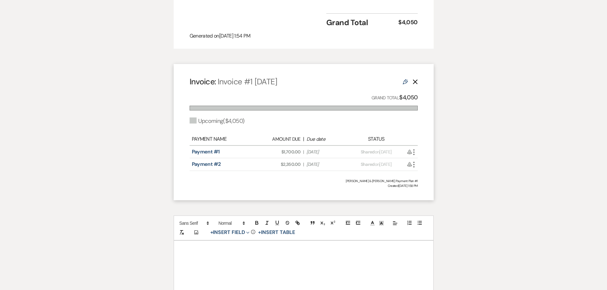
scroll to position [606, 0]
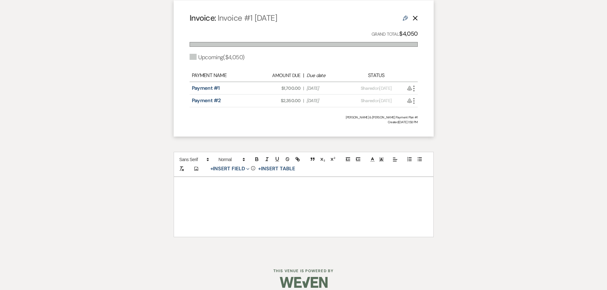
click at [213, 182] on div at bounding box center [303, 207] width 259 height 60
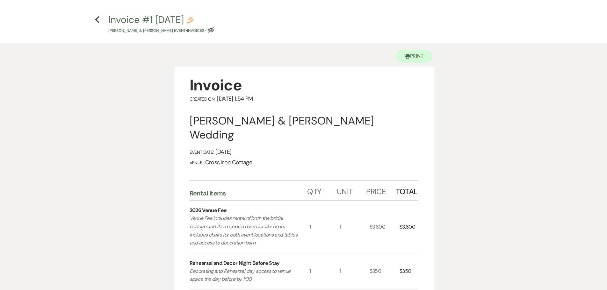
scroll to position [0, 0]
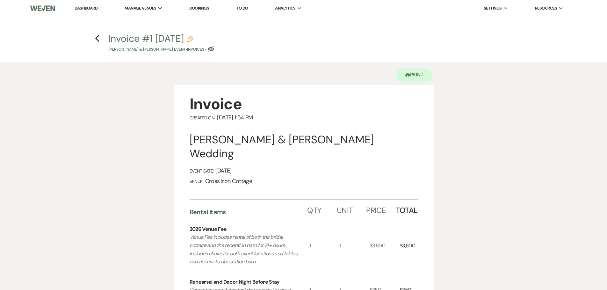
click at [83, 8] on link "Dashboard" at bounding box center [86, 7] width 23 height 5
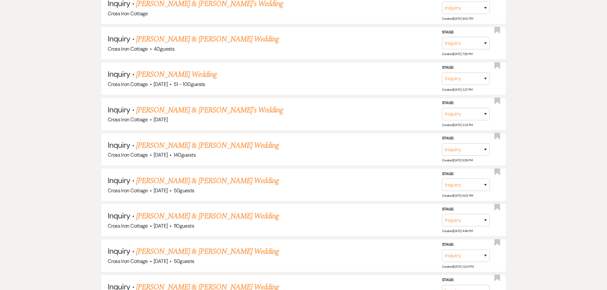
scroll to position [3634, 0]
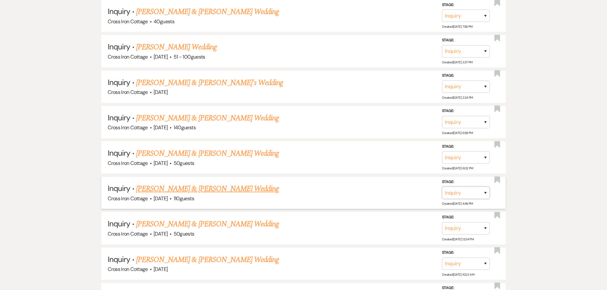
click at [457, 194] on select "Inquiry Follow Up Tour Requested Tour Confirmed Toured Proposal Sent Booked Lost" at bounding box center [466, 193] width 48 height 12
click at [442, 187] on select "Inquiry Follow Up Tour Requested Tour Confirmed Toured Proposal Sent Booked Lost" at bounding box center [466, 193] width 48 height 12
click at [484, 196] on button "Save" at bounding box center [477, 192] width 32 height 13
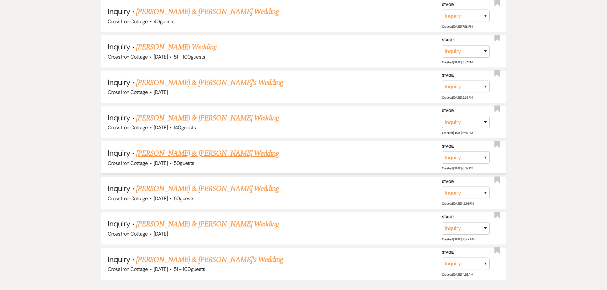
click at [200, 153] on link "[PERSON_NAME] & [PERSON_NAME] Wedding" at bounding box center [207, 153] width 143 height 11
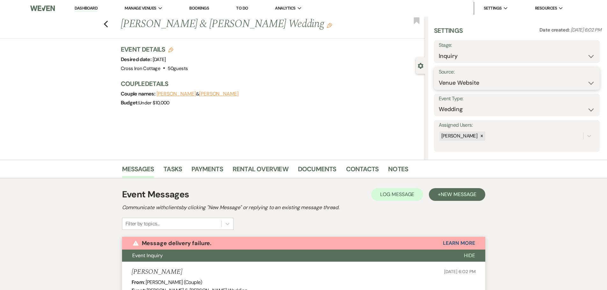
click at [488, 82] on select "Weven Venue Website Instagram Facebook Pinterest Google The Knot Wedding Wire H…" at bounding box center [517, 83] width 156 height 12
click at [493, 56] on select "Inquiry Follow Up Tour Requested Tour Confirmed Toured Proposal Sent Booked Lost" at bounding box center [517, 56] width 156 height 12
click at [439, 50] on select "Inquiry Follow Up Tour Requested Tour Confirmed Toured Proposal Sent Booked Lost" at bounding box center [517, 56] width 156 height 12
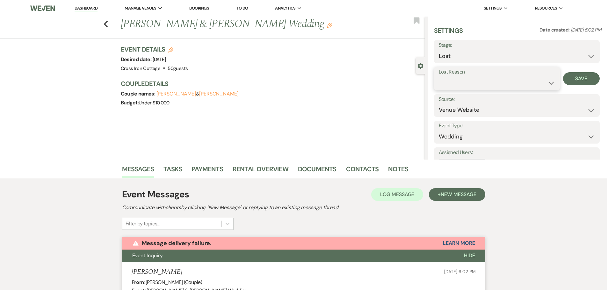
click at [464, 78] on select "Booked Elsewhere Budget Date Unavailable No Response Not a Good Match Capacity …" at bounding box center [497, 83] width 116 height 12
click at [439, 77] on select "Booked Elsewhere Budget Date Unavailable No Response Not a Good Match Capacity …" at bounding box center [497, 83] width 116 height 12
click at [588, 77] on button "Save" at bounding box center [581, 78] width 37 height 13
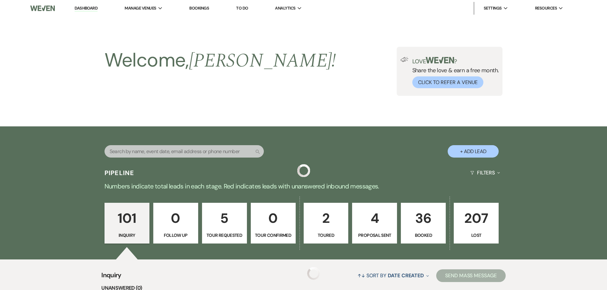
scroll to position [3634, 0]
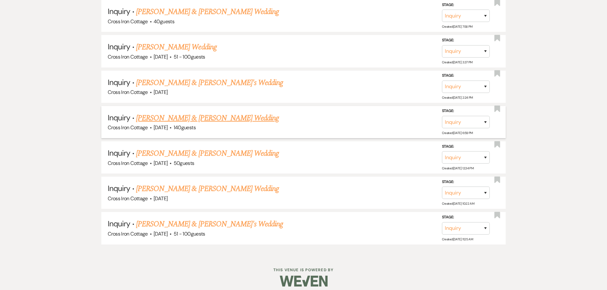
click at [183, 119] on link "[PERSON_NAME] & [PERSON_NAME] Wedding" at bounding box center [207, 118] width 143 height 11
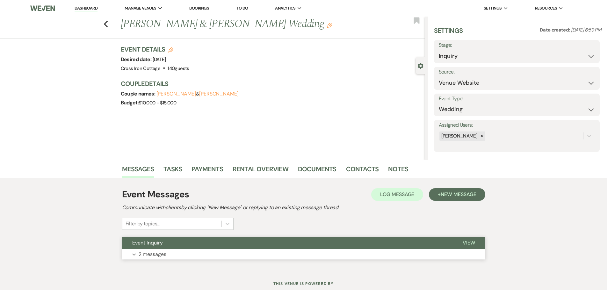
click at [159, 256] on p "2 messages" at bounding box center [153, 255] width 28 height 8
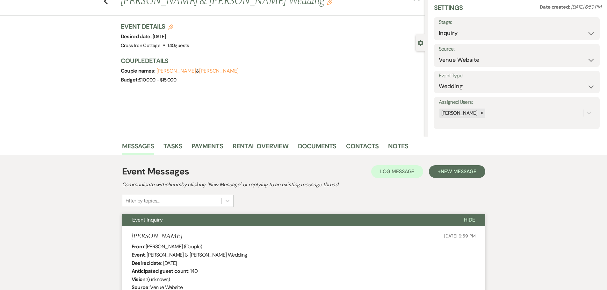
scroll to position [19, 0]
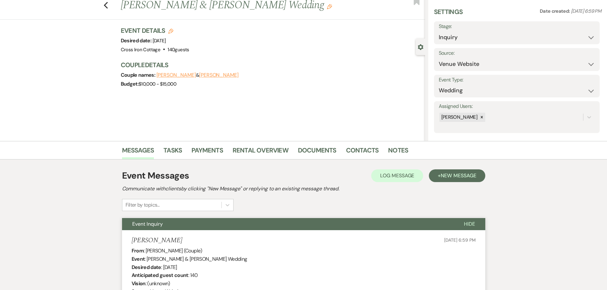
click at [538, 22] on div "Stage: Inquiry Follow Up Tour Requested Tour Confirmed Toured Proposal Sent Boo…" at bounding box center [517, 32] width 166 height 23
click at [593, 38] on div "Stage: Inquiry Follow Up Tour Requested Tour Confirmed Toured Proposal Sent Boo…" at bounding box center [517, 32] width 166 height 23
click at [588, 37] on select "Inquiry Follow Up Tour Requested Tour Confirmed Toured Proposal Sent Booked Lost" at bounding box center [517, 37] width 156 height 12
click at [439, 31] on select "Inquiry Follow Up Tour Requested Tour Confirmed Toured Proposal Sent Booked Lost" at bounding box center [517, 37] width 156 height 12
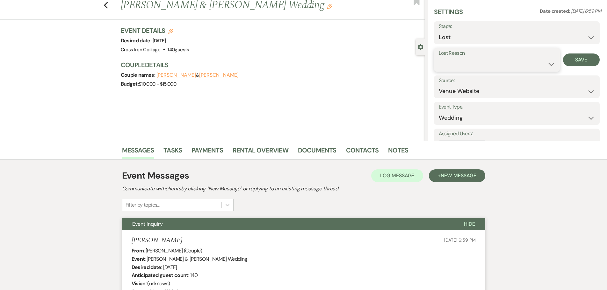
click at [496, 62] on select "Booked Elsewhere Budget Date Unavailable No Response Not a Good Match Capacity …" at bounding box center [497, 64] width 116 height 12
click at [439, 58] on select "Booked Elsewhere Budget Date Unavailable No Response Not a Good Match Capacity …" at bounding box center [497, 64] width 116 height 12
click at [583, 59] on button "Save" at bounding box center [581, 60] width 37 height 13
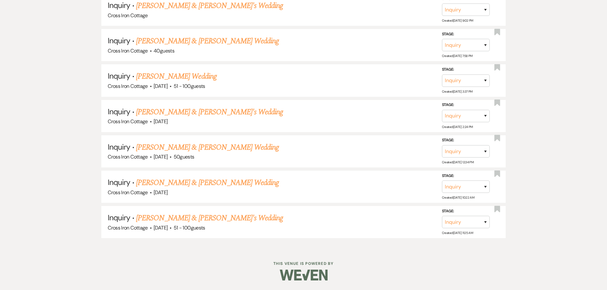
scroll to position [3605, 0]
click at [485, 117] on select "Inquiry Follow Up Tour Requested Tour Confirmed Toured Proposal Sent Booked Lost" at bounding box center [466, 116] width 48 height 12
click at [442, 110] on select "Inquiry Follow Up Tour Requested Tour Confirmed Toured Proposal Sent Booked Lost" at bounding box center [466, 116] width 48 height 12
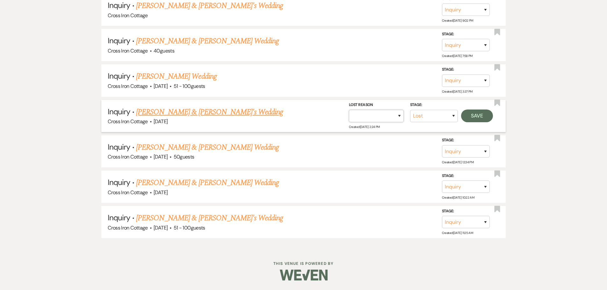
click at [386, 114] on select "Booked Elsewhere Budget Date Unavailable No Response Not a Good Match Capacity …" at bounding box center [376, 116] width 55 height 12
click at [349, 110] on select "Booked Elsewhere Budget Date Unavailable No Response Not a Good Match Capacity …" at bounding box center [376, 116] width 55 height 12
click at [479, 117] on button "Save" at bounding box center [477, 116] width 32 height 13
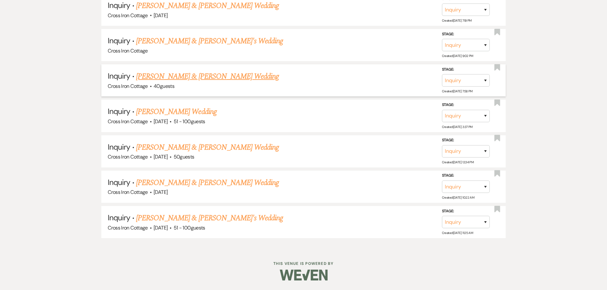
scroll to position [3569, 0]
click at [187, 113] on link "[PERSON_NAME] Wedding" at bounding box center [176, 111] width 81 height 11
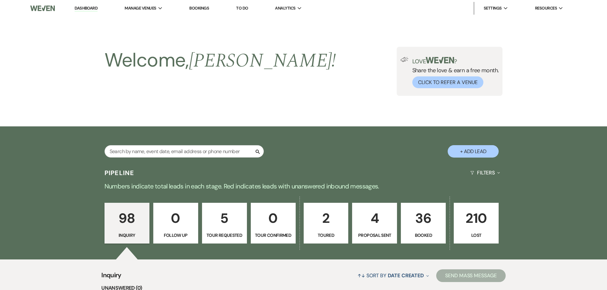
scroll to position [3569, 0]
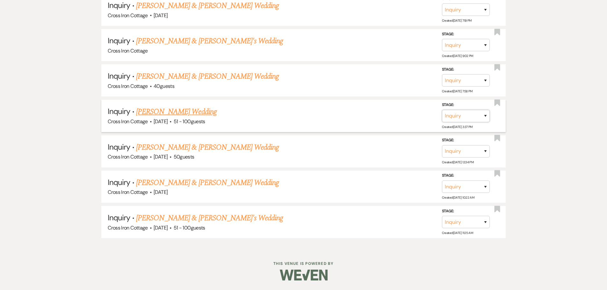
click at [482, 116] on select "Inquiry Follow Up Tour Requested Tour Confirmed Toured Proposal Sent Booked Lost" at bounding box center [466, 116] width 48 height 12
click at [442, 110] on select "Inquiry Follow Up Tour Requested Tour Confirmed Toured Proposal Sent Booked Lost" at bounding box center [466, 116] width 48 height 12
click at [384, 115] on select "Booked Elsewhere Budget Date Unavailable No Response Not a Good Match Capacity …" at bounding box center [376, 116] width 55 height 12
click at [349, 110] on select "Booked Elsewhere Budget Date Unavailable No Response Not a Good Match Capacity …" at bounding box center [376, 116] width 55 height 12
click at [476, 116] on button "Save" at bounding box center [477, 116] width 32 height 13
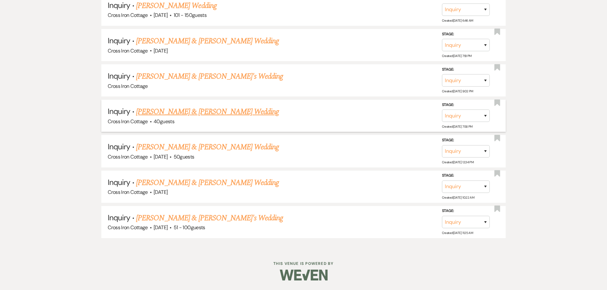
scroll to position [3534, 0]
click at [203, 112] on link "[PERSON_NAME] & [PERSON_NAME] Wedding" at bounding box center [207, 111] width 143 height 11
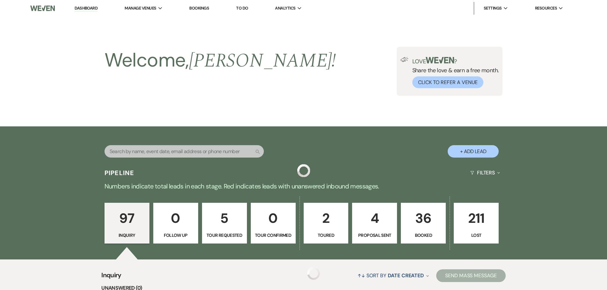
scroll to position [3534, 0]
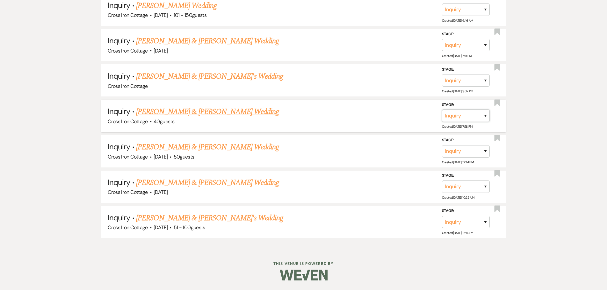
click at [489, 110] on select "Inquiry Follow Up Tour Requested Tour Confirmed Toured Proposal Sent Booked Lost" at bounding box center [466, 116] width 48 height 12
click at [442, 110] on select "Inquiry Follow Up Tour Requested Tour Confirmed Toured Proposal Sent Booked Lost" at bounding box center [466, 116] width 48 height 12
click at [380, 113] on select "Booked Elsewhere Budget Date Unavailable No Response Not a Good Match Capacity …" at bounding box center [376, 116] width 55 height 12
click at [349, 110] on select "Booked Elsewhere Budget Date Unavailable No Response Not a Good Match Capacity …" at bounding box center [376, 116] width 55 height 12
click at [476, 117] on button "Save" at bounding box center [477, 115] width 32 height 13
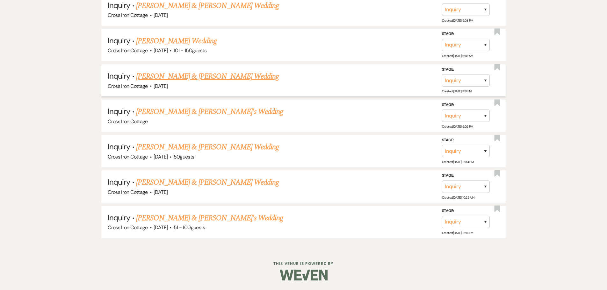
scroll to position [3499, 0]
click at [459, 115] on select "Inquiry Follow Up Tour Requested Tour Confirmed Toured Proposal Sent Booked Lost" at bounding box center [466, 116] width 48 height 12
click at [442, 110] on select "Inquiry Follow Up Tour Requested Tour Confirmed Toured Proposal Sent Booked Lost" at bounding box center [466, 116] width 48 height 12
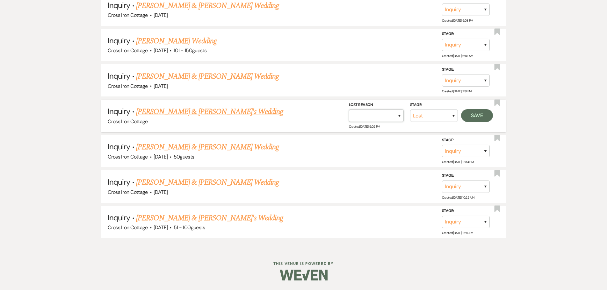
click at [398, 118] on select "Booked Elsewhere Budget Date Unavailable No Response Not a Good Match Capacity …" at bounding box center [376, 116] width 55 height 12
click at [349, 110] on select "Booked Elsewhere Budget Date Unavailable No Response Not a Good Match Capacity …" at bounding box center [376, 116] width 55 height 12
click at [488, 115] on button "Save" at bounding box center [477, 115] width 32 height 13
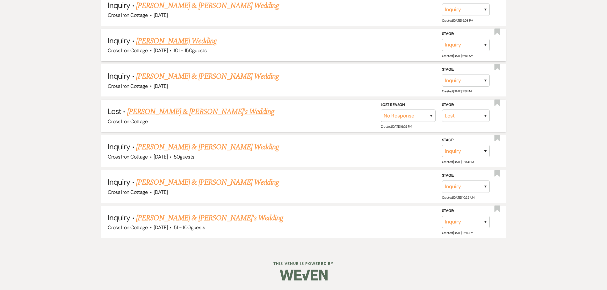
scroll to position [3463, 0]
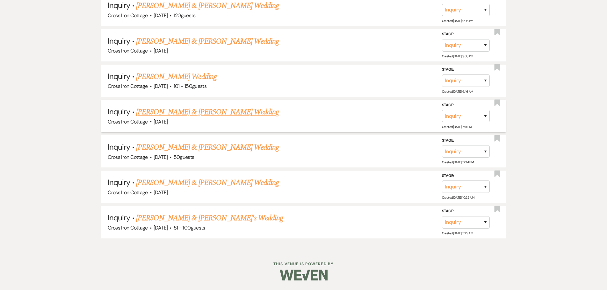
click at [224, 113] on link "[PERSON_NAME] & [PERSON_NAME] Wedding" at bounding box center [207, 111] width 143 height 11
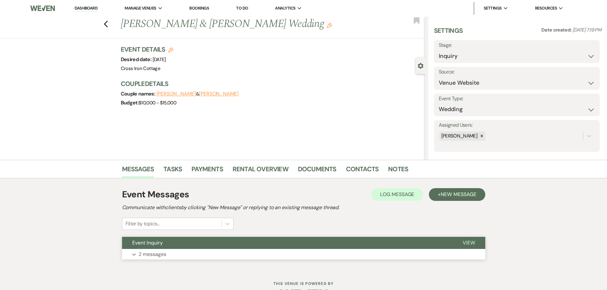
click at [159, 254] on p "2 messages" at bounding box center [153, 255] width 28 height 8
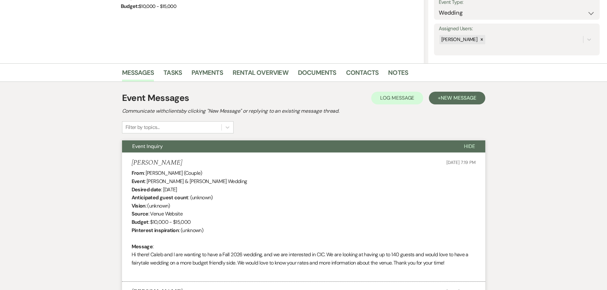
scroll to position [91, 0]
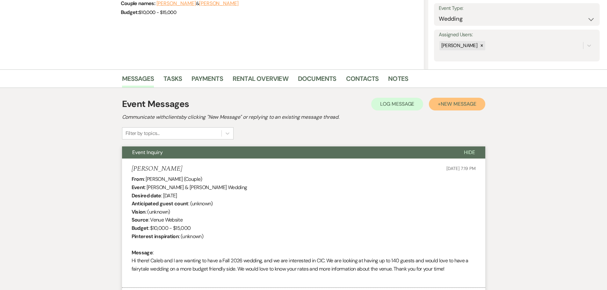
click at [450, 106] on span "New Message" at bounding box center [458, 104] width 35 height 7
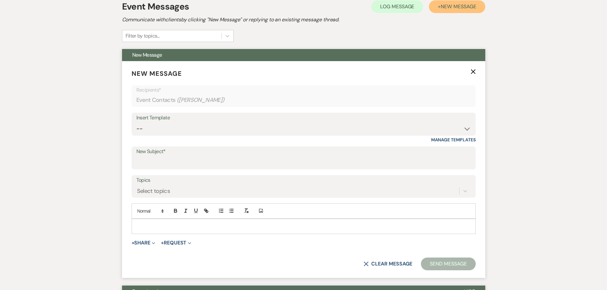
scroll to position [218, 0]
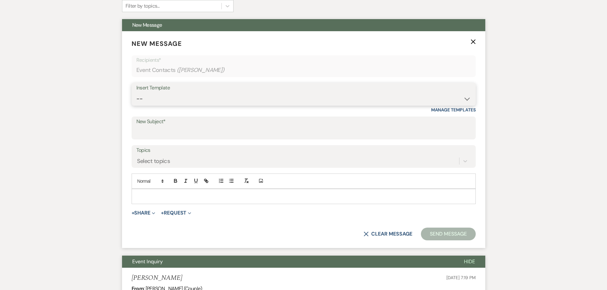
click at [188, 97] on select "-- Weven Planning Portal Introduction (Booked Events) Initial Inquiry Response …" at bounding box center [303, 99] width 335 height 12
click at [136, 93] on select "-- Weven Planning Portal Introduction (Booked Events) Initial Inquiry Response …" at bounding box center [303, 99] width 335 height 12
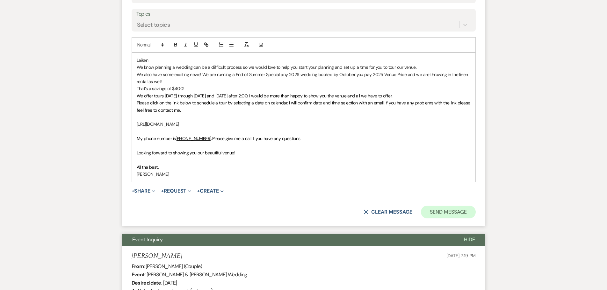
scroll to position [377, 0]
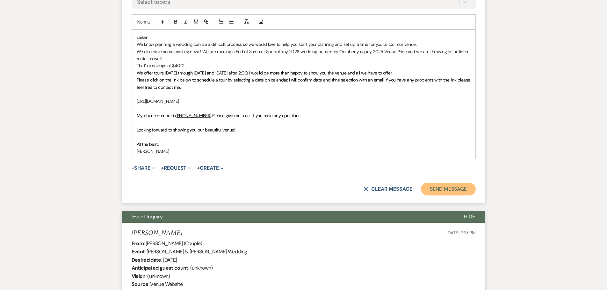
click at [445, 190] on button "Send Message" at bounding box center [448, 189] width 55 height 13
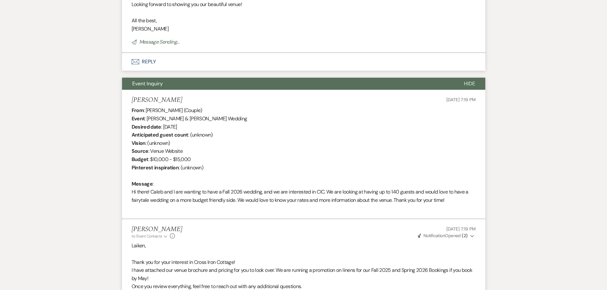
scroll to position [141, 0]
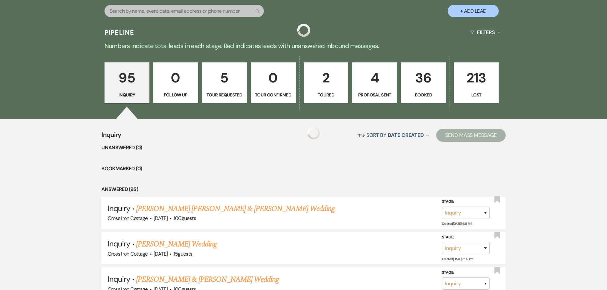
scroll to position [3463, 0]
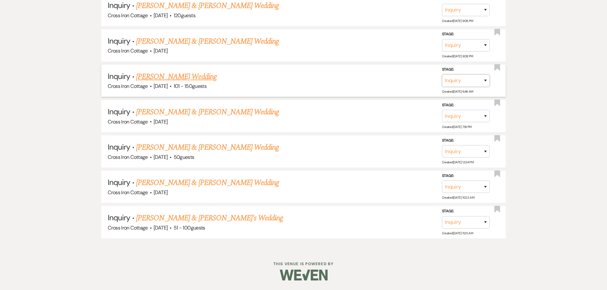
click at [471, 79] on select "Inquiry Follow Up Tour Requested Tour Confirmed Toured Proposal Sent Booked Lost" at bounding box center [466, 81] width 48 height 12
click at [442, 75] on select "Inquiry Follow Up Tour Requested Tour Confirmed Toured Proposal Sent Booked Lost" at bounding box center [466, 81] width 48 height 12
click at [397, 80] on select "Booked Elsewhere Budget Date Unavailable No Response Not a Good Match Capacity …" at bounding box center [376, 81] width 55 height 12
click at [349, 75] on select "Booked Elsewhere Budget Date Unavailable No Response Not a Good Match Capacity …" at bounding box center [376, 81] width 55 height 12
click at [486, 81] on button "Save" at bounding box center [477, 80] width 32 height 13
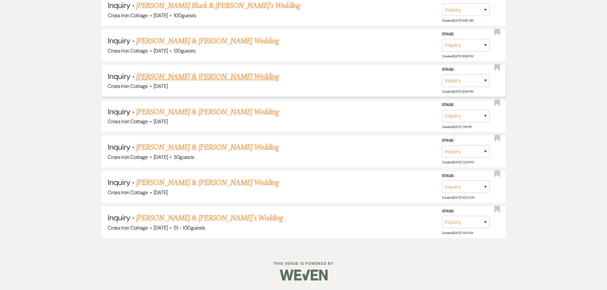
scroll to position [3428, 0]
click at [227, 75] on link "[PERSON_NAME] & [PERSON_NAME] Wedding" at bounding box center [207, 76] width 143 height 11
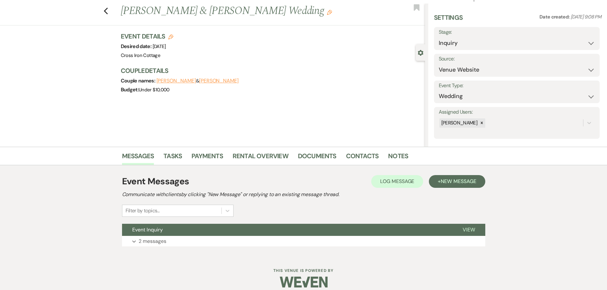
scroll to position [20, 0]
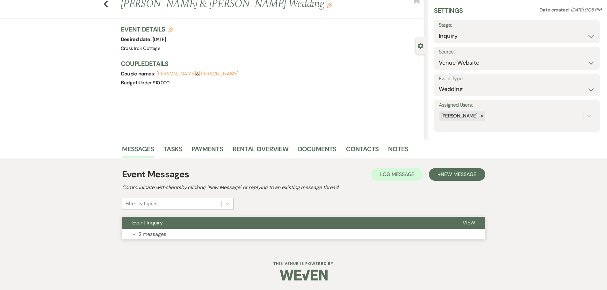
click at [148, 229] on div "Event Inquiry View Expand 2 messages" at bounding box center [303, 228] width 363 height 23
click at [153, 234] on p "2 messages" at bounding box center [153, 234] width 28 height 8
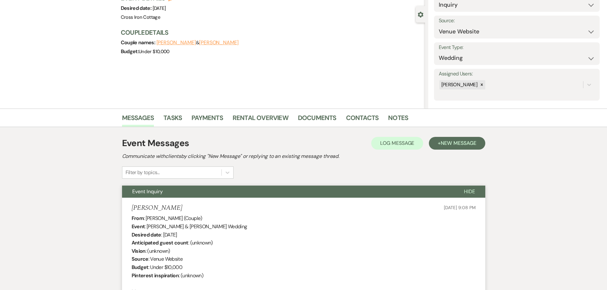
scroll to position [0, 0]
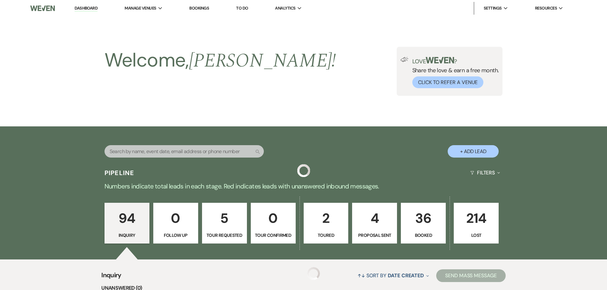
scroll to position [3428, 0]
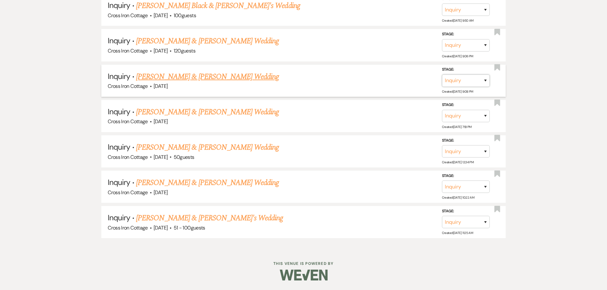
click at [477, 81] on select "Inquiry Follow Up Tour Requested Tour Confirmed Toured Proposal Sent Booked Lost" at bounding box center [466, 81] width 48 height 12
click at [442, 75] on select "Inquiry Follow Up Tour Requested Tour Confirmed Toured Proposal Sent Booked Lost" at bounding box center [466, 81] width 48 height 12
click at [391, 81] on select "Booked Elsewhere Budget Date Unavailable No Response Not a Good Match Capacity …" at bounding box center [376, 81] width 55 height 12
click at [349, 75] on select "Booked Elsewhere Budget Date Unavailable No Response Not a Good Match Capacity …" at bounding box center [376, 81] width 55 height 12
click at [478, 79] on button "Save" at bounding box center [477, 80] width 32 height 13
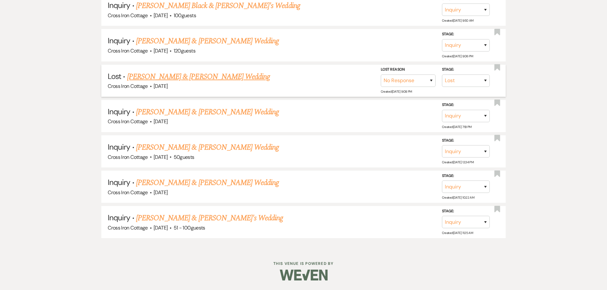
scroll to position [3392, 0]
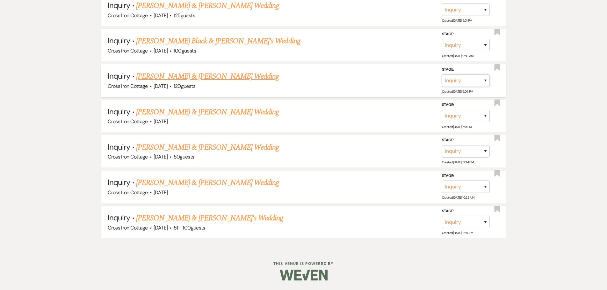
click at [457, 83] on select "Inquiry Follow Up Tour Requested Tour Confirmed Toured Proposal Sent Booked Lost" at bounding box center [466, 80] width 48 height 12
click at [442, 74] on select "Inquiry Follow Up Tour Requested Tour Confirmed Toured Proposal Sent Booked Lost" at bounding box center [466, 80] width 48 height 12
click at [389, 80] on select "Booked Elsewhere Budget Date Unavailable No Response Not a Good Match Capacity …" at bounding box center [376, 80] width 55 height 12
click at [349, 74] on select "Booked Elsewhere Budget Date Unavailable No Response Not a Good Match Capacity …" at bounding box center [376, 80] width 55 height 12
click at [480, 84] on button "Save" at bounding box center [477, 80] width 32 height 13
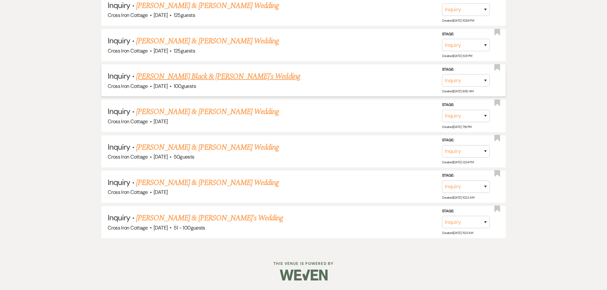
scroll to position [3357, 0]
click at [178, 75] on link "[PERSON_NAME] Black & [PERSON_NAME]'s Wedding" at bounding box center [218, 76] width 164 height 11
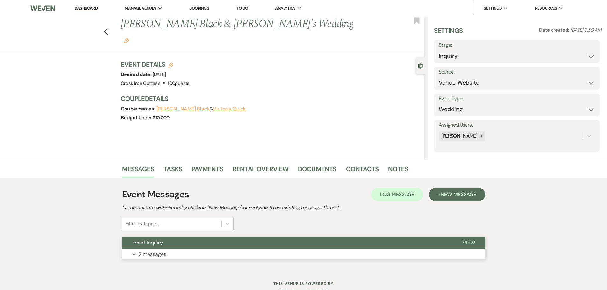
click at [147, 256] on p "2 messages" at bounding box center [153, 255] width 28 height 8
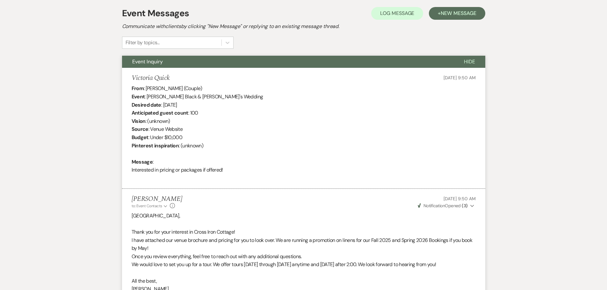
scroll to position [178, 0]
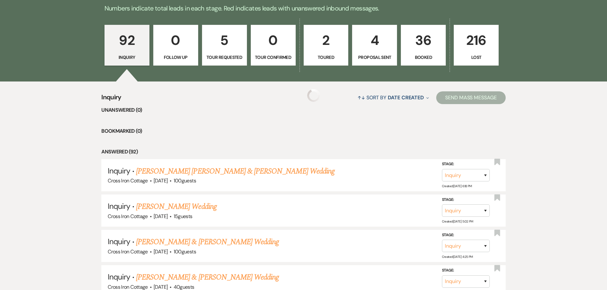
scroll to position [3357, 0]
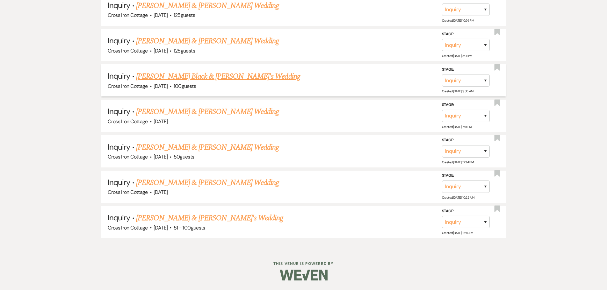
click at [200, 77] on link "[PERSON_NAME] Black & [PERSON_NAME]'s Wedding" at bounding box center [218, 76] width 164 height 11
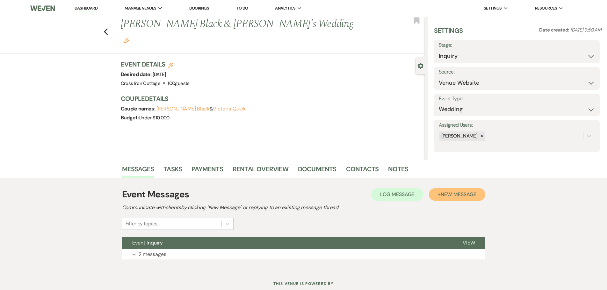
click at [455, 193] on span "New Message" at bounding box center [458, 194] width 35 height 7
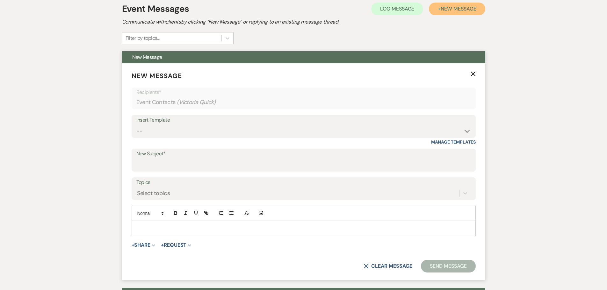
scroll to position [191, 0]
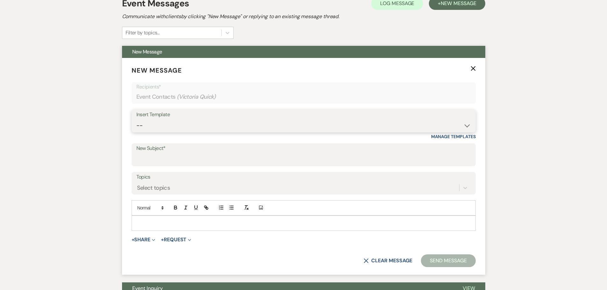
click at [169, 121] on select "-- Weven Planning Portal Introduction (Booked Events) Initial Inquiry Response …" at bounding box center [303, 126] width 335 height 12
click at [136, 120] on select "-- Weven Planning Portal Introduction (Booked Events) Initial Inquiry Response …" at bounding box center [303, 126] width 335 height 12
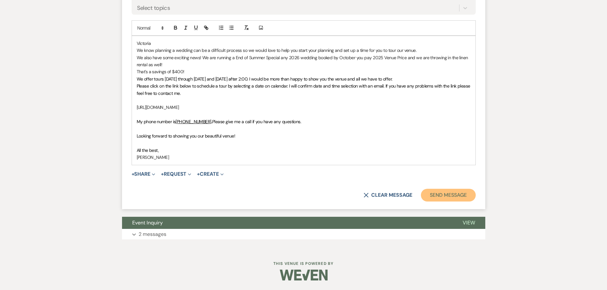
click at [465, 193] on button "Send Message" at bounding box center [448, 195] width 55 height 13
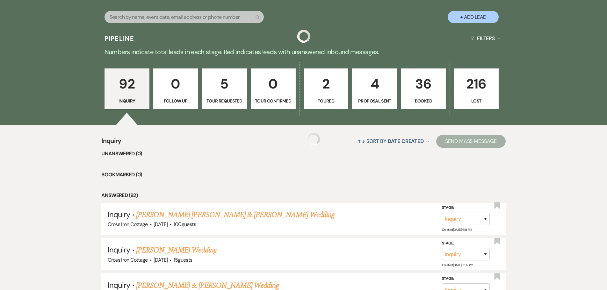
scroll to position [3357, 0]
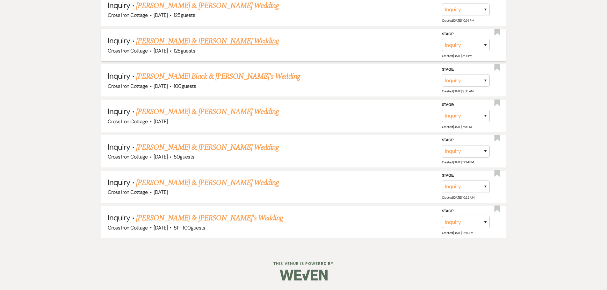
click at [188, 41] on link "[PERSON_NAME] & [PERSON_NAME] Wedding" at bounding box center [207, 40] width 143 height 11
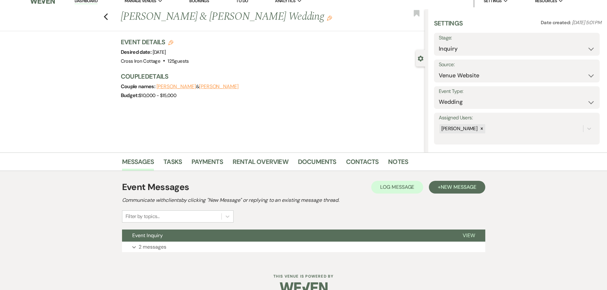
scroll to position [20, 0]
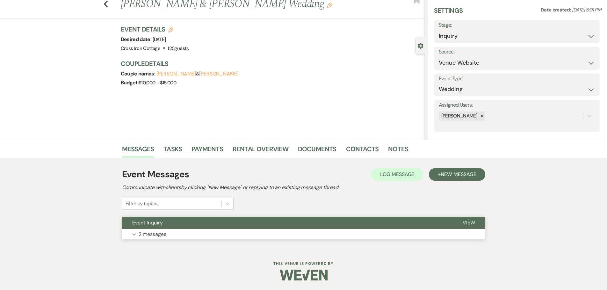
click at [146, 232] on p "2 messages" at bounding box center [153, 234] width 28 height 8
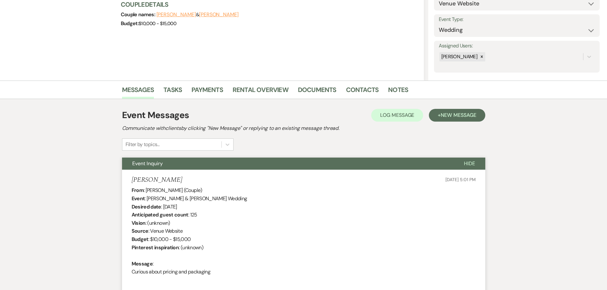
scroll to position [0, 0]
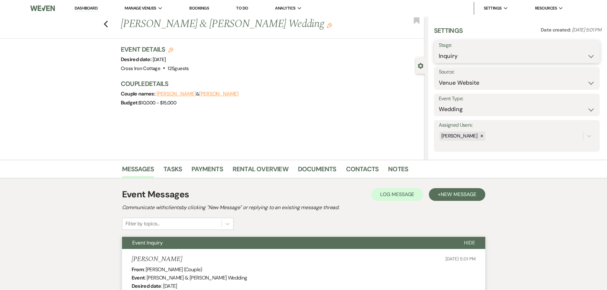
click at [530, 55] on select "Inquiry Follow Up Tour Requested Tour Confirmed Toured Proposal Sent Booked Lost" at bounding box center [517, 56] width 156 height 12
click at [439, 50] on select "Inquiry Follow Up Tour Requested Tour Confirmed Toured Proposal Sent Booked Lost" at bounding box center [517, 56] width 156 height 12
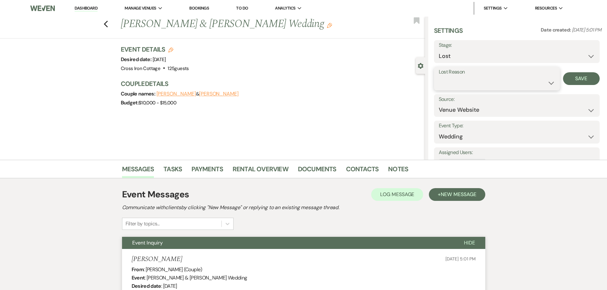
click at [485, 88] on select "Booked Elsewhere Budget Date Unavailable No Response Not a Good Match Capacity …" at bounding box center [497, 83] width 116 height 12
click at [439, 77] on select "Booked Elsewhere Budget Date Unavailable No Response Not a Good Match Capacity …" at bounding box center [497, 83] width 116 height 12
click at [565, 73] on button "Save" at bounding box center [581, 78] width 37 height 13
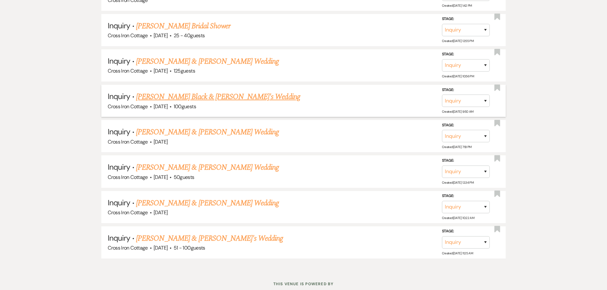
scroll to position [3290, 0]
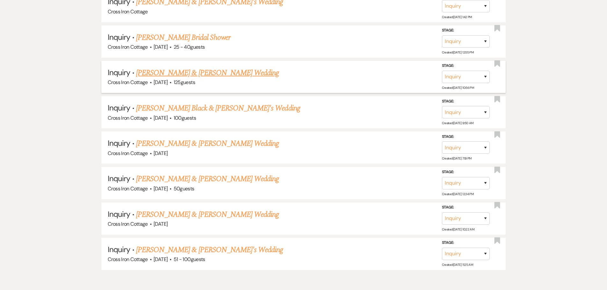
click at [185, 73] on link "[PERSON_NAME] & [PERSON_NAME] Wedding" at bounding box center [207, 72] width 143 height 11
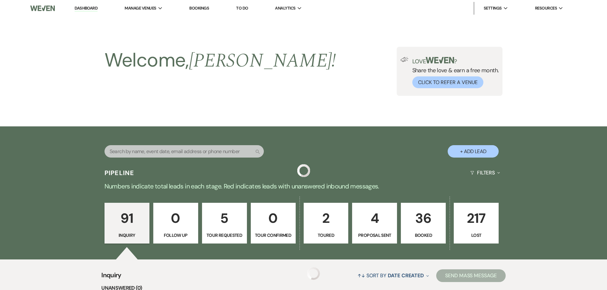
scroll to position [3290, 0]
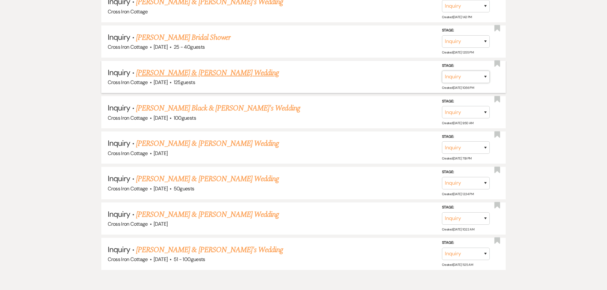
click at [479, 78] on select "Inquiry Follow Up Tour Requested Tour Confirmed Toured Proposal Sent Booked Lost" at bounding box center [466, 77] width 48 height 12
click at [442, 71] on select "Inquiry Follow Up Tour Requested Tour Confirmed Toured Proposal Sent Booked Lost" at bounding box center [466, 77] width 48 height 12
click at [398, 76] on select "Booked Elsewhere Budget Date Unavailable No Response Not a Good Match Capacity …" at bounding box center [376, 77] width 55 height 12
click at [349, 71] on select "Booked Elsewhere Budget Date Unavailable No Response Not a Good Match Capacity …" at bounding box center [376, 77] width 55 height 12
click at [478, 76] on button "Save" at bounding box center [477, 76] width 32 height 13
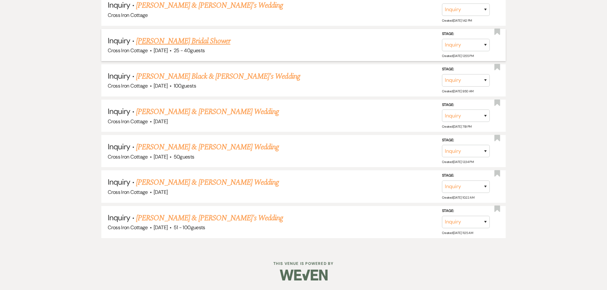
scroll to position [3286, 0]
click at [458, 46] on select "Inquiry Follow Up Tour Requested Tour Confirmed Toured Proposal Sent Booked Lost" at bounding box center [466, 45] width 48 height 12
click at [442, 39] on select "Inquiry Follow Up Tour Requested Tour Confirmed Toured Proposal Sent Booked Lost" at bounding box center [466, 45] width 48 height 12
click at [382, 45] on select "Booked Elsewhere Budget Date Unavailable No Response Not a Good Match Capacity …" at bounding box center [376, 45] width 55 height 12
click at [179, 34] on li "Inquiry · [PERSON_NAME] Bridal Shower Cross Iron Cottage · [DATE] · 25 - 40 gue…" at bounding box center [303, 45] width 405 height 32
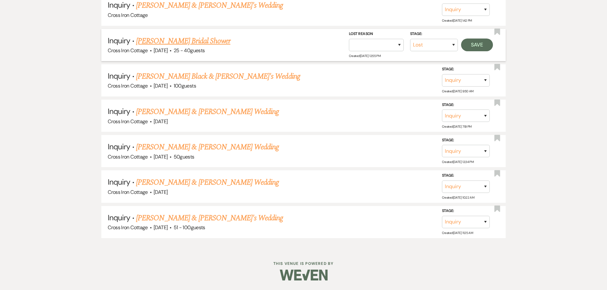
click at [177, 39] on link "[PERSON_NAME] Bridal Shower" at bounding box center [183, 40] width 94 height 11
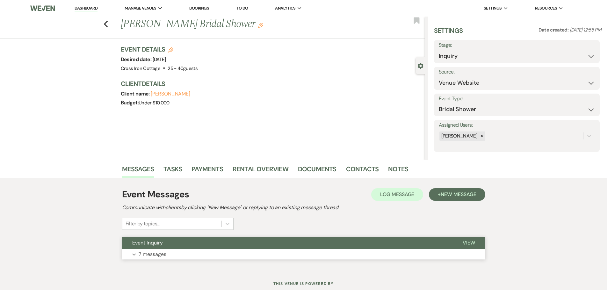
click at [141, 258] on p "7 messages" at bounding box center [153, 255] width 28 height 8
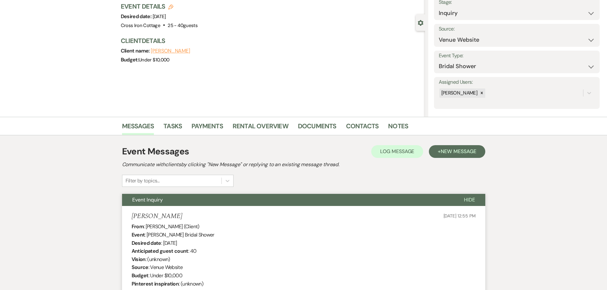
scroll to position [36, 0]
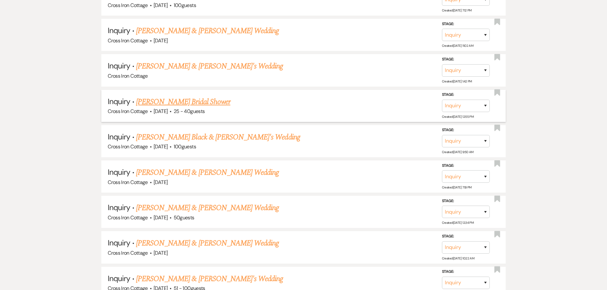
scroll to position [3222, 0]
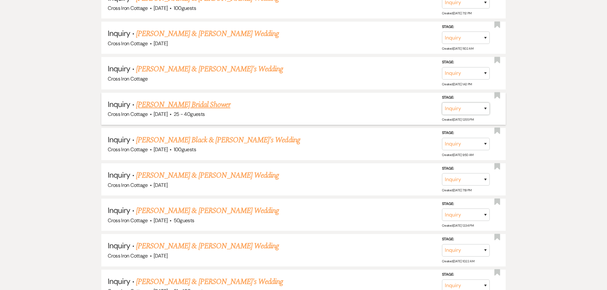
click at [488, 105] on select "Inquiry Follow Up Tour Requested Tour Confirmed Toured Proposal Sent Booked Lost" at bounding box center [466, 109] width 48 height 12
click at [442, 103] on select "Inquiry Follow Up Tour Requested Tour Confirmed Toured Proposal Sent Booked Lost" at bounding box center [466, 109] width 48 height 12
click at [477, 107] on button "Save" at bounding box center [477, 108] width 32 height 13
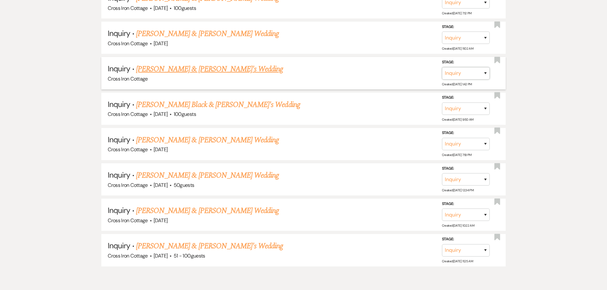
click at [455, 75] on select "Inquiry Follow Up Tour Requested Tour Confirmed Toured Proposal Sent Booked Lost" at bounding box center [466, 73] width 48 height 12
click at [442, 67] on select "Inquiry Follow Up Tour Requested Tour Confirmed Toured Proposal Sent Booked Lost" at bounding box center [466, 73] width 48 height 12
click at [399, 74] on select "Booked Elsewhere Budget Date Unavailable No Response Not a Good Match Capacity …" at bounding box center [376, 73] width 55 height 12
click at [349, 67] on select "Booked Elsewhere Budget Date Unavailable No Response Not a Good Match Capacity …" at bounding box center [376, 73] width 55 height 12
click at [476, 76] on button "Save" at bounding box center [477, 73] width 32 height 13
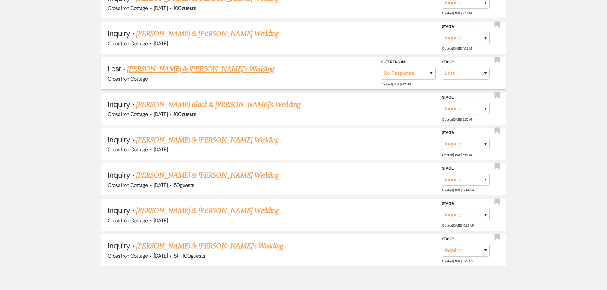
scroll to position [3215, 0]
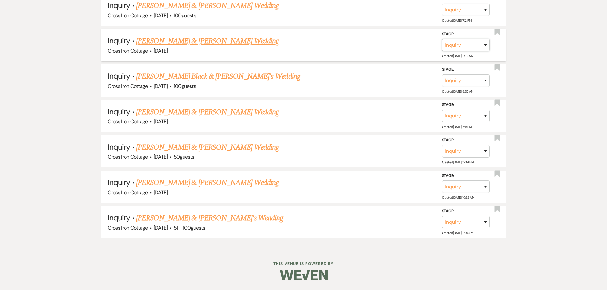
click at [455, 45] on select "Inquiry Follow Up Tour Requested Tour Confirmed Toured Proposal Sent Booked Lost" at bounding box center [466, 45] width 48 height 12
click at [442, 39] on select "Inquiry Follow Up Tour Requested Tour Confirmed Toured Proposal Sent Booked Lost" at bounding box center [466, 45] width 48 height 12
click at [391, 42] on select "Booked Elsewhere Budget Date Unavailable No Response Not a Good Match Capacity …" at bounding box center [376, 45] width 55 height 12
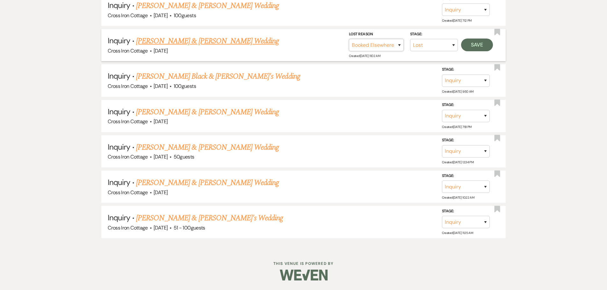
click at [349, 39] on select "Booked Elsewhere Budget Date Unavailable No Response Not a Good Match Capacity …" at bounding box center [376, 45] width 55 height 12
click at [479, 49] on button "Save" at bounding box center [477, 45] width 32 height 13
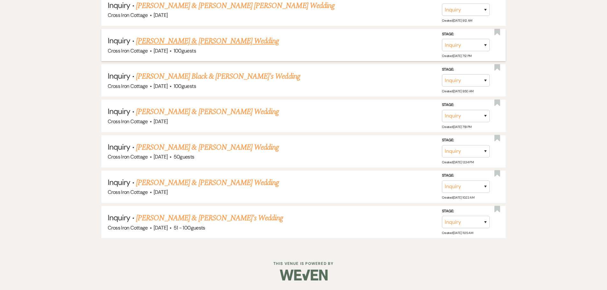
scroll to position [3180, 0]
click at [456, 49] on select "Inquiry Follow Up Tour Requested Tour Confirmed Toured Proposal Sent Booked Lost" at bounding box center [466, 45] width 48 height 12
click at [442, 39] on select "Inquiry Follow Up Tour Requested Tour Confirmed Toured Proposal Sent Booked Lost" at bounding box center [466, 45] width 48 height 12
click at [452, 46] on select "Inquiry Follow Up Tour Requested Tour Confirmed Toured Proposal Sent Booked Lost" at bounding box center [434, 45] width 48 height 12
click at [410, 39] on select "Inquiry Follow Up Tour Requested Tour Confirmed Toured Proposal Sent Booked Lost" at bounding box center [434, 45] width 48 height 12
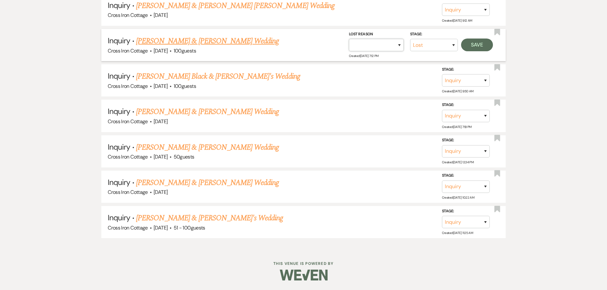
click at [394, 48] on select "Booked Elsewhere Budget Date Unavailable No Response Not a Good Match Capacity …" at bounding box center [376, 45] width 55 height 12
click at [349, 39] on select "Booked Elsewhere Budget Date Unavailable No Response Not a Good Match Capacity …" at bounding box center [376, 45] width 55 height 12
click at [475, 48] on button "Save" at bounding box center [477, 45] width 32 height 13
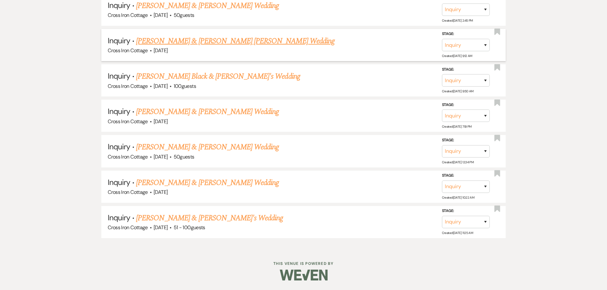
scroll to position [3144, 0]
click at [182, 44] on link "[PERSON_NAME] & [PERSON_NAME] [PERSON_NAME] Wedding" at bounding box center [235, 40] width 199 height 11
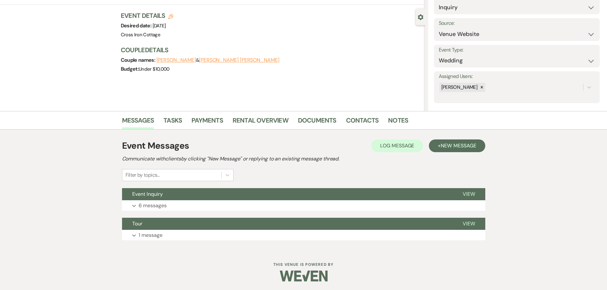
scroll to position [50, 0]
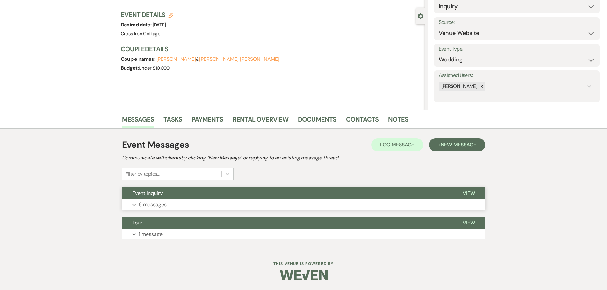
click at [149, 205] on p "6 messages" at bounding box center [153, 205] width 28 height 8
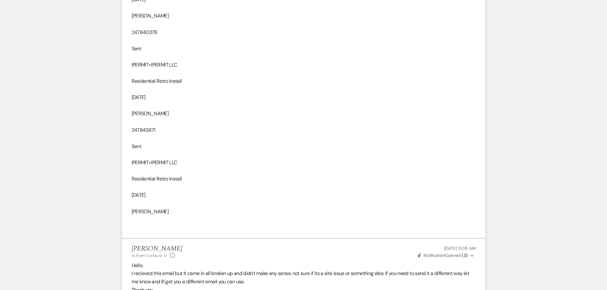
scroll to position [2236, 0]
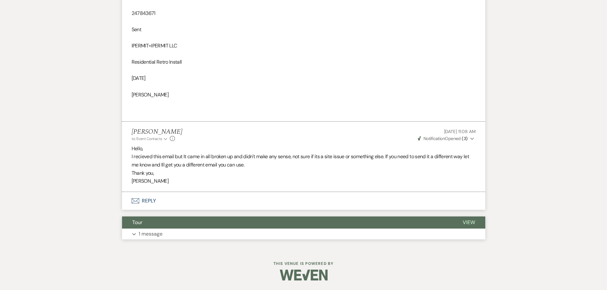
click at [153, 234] on p "1 message" at bounding box center [151, 234] width 24 height 8
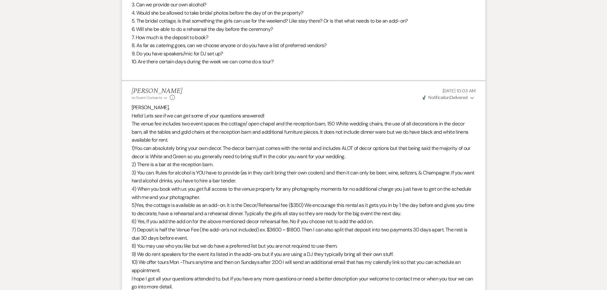
scroll to position [595, 0]
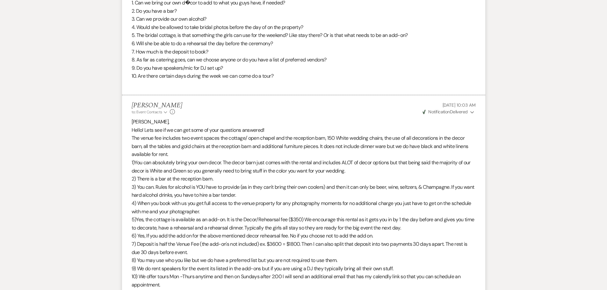
click at [454, 113] on span "Weven Check Notification Delivered" at bounding box center [445, 112] width 45 height 6
click at [273, 116] on li "[PERSON_NAME] to: Event Contacts Expand Info [DATE] 10:03 AM Weven Check Notifi…" at bounding box center [303, 228] width 363 height 266
click at [172, 111] on icon "Info" at bounding box center [172, 111] width 5 height 5
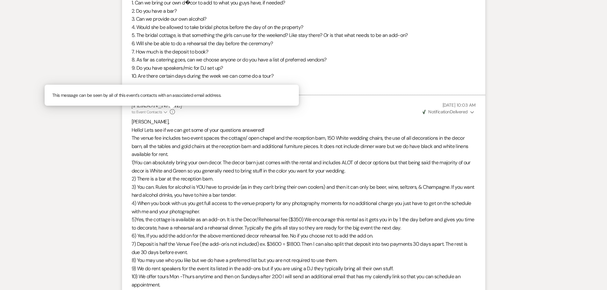
click at [237, 117] on li "[PERSON_NAME] to: Event Contacts Expand Info This message can be seen by all of…" at bounding box center [303, 228] width 363 height 266
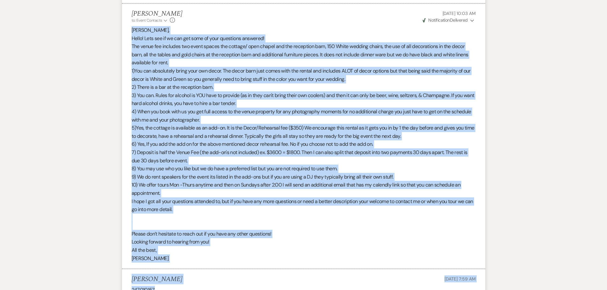
scroll to position [705, 0]
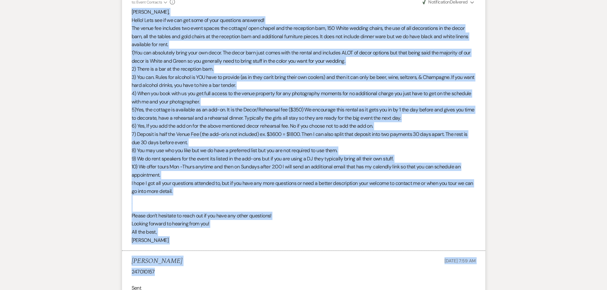
drag, startPoint x: 132, startPoint y: 121, endPoint x: 390, endPoint y: 240, distance: 284.0
click at [390, 240] on div "[PERSON_NAME], Hello! Lets see if we can get some of your questions answered! T…" at bounding box center [304, 126] width 344 height 237
copy div "[PERSON_NAME], Hello! Lets see if we can get some of your questions answered! T…"
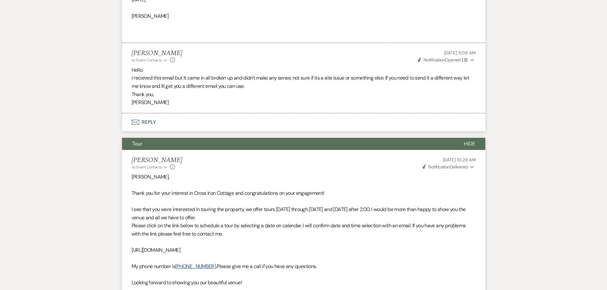
scroll to position [2330, 0]
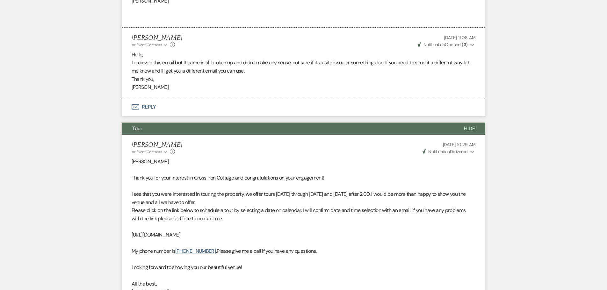
click at [171, 112] on button "Envelope Reply" at bounding box center [303, 107] width 363 height 18
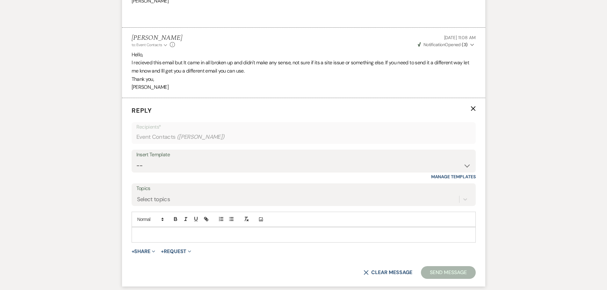
scroll to position [2378, 0]
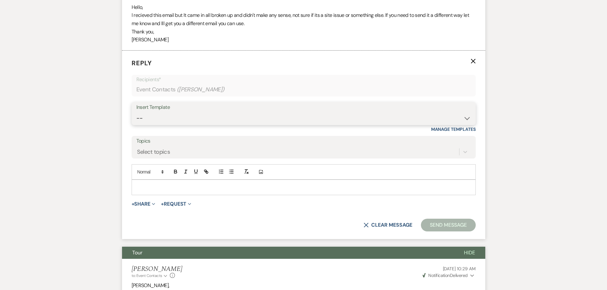
click at [187, 120] on select "-- Weven Planning Portal Introduction (Booked Events) Initial Inquiry Response …" at bounding box center [303, 118] width 335 height 12
click at [136, 112] on select "-- Weven Planning Portal Introduction (Booked Events) Initial Inquiry Response …" at bounding box center [303, 118] width 335 height 12
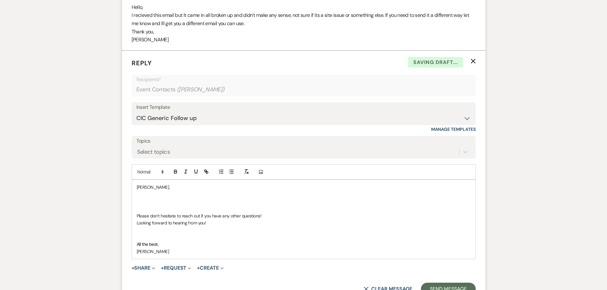
click at [145, 197] on p at bounding box center [304, 194] width 334 height 7
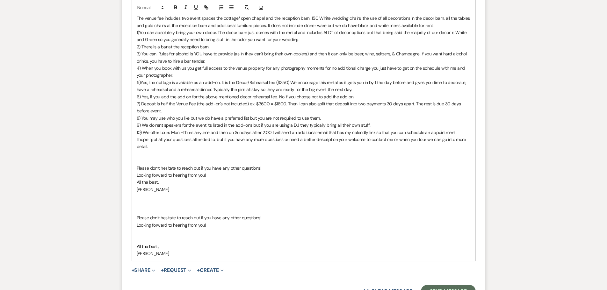
scroll to position [2505, 0]
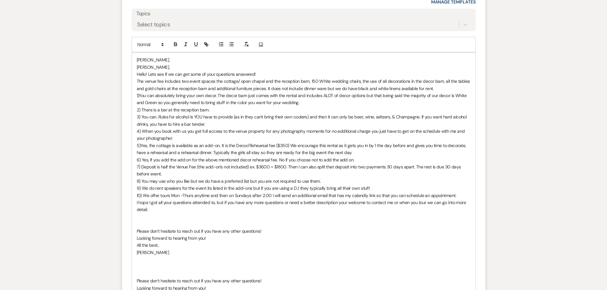
drag, startPoint x: 134, startPoint y: 67, endPoint x: 315, endPoint y: 244, distance: 252.7
click at [309, 249] on div "[PERSON_NAME], [PERSON_NAME], Hello! Lets see if we can get some of your questi…" at bounding box center [304, 189] width 344 height 272
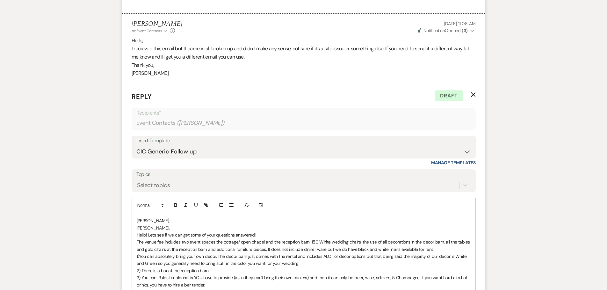
scroll to position [2314, 0]
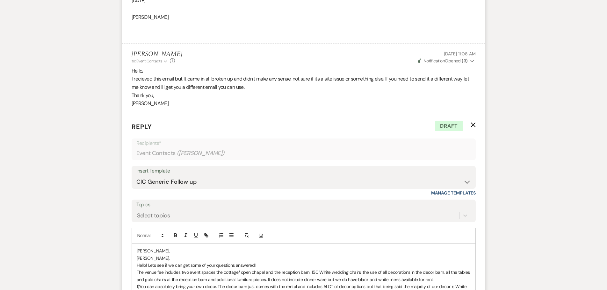
click at [473, 125] on use "button" at bounding box center [473, 125] width 5 height 5
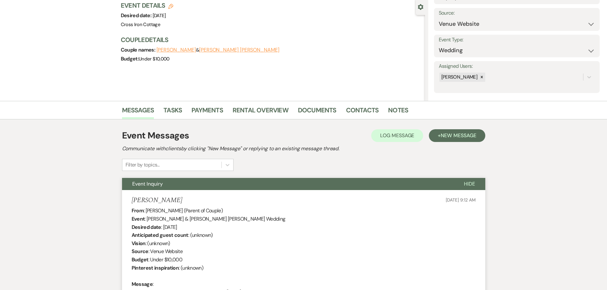
scroll to position [0, 0]
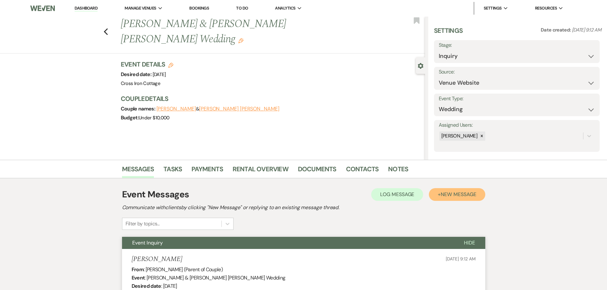
click at [452, 191] on span "New Message" at bounding box center [458, 194] width 35 height 7
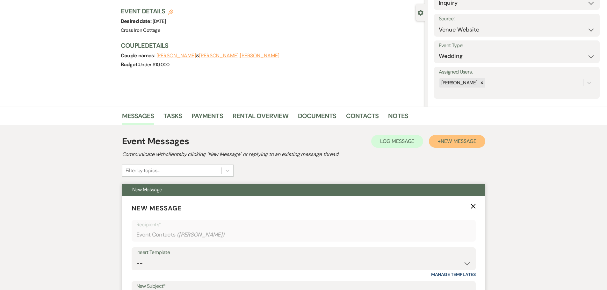
scroll to position [159, 0]
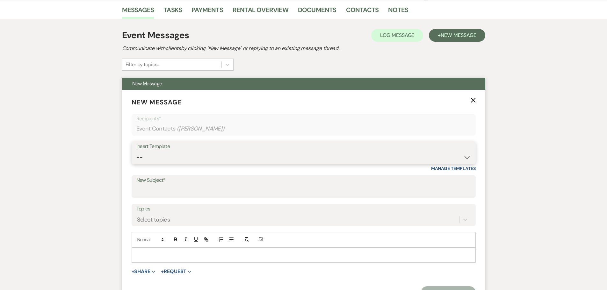
click at [198, 157] on select "-- Weven Planning Portal Introduction (Booked Events) Initial Inquiry Response …" at bounding box center [303, 157] width 335 height 12
click at [136, 151] on select "-- Weven Planning Portal Introduction (Booked Events) Initial Inquiry Response …" at bounding box center [303, 157] width 335 height 12
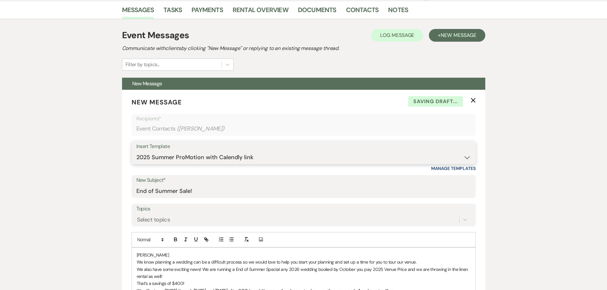
scroll to position [351, 0]
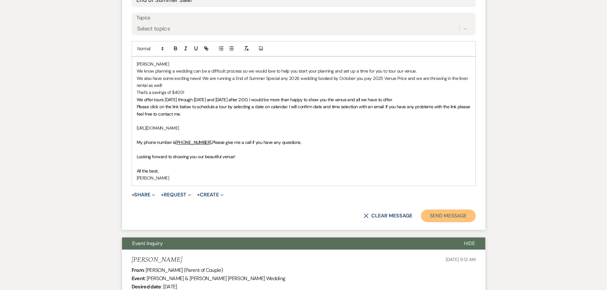
click at [449, 219] on button "Send Message" at bounding box center [448, 216] width 55 height 13
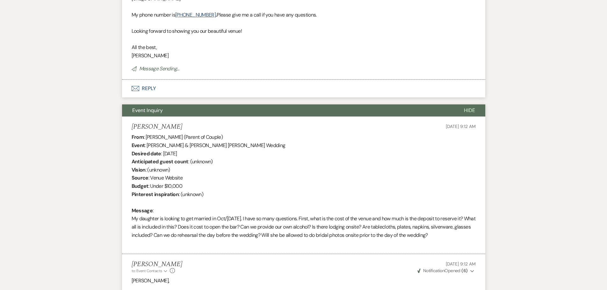
scroll to position [114, 0]
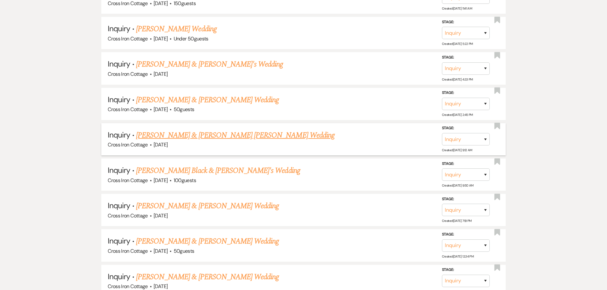
scroll to position [3049, 0]
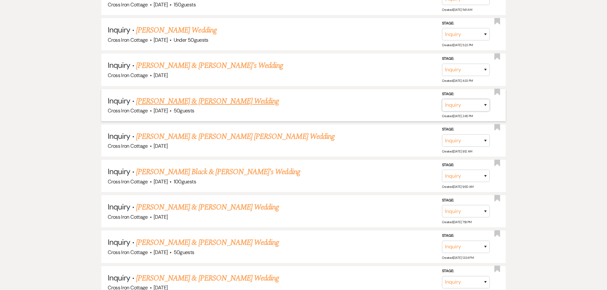
click at [464, 106] on select "Inquiry Follow Up Tour Requested Tour Confirmed Toured Proposal Sent Booked Lost" at bounding box center [466, 105] width 48 height 12
click at [442, 99] on select "Inquiry Follow Up Tour Requested Tour Confirmed Toured Proposal Sent Booked Lost" at bounding box center [466, 105] width 48 height 12
click at [386, 101] on select "Booked Elsewhere Budget Date Unavailable No Response Not a Good Match Capacity …" at bounding box center [376, 105] width 55 height 12
click at [349, 99] on select "Booked Elsewhere Budget Date Unavailable No Response Not a Good Match Capacity …" at bounding box center [376, 105] width 55 height 12
click at [481, 107] on button "Save" at bounding box center [477, 105] width 32 height 13
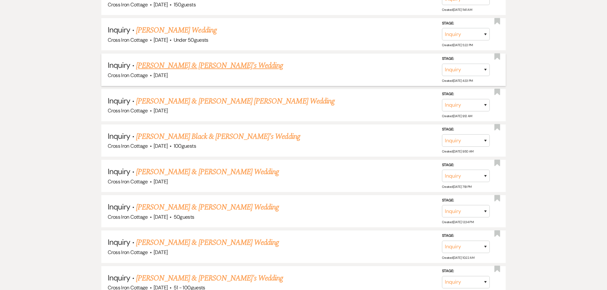
click at [199, 66] on link "[PERSON_NAME] & [PERSON_NAME]'s Wedding" at bounding box center [209, 65] width 147 height 11
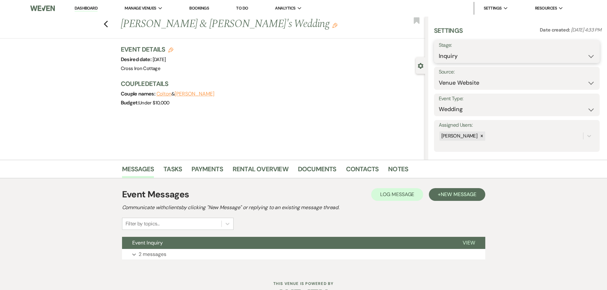
click at [545, 60] on select "Inquiry Follow Up Tour Requested Tour Confirmed Toured Proposal Sent Booked Lost" at bounding box center [517, 56] width 156 height 12
click at [439, 50] on select "Inquiry Follow Up Tour Requested Tour Confirmed Toured Proposal Sent Booked Lost" at bounding box center [517, 56] width 156 height 12
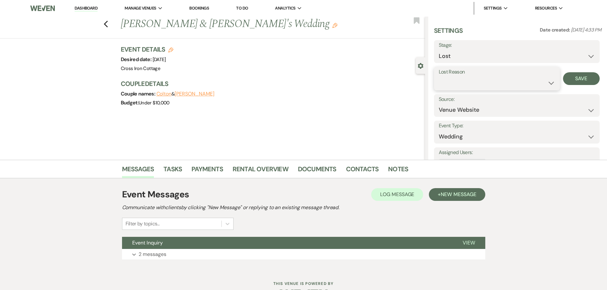
click at [477, 86] on select "Booked Elsewhere Budget Date Unavailable No Response Not a Good Match Capacity …" at bounding box center [497, 83] width 116 height 12
click at [439, 77] on select "Booked Elsewhere Budget Date Unavailable No Response Not a Good Match Capacity …" at bounding box center [497, 83] width 116 height 12
click at [578, 81] on button "Save" at bounding box center [581, 78] width 37 height 13
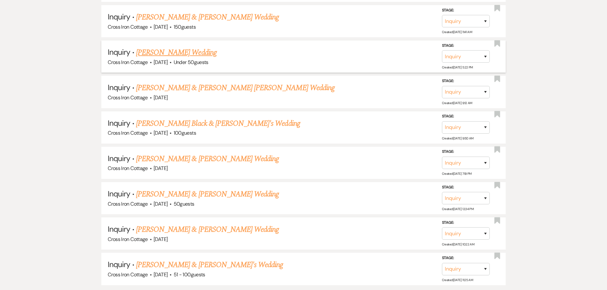
scroll to position [3017, 0]
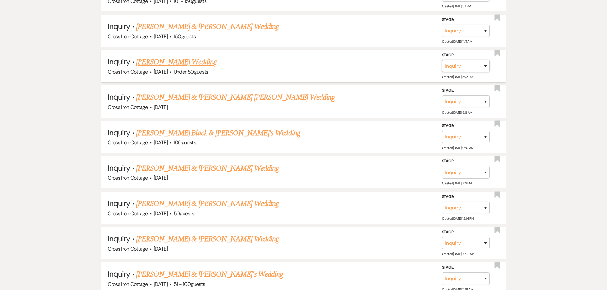
click at [480, 68] on select "Inquiry Follow Up Tour Requested Tour Confirmed Toured Proposal Sent Booked Lost" at bounding box center [466, 66] width 48 height 12
click at [442, 60] on select "Inquiry Follow Up Tour Requested Tour Confirmed Toured Proposal Sent Booked Lost" at bounding box center [466, 66] width 48 height 12
click at [385, 62] on select "Booked Elsewhere Budget Date Unavailable No Response Not a Good Match Capacity …" at bounding box center [376, 66] width 55 height 12
click at [349, 60] on select "Booked Elsewhere Budget Date Unavailable No Response Not a Good Match Capacity …" at bounding box center [376, 66] width 55 height 12
click at [473, 66] on button "Save" at bounding box center [477, 66] width 32 height 13
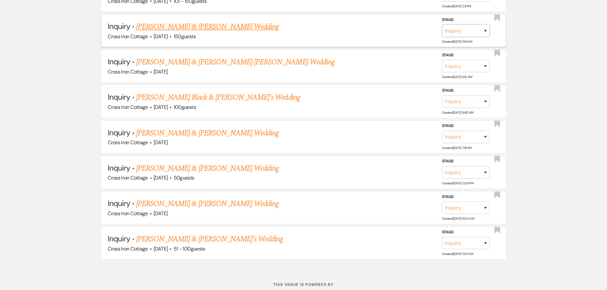
click at [478, 32] on select "Inquiry Follow Up Tour Requested Tour Confirmed Toured Proposal Sent Booked Lost" at bounding box center [466, 31] width 48 height 12
drag, startPoint x: 325, startPoint y: 26, endPoint x: 262, endPoint y: 18, distance: 62.7
click at [325, 26] on h5 "Inquiry · [PERSON_NAME] & [PERSON_NAME] Wedding" at bounding box center [304, 26] width 392 height 11
click at [240, 25] on link "[PERSON_NAME] & [PERSON_NAME] Wedding" at bounding box center [207, 26] width 143 height 11
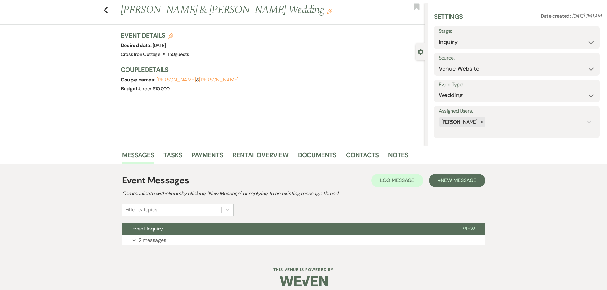
scroll to position [20, 0]
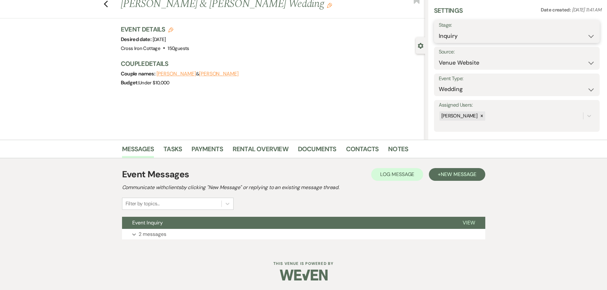
click at [492, 34] on select "Inquiry Follow Up Tour Requested Tour Confirmed Toured Proposal Sent Booked Lost" at bounding box center [517, 36] width 156 height 12
click at [439, 30] on select "Inquiry Follow Up Tour Requested Tour Confirmed Toured Proposal Sent Booked Lost" at bounding box center [517, 36] width 156 height 12
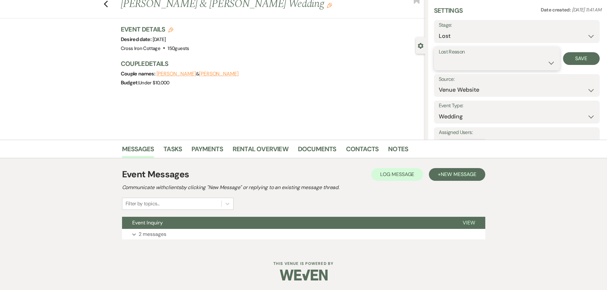
click at [483, 59] on select "Booked Elsewhere Budget Date Unavailable No Response Not a Good Match Capacity …" at bounding box center [497, 63] width 116 height 12
click at [439, 57] on select "Booked Elsewhere Budget Date Unavailable No Response Not a Good Match Capacity …" at bounding box center [497, 63] width 116 height 12
click at [582, 56] on button "Save" at bounding box center [581, 58] width 37 height 13
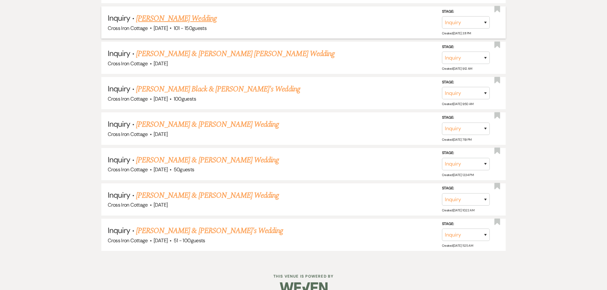
scroll to position [2970, 0]
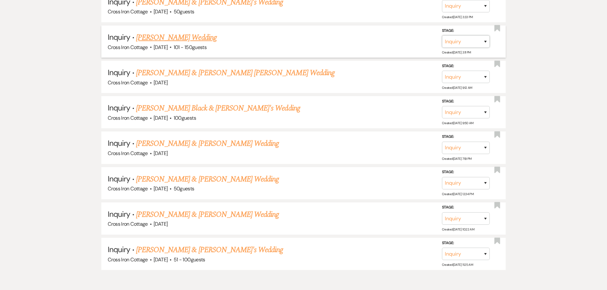
click at [462, 42] on select "Inquiry Follow Up Tour Requested Tour Confirmed Toured Proposal Sent Booked Lost" at bounding box center [466, 41] width 48 height 12
click at [442, 35] on select "Inquiry Follow Up Tour Requested Tour Confirmed Toured Proposal Sent Booked Lost" at bounding box center [466, 41] width 48 height 12
click at [396, 39] on select "Booked Elsewhere Budget Date Unavailable No Response Not a Good Match Capacity …" at bounding box center [376, 41] width 55 height 12
click at [349, 35] on select "Booked Elsewhere Budget Date Unavailable No Response Not a Good Match Capacity …" at bounding box center [376, 41] width 55 height 12
click at [466, 37] on button "Save" at bounding box center [477, 41] width 32 height 13
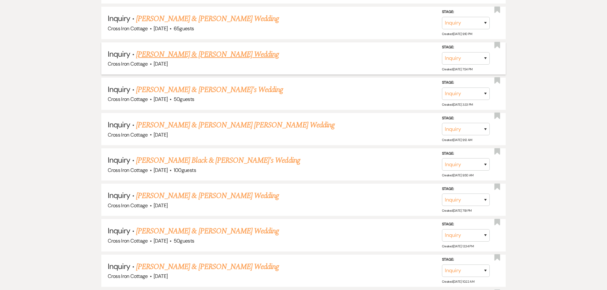
scroll to position [2871, 0]
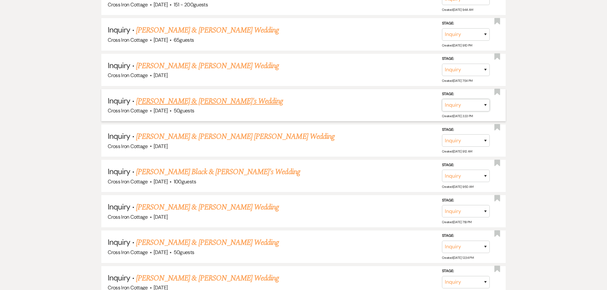
click at [464, 104] on select "Inquiry Follow Up Tour Requested Tour Confirmed Toured Proposal Sent Booked Lost" at bounding box center [466, 105] width 48 height 12
click at [442, 99] on select "Inquiry Follow Up Tour Requested Tour Confirmed Toured Proposal Sent Booked Lost" at bounding box center [466, 105] width 48 height 12
click at [387, 106] on select "Booked Elsewhere Budget Date Unavailable No Response Not a Good Match Capacity …" at bounding box center [376, 105] width 55 height 12
click at [349, 99] on select "Booked Elsewhere Budget Date Unavailable No Response Not a Good Match Capacity …" at bounding box center [376, 105] width 55 height 12
click at [465, 109] on button "Save" at bounding box center [477, 105] width 32 height 13
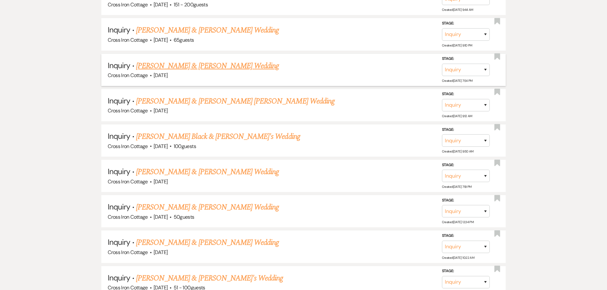
click at [204, 66] on link "[PERSON_NAME] & [PERSON_NAME] Wedding" at bounding box center [207, 65] width 143 height 11
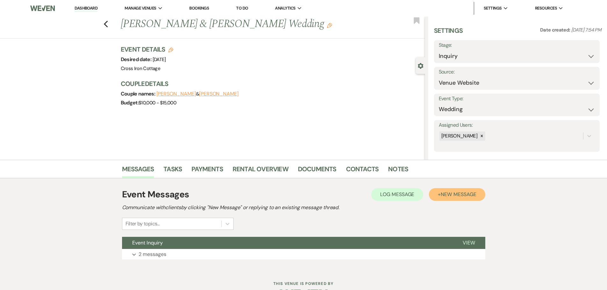
click at [451, 199] on button "+ New Message" at bounding box center [457, 194] width 56 height 13
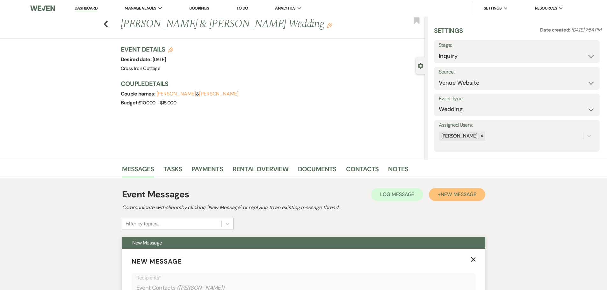
scroll to position [159, 0]
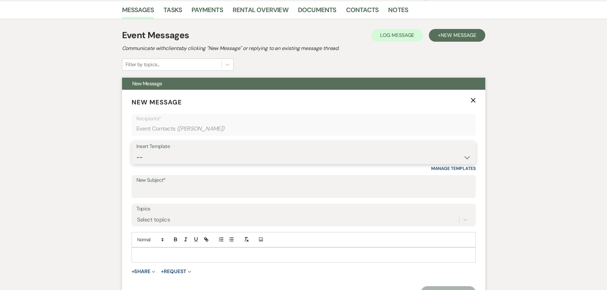
click at [180, 154] on select "-- Weven Planning Portal Introduction (Booked Events) Initial Inquiry Response …" at bounding box center [303, 157] width 335 height 12
click at [136, 151] on select "-- Weven Planning Portal Introduction (Booked Events) Initial Inquiry Response …" at bounding box center [303, 157] width 335 height 12
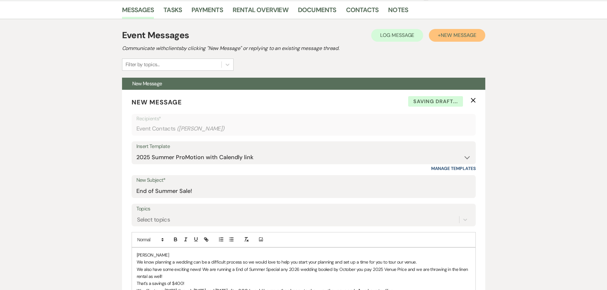
click at [462, 36] on span "New Message" at bounding box center [458, 35] width 35 height 7
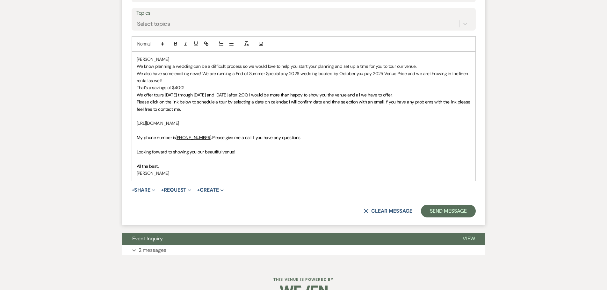
scroll to position [371, 0]
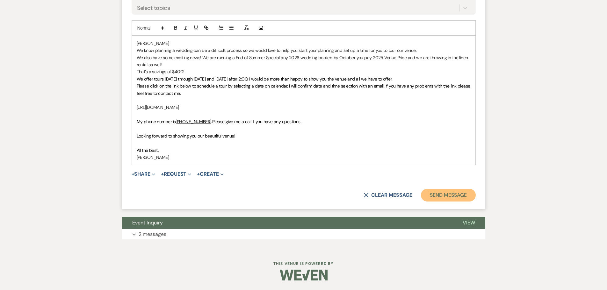
click at [449, 196] on button "Send Message" at bounding box center [448, 195] width 55 height 13
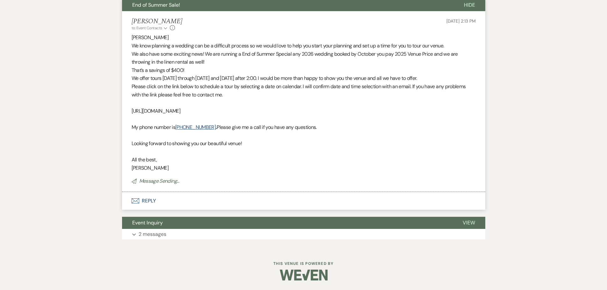
scroll to position [135, 0]
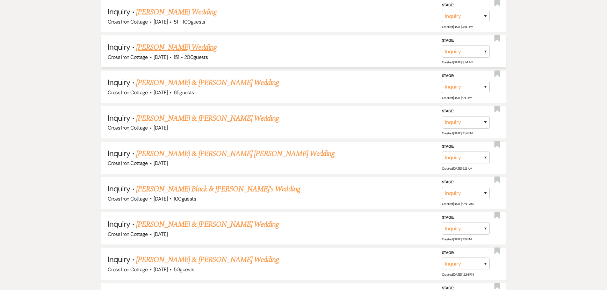
scroll to position [2808, 0]
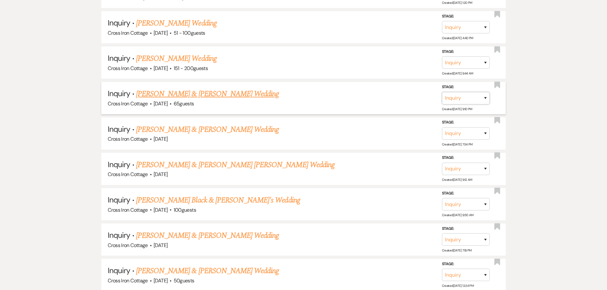
click at [468, 101] on select "Inquiry Follow Up Tour Requested Tour Confirmed Toured Proposal Sent Booked Lost" at bounding box center [466, 98] width 48 height 12
click at [442, 92] on select "Inquiry Follow Up Tour Requested Tour Confirmed Toured Proposal Sent Booked Lost" at bounding box center [466, 98] width 48 height 12
click at [386, 98] on select "Booked Elsewhere Budget Date Unavailable No Response Not a Good Match Capacity …" at bounding box center [376, 98] width 55 height 12
click at [349, 92] on select "Booked Elsewhere Budget Date Unavailable No Response Not a Good Match Capacity …" at bounding box center [376, 98] width 55 height 12
click at [476, 101] on button "Save" at bounding box center [477, 97] width 32 height 13
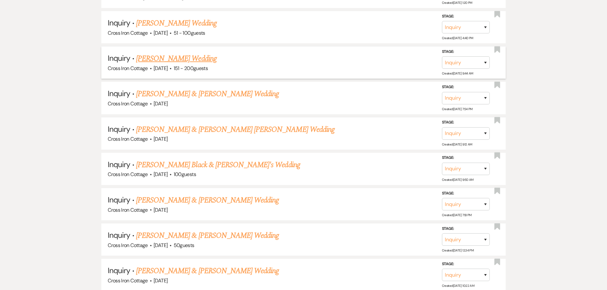
click at [167, 57] on link "[PERSON_NAME] Wedding" at bounding box center [176, 58] width 81 height 11
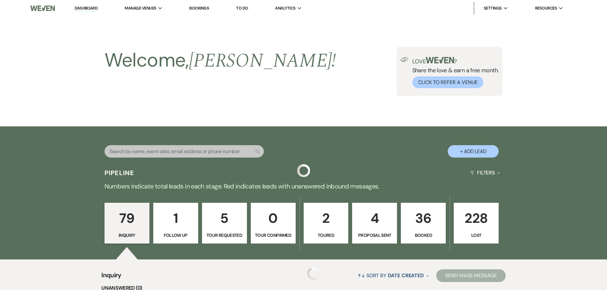
scroll to position [2808, 0]
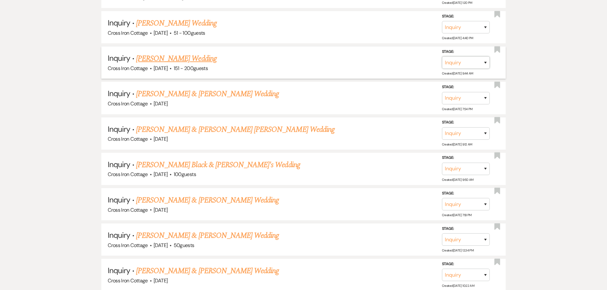
click at [473, 61] on select "Inquiry Follow Up Tour Requested Tour Confirmed Toured Proposal Sent Booked Lost" at bounding box center [466, 62] width 48 height 12
click at [442, 56] on select "Inquiry Follow Up Tour Requested Tour Confirmed Toured Proposal Sent Booked Lost" at bounding box center [466, 62] width 48 height 12
click at [397, 62] on select "Booked Elsewhere Budget Date Unavailable No Response Not a Good Match Capacity …" at bounding box center [376, 62] width 55 height 12
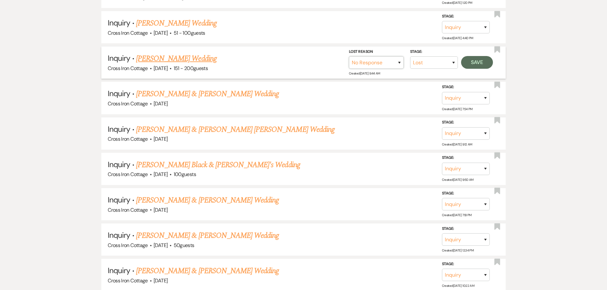
click at [349, 56] on select "Booked Elsewhere Budget Date Unavailable No Response Not a Good Match Capacity …" at bounding box center [376, 62] width 55 height 12
click at [466, 62] on button "Save" at bounding box center [477, 62] width 32 height 13
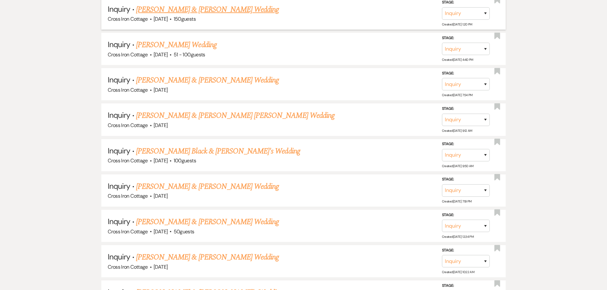
scroll to position [2776, 0]
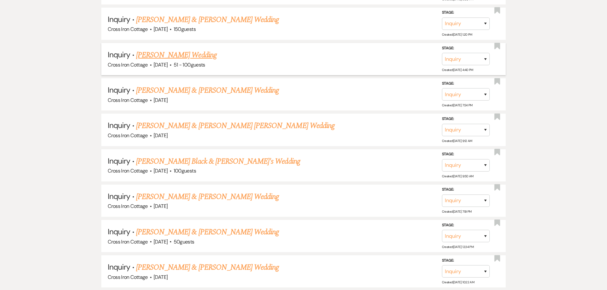
click at [157, 57] on link "[PERSON_NAME] Wedding" at bounding box center [176, 54] width 81 height 11
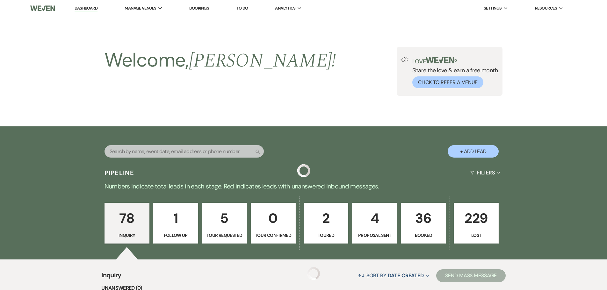
scroll to position [2776, 0]
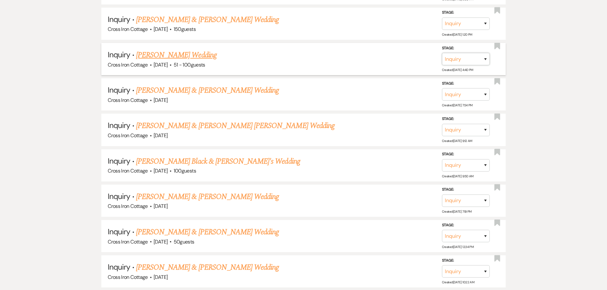
click at [472, 60] on select "Inquiry Follow Up Tour Requested Tour Confirmed Toured Proposal Sent Booked Lost" at bounding box center [466, 59] width 48 height 12
click at [442, 53] on select "Inquiry Follow Up Tour Requested Tour Confirmed Toured Proposal Sent Booked Lost" at bounding box center [466, 59] width 48 height 12
click at [403, 62] on select "Booked Elsewhere Budget Date Unavailable No Response Not a Good Match Capacity …" at bounding box center [376, 59] width 55 height 12
click at [349, 53] on select "Booked Elsewhere Budget Date Unavailable No Response Not a Good Match Capacity …" at bounding box center [376, 59] width 55 height 12
click at [485, 59] on button "Save" at bounding box center [477, 59] width 32 height 13
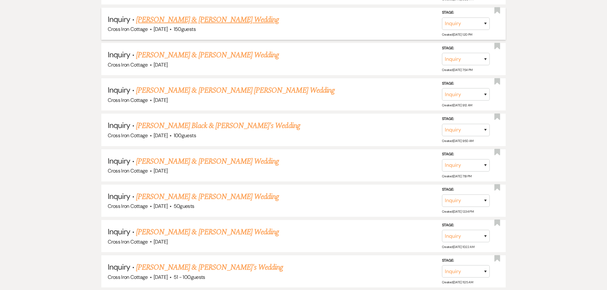
click at [250, 20] on link "[PERSON_NAME] & [PERSON_NAME] Wedding" at bounding box center [207, 19] width 143 height 11
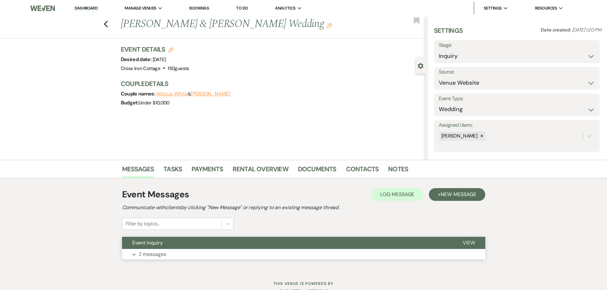
click at [149, 248] on button "Event Inquiry" at bounding box center [287, 243] width 331 height 12
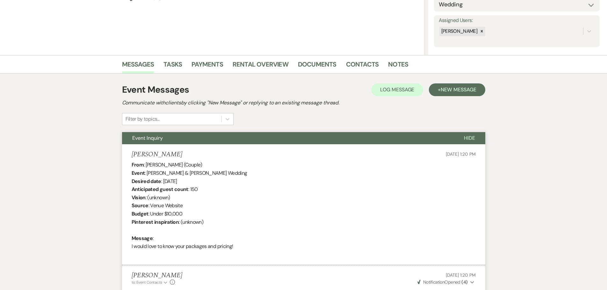
scroll to position [83, 0]
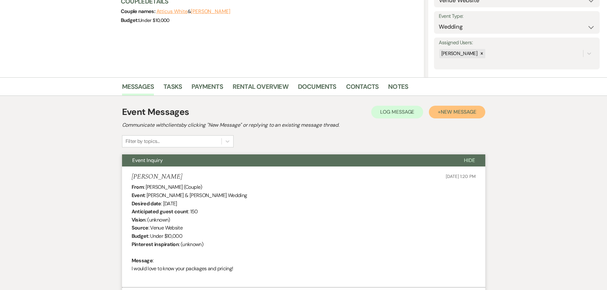
click at [455, 114] on span "New Message" at bounding box center [458, 112] width 35 height 7
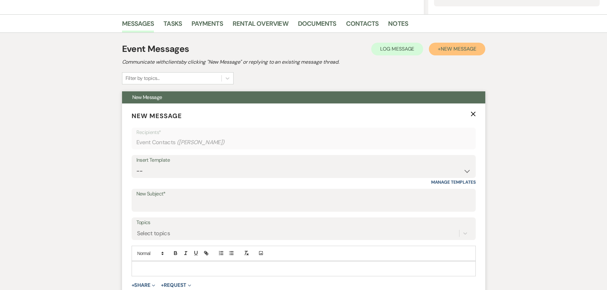
scroll to position [242, 0]
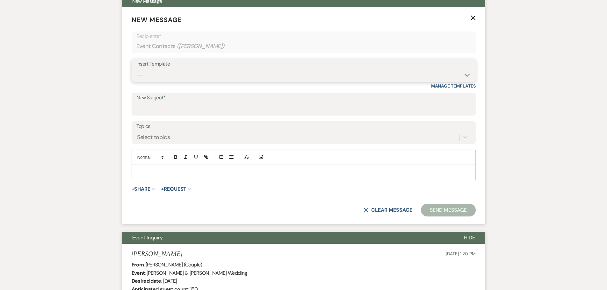
click at [258, 79] on select "-- Weven Planning Portal Introduction (Booked Events) Initial Inquiry Response …" at bounding box center [303, 75] width 335 height 12
click at [136, 69] on select "-- Weven Planning Portal Introduction (Booked Events) Initial Inquiry Response …" at bounding box center [303, 75] width 335 height 12
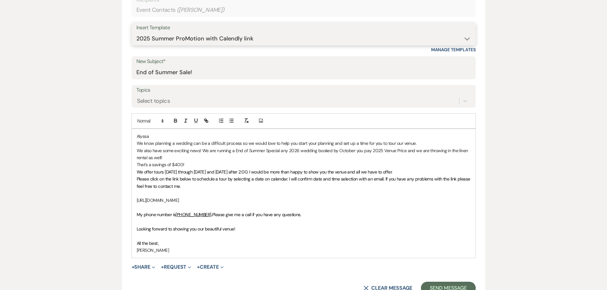
scroll to position [433, 0]
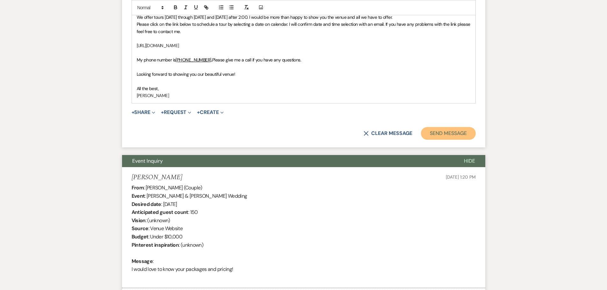
click at [446, 133] on button "Send Message" at bounding box center [448, 133] width 55 height 13
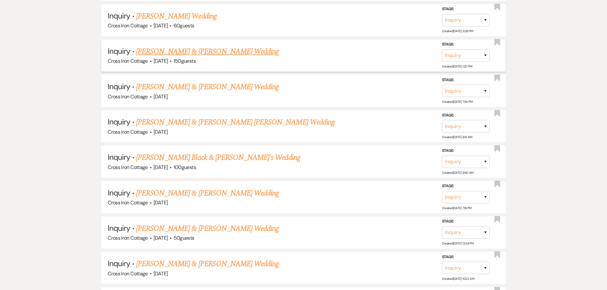
scroll to position [2712, 0]
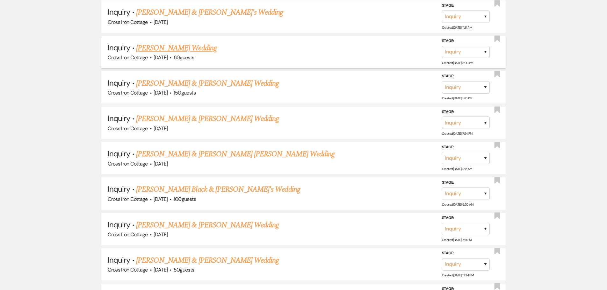
click at [160, 49] on link "[PERSON_NAME] Wedding" at bounding box center [176, 47] width 81 height 11
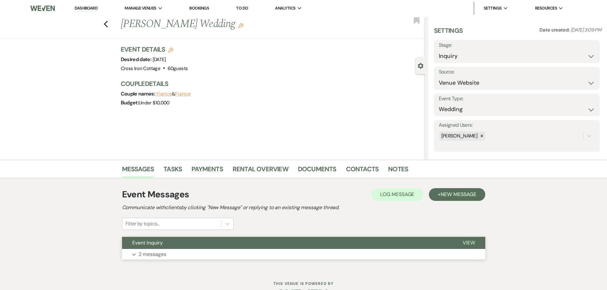
click at [161, 254] on p "2 messages" at bounding box center [153, 255] width 28 height 8
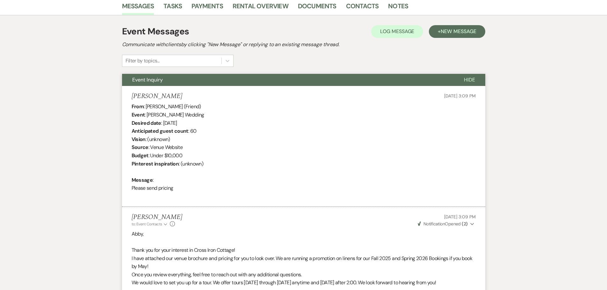
scroll to position [114, 0]
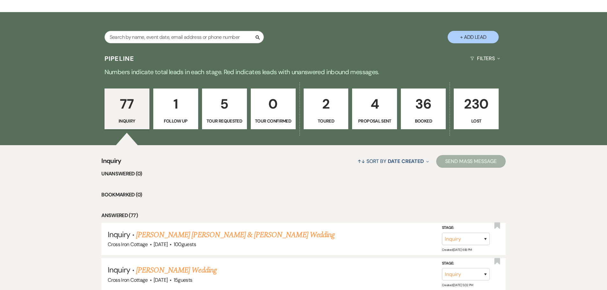
scroll to position [2712, 0]
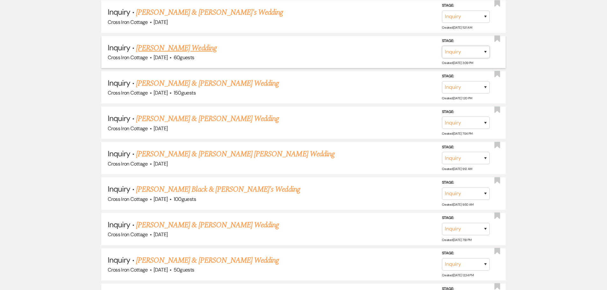
click at [479, 47] on select "Inquiry Follow Up Tour Requested Tour Confirmed Toured Proposal Sent Booked Lost" at bounding box center [466, 52] width 48 height 12
click at [442, 46] on select "Inquiry Follow Up Tour Requested Tour Confirmed Toured Proposal Sent Booked Lost" at bounding box center [466, 52] width 48 height 12
click at [388, 52] on select "Booked Elsewhere Budget Date Unavailable No Response Not a Good Match Capacity …" at bounding box center [376, 52] width 55 height 12
click at [349, 46] on select "Booked Elsewhere Budget Date Unavailable No Response Not a Good Match Capacity …" at bounding box center [376, 52] width 55 height 12
click at [478, 49] on button "Save" at bounding box center [477, 52] width 32 height 13
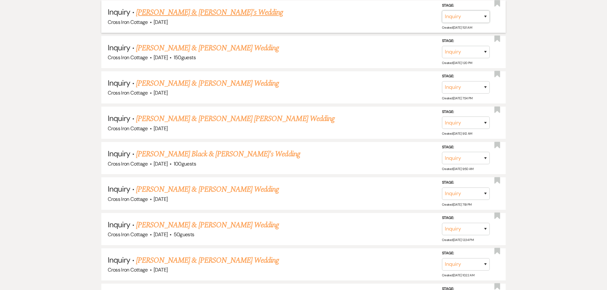
click at [462, 18] on select "Inquiry Follow Up Tour Requested Tour Confirmed Toured Proposal Sent Booked Lost" at bounding box center [466, 17] width 48 height 12
click at [442, 11] on select "Inquiry Follow Up Tour Requested Tour Confirmed Toured Proposal Sent Booked Lost" at bounding box center [466, 17] width 48 height 12
click at [438, 17] on select "Inquiry Follow Up Tour Requested Tour Confirmed Toured Proposal Sent Booked Lost" at bounding box center [434, 17] width 48 height 12
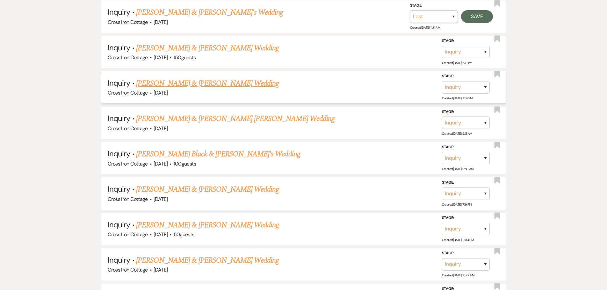
click at [410, 11] on select "Inquiry Follow Up Tour Requested Tour Confirmed Toured Proposal Sent Booked Lost" at bounding box center [434, 17] width 48 height 12
click at [388, 18] on select "Booked Elsewhere Budget Date Unavailable No Response Not a Good Match Capacity …" at bounding box center [376, 17] width 55 height 12
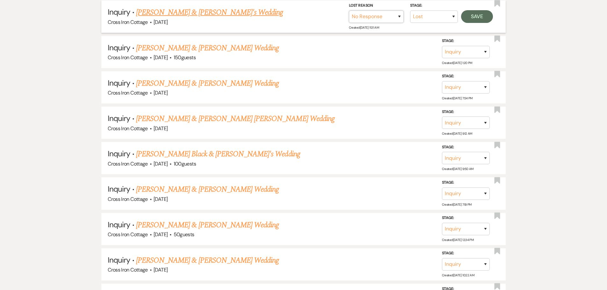
click at [349, 11] on select "Booked Elsewhere Budget Date Unavailable No Response Not a Good Match Capacity …" at bounding box center [376, 17] width 55 height 12
click at [475, 19] on button "Save" at bounding box center [477, 16] width 32 height 13
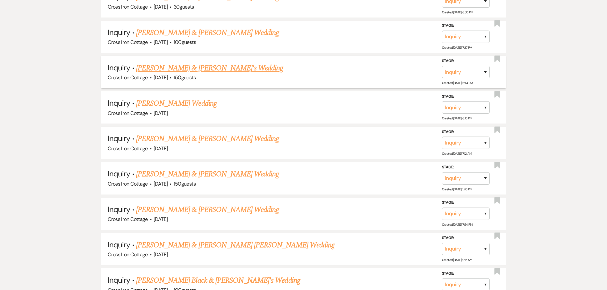
scroll to position [2549, 0]
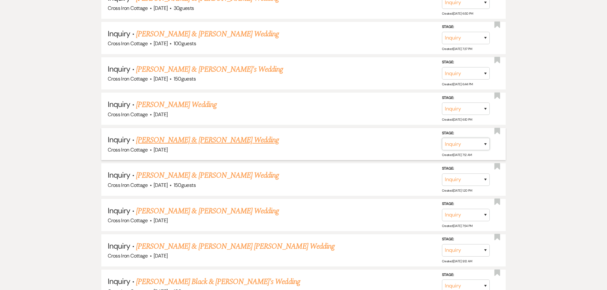
click at [479, 142] on select "Inquiry Follow Up Tour Requested Tour Confirmed Toured Proposal Sent Booked Lost" at bounding box center [466, 144] width 48 height 12
click at [442, 138] on select "Inquiry Follow Up Tour Requested Tour Confirmed Toured Proposal Sent Booked Lost" at bounding box center [466, 144] width 48 height 12
click at [387, 142] on select "Booked Elsewhere Budget Date Unavailable No Response Not a Good Match Capacity …" at bounding box center [376, 144] width 55 height 12
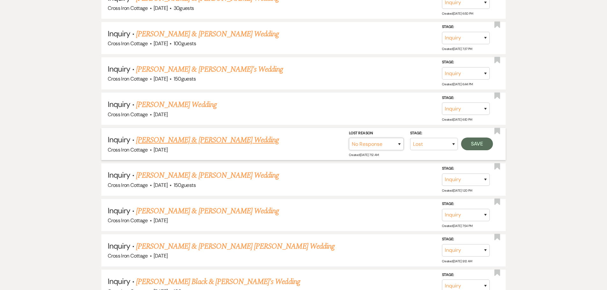
click at [349, 138] on select "Booked Elsewhere Budget Date Unavailable No Response Not a Good Match Capacity …" at bounding box center [376, 144] width 55 height 12
click at [471, 143] on button "Save" at bounding box center [477, 144] width 32 height 13
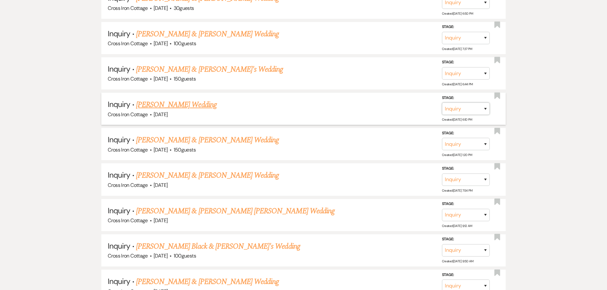
click at [474, 110] on select "Inquiry Follow Up Tour Requested Tour Confirmed Toured Proposal Sent Booked Lost" at bounding box center [466, 109] width 48 height 12
click at [442, 103] on select "Inquiry Follow Up Tour Requested Tour Confirmed Toured Proposal Sent Booked Lost" at bounding box center [466, 109] width 48 height 12
click at [397, 111] on select "Booked Elsewhere Budget Date Unavailable No Response Not a Good Match Capacity …" at bounding box center [376, 109] width 55 height 12
click at [349, 103] on select "Booked Elsewhere Budget Date Unavailable No Response Not a Good Match Capacity …" at bounding box center [376, 109] width 55 height 12
click at [473, 109] on button "Save" at bounding box center [477, 108] width 32 height 13
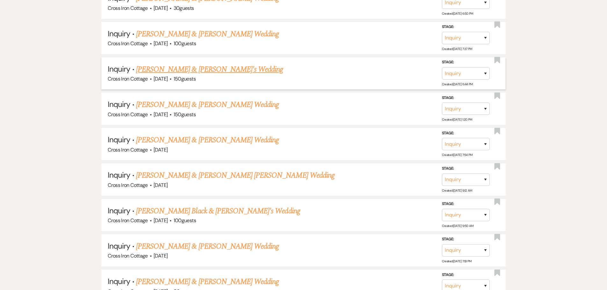
click at [191, 67] on link "[PERSON_NAME] & [PERSON_NAME]'s Wedding" at bounding box center [209, 69] width 147 height 11
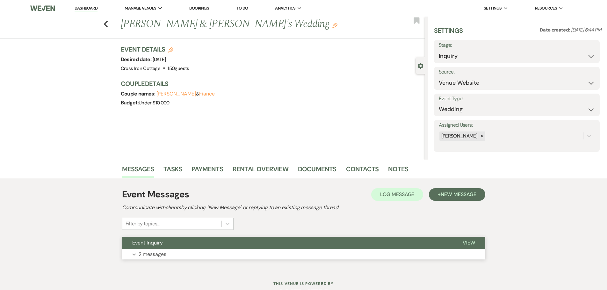
click at [163, 249] on button "Event Inquiry" at bounding box center [287, 243] width 331 height 12
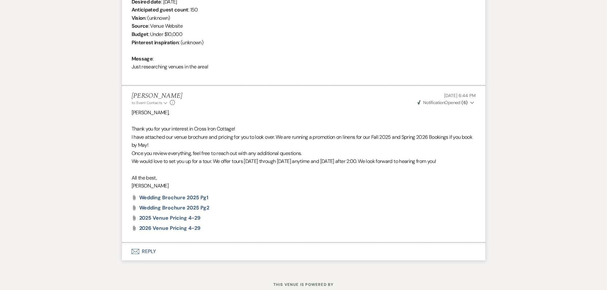
scroll to position [306, 0]
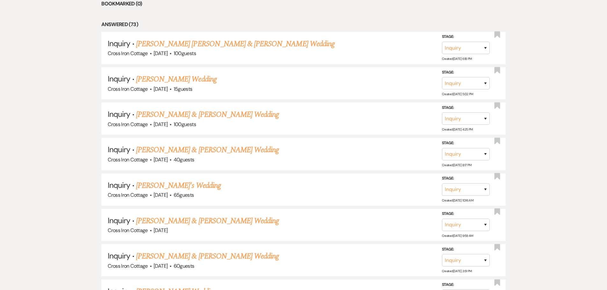
scroll to position [2549, 0]
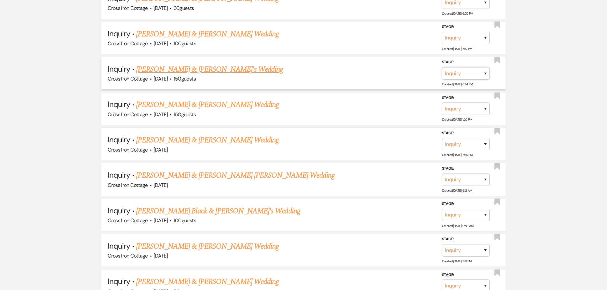
click at [485, 76] on select "Inquiry Follow Up Tour Requested Tour Confirmed Toured Proposal Sent Booked Lost" at bounding box center [466, 73] width 48 height 12
click at [442, 67] on select "Inquiry Follow Up Tour Requested Tour Confirmed Toured Proposal Sent Booked Lost" at bounding box center [466, 73] width 48 height 12
click at [403, 77] on select "Booked Elsewhere Budget Date Unavailable No Response Not a Good Match Capacity …" at bounding box center [376, 73] width 55 height 12
click at [349, 67] on select "Booked Elsewhere Budget Date Unavailable No Response Not a Good Match Capacity …" at bounding box center [376, 73] width 55 height 12
click at [476, 74] on button "Save" at bounding box center [477, 73] width 32 height 13
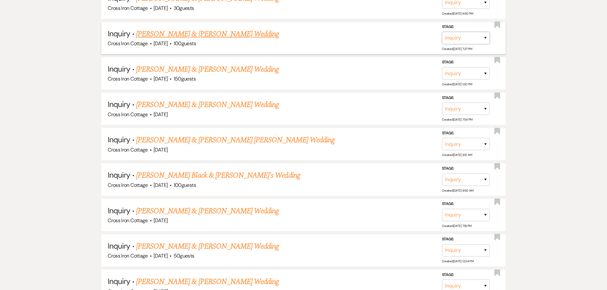
click at [465, 39] on select "Inquiry Follow Up Tour Requested Tour Confirmed Toured Proposal Sent Booked Lost" at bounding box center [466, 38] width 48 height 12
click at [442, 32] on select "Inquiry Follow Up Tour Requested Tour Confirmed Toured Proposal Sent Booked Lost" at bounding box center [466, 38] width 48 height 12
click at [398, 40] on select "Booked Elsewhere Budget Date Unavailable No Response Not a Good Match Capacity …" at bounding box center [376, 38] width 55 height 12
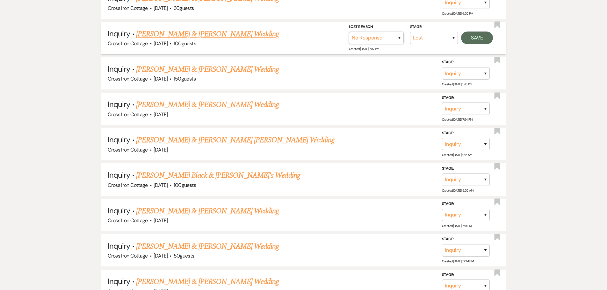
click at [349, 32] on select "Booked Elsewhere Budget Date Unavailable No Response Not a Good Match Capacity …" at bounding box center [376, 38] width 55 height 12
click at [471, 34] on button "Save" at bounding box center [477, 38] width 32 height 13
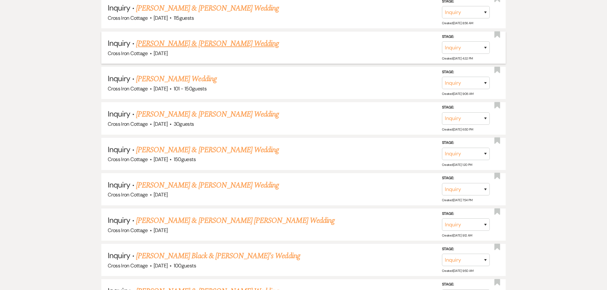
scroll to position [2421, 0]
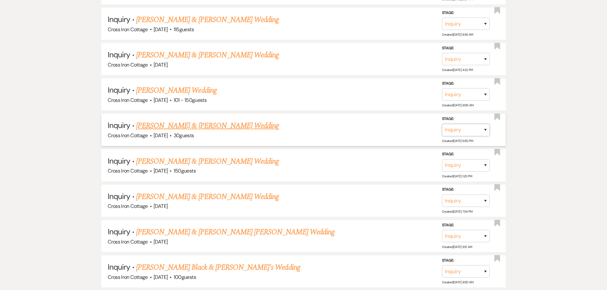
click at [469, 127] on select "Inquiry Follow Up Tour Requested Tour Confirmed Toured Proposal Sent Booked Lost" at bounding box center [466, 130] width 48 height 12
click at [442, 124] on select "Inquiry Follow Up Tour Requested Tour Confirmed Toured Proposal Sent Booked Lost" at bounding box center [466, 130] width 48 height 12
click at [389, 131] on select "Booked Elsewhere Budget Date Unavailable No Response Not a Good Match Capacity …" at bounding box center [376, 130] width 55 height 12
click at [349, 124] on select "Booked Elsewhere Budget Date Unavailable No Response Not a Good Match Capacity …" at bounding box center [376, 130] width 55 height 12
click at [471, 128] on button "Save" at bounding box center [477, 130] width 32 height 13
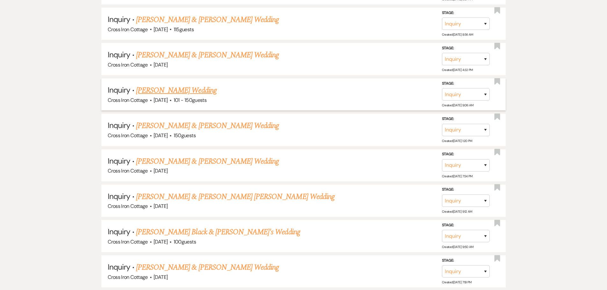
click at [193, 88] on link "[PERSON_NAME] Wedding" at bounding box center [176, 90] width 81 height 11
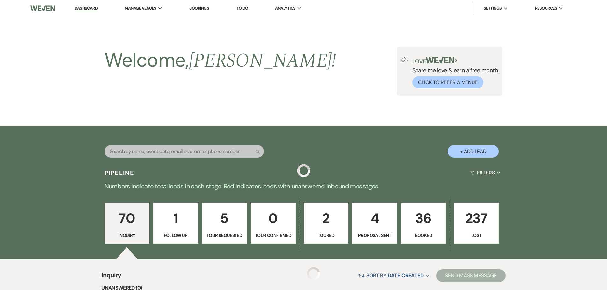
scroll to position [2421, 0]
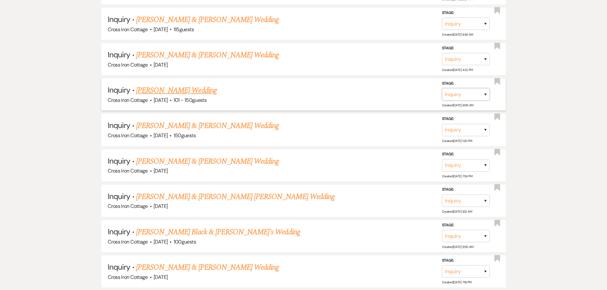
click at [463, 88] on select "Inquiry Follow Up Tour Requested Tour Confirmed Toured Proposal Sent Booked Lost" at bounding box center [466, 94] width 48 height 12
click at [442, 88] on select "Inquiry Follow Up Tour Requested Tour Confirmed Toured Proposal Sent Booked Lost" at bounding box center [466, 94] width 48 height 12
click at [391, 93] on select "Booked Elsewhere Budget Date Unavailable No Response Not a Good Match Capacity …" at bounding box center [376, 94] width 55 height 12
click at [349, 88] on select "Booked Elsewhere Budget Date Unavailable No Response Not a Good Match Capacity …" at bounding box center [376, 94] width 55 height 12
click at [479, 99] on button "Save" at bounding box center [477, 94] width 32 height 13
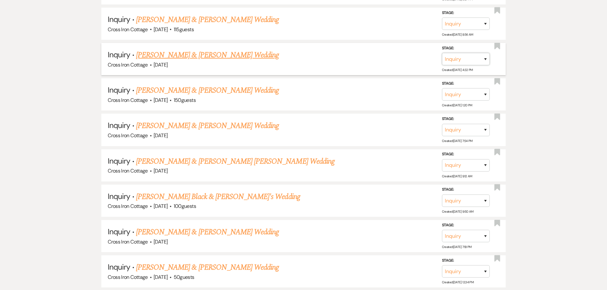
click at [476, 60] on select "Inquiry Follow Up Tour Requested Tour Confirmed Toured Proposal Sent Booked Lost" at bounding box center [466, 59] width 48 height 12
click at [442, 53] on select "Inquiry Follow Up Tour Requested Tour Confirmed Toured Proposal Sent Booked Lost" at bounding box center [466, 59] width 48 height 12
click at [398, 59] on select "Booked Elsewhere Budget Date Unavailable No Response Not a Good Match Capacity …" at bounding box center [376, 59] width 55 height 12
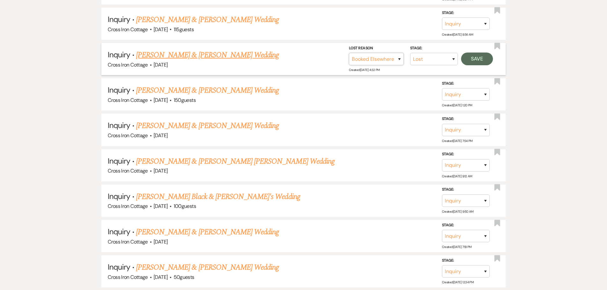
click at [349, 53] on select "Booked Elsewhere Budget Date Unavailable No Response Not a Good Match Capacity …" at bounding box center [376, 59] width 55 height 12
click at [467, 63] on button "Save" at bounding box center [477, 59] width 32 height 13
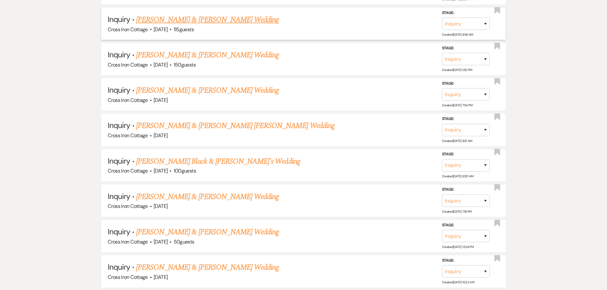
click at [221, 21] on link "[PERSON_NAME] & [PERSON_NAME] Wedding" at bounding box center [207, 19] width 143 height 11
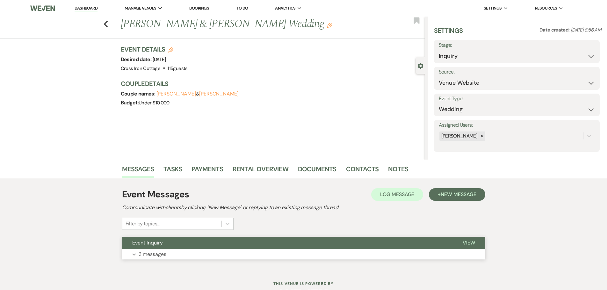
click at [147, 257] on p "3 messages" at bounding box center [153, 255] width 28 height 8
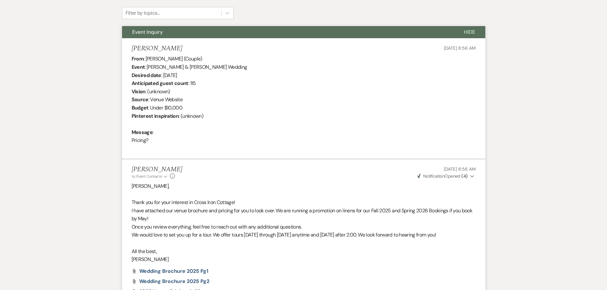
scroll to position [210, 0]
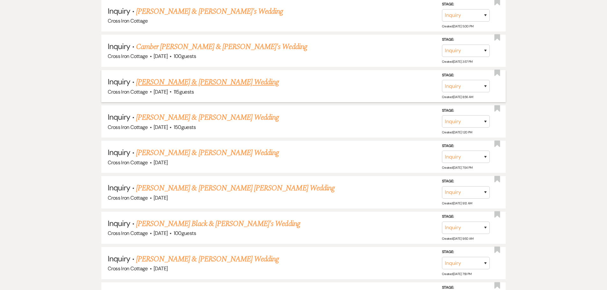
scroll to position [2357, 0]
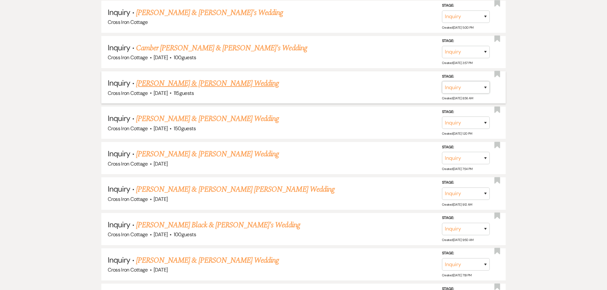
click at [450, 90] on select "Inquiry Follow Up Tour Requested Tour Confirmed Toured Proposal Sent Booked Lost" at bounding box center [466, 87] width 48 height 12
click at [442, 81] on select "Inquiry Follow Up Tour Requested Tour Confirmed Toured Proposal Sent Booked Lost" at bounding box center [466, 87] width 48 height 12
click at [385, 86] on select "Booked Elsewhere Budget Date Unavailable No Response Not a Good Match Capacity …" at bounding box center [376, 87] width 55 height 12
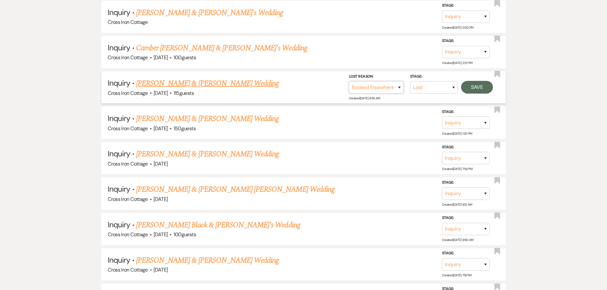
click at [349, 81] on select "Booked Elsewhere Budget Date Unavailable No Response Not a Good Match Capacity …" at bounding box center [376, 87] width 55 height 12
click at [475, 91] on button "Save" at bounding box center [477, 87] width 32 height 13
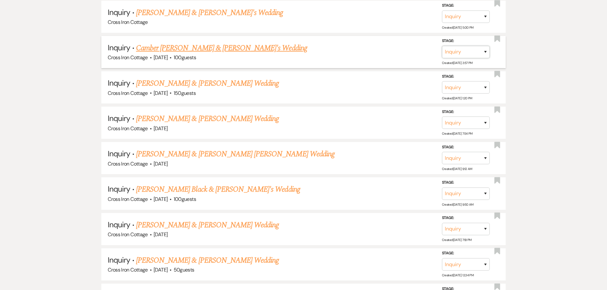
click at [454, 50] on select "Inquiry Follow Up Tour Requested Tour Confirmed Toured Proposal Sent Booked Lost" at bounding box center [466, 52] width 48 height 12
click at [442, 46] on select "Inquiry Follow Up Tour Requested Tour Confirmed Toured Proposal Sent Booked Lost" at bounding box center [466, 52] width 48 height 12
click at [391, 54] on select "Booked Elsewhere Budget Date Unavailable No Response Not a Good Match Capacity …" at bounding box center [376, 52] width 55 height 12
click at [349, 46] on select "Booked Elsewhere Budget Date Unavailable No Response Not a Good Match Capacity …" at bounding box center [376, 52] width 55 height 12
click at [471, 51] on button "Save" at bounding box center [477, 52] width 32 height 13
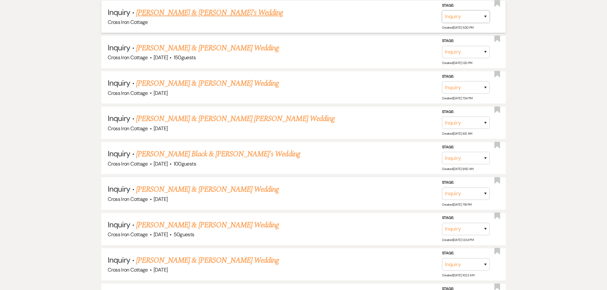
click at [477, 13] on select "Inquiry Follow Up Tour Requested Tour Confirmed Toured Proposal Sent Booked Lost" at bounding box center [466, 17] width 48 height 12
click at [442, 11] on select "Inquiry Follow Up Tour Requested Tour Confirmed Toured Proposal Sent Booked Lost" at bounding box center [466, 17] width 48 height 12
click at [349, 11] on select "Booked Elsewhere Budget Date Unavailable No Response Not a Good Match Capacity …" at bounding box center [376, 17] width 55 height 12
click at [483, 18] on button "Save" at bounding box center [477, 16] width 32 height 13
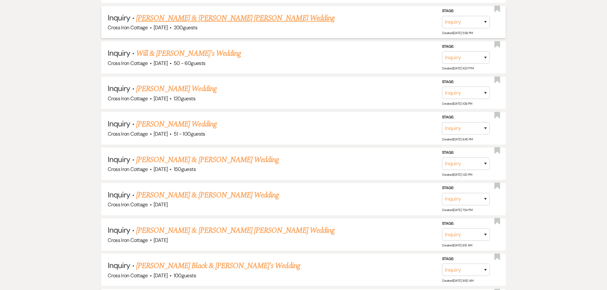
scroll to position [2195, 0]
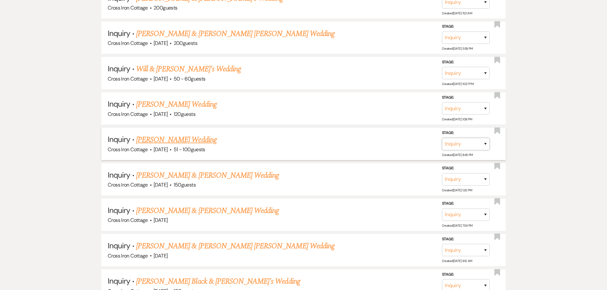
click at [465, 142] on select "Inquiry Follow Up Tour Requested Tour Confirmed Toured Proposal Sent Booked Lost" at bounding box center [466, 144] width 48 height 12
click at [442, 138] on select "Inquiry Follow Up Tour Requested Tour Confirmed Toured Proposal Sent Booked Lost" at bounding box center [466, 144] width 48 height 12
click at [399, 144] on select "Booked Elsewhere Budget Date Unavailable No Response Not a Good Match Capacity …" at bounding box center [376, 144] width 55 height 12
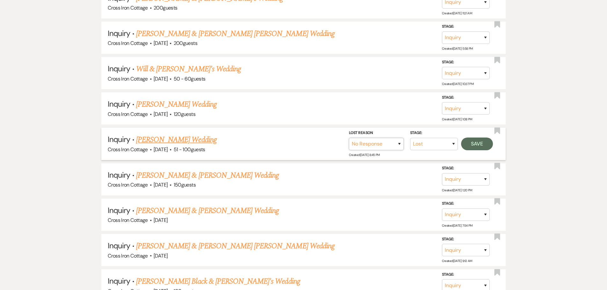
click at [349, 138] on select "Booked Elsewhere Budget Date Unavailable No Response Not a Good Match Capacity …" at bounding box center [376, 144] width 55 height 12
click at [468, 142] on button "Save" at bounding box center [477, 143] width 32 height 13
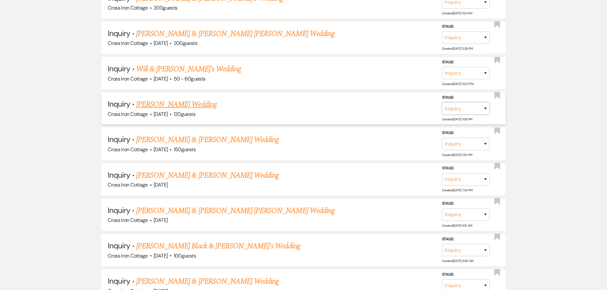
click at [466, 108] on select "Inquiry Follow Up Tour Requested Tour Confirmed Toured Proposal Sent Booked Lost" at bounding box center [466, 108] width 48 height 12
click at [442, 102] on select "Inquiry Follow Up Tour Requested Tour Confirmed Toured Proposal Sent Booked Lost" at bounding box center [466, 108] width 48 height 12
click at [400, 111] on select "Booked Elsewhere Budget Date Unavailable No Response Not a Good Match Capacity …" at bounding box center [376, 108] width 55 height 12
click at [349, 102] on select "Booked Elsewhere Budget Date Unavailable No Response Not a Good Match Capacity …" at bounding box center [376, 108] width 55 height 12
click at [483, 107] on button "Save" at bounding box center [477, 108] width 32 height 13
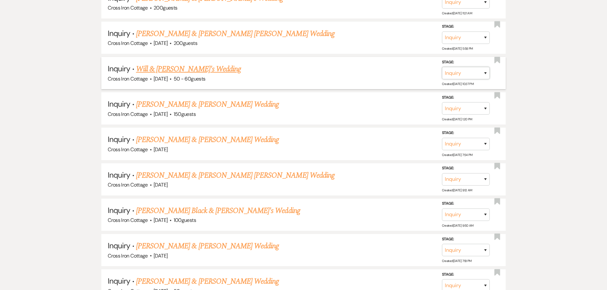
click at [462, 72] on select "Inquiry Follow Up Tour Requested Tour Confirmed Toured Proposal Sent Booked Lost" at bounding box center [466, 73] width 48 height 12
click at [442, 67] on select "Inquiry Follow Up Tour Requested Tour Confirmed Toured Proposal Sent Booked Lost" at bounding box center [466, 73] width 48 height 12
click at [397, 75] on select "Booked Elsewhere Budget Date Unavailable No Response Not a Good Match Capacity …" at bounding box center [376, 73] width 55 height 12
click at [349, 67] on select "Booked Elsewhere Budget Date Unavailable No Response Not a Good Match Capacity …" at bounding box center [376, 73] width 55 height 12
click at [477, 73] on button "Save" at bounding box center [477, 73] width 32 height 13
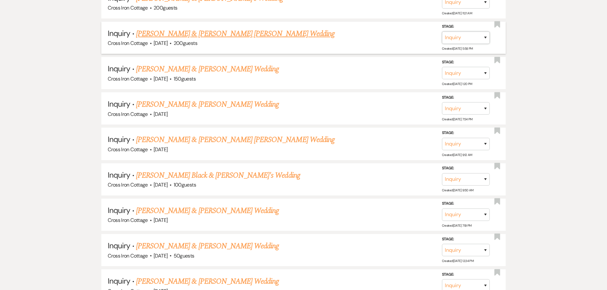
click at [475, 35] on select "Inquiry Follow Up Tour Requested Tour Confirmed Toured Proposal Sent Booked Lost" at bounding box center [466, 38] width 48 height 12
click at [442, 32] on select "Inquiry Follow Up Tour Requested Tour Confirmed Toured Proposal Sent Booked Lost" at bounding box center [466, 38] width 48 height 12
click at [392, 36] on select "Booked Elsewhere Budget Date Unavailable No Response Not a Good Match Capacity …" at bounding box center [376, 38] width 55 height 12
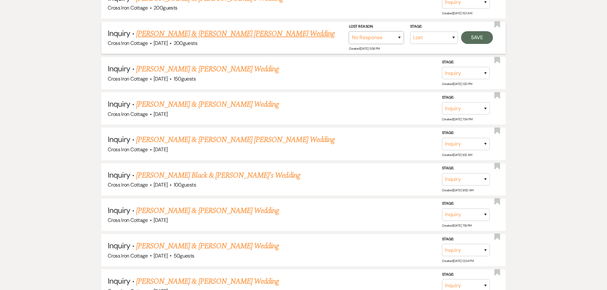
click at [349, 32] on select "Booked Elsewhere Budget Date Unavailable No Response Not a Good Match Capacity …" at bounding box center [376, 38] width 55 height 12
click at [470, 35] on button "Save" at bounding box center [477, 37] width 32 height 13
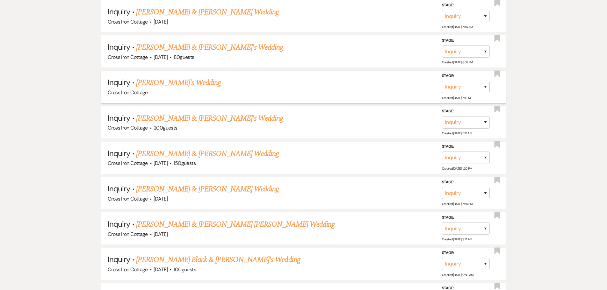
scroll to position [2067, 0]
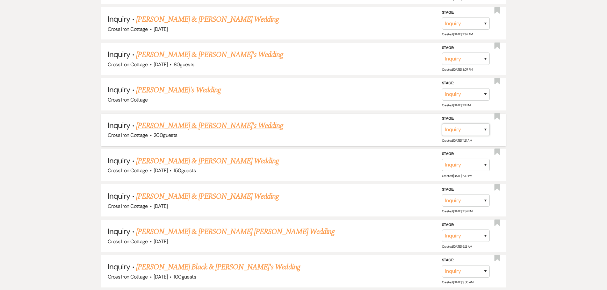
click at [459, 133] on select "Inquiry Follow Up Tour Requested Tour Confirmed Toured Proposal Sent Booked Lost" at bounding box center [466, 130] width 48 height 12
click at [442, 124] on select "Inquiry Follow Up Tour Requested Tour Confirmed Toured Proposal Sent Booked Lost" at bounding box center [466, 130] width 48 height 12
click at [404, 132] on select "Booked Elsewhere Budget Date Unavailable No Response Not a Good Match Capacity …" at bounding box center [376, 130] width 55 height 12
click at [349, 124] on select "Booked Elsewhere Budget Date Unavailable No Response Not a Good Match Capacity …" at bounding box center [376, 130] width 55 height 12
click at [477, 128] on button "Save" at bounding box center [477, 129] width 32 height 13
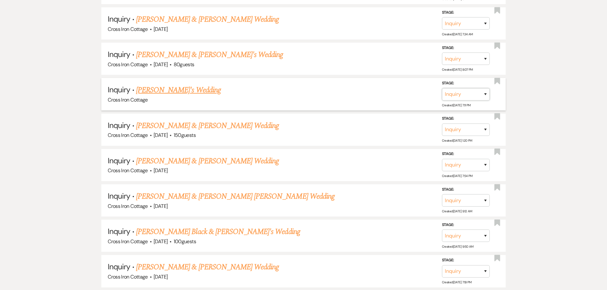
click at [476, 95] on select "Inquiry Follow Up Tour Requested Tour Confirmed Toured Proposal Sent Booked Lost" at bounding box center [466, 94] width 48 height 12
click at [442, 88] on select "Inquiry Follow Up Tour Requested Tour Confirmed Toured Proposal Sent Booked Lost" at bounding box center [466, 94] width 48 height 12
click at [394, 96] on select "Booked Elsewhere Budget Date Unavailable No Response Not a Good Match Capacity …" at bounding box center [376, 94] width 55 height 12
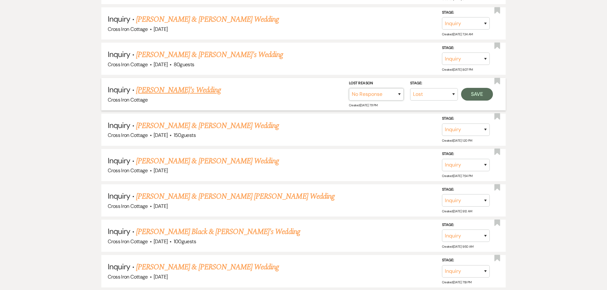
click at [349, 88] on select "Booked Elsewhere Budget Date Unavailable No Response Not a Good Match Capacity …" at bounding box center [376, 94] width 55 height 12
click at [474, 90] on button "Save" at bounding box center [477, 94] width 32 height 13
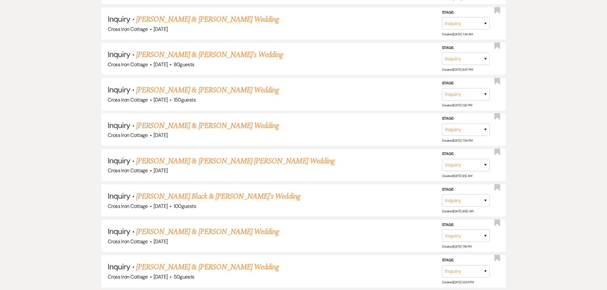
click at [163, 52] on link "[PERSON_NAME] & [PERSON_NAME]'s Wedding" at bounding box center [209, 54] width 147 height 11
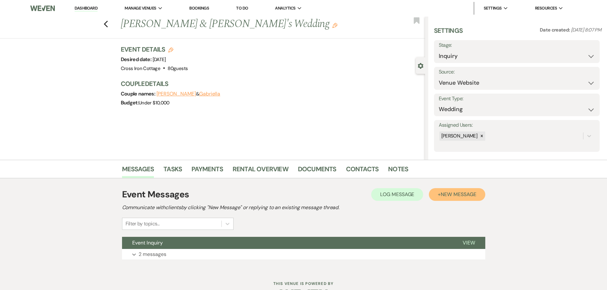
click at [458, 197] on span "New Message" at bounding box center [458, 194] width 35 height 7
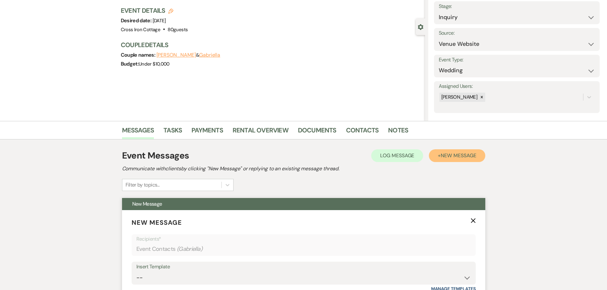
scroll to position [159, 0]
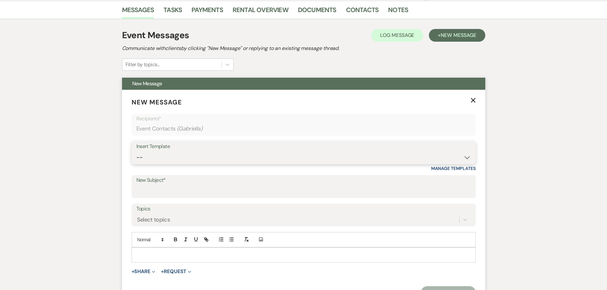
click at [173, 153] on select "-- Weven Planning Portal Introduction (Booked Events) Initial Inquiry Response …" at bounding box center [303, 157] width 335 height 12
click at [136, 151] on select "-- Weven Planning Portal Introduction (Booked Events) Initial Inquiry Response …" at bounding box center [303, 157] width 335 height 12
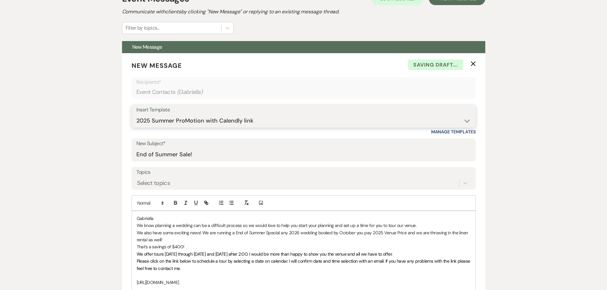
scroll to position [319, 0]
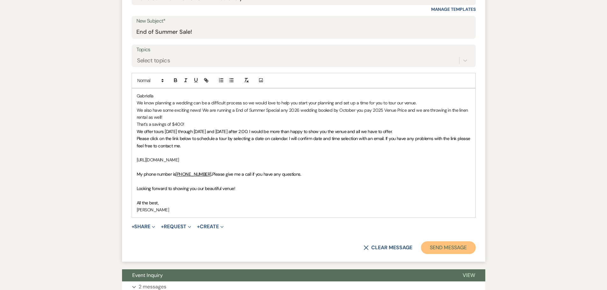
click at [461, 247] on button "Send Message" at bounding box center [448, 248] width 55 height 13
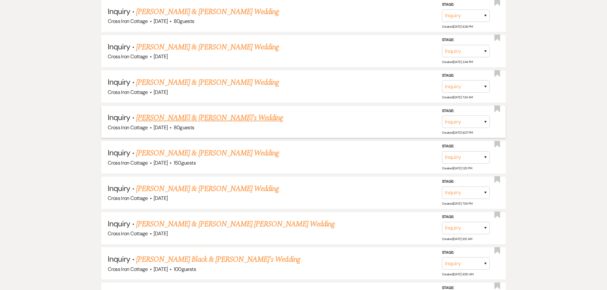
scroll to position [2003, 0]
click at [465, 84] on select "Inquiry Follow Up Tour Requested Tour Confirmed Toured Proposal Sent Booked Lost" at bounding box center [466, 87] width 48 height 12
click at [442, 81] on select "Inquiry Follow Up Tour Requested Tour Confirmed Toured Proposal Sent Booked Lost" at bounding box center [466, 87] width 48 height 12
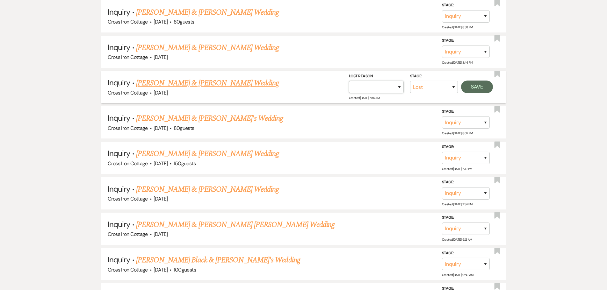
click at [377, 93] on select "Booked Elsewhere Budget Date Unavailable No Response Not a Good Match Capacity …" at bounding box center [376, 87] width 55 height 12
click at [349, 81] on select "Booked Elsewhere Budget Date Unavailable No Response Not a Good Match Capacity …" at bounding box center [376, 87] width 55 height 12
click at [475, 87] on button "Save" at bounding box center [477, 87] width 32 height 13
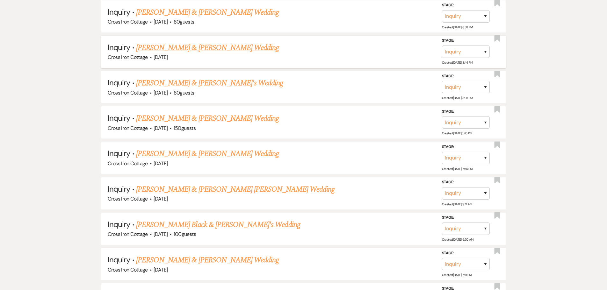
click at [216, 48] on link "[PERSON_NAME] & [PERSON_NAME] Wedding" at bounding box center [207, 47] width 143 height 11
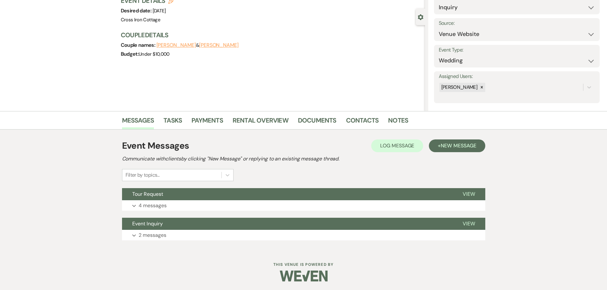
scroll to position [50, 0]
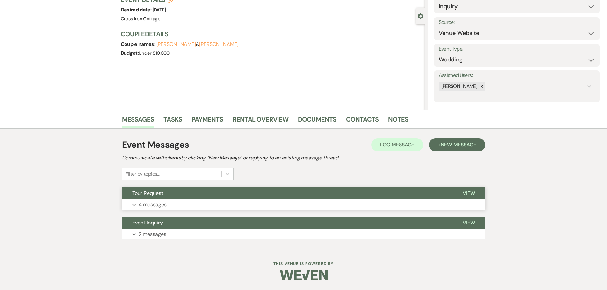
click at [157, 209] on p "4 messages" at bounding box center [153, 205] width 28 height 8
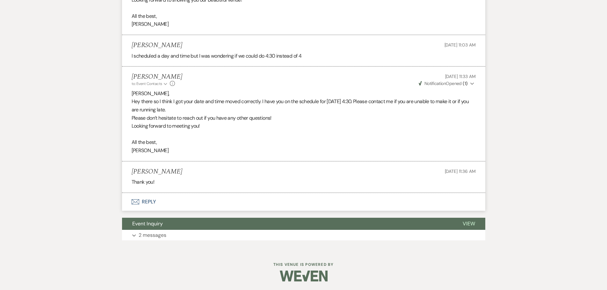
scroll to position [383, 0]
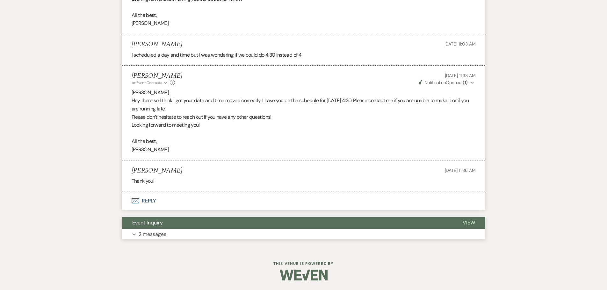
click at [159, 233] on p "2 messages" at bounding box center [153, 234] width 28 height 8
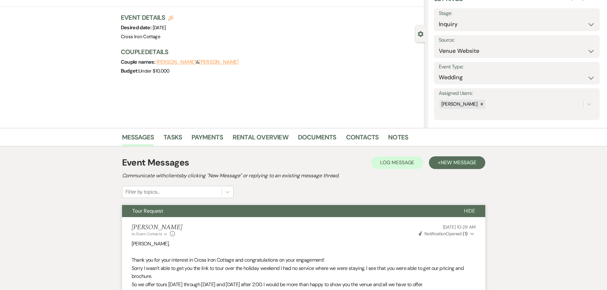
scroll to position [0, 0]
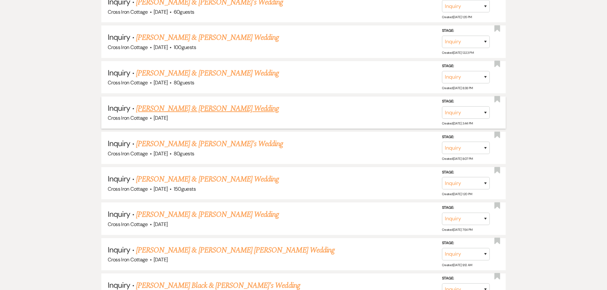
scroll to position [1940, 0]
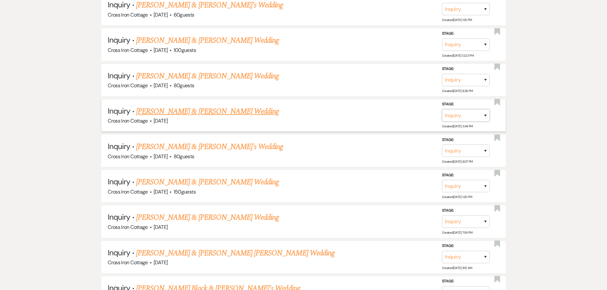
click at [482, 116] on select "Inquiry Follow Up Tour Requested Tour Confirmed Toured Proposal Sent Booked Lost" at bounding box center [466, 115] width 48 height 12
click at [442, 109] on select "Inquiry Follow Up Tour Requested Tour Confirmed Toured Proposal Sent Booked Lost" at bounding box center [466, 115] width 48 height 12
click at [391, 117] on select "Booked Elsewhere Budget Date Unavailable No Response Not a Good Match Capacity …" at bounding box center [376, 115] width 55 height 12
click at [349, 109] on select "Booked Elsewhere Budget Date Unavailable No Response Not a Good Match Capacity …" at bounding box center [376, 115] width 55 height 12
click at [483, 115] on button "Save" at bounding box center [477, 115] width 32 height 13
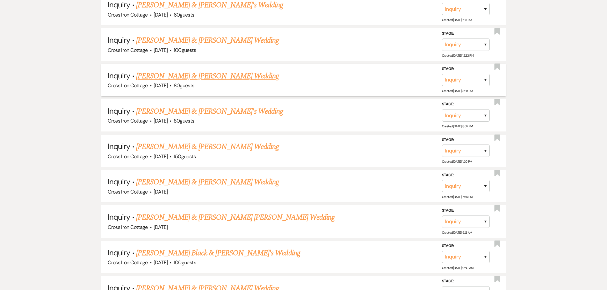
click at [185, 75] on link "[PERSON_NAME] & [PERSON_NAME] Wedding" at bounding box center [207, 75] width 143 height 11
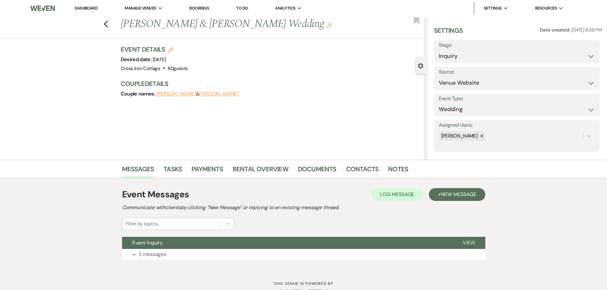
scroll to position [20, 0]
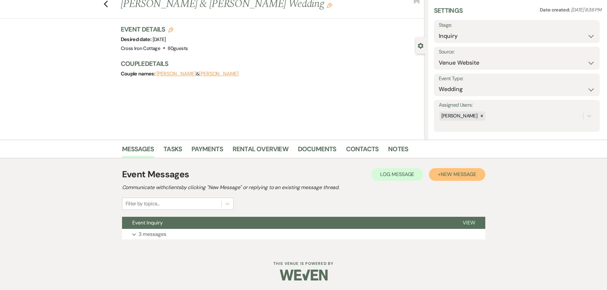
click at [451, 177] on span "New Message" at bounding box center [458, 174] width 35 height 7
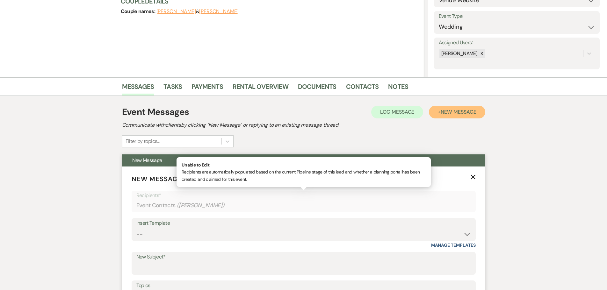
scroll to position [179, 0]
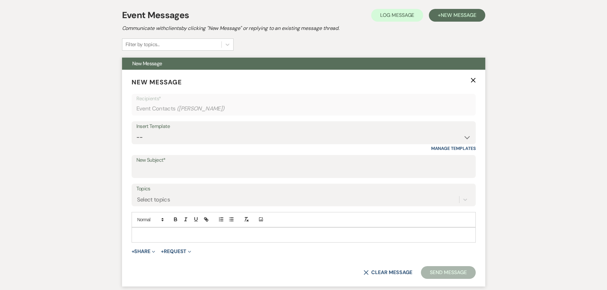
click at [192, 127] on div "Insert Template" at bounding box center [303, 126] width 335 height 9
click at [188, 137] on select "-- Weven Planning Portal Introduction (Booked Events) Initial Inquiry Response …" at bounding box center [303, 137] width 335 height 12
click at [136, 131] on select "-- Weven Planning Portal Introduction (Booked Events) Initial Inquiry Response …" at bounding box center [303, 137] width 335 height 12
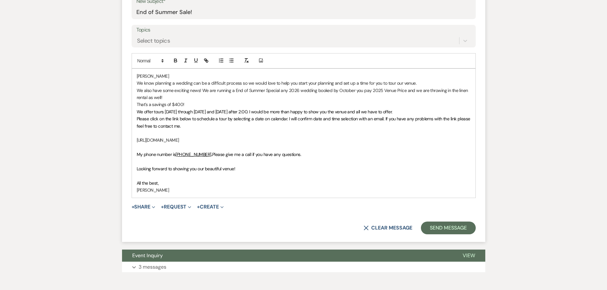
scroll to position [339, 0]
click at [444, 232] on button "Send Message" at bounding box center [448, 228] width 55 height 13
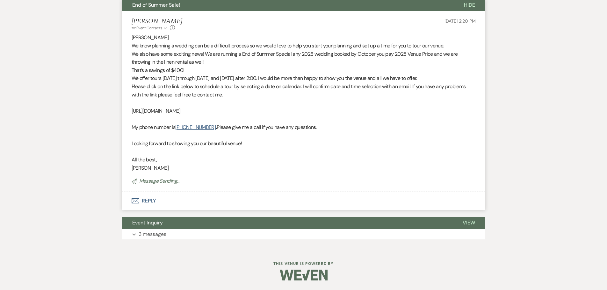
scroll to position [102, 0]
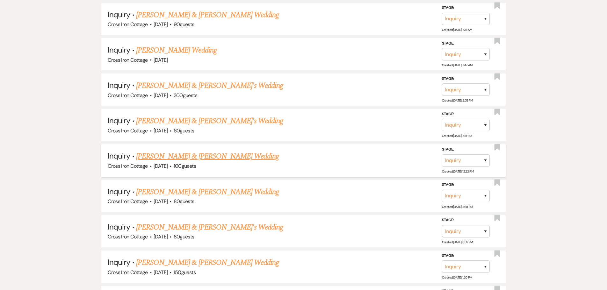
scroll to position [1812, 0]
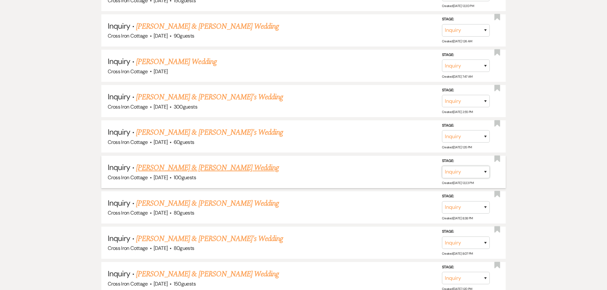
click at [472, 176] on select "Inquiry Follow Up Tour Requested Tour Confirmed Toured Proposal Sent Booked Lost" at bounding box center [466, 172] width 48 height 12
click at [442, 166] on select "Inquiry Follow Up Tour Requested Tour Confirmed Toured Proposal Sent Booked Lost" at bounding box center [466, 172] width 48 height 12
click at [398, 175] on select "Booked Elsewhere Budget Date Unavailable No Response Not a Good Match Capacity …" at bounding box center [376, 172] width 55 height 12
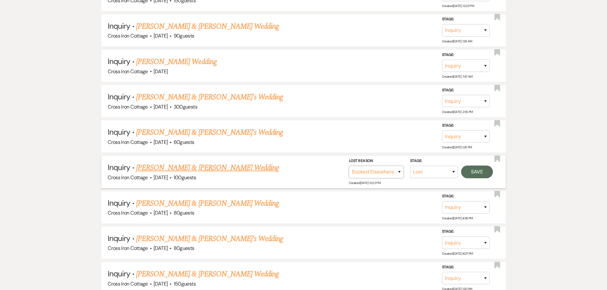
click at [349, 166] on select "Booked Elsewhere Budget Date Unavailable No Response Not a Good Match Capacity …" at bounding box center [376, 172] width 55 height 12
click at [470, 166] on button "Save" at bounding box center [477, 172] width 32 height 13
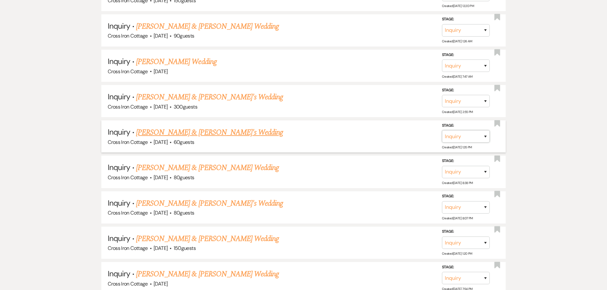
click at [461, 134] on select "Inquiry Follow Up Tour Requested Tour Confirmed Toured Proposal Sent Booked Lost" at bounding box center [466, 136] width 48 height 12
click at [442, 130] on select "Inquiry Follow Up Tour Requested Tour Confirmed Toured Proposal Sent Booked Lost" at bounding box center [466, 136] width 48 height 12
click at [391, 139] on select "Booked Elsewhere Budget Date Unavailable No Response Not a Good Match Capacity …" at bounding box center [376, 136] width 55 height 12
click at [349, 130] on select "Booked Elsewhere Budget Date Unavailable No Response Not a Good Match Capacity …" at bounding box center [376, 136] width 55 height 12
click at [478, 137] on button "Save" at bounding box center [477, 136] width 32 height 13
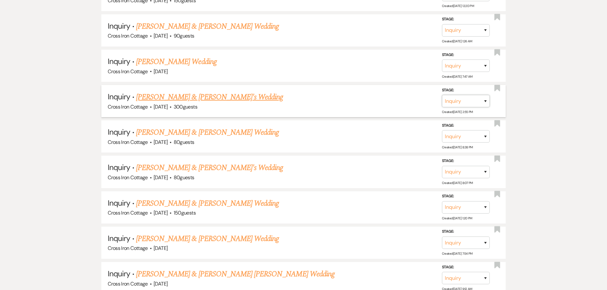
click at [471, 102] on select "Inquiry Follow Up Tour Requested Tour Confirmed Toured Proposal Sent Booked Lost" at bounding box center [466, 101] width 48 height 12
click at [442, 95] on select "Inquiry Follow Up Tour Requested Tour Confirmed Toured Proposal Sent Booked Lost" at bounding box center [466, 101] width 48 height 12
click at [389, 101] on select "Booked Elsewhere Budget Date Unavailable No Response Not a Good Match Capacity …" at bounding box center [376, 101] width 55 height 12
click at [349, 95] on select "Booked Elsewhere Budget Date Unavailable No Response Not a Good Match Capacity …" at bounding box center [376, 101] width 55 height 12
click at [469, 105] on button "Save" at bounding box center [477, 101] width 32 height 13
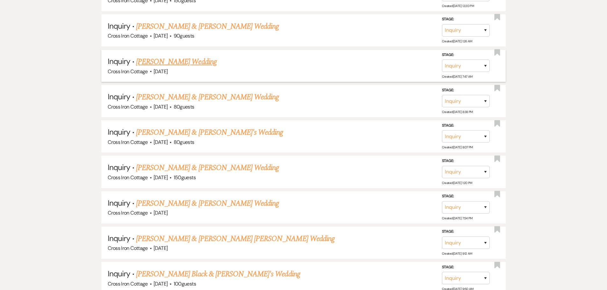
click at [184, 62] on link "[PERSON_NAME] Wedding" at bounding box center [176, 61] width 81 height 11
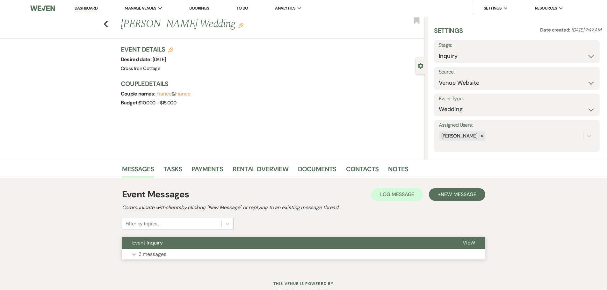
click at [165, 251] on p "3 messages" at bounding box center [153, 255] width 28 height 8
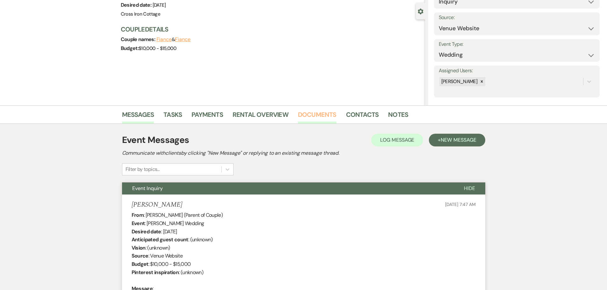
scroll to position [64, 0]
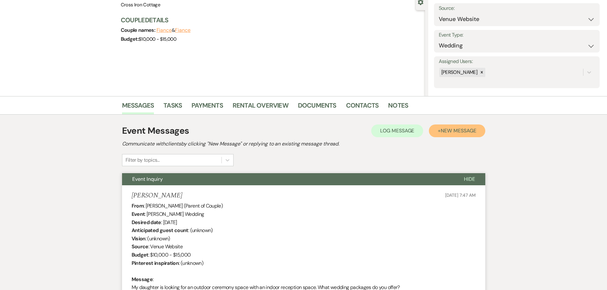
click at [465, 131] on span "New Message" at bounding box center [458, 131] width 35 height 7
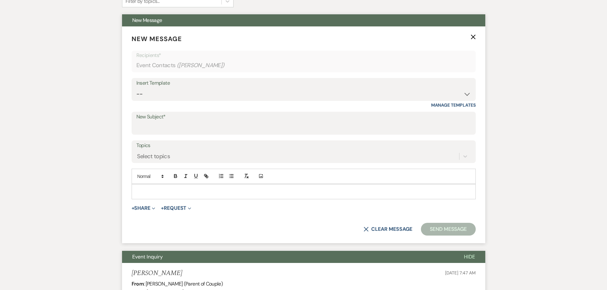
scroll to position [223, 0]
click at [229, 94] on select "-- Weven Planning Portal Introduction (Booked Events) Initial Inquiry Response …" at bounding box center [303, 94] width 335 height 12
click at [136, 88] on select "-- Weven Planning Portal Introduction (Booked Events) Initial Inquiry Response …" at bounding box center [303, 94] width 335 height 12
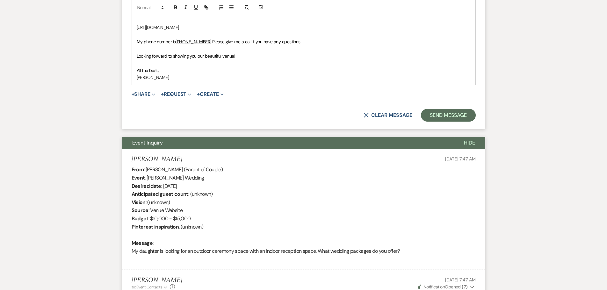
scroll to position [478, 0]
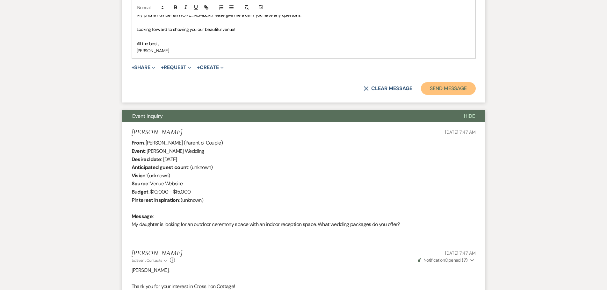
click at [456, 90] on button "Send Message" at bounding box center [448, 88] width 55 height 13
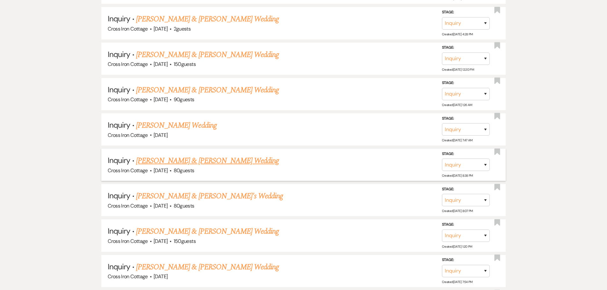
scroll to position [1716, 0]
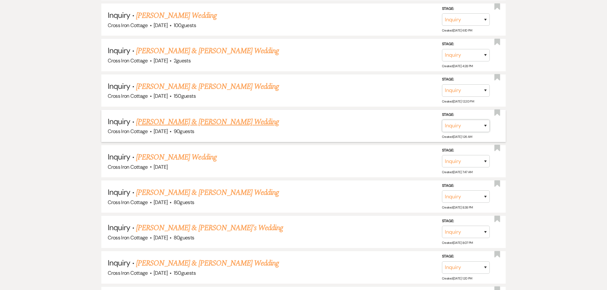
click at [481, 124] on select "Inquiry Follow Up Tour Requested Tour Confirmed Toured Proposal Sent Booked Lost" at bounding box center [466, 126] width 48 height 12
click at [442, 120] on select "Inquiry Follow Up Tour Requested Tour Confirmed Toured Proposal Sent Booked Lost" at bounding box center [466, 126] width 48 height 12
click at [399, 126] on select "Booked Elsewhere Budget Date Unavailable No Response Not a Good Match Capacity …" at bounding box center [376, 126] width 55 height 12
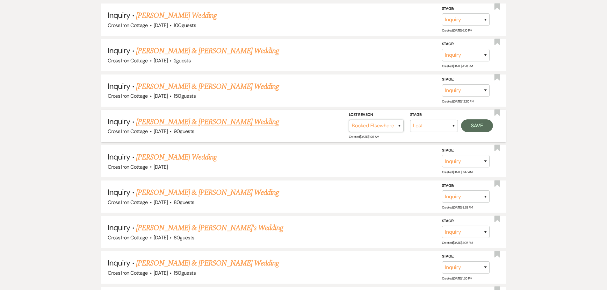
click at [349, 120] on select "Booked Elsewhere Budget Date Unavailable No Response Not a Good Match Capacity …" at bounding box center [376, 126] width 55 height 12
click at [469, 124] on button "Save" at bounding box center [477, 126] width 32 height 13
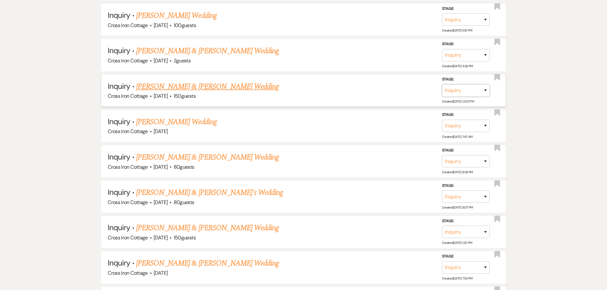
click at [472, 91] on select "Inquiry Follow Up Tour Requested Tour Confirmed Toured Proposal Sent Booked Lost" at bounding box center [466, 90] width 48 height 12
drag, startPoint x: 230, startPoint y: 88, endPoint x: 209, endPoint y: 86, distance: 20.8
click at [230, 88] on link "[PERSON_NAME] & [PERSON_NAME] Wedding" at bounding box center [207, 86] width 143 height 11
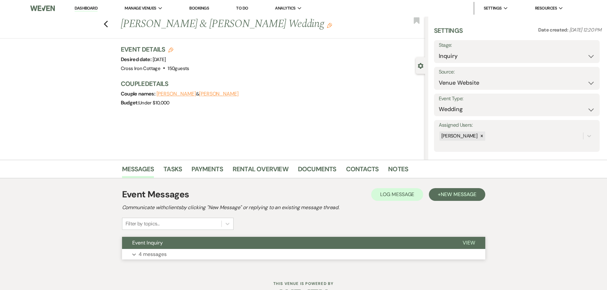
click at [156, 253] on p "4 messages" at bounding box center [153, 255] width 28 height 8
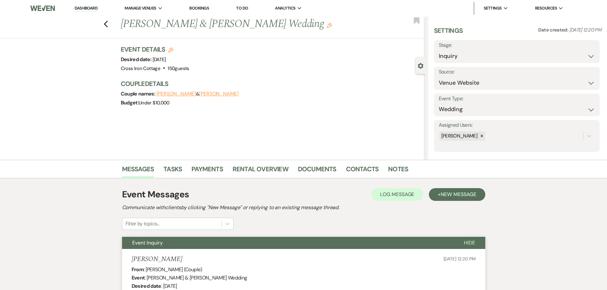
click at [479, 49] on label "Stage:" at bounding box center [517, 45] width 156 height 9
click at [589, 58] on select "Inquiry Follow Up Tour Requested Tour Confirmed Toured Proposal Sent Booked Lost" at bounding box center [517, 56] width 156 height 12
click at [439, 50] on select "Inquiry Follow Up Tour Requested Tour Confirmed Toured Proposal Sent Booked Lost" at bounding box center [517, 56] width 156 height 12
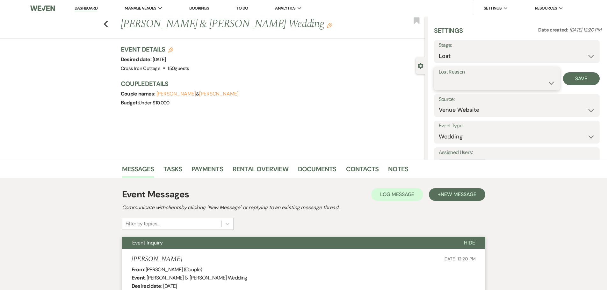
click at [449, 83] on select "Booked Elsewhere Budget Date Unavailable No Response Not a Good Match Capacity …" at bounding box center [497, 83] width 116 height 12
click at [439, 77] on select "Booked Elsewhere Budget Date Unavailable No Response Not a Good Match Capacity …" at bounding box center [497, 83] width 116 height 12
click at [586, 80] on button "Save" at bounding box center [581, 78] width 37 height 13
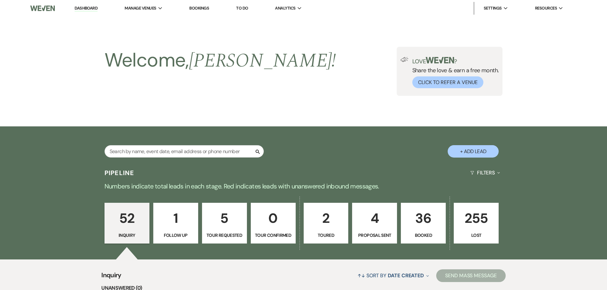
scroll to position [1716, 0]
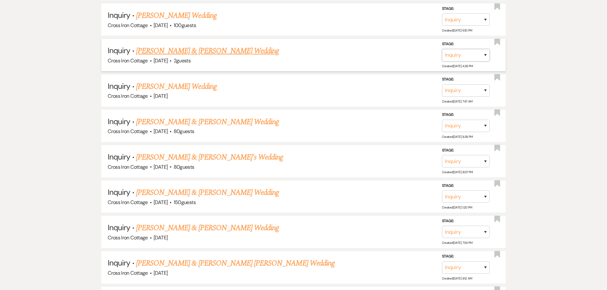
click at [472, 54] on select "Inquiry Follow Up Tour Requested Tour Confirmed Toured Proposal Sent Booked Lost" at bounding box center [466, 55] width 48 height 12
click at [442, 49] on select "Inquiry Follow Up Tour Requested Tour Confirmed Toured Proposal Sent Booked Lost" at bounding box center [466, 55] width 48 height 12
click at [399, 56] on select "Booked Elsewhere Budget Date Unavailable No Response Not a Good Match Capacity …" at bounding box center [376, 55] width 55 height 12
click at [349, 49] on select "Booked Elsewhere Budget Date Unavailable No Response Not a Good Match Capacity …" at bounding box center [376, 55] width 55 height 12
click at [474, 53] on button "Save" at bounding box center [477, 54] width 32 height 13
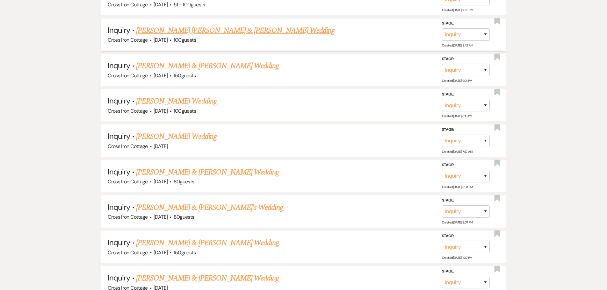
scroll to position [1621, 0]
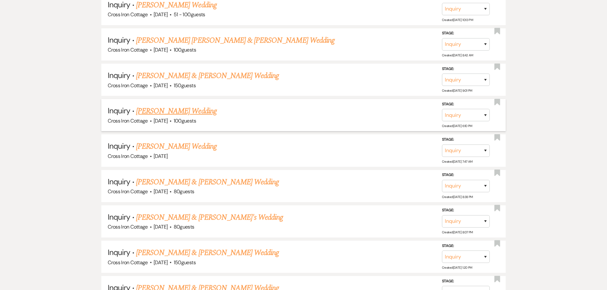
click at [155, 111] on link "[PERSON_NAME] Wedding" at bounding box center [176, 111] width 81 height 11
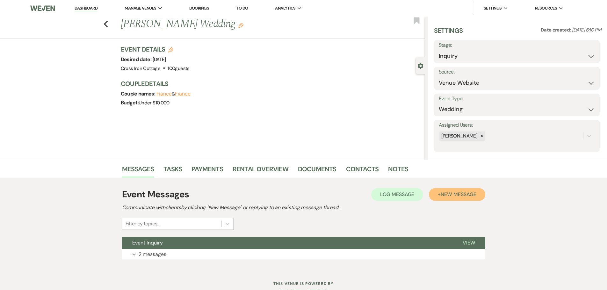
click at [466, 196] on span "New Message" at bounding box center [458, 194] width 35 height 7
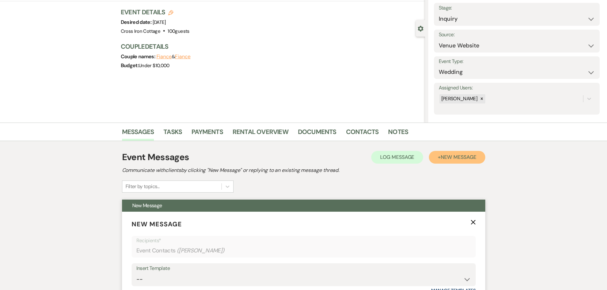
scroll to position [159, 0]
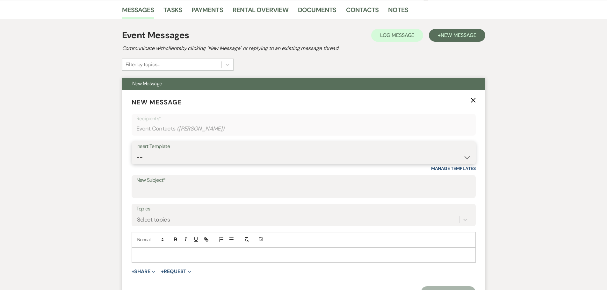
click at [412, 159] on select "-- Weven Planning Portal Introduction (Booked Events) Initial Inquiry Response …" at bounding box center [303, 157] width 335 height 12
click at [136, 151] on select "-- Weven Planning Portal Introduction (Booked Events) Initial Inquiry Response …" at bounding box center [303, 157] width 335 height 12
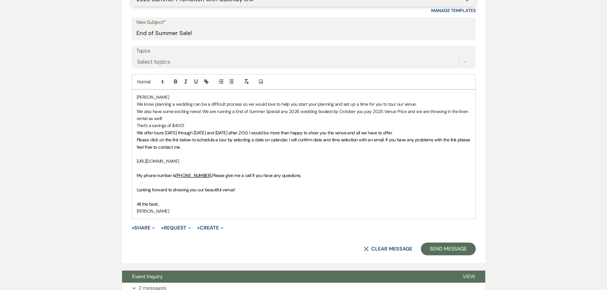
scroll to position [319, 0]
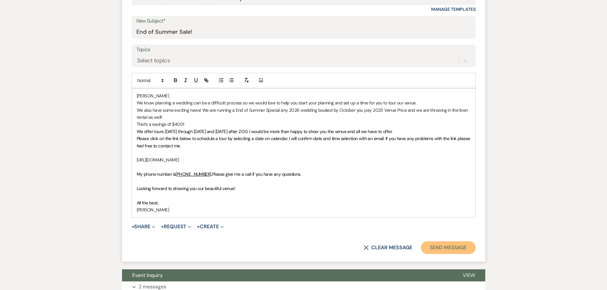
click at [452, 249] on button "Send Message" at bounding box center [448, 248] width 55 height 13
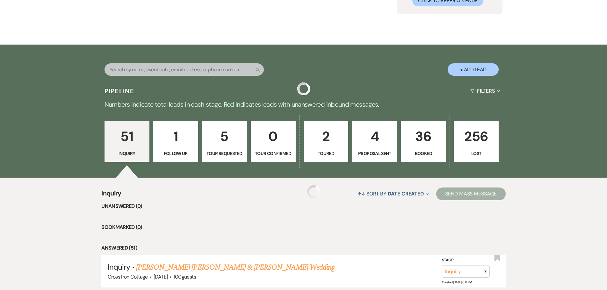
scroll to position [1621, 0]
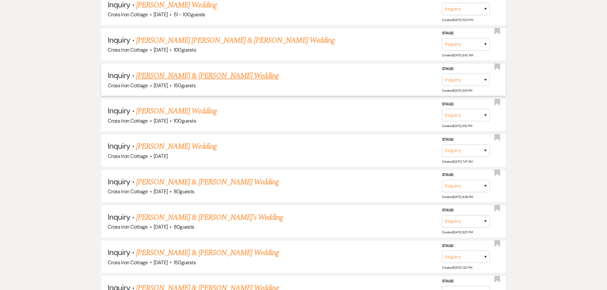
click at [223, 76] on link "[PERSON_NAME] & [PERSON_NAME] Wedding" at bounding box center [207, 75] width 143 height 11
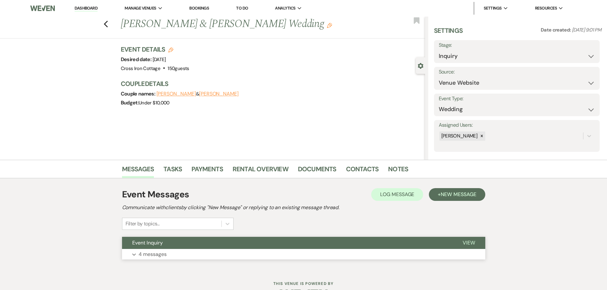
click at [164, 250] on button "Expand 4 messages" at bounding box center [303, 254] width 363 height 11
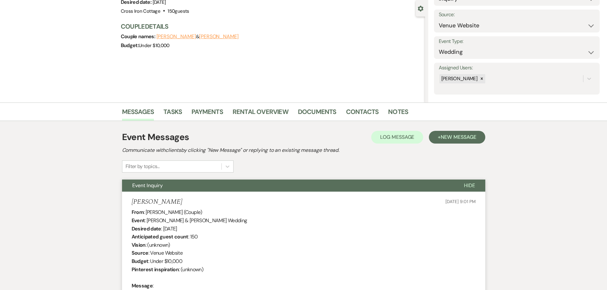
scroll to position [57, 0]
click at [460, 135] on span "New Message" at bounding box center [458, 137] width 35 height 7
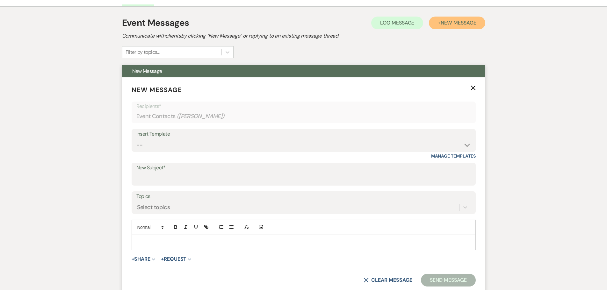
scroll to position [185, 0]
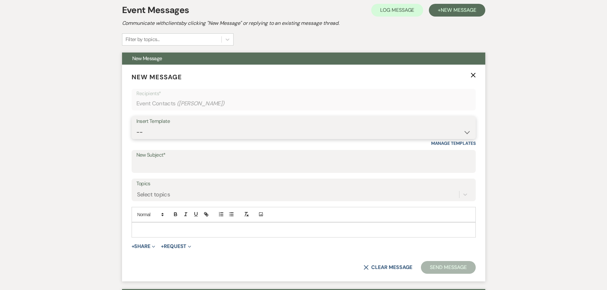
click at [312, 128] on select "-- Weven Planning Portal Introduction (Booked Events) Initial Inquiry Response …" at bounding box center [303, 132] width 335 height 12
click at [136, 126] on select "-- Weven Planning Portal Introduction (Booked Events) Initial Inquiry Response …" at bounding box center [303, 132] width 335 height 12
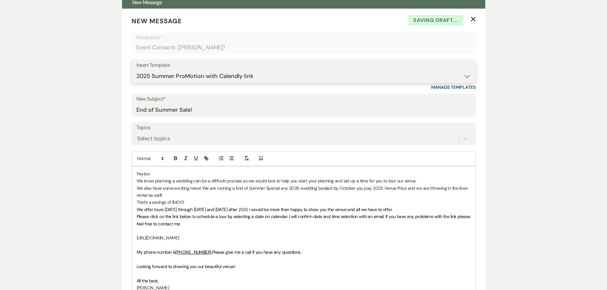
scroll to position [344, 0]
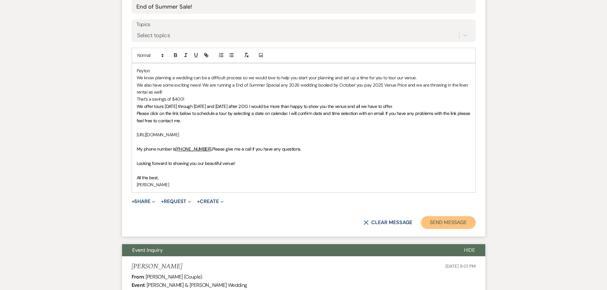
click at [451, 223] on button "Send Message" at bounding box center [448, 222] width 55 height 13
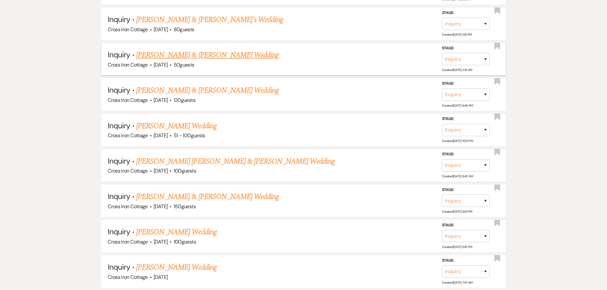
scroll to position [1493, 0]
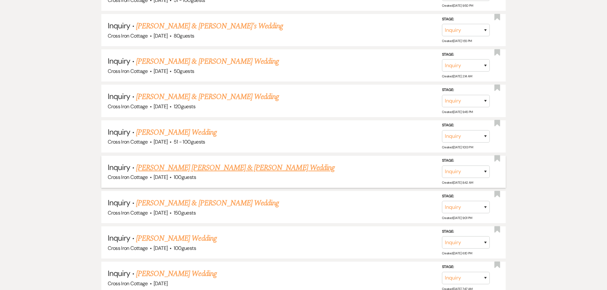
click at [251, 169] on link "[PERSON_NAME] [PERSON_NAME] & [PERSON_NAME] Wedding" at bounding box center [235, 167] width 199 height 11
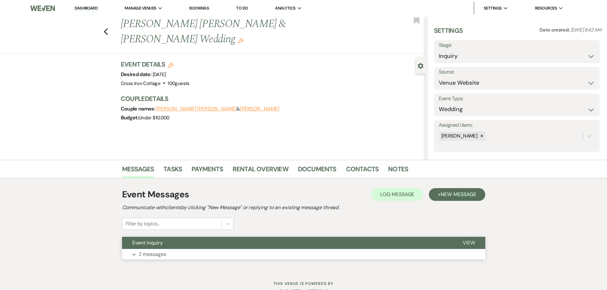
click at [171, 248] on button "Event Inquiry" at bounding box center [287, 243] width 331 height 12
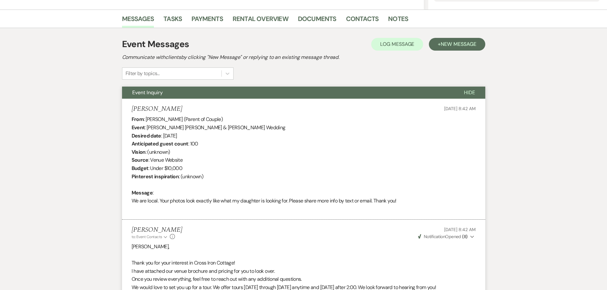
scroll to position [84, 0]
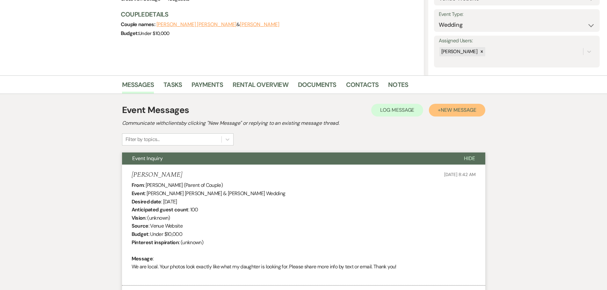
click at [474, 107] on span "New Message" at bounding box center [458, 110] width 35 height 7
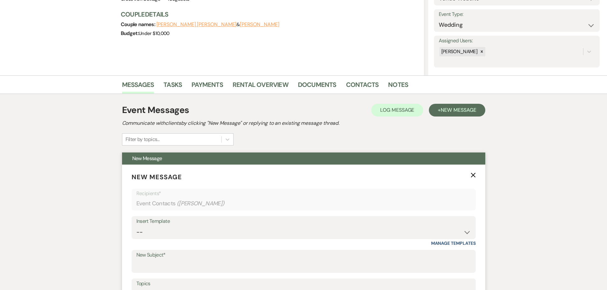
click at [280, 220] on div "Insert Template" at bounding box center [303, 221] width 335 height 9
click at [426, 232] on select "-- Weven Planning Portal Introduction (Booked Events) Initial Inquiry Response …" at bounding box center [303, 232] width 335 height 12
click at [136, 226] on select "-- Weven Planning Portal Introduction (Booked Events) Initial Inquiry Response …" at bounding box center [303, 232] width 335 height 12
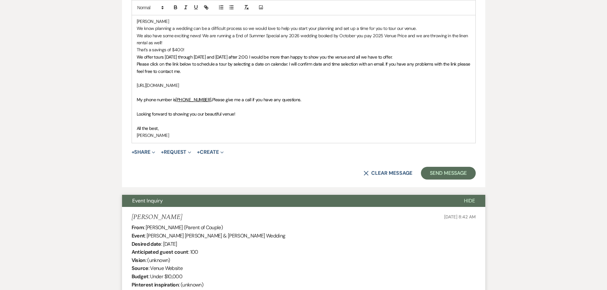
scroll to position [435, 0]
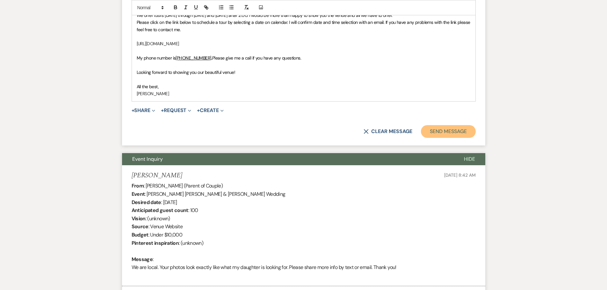
click at [450, 132] on button "Send Message" at bounding box center [448, 131] width 55 height 13
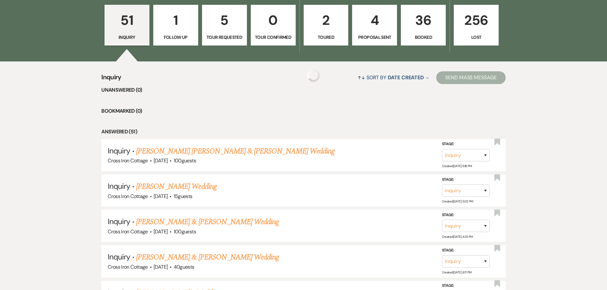
scroll to position [1493, 0]
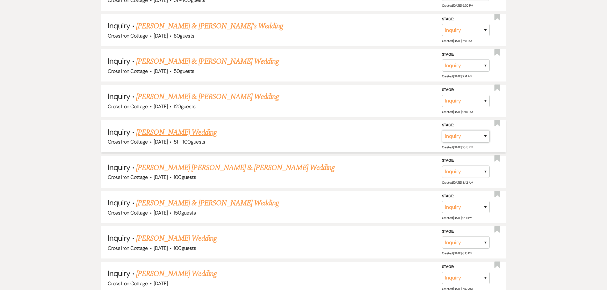
click at [460, 135] on select "Inquiry Follow Up Tour Requested Tour Confirmed Toured Proposal Sent Booked Lost" at bounding box center [466, 136] width 48 height 12
click at [442, 130] on select "Inquiry Follow Up Tour Requested Tour Confirmed Toured Proposal Sent Booked Lost" at bounding box center [466, 136] width 48 height 12
click at [393, 140] on select "Booked Elsewhere Budget Date Unavailable No Response Not a Good Match Capacity …" at bounding box center [376, 136] width 55 height 12
click at [349, 130] on select "Booked Elsewhere Budget Date Unavailable No Response Not a Good Match Capacity …" at bounding box center [376, 136] width 55 height 12
click at [478, 132] on button "Save" at bounding box center [477, 136] width 32 height 13
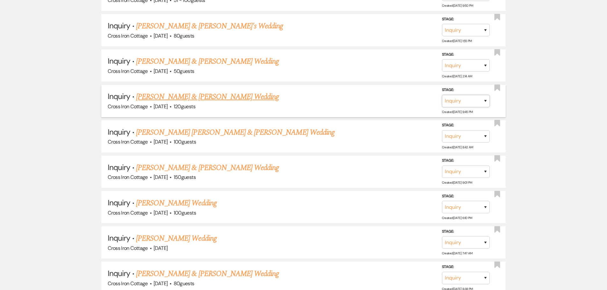
click at [458, 103] on select "Inquiry Follow Up Tour Requested Tour Confirmed Toured Proposal Sent Booked Lost" at bounding box center [466, 101] width 48 height 12
click at [442, 95] on select "Inquiry Follow Up Tour Requested Tour Confirmed Toured Proposal Sent Booked Lost" at bounding box center [466, 101] width 48 height 12
click at [396, 101] on select "Booked Elsewhere Budget Date Unavailable No Response Not a Good Match Capacity …" at bounding box center [376, 101] width 55 height 12
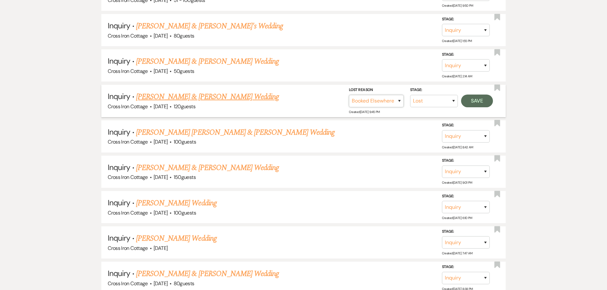
click at [349, 95] on select "Booked Elsewhere Budget Date Unavailable No Response Not a Good Match Capacity …" at bounding box center [376, 101] width 55 height 12
click at [477, 103] on button "Save" at bounding box center [477, 101] width 32 height 13
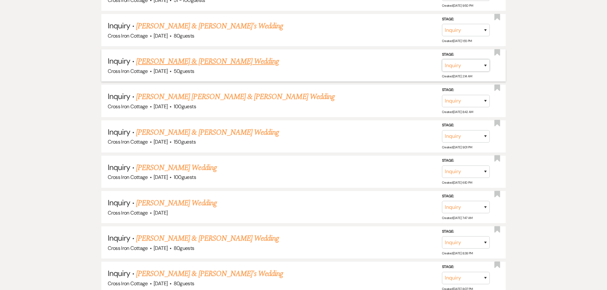
click at [467, 69] on select "Inquiry Follow Up Tour Requested Tour Confirmed Toured Proposal Sent Booked Lost" at bounding box center [466, 65] width 48 height 12
click at [442, 59] on select "Inquiry Follow Up Tour Requested Tour Confirmed Toured Proposal Sent Booked Lost" at bounding box center [466, 65] width 48 height 12
click at [391, 68] on select "Booked Elsewhere Budget Date Unavailable No Response Not a Good Match Capacity …" at bounding box center [376, 65] width 55 height 12
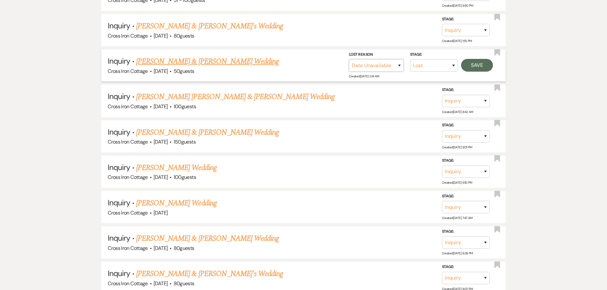
click at [349, 59] on select "Booked Elsewhere Budget Date Unavailable No Response Not a Good Match Capacity …" at bounding box center [376, 65] width 55 height 12
click at [474, 69] on button "Save" at bounding box center [477, 65] width 32 height 13
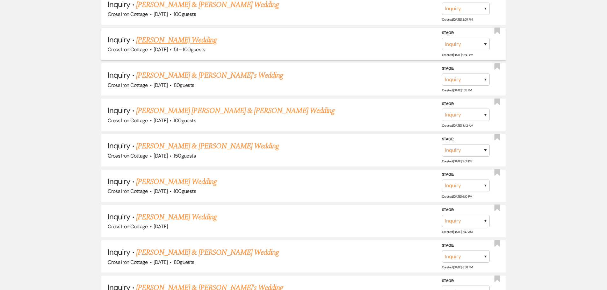
scroll to position [1429, 0]
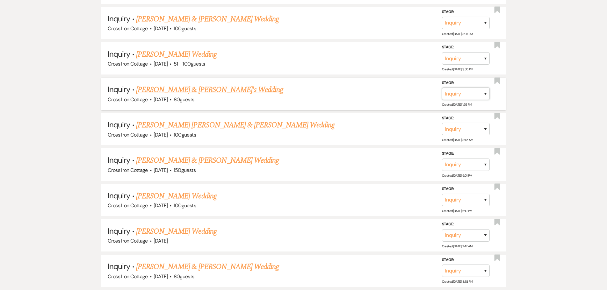
click at [448, 96] on select "Inquiry Follow Up Tour Requested Tour Confirmed Toured Proposal Sent Booked Lost" at bounding box center [466, 94] width 48 height 12
click at [442, 88] on select "Inquiry Follow Up Tour Requested Tour Confirmed Toured Proposal Sent Booked Lost" at bounding box center [466, 94] width 48 height 12
click at [378, 96] on select "Booked Elsewhere Budget Date Unavailable No Response Not a Good Match Capacity …" at bounding box center [376, 94] width 55 height 12
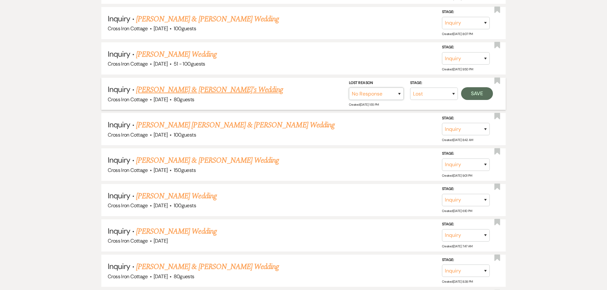
click at [349, 88] on select "Booked Elsewhere Budget Date Unavailable No Response Not a Good Match Capacity …" at bounding box center [376, 94] width 55 height 12
click at [488, 95] on button "Save" at bounding box center [477, 93] width 32 height 13
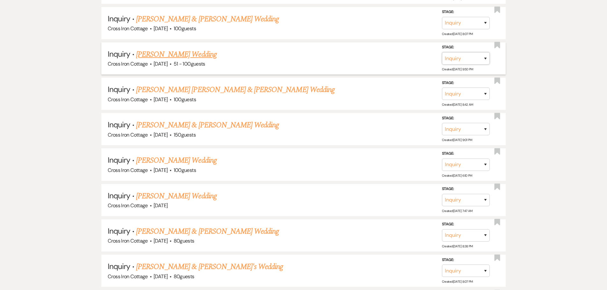
click at [480, 61] on select "Inquiry Follow Up Tour Requested Tour Confirmed Toured Proposal Sent Booked Lost" at bounding box center [466, 58] width 48 height 12
click at [442, 52] on select "Inquiry Follow Up Tour Requested Tour Confirmed Toured Proposal Sent Booked Lost" at bounding box center [466, 58] width 48 height 12
click at [373, 59] on select "Booked Elsewhere Budget Date Unavailable No Response Not a Good Match Capacity …" at bounding box center [376, 58] width 55 height 12
click at [349, 52] on select "Booked Elsewhere Budget Date Unavailable No Response Not a Good Match Capacity …" at bounding box center [376, 58] width 55 height 12
click at [371, 57] on select "Booked Elsewhere Budget Date Unavailable No Response Not a Good Match Capacity …" at bounding box center [376, 58] width 55 height 12
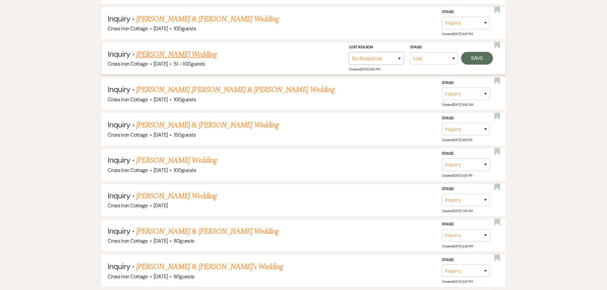
click at [349, 52] on select "Booked Elsewhere Budget Date Unavailable No Response Not a Good Match Capacity …" at bounding box center [376, 58] width 55 height 12
click at [473, 57] on button "Save" at bounding box center [477, 58] width 32 height 13
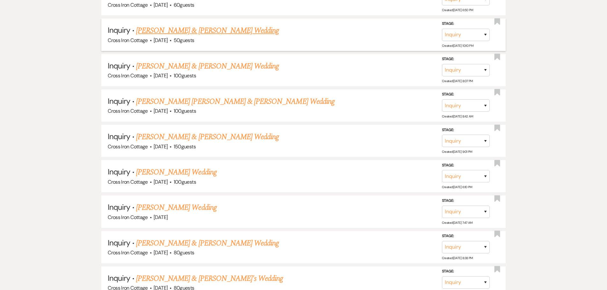
scroll to position [1366, 0]
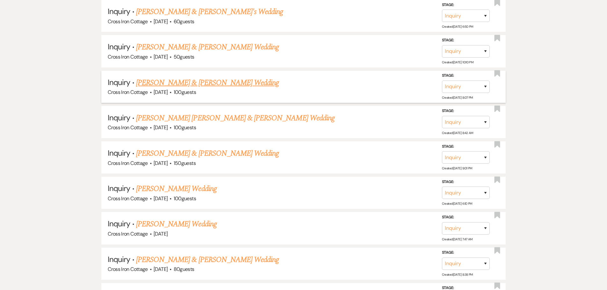
click at [242, 84] on link "[PERSON_NAME] & [PERSON_NAME] Wedding" at bounding box center [207, 82] width 143 height 11
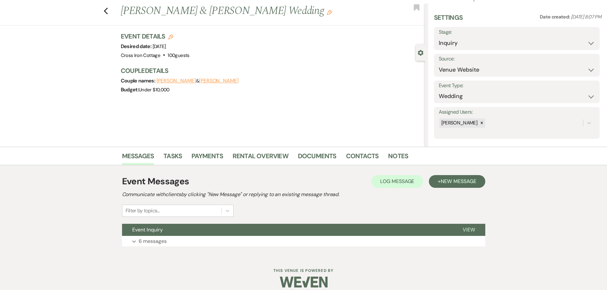
scroll to position [20, 0]
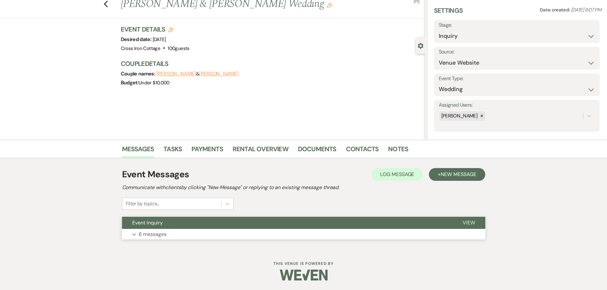
click at [143, 238] on p "6 messages" at bounding box center [153, 234] width 28 height 8
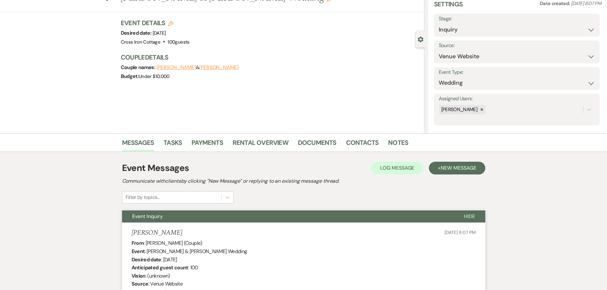
scroll to position [3, 0]
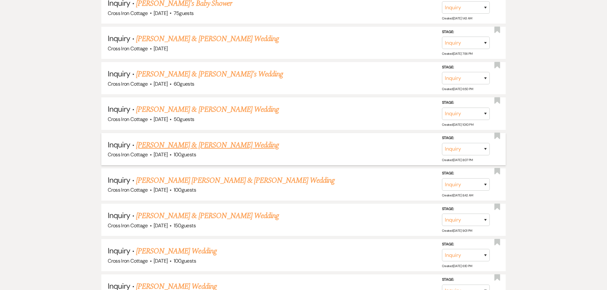
scroll to position [1270, 0]
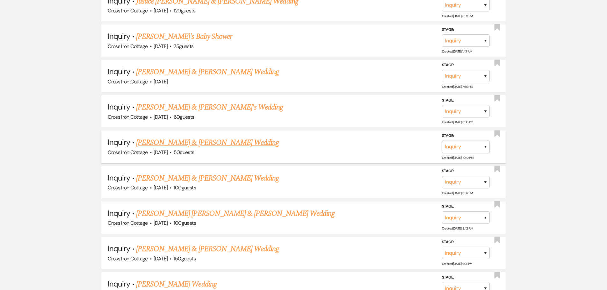
click at [471, 149] on select "Inquiry Follow Up Tour Requested Tour Confirmed Toured Proposal Sent Booked Lost" at bounding box center [466, 147] width 48 height 12
click at [442, 141] on select "Inquiry Follow Up Tour Requested Tour Confirmed Toured Proposal Sent Booked Lost" at bounding box center [466, 147] width 48 height 12
click at [390, 147] on select "Booked Elsewhere Budget Date Unavailable No Response Not a Good Match Capacity …" at bounding box center [376, 147] width 55 height 12
click at [349, 141] on select "Booked Elsewhere Budget Date Unavailable No Response Not a Good Match Capacity …" at bounding box center [376, 147] width 55 height 12
click at [207, 141] on link "[PERSON_NAME] & [PERSON_NAME] Wedding" at bounding box center [207, 142] width 143 height 11
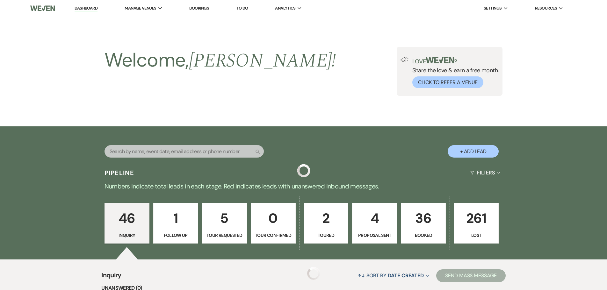
scroll to position [1270, 0]
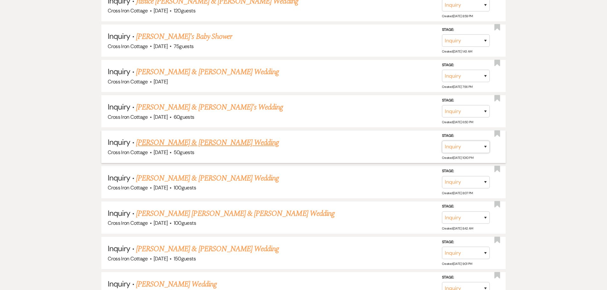
click at [457, 147] on select "Inquiry Follow Up Tour Requested Tour Confirmed Toured Proposal Sent Booked Lost" at bounding box center [466, 147] width 48 height 12
click at [442, 141] on select "Inquiry Follow Up Tour Requested Tour Confirmed Toured Proposal Sent Booked Lost" at bounding box center [466, 147] width 48 height 12
click at [391, 147] on select "Booked Elsewhere Budget Date Unavailable No Response Not a Good Match Capacity …" at bounding box center [376, 147] width 55 height 12
click at [349, 141] on select "Booked Elsewhere Budget Date Unavailable No Response Not a Good Match Capacity …" at bounding box center [376, 147] width 55 height 12
click at [471, 145] on button "Save" at bounding box center [477, 147] width 32 height 13
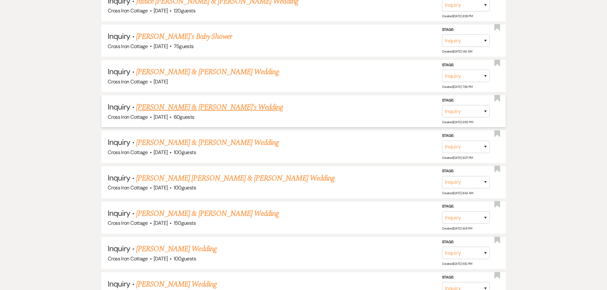
click at [197, 107] on link "[PERSON_NAME] & [PERSON_NAME]'s Wedding" at bounding box center [209, 107] width 147 height 11
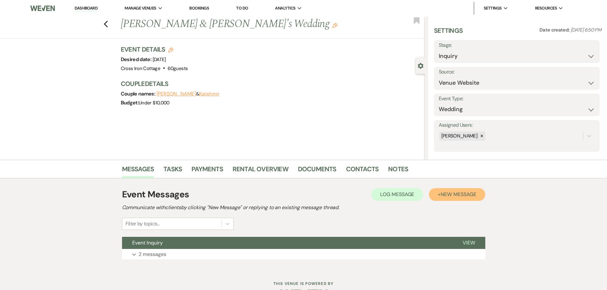
click at [451, 192] on span "New Message" at bounding box center [458, 194] width 35 height 7
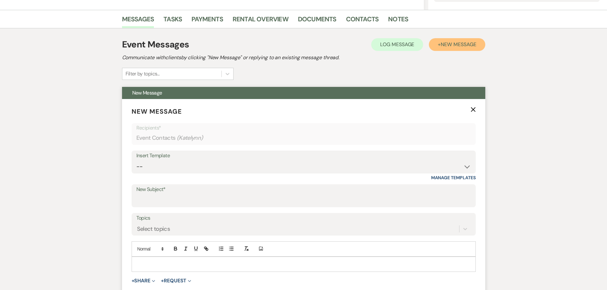
scroll to position [191, 0]
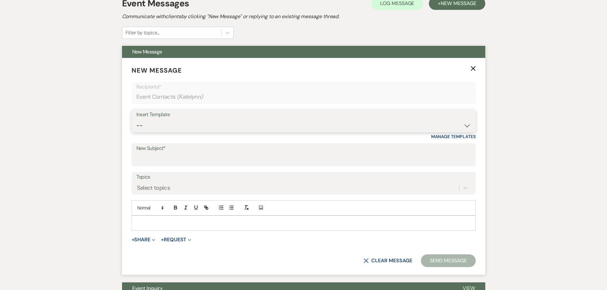
click at [211, 126] on select "-- Weven Planning Portal Introduction (Booked Events) Initial Inquiry Response …" at bounding box center [303, 126] width 335 height 12
click at [136, 120] on select "-- Weven Planning Portal Introduction (Booked Events) Initial Inquiry Response …" at bounding box center [303, 126] width 335 height 12
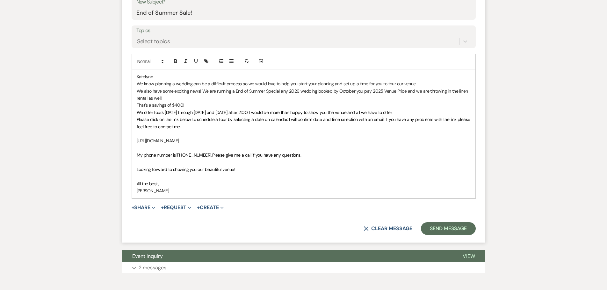
scroll to position [351, 0]
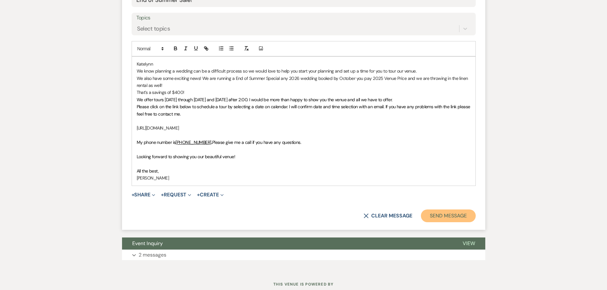
click at [452, 218] on button "Send Message" at bounding box center [448, 216] width 55 height 13
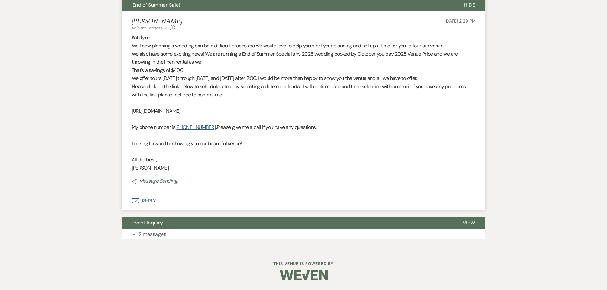
scroll to position [114, 0]
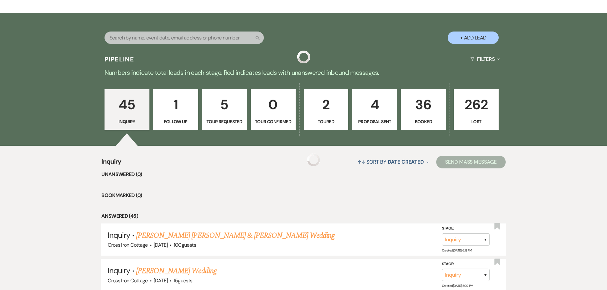
scroll to position [1270, 0]
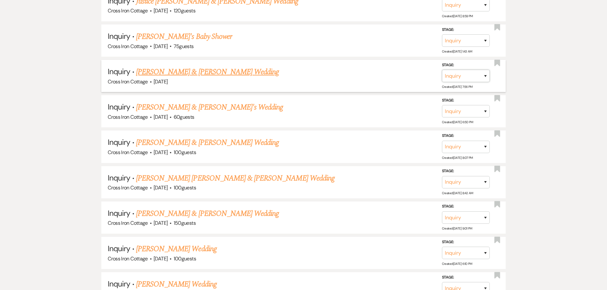
click at [467, 78] on select "Inquiry Follow Up Tour Requested Tour Confirmed Toured Proposal Sent Booked Lost" at bounding box center [466, 76] width 48 height 12
click at [442, 70] on select "Inquiry Follow Up Tour Requested Tour Confirmed Toured Proposal Sent Booked Lost" at bounding box center [466, 76] width 48 height 12
click at [393, 75] on select "Booked Elsewhere Budget Date Unavailable No Response Not a Good Match Capacity …" at bounding box center [376, 76] width 55 height 12
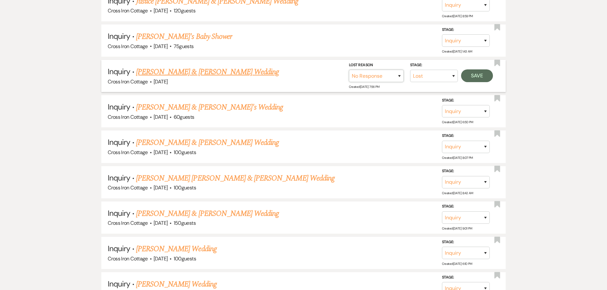
click at [349, 70] on select "Booked Elsewhere Budget Date Unavailable No Response Not a Good Match Capacity …" at bounding box center [376, 76] width 55 height 12
click at [474, 76] on button "Save" at bounding box center [477, 75] width 32 height 13
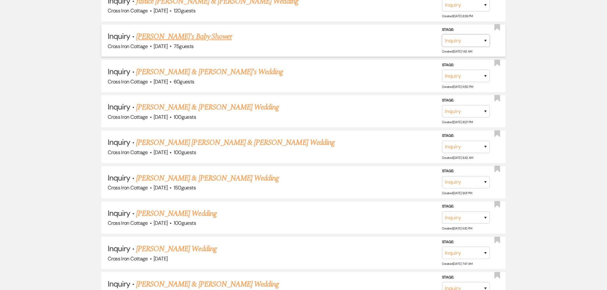
click at [455, 40] on select "Inquiry Follow Up Tour Requested Tour Confirmed Toured Proposal Sent Booked Lost" at bounding box center [466, 40] width 48 height 12
click at [442, 34] on select "Inquiry Follow Up Tour Requested Tour Confirmed Toured Proposal Sent Booked Lost" at bounding box center [466, 40] width 48 height 12
click at [391, 40] on select "Booked Elsewhere Budget Date Unavailable No Response Not a Good Match Capacity …" at bounding box center [376, 40] width 55 height 12
click at [349, 34] on select "Booked Elsewhere Budget Date Unavailable No Response Not a Good Match Capacity …" at bounding box center [376, 40] width 55 height 12
click at [471, 41] on button "Save" at bounding box center [477, 40] width 32 height 13
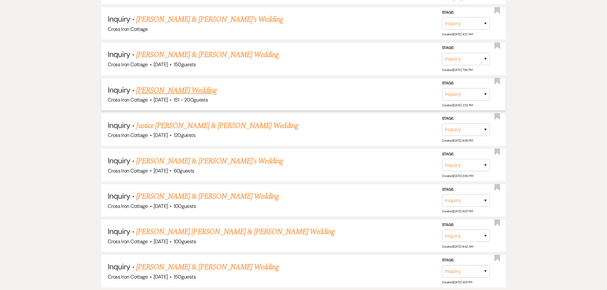
scroll to position [1143, 0]
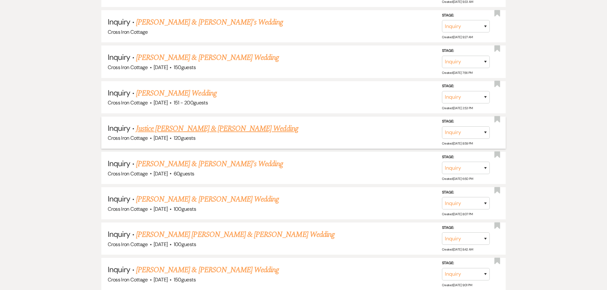
click at [229, 128] on link "Justice [PERSON_NAME] & [PERSON_NAME] Wedding" at bounding box center [217, 128] width 162 height 11
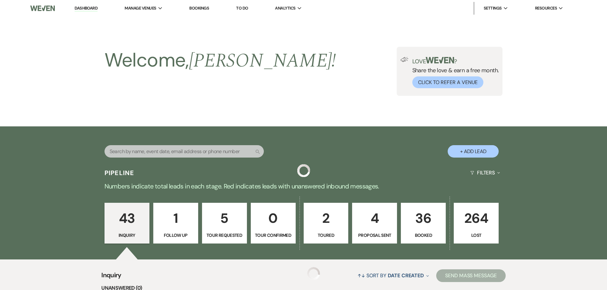
scroll to position [1143, 0]
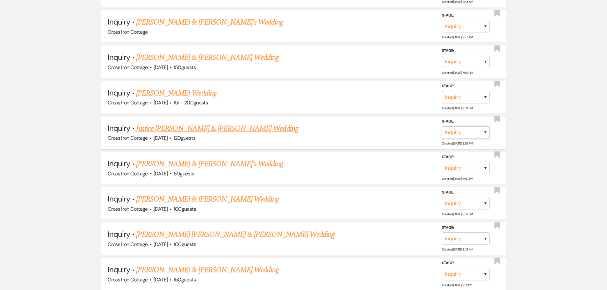
click at [477, 131] on select "Inquiry Follow Up Tour Requested Tour Confirmed Toured Proposal Sent Booked Lost" at bounding box center [466, 133] width 48 height 12
click at [442, 127] on select "Inquiry Follow Up Tour Requested Tour Confirmed Toured Proposal Sent Booked Lost" at bounding box center [466, 133] width 48 height 12
click at [398, 134] on select "Booked Elsewhere Budget Date Unavailable No Response Not a Good Match Capacity …" at bounding box center [376, 133] width 55 height 12
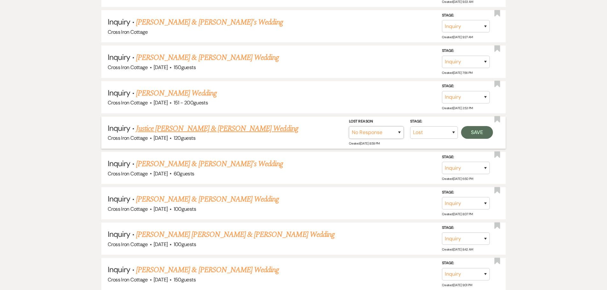
click at [349, 127] on select "Booked Elsewhere Budget Date Unavailable No Response Not a Good Match Capacity …" at bounding box center [376, 133] width 55 height 12
click at [482, 133] on button "Save" at bounding box center [477, 132] width 32 height 13
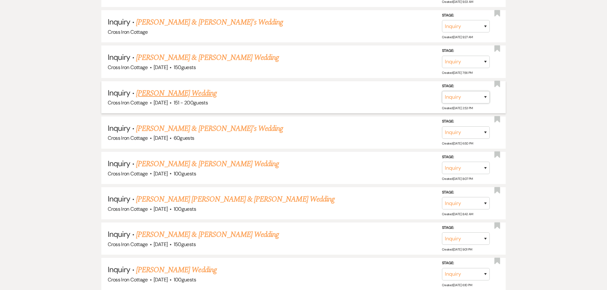
click at [463, 100] on select "Inquiry Follow Up Tour Requested Tour Confirmed Toured Proposal Sent Booked Lost" at bounding box center [466, 97] width 48 height 12
click at [442, 91] on select "Inquiry Follow Up Tour Requested Tour Confirmed Toured Proposal Sent Booked Lost" at bounding box center [466, 97] width 48 height 12
click at [364, 95] on select "Booked Elsewhere Budget Date Unavailable No Response Not a Good Match Capacity …" at bounding box center [376, 97] width 55 height 12
click at [349, 91] on select "Booked Elsewhere Budget Date Unavailable No Response Not a Good Match Capacity …" at bounding box center [376, 97] width 55 height 12
click at [478, 99] on button "Save" at bounding box center [477, 97] width 32 height 13
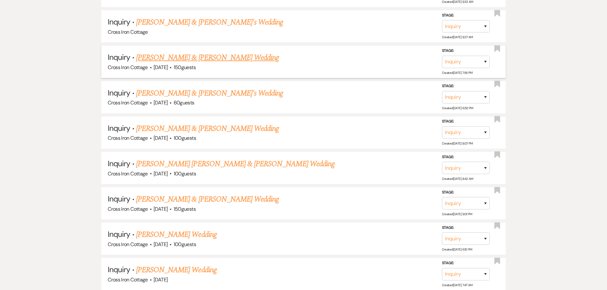
click at [212, 58] on link "[PERSON_NAME] & [PERSON_NAME] Wedding" at bounding box center [207, 57] width 143 height 11
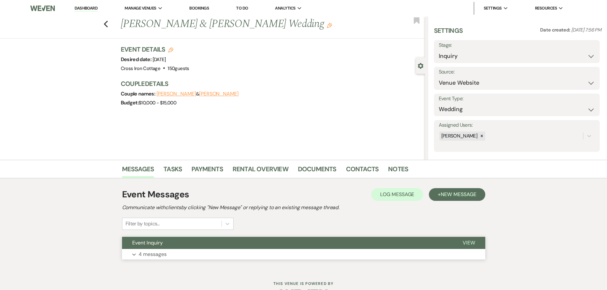
click at [174, 256] on button "Expand 4 messages" at bounding box center [303, 254] width 363 height 11
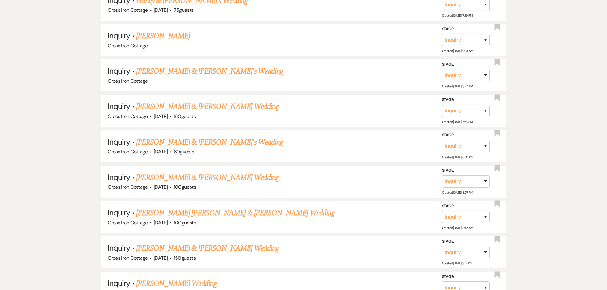
scroll to position [1079, 0]
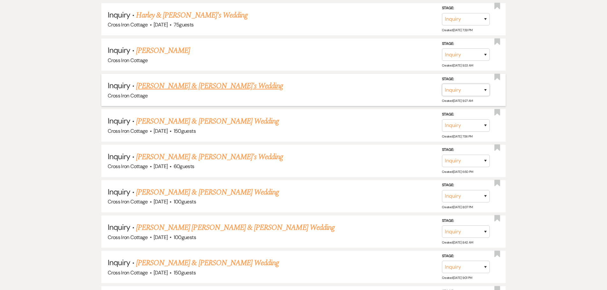
click at [487, 90] on select "Inquiry Follow Up Tour Requested Tour Confirmed Toured Proposal Sent Booked Lost" at bounding box center [466, 90] width 48 height 12
click at [442, 84] on select "Inquiry Follow Up Tour Requested Tour Confirmed Toured Proposal Sent Booked Lost" at bounding box center [466, 90] width 48 height 12
click at [381, 92] on select "Booked Elsewhere Budget Date Unavailable No Response Not a Good Match Capacity …" at bounding box center [376, 90] width 55 height 12
click at [349, 84] on select "Booked Elsewhere Budget Date Unavailable No Response Not a Good Match Capacity …" at bounding box center [376, 90] width 55 height 12
click at [476, 89] on button "Save" at bounding box center [477, 90] width 32 height 13
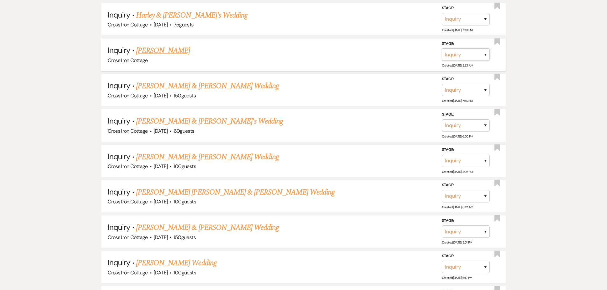
click at [472, 57] on select "Inquiry Follow Up Tour Requested Tour Confirmed Toured Proposal Sent Booked Lost" at bounding box center [466, 54] width 48 height 12
click at [442, 48] on select "Inquiry Follow Up Tour Requested Tour Confirmed Toured Proposal Sent Booked Lost" at bounding box center [466, 54] width 48 height 12
click at [390, 52] on select "Booked Elsewhere Budget Date Unavailable No Response Not a Good Match Capacity …" at bounding box center [376, 54] width 55 height 12
click at [349, 48] on select "Booked Elsewhere Budget Date Unavailable No Response Not a Good Match Capacity …" at bounding box center [376, 54] width 55 height 12
click at [470, 56] on button "Save" at bounding box center [477, 54] width 32 height 13
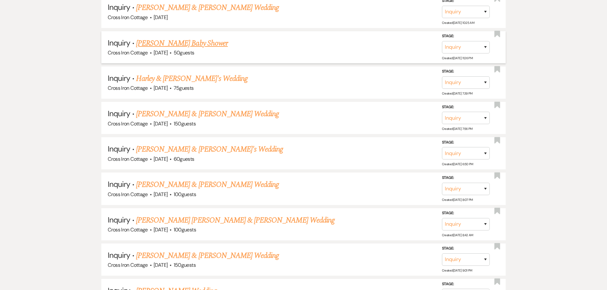
scroll to position [1015, 0]
click at [176, 79] on link "Harley & [PERSON_NAME]'s Wedding" at bounding box center [192, 78] width 112 height 11
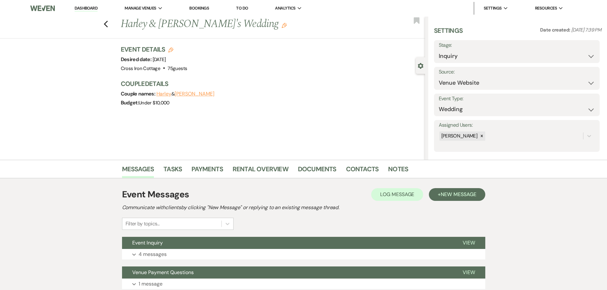
scroll to position [50, 0]
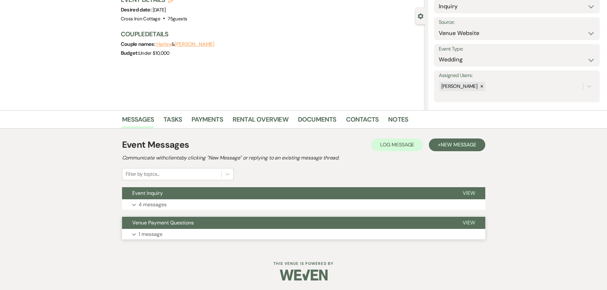
click at [155, 233] on p "1 message" at bounding box center [151, 234] width 24 height 8
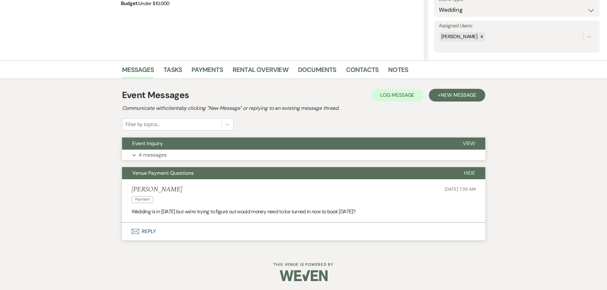
scroll to position [100, 0]
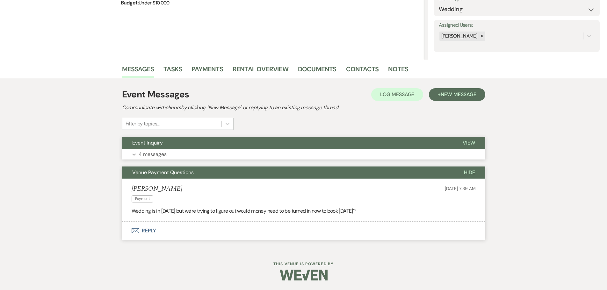
click at [145, 154] on p "4 messages" at bounding box center [153, 154] width 28 height 8
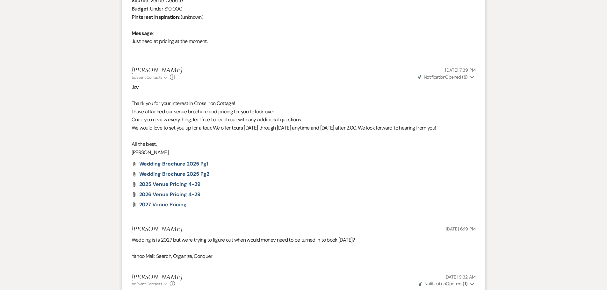
scroll to position [124, 0]
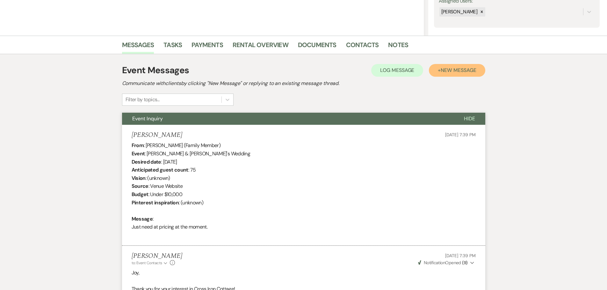
click at [461, 72] on span "New Message" at bounding box center [458, 70] width 35 height 7
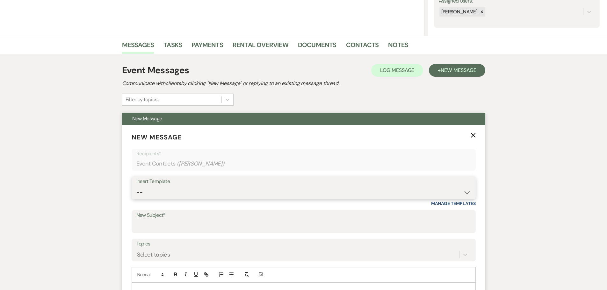
click at [150, 194] on select "-- Weven Planning Portal Introduction (Booked Events) Initial Inquiry Response …" at bounding box center [303, 192] width 335 height 12
click at [136, 186] on select "-- Weven Planning Portal Introduction (Booked Events) Initial Inquiry Response …" at bounding box center [303, 192] width 335 height 12
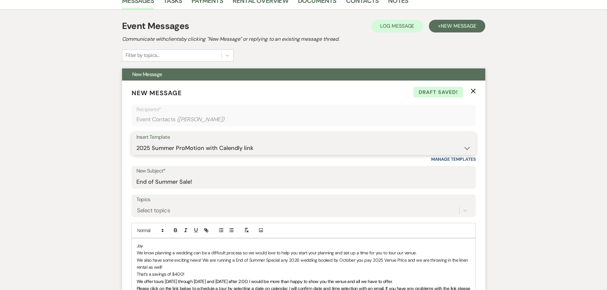
scroll to position [284, 0]
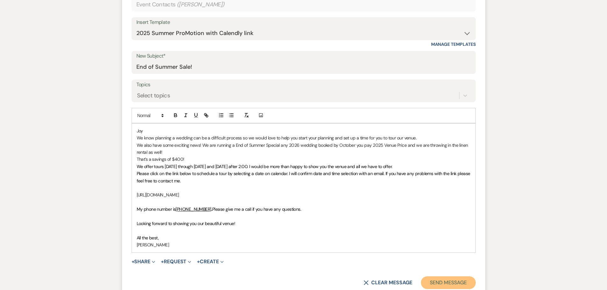
click at [452, 281] on button "Send Message" at bounding box center [448, 283] width 55 height 13
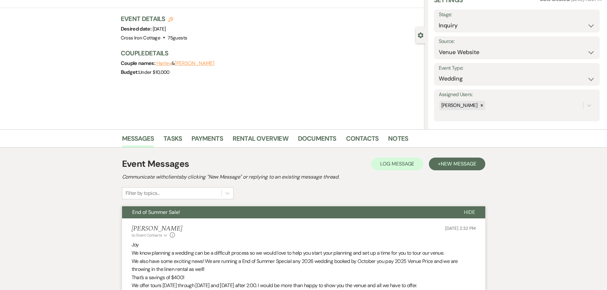
scroll to position [15, 0]
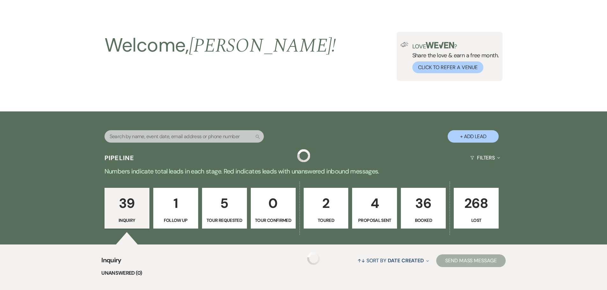
scroll to position [1015, 0]
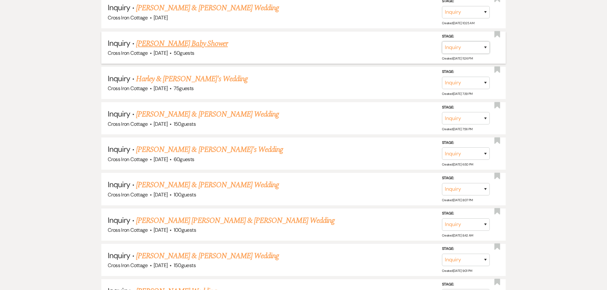
click at [449, 51] on select "Inquiry Follow Up Tour Requested Tour Confirmed Toured Proposal Sent Booked Lost" at bounding box center [466, 47] width 48 height 12
click at [442, 41] on select "Inquiry Follow Up Tour Requested Tour Confirmed Toured Proposal Sent Booked Lost" at bounding box center [466, 47] width 48 height 12
click at [392, 47] on select "Booked Elsewhere Budget Date Unavailable No Response Not a Good Match Capacity …" at bounding box center [376, 47] width 55 height 12
click at [349, 41] on select "Booked Elsewhere Budget Date Unavailable No Response Not a Good Match Capacity …" at bounding box center [376, 47] width 55 height 12
click at [475, 48] on button "Save" at bounding box center [477, 47] width 32 height 13
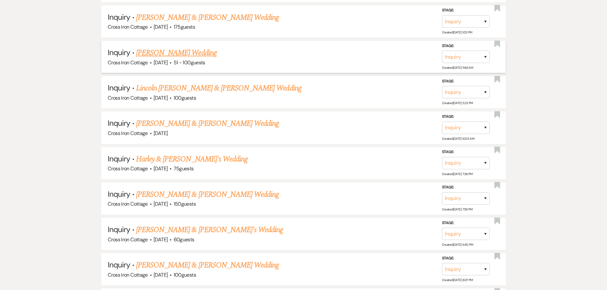
scroll to position [888, 0]
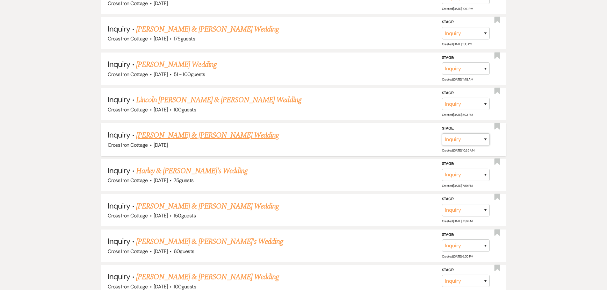
click at [486, 140] on select "Inquiry Follow Up Tour Requested Tour Confirmed Toured Proposal Sent Booked Lost" at bounding box center [466, 140] width 48 height 12
click at [442, 134] on select "Inquiry Follow Up Tour Requested Tour Confirmed Toured Proposal Sent Booked Lost" at bounding box center [466, 140] width 48 height 12
click at [402, 142] on select "Booked Elsewhere Budget Date Unavailable No Response Not a Good Match Capacity …" at bounding box center [376, 140] width 55 height 12
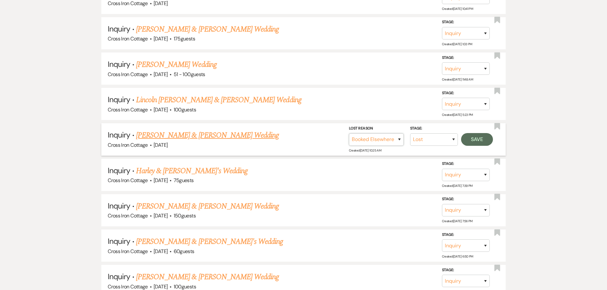
click at [349, 134] on select "Booked Elsewhere Budget Date Unavailable No Response Not a Good Match Capacity …" at bounding box center [376, 140] width 55 height 12
click at [477, 140] on button "Save" at bounding box center [477, 139] width 32 height 13
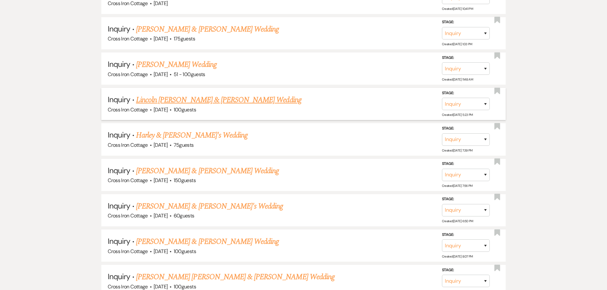
click at [220, 103] on link "Lincoln [PERSON_NAME] & [PERSON_NAME] Wedding" at bounding box center [218, 99] width 165 height 11
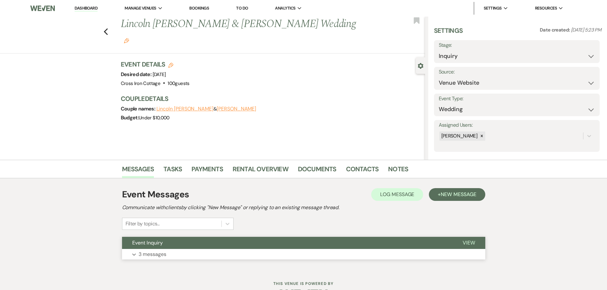
click at [178, 248] on button "Event Inquiry" at bounding box center [287, 243] width 331 height 12
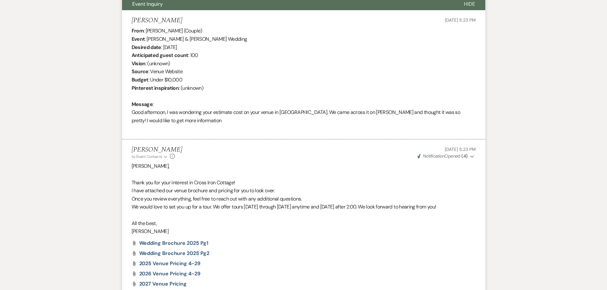
scroll to position [235, 0]
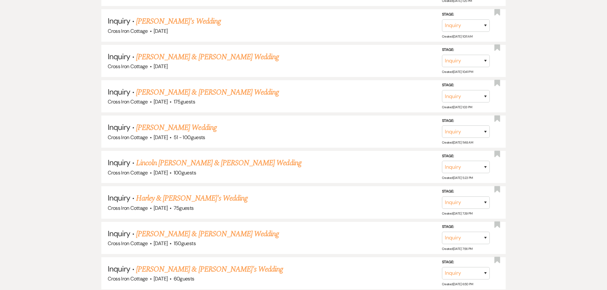
scroll to position [824, 0]
click at [187, 128] on link "[PERSON_NAME] Wedding" at bounding box center [176, 128] width 81 height 11
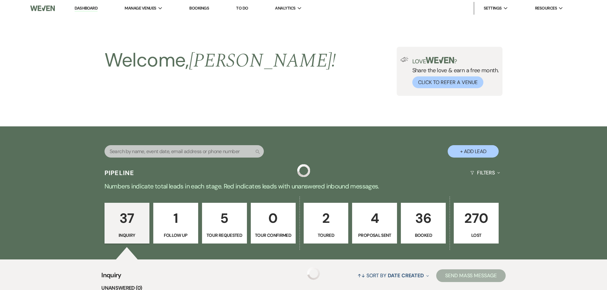
scroll to position [824, 0]
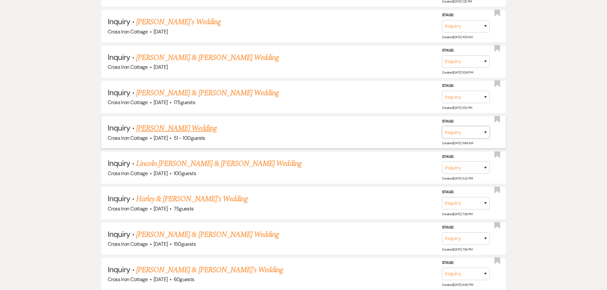
click at [483, 135] on select "Inquiry Follow Up Tour Requested Tour Confirmed Toured Proposal Sent Booked Lost" at bounding box center [466, 132] width 48 height 12
click at [442, 126] on select "Inquiry Follow Up Tour Requested Tour Confirmed Toured Proposal Sent Booked Lost" at bounding box center [466, 132] width 48 height 12
click at [391, 133] on select "Booked Elsewhere Budget Date Unavailable No Response Not a Good Match Capacity …" at bounding box center [376, 132] width 55 height 12
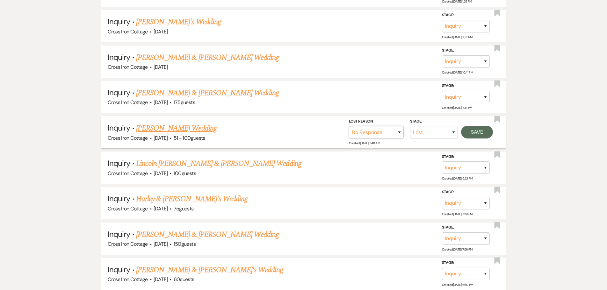
click at [349, 126] on select "Booked Elsewhere Budget Date Unavailable No Response Not a Good Match Capacity …" at bounding box center [376, 132] width 55 height 12
click at [478, 131] on button "Save" at bounding box center [477, 132] width 32 height 13
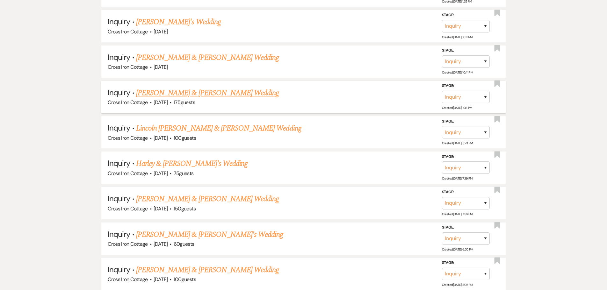
click at [230, 94] on link "[PERSON_NAME] & [PERSON_NAME] Wedding" at bounding box center [207, 92] width 143 height 11
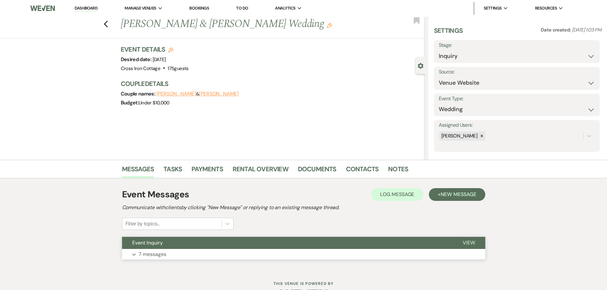
click at [166, 246] on button "Event Inquiry" at bounding box center [287, 243] width 331 height 12
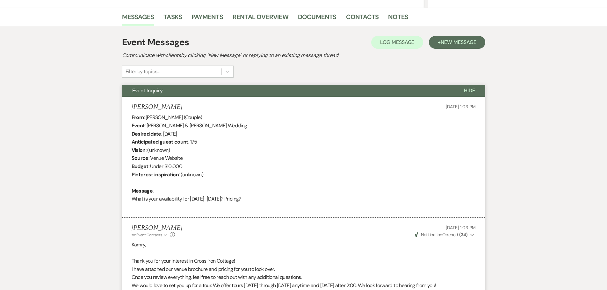
scroll to position [122, 0]
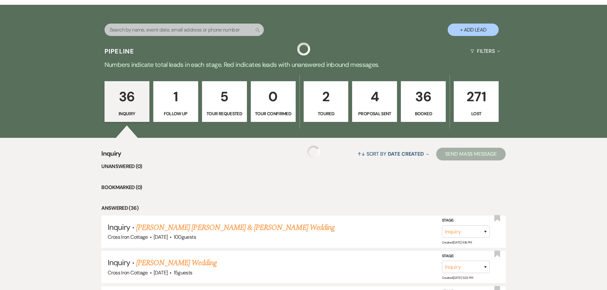
scroll to position [860, 0]
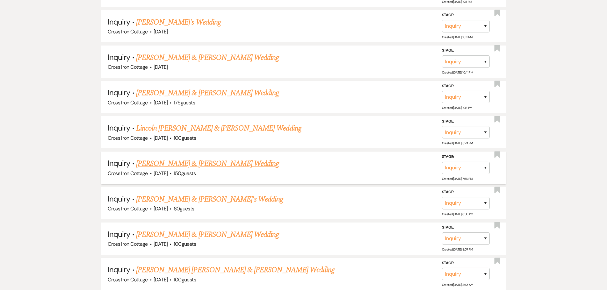
click at [214, 161] on link "[PERSON_NAME] & [PERSON_NAME] Wedding" at bounding box center [207, 163] width 143 height 11
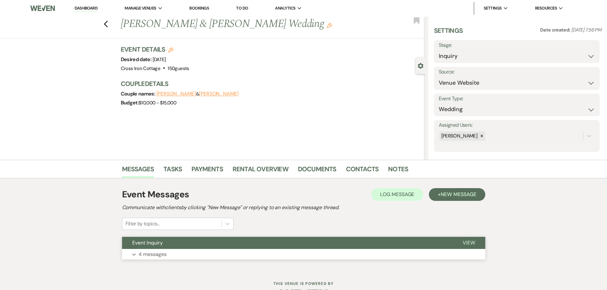
click at [175, 246] on button "Event Inquiry" at bounding box center [287, 243] width 331 height 12
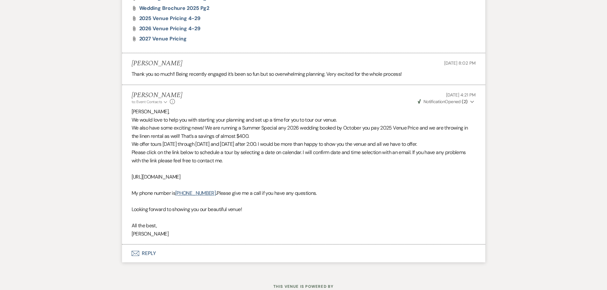
scroll to position [499, 0]
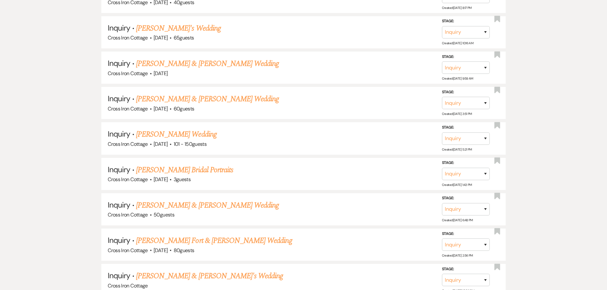
scroll to position [860, 0]
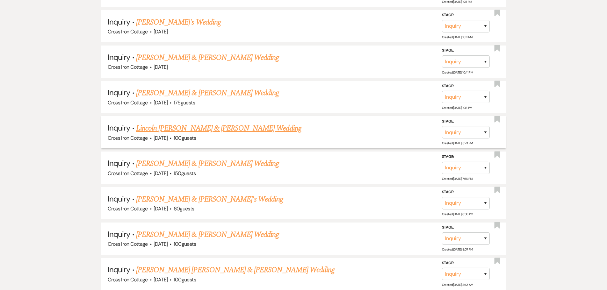
click at [215, 130] on link "Lincoln [PERSON_NAME] & [PERSON_NAME] Wedding" at bounding box center [218, 128] width 165 height 11
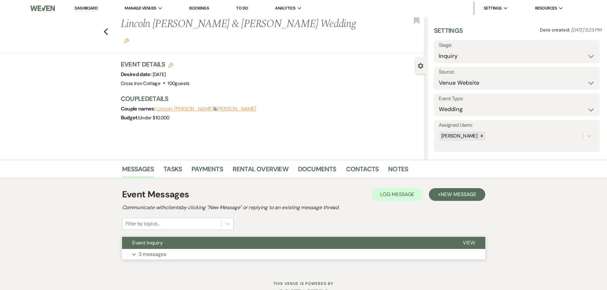
click at [148, 257] on p "3 messages" at bounding box center [153, 255] width 28 height 8
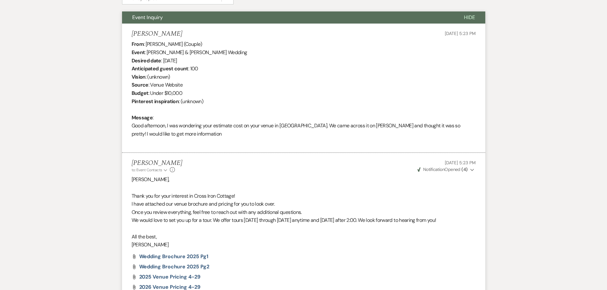
scroll to position [287, 0]
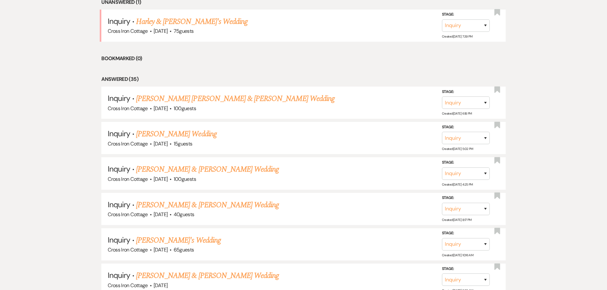
scroll to position [860, 0]
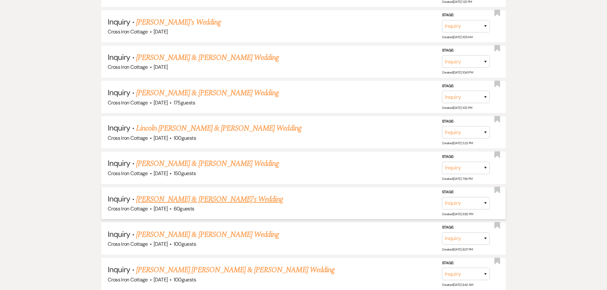
click at [186, 193] on li "Inquiry · [PERSON_NAME] & [PERSON_NAME]'s Wedding Cross Iron Cottage · [DATE] ·…" at bounding box center [303, 203] width 405 height 32
click at [202, 201] on link "[PERSON_NAME] & [PERSON_NAME]'s Wedding" at bounding box center [209, 199] width 147 height 11
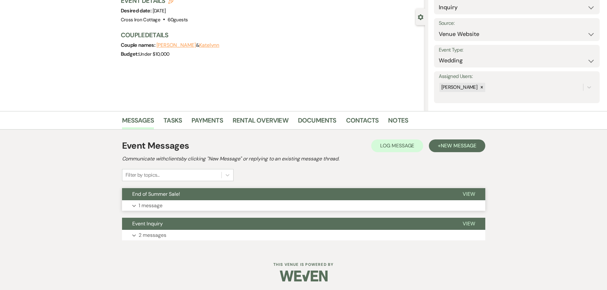
scroll to position [50, 0]
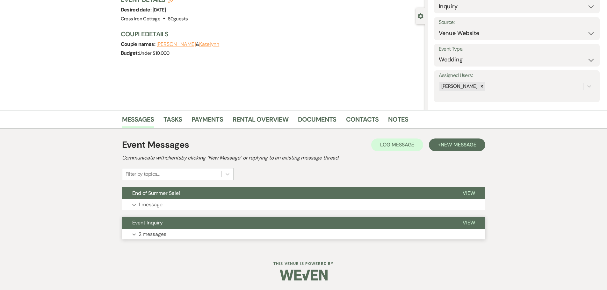
click at [163, 225] on span "Event Inquiry" at bounding box center [147, 223] width 31 height 7
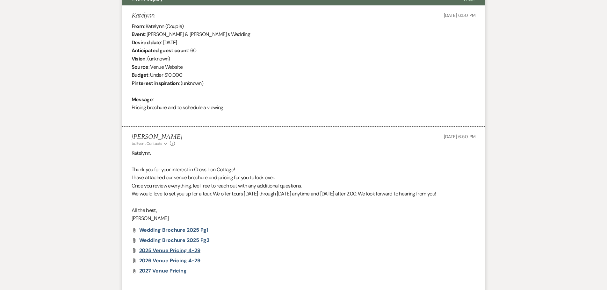
scroll to position [305, 0]
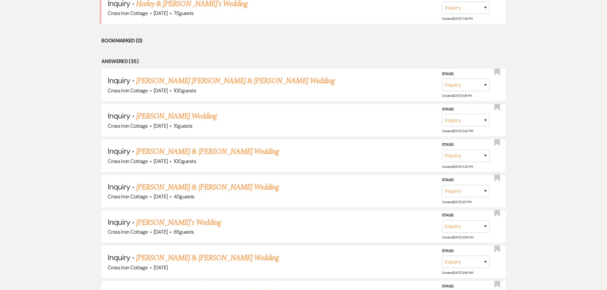
scroll to position [860, 0]
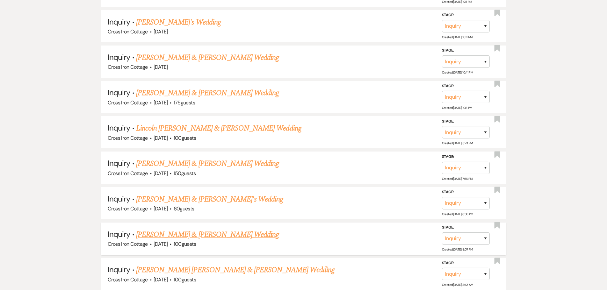
click at [183, 233] on link "[PERSON_NAME] & [PERSON_NAME] Wedding" at bounding box center [207, 234] width 143 height 11
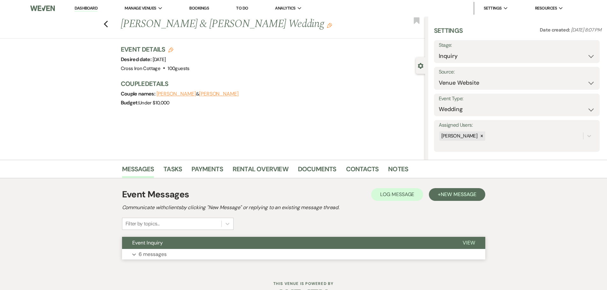
click at [174, 248] on button "Event Inquiry" at bounding box center [287, 243] width 331 height 12
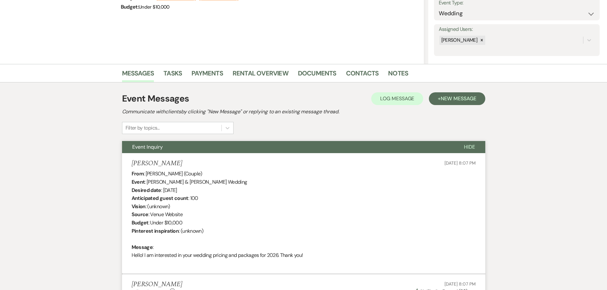
scroll to position [3, 0]
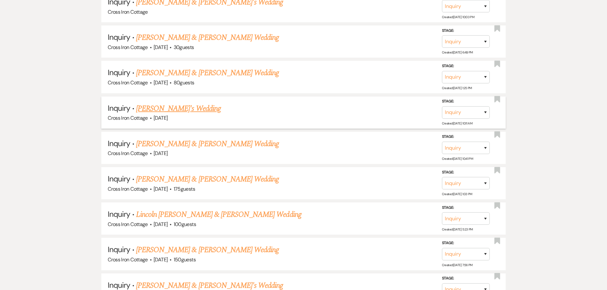
scroll to position [764, 0]
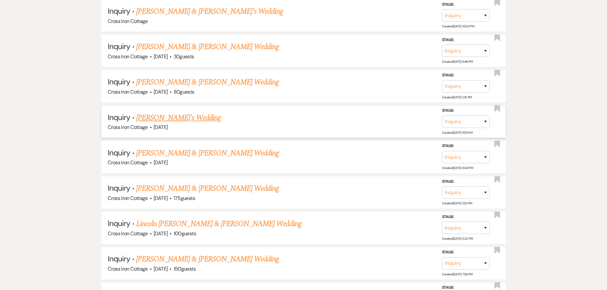
click at [166, 116] on link "[PERSON_NAME]'s Wedding" at bounding box center [178, 117] width 85 height 11
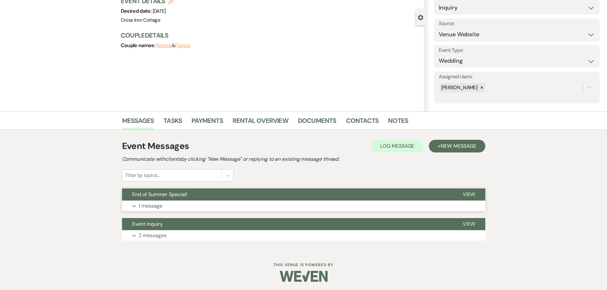
scroll to position [50, 0]
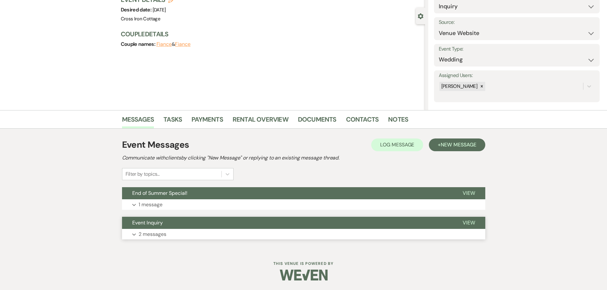
click at [163, 235] on p "2 messages" at bounding box center [153, 234] width 28 height 8
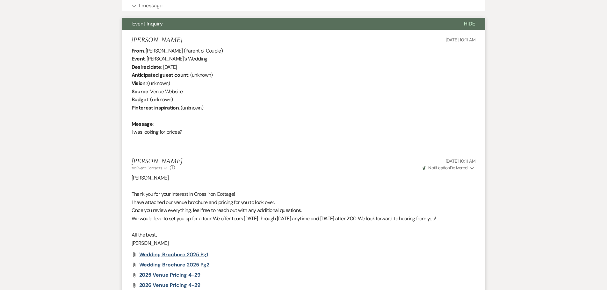
scroll to position [337, 0]
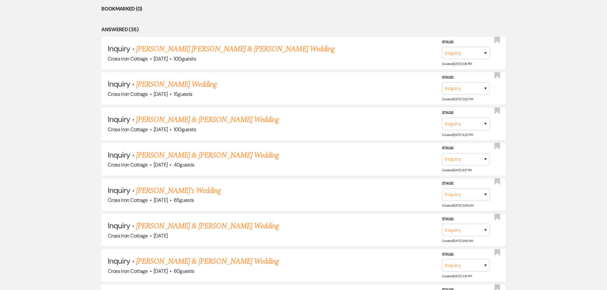
scroll to position [764, 0]
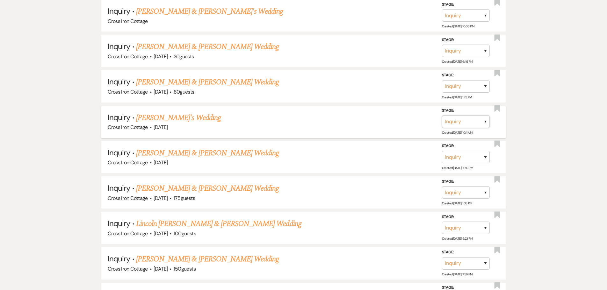
click at [479, 121] on select "Inquiry Follow Up Tour Requested Tour Confirmed Toured Proposal Sent Booked Lost" at bounding box center [466, 122] width 48 height 12
click at [442, 116] on select "Inquiry Follow Up Tour Requested Tour Confirmed Toured Proposal Sent Booked Lost" at bounding box center [466, 122] width 48 height 12
click at [397, 120] on select "Booked Elsewhere Budget Date Unavailable No Response Not a Good Match Capacity …" at bounding box center [376, 122] width 55 height 12
click at [349, 116] on select "Booked Elsewhere Budget Date Unavailable No Response Not a Good Match Capacity …" at bounding box center [376, 122] width 55 height 12
click at [481, 120] on button "Save" at bounding box center [477, 121] width 32 height 13
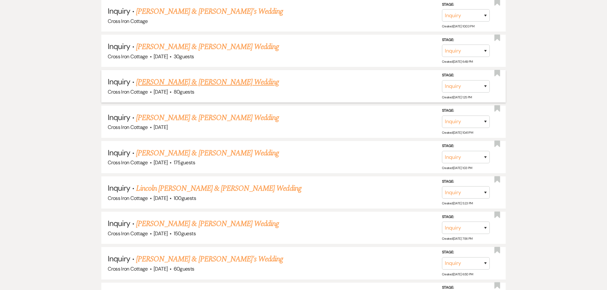
click at [218, 83] on link "[PERSON_NAME] & [PERSON_NAME] Wedding" at bounding box center [207, 82] width 143 height 11
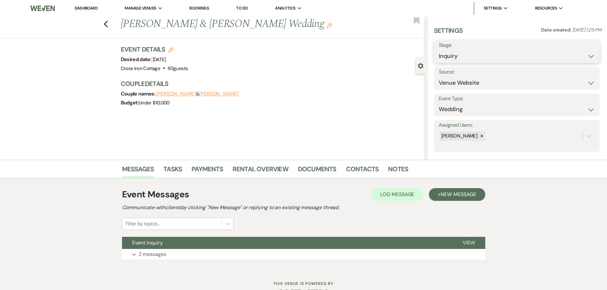
click at [471, 50] on select "Inquiry Follow Up Tour Requested Tour Confirmed Toured Proposal Sent Booked Lost" at bounding box center [517, 56] width 156 height 12
click at [439, 50] on select "Inquiry Follow Up Tour Requested Tour Confirmed Toured Proposal Sent Booked Lost" at bounding box center [517, 56] width 156 height 12
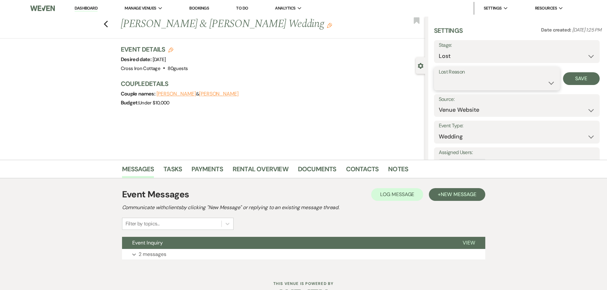
click at [461, 81] on select "Booked Elsewhere Budget Date Unavailable No Response Not a Good Match Capacity …" at bounding box center [497, 83] width 116 height 12
click at [439, 77] on select "Booked Elsewhere Budget Date Unavailable No Response Not a Good Match Capacity …" at bounding box center [497, 83] width 116 height 12
click at [563, 78] on button "Save" at bounding box center [581, 78] width 37 height 13
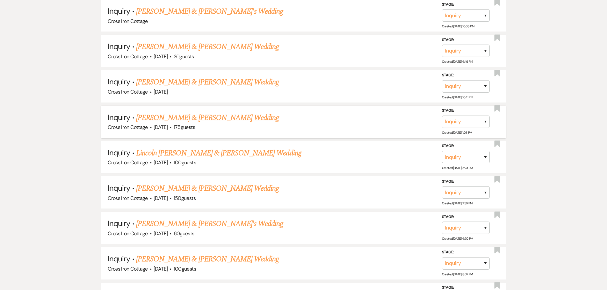
scroll to position [732, 0]
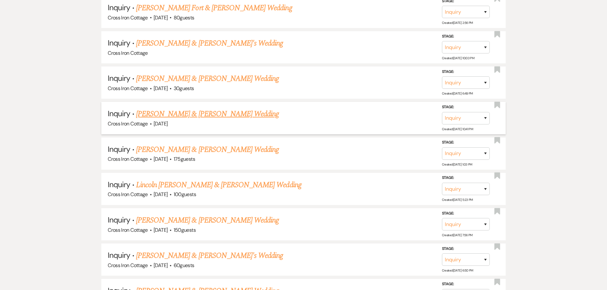
click at [177, 113] on link "[PERSON_NAME] & [PERSON_NAME] Wedding" at bounding box center [207, 113] width 143 height 11
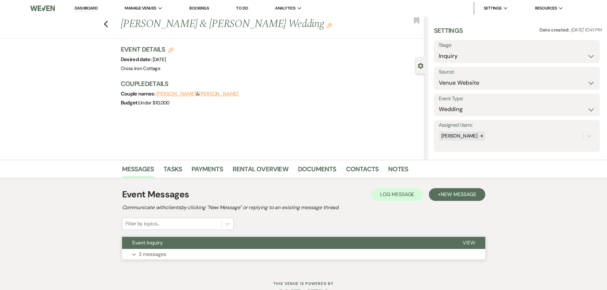
click at [201, 251] on button "Expand 3 messages" at bounding box center [303, 254] width 363 height 11
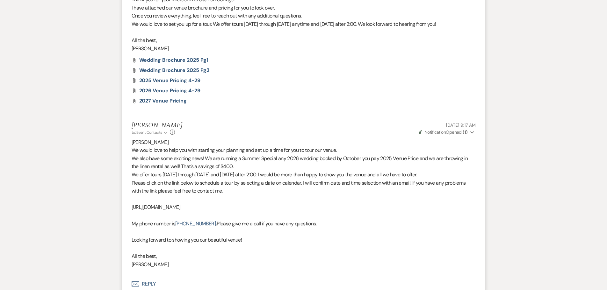
scroll to position [414, 0]
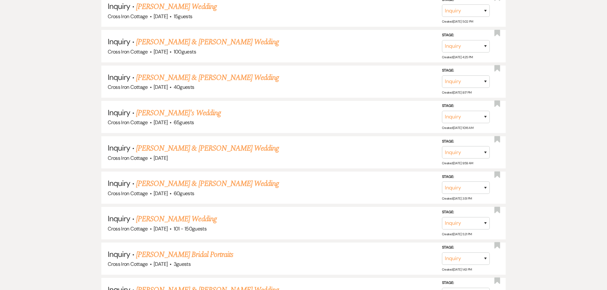
scroll to position [732, 0]
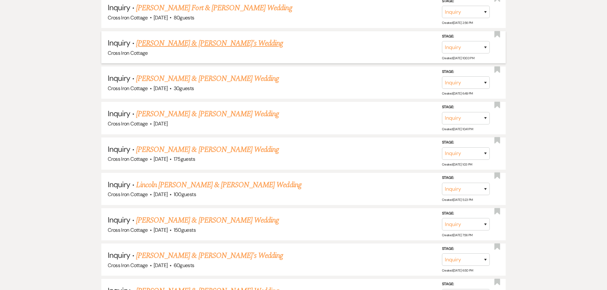
click at [171, 44] on link "[PERSON_NAME] & [PERSON_NAME]'s Wedding" at bounding box center [209, 43] width 147 height 11
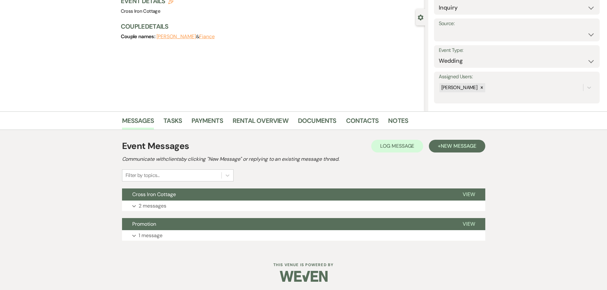
scroll to position [50, 0]
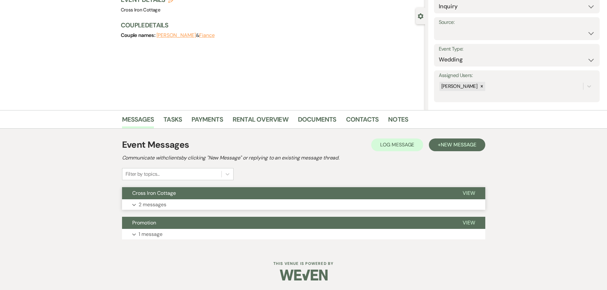
click at [156, 207] on p "2 messages" at bounding box center [153, 205] width 28 height 8
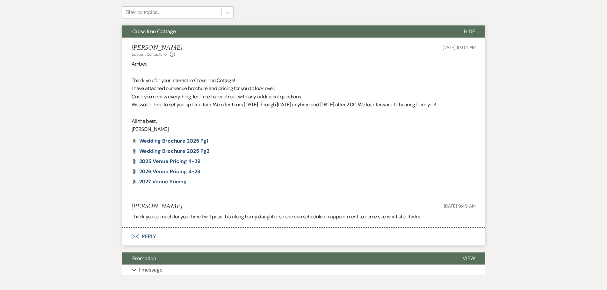
scroll to position [247, 0]
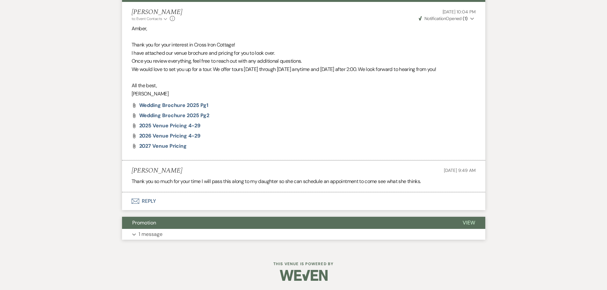
click at [174, 237] on button "Expand 1 message" at bounding box center [303, 234] width 363 height 11
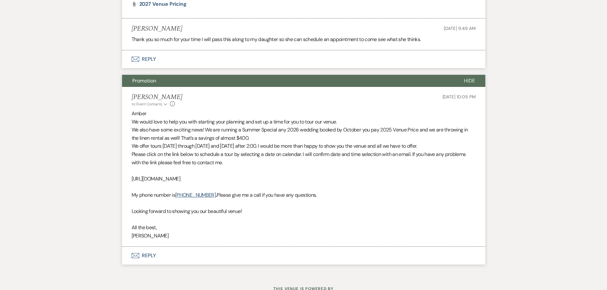
scroll to position [414, 0]
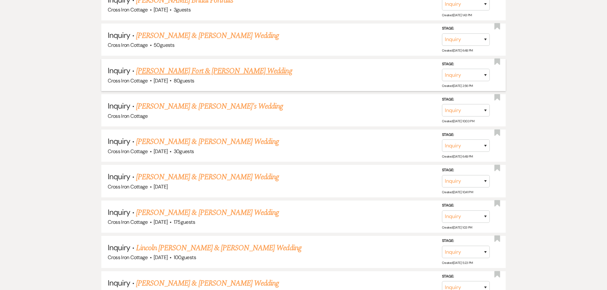
scroll to position [669, 0]
click at [199, 72] on link "[PERSON_NAME] Fort & [PERSON_NAME] Wedding" at bounding box center [214, 71] width 156 height 11
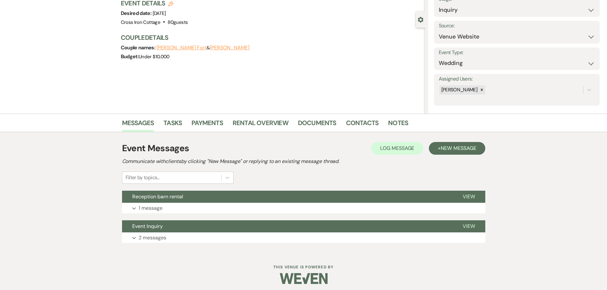
scroll to position [50, 0]
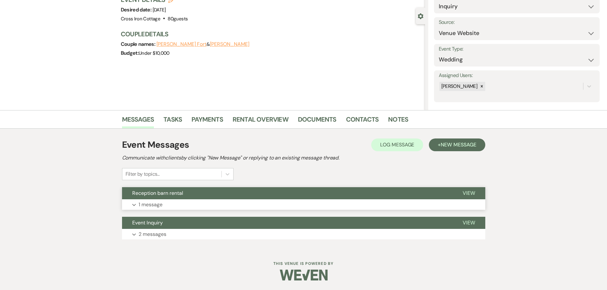
click at [149, 208] on p "1 message" at bounding box center [151, 205] width 24 height 8
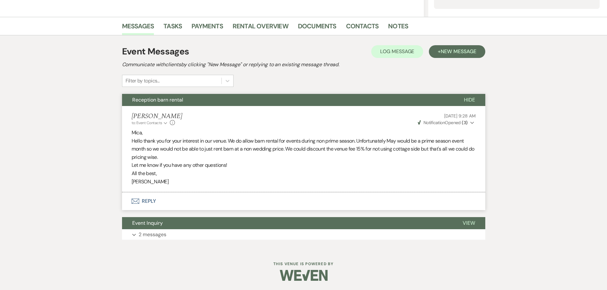
scroll to position [143, 0]
click at [150, 230] on p "2 messages" at bounding box center [153, 234] width 28 height 8
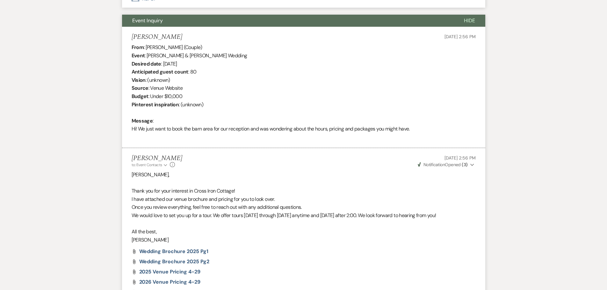
scroll to position [335, 0]
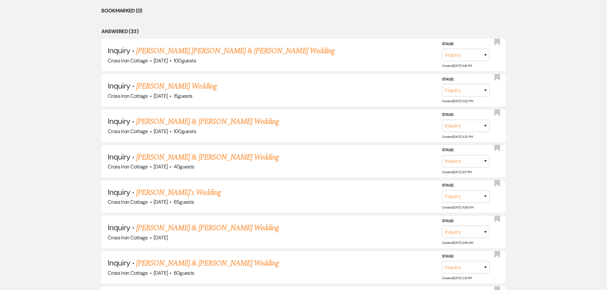
scroll to position [669, 0]
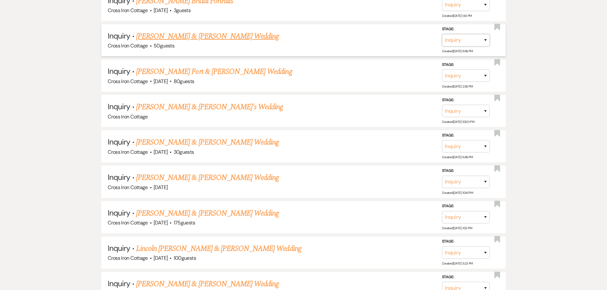
click at [462, 40] on select "Inquiry Follow Up Tour Requested Tour Confirmed Toured Proposal Sent Booked Lost" at bounding box center [466, 40] width 48 height 12
click at [442, 34] on select "Inquiry Follow Up Tour Requested Tour Confirmed Toured Proposal Sent Booked Lost" at bounding box center [466, 40] width 48 height 12
click at [379, 36] on select "Booked Elsewhere Budget Date Unavailable No Response Not a Good Match Capacity …" at bounding box center [376, 40] width 55 height 12
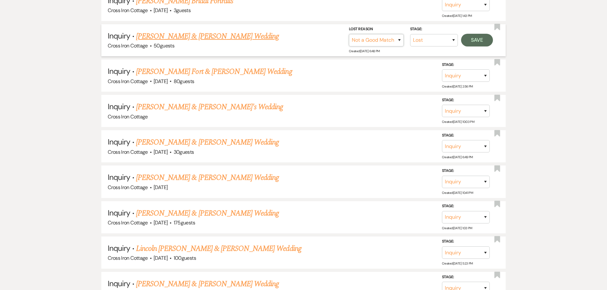
click at [349, 34] on select "Booked Elsewhere Budget Date Unavailable No Response Not a Good Match Capacity …" at bounding box center [376, 40] width 55 height 12
click at [478, 40] on button "Save" at bounding box center [477, 40] width 32 height 13
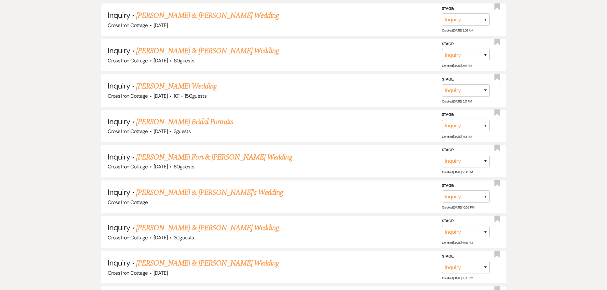
scroll to position [541, 0]
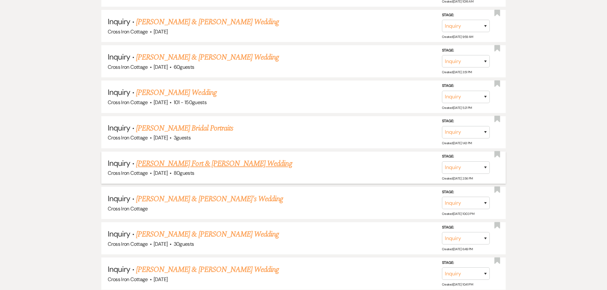
click at [205, 164] on link "[PERSON_NAME] Fort & [PERSON_NAME] Wedding" at bounding box center [214, 163] width 156 height 11
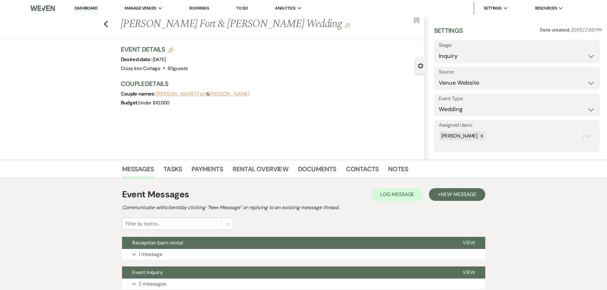
scroll to position [50, 0]
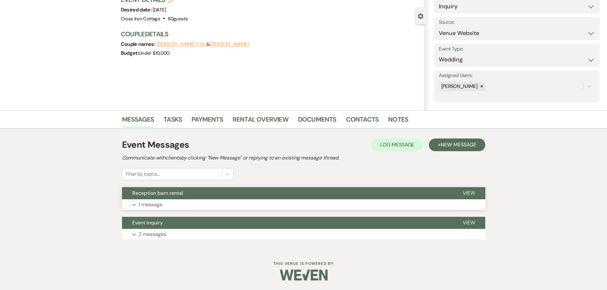
click at [148, 208] on p "1 message" at bounding box center [151, 205] width 24 height 8
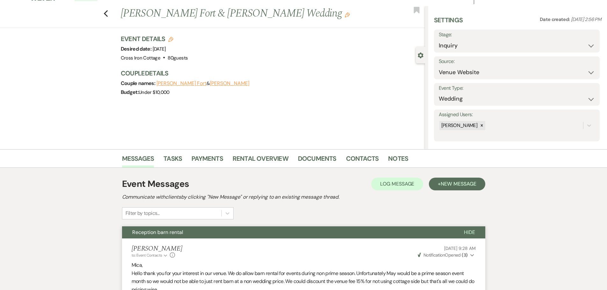
scroll to position [0, 0]
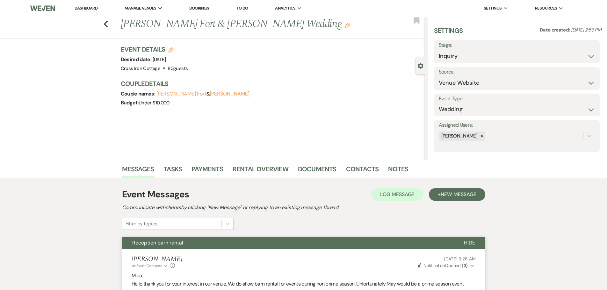
click at [536, 46] on label "Stage:" at bounding box center [517, 45] width 156 height 9
drag, startPoint x: 490, startPoint y: 58, endPoint x: 498, endPoint y: 55, distance: 8.9
click at [490, 58] on select "Inquiry Follow Up Tour Requested Tour Confirmed Toured Proposal Sent Booked Lost" at bounding box center [517, 56] width 156 height 12
click at [439, 50] on select "Inquiry Follow Up Tour Requested Tour Confirmed Toured Proposal Sent Booked Lost" at bounding box center [517, 56] width 156 height 12
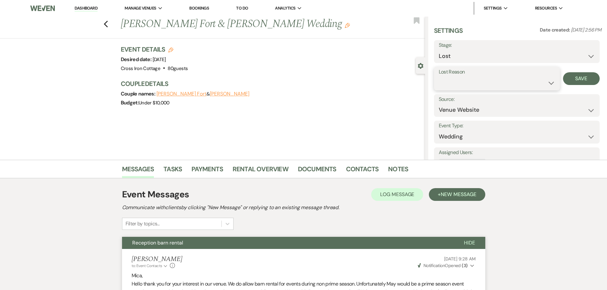
click at [471, 86] on select "Booked Elsewhere Budget Date Unavailable No Response Not a Good Match Capacity …" at bounding box center [497, 83] width 116 height 12
click at [439, 77] on select "Booked Elsewhere Budget Date Unavailable No Response Not a Good Match Capacity …" at bounding box center [497, 83] width 116 height 12
click at [574, 79] on button "Save" at bounding box center [581, 78] width 37 height 13
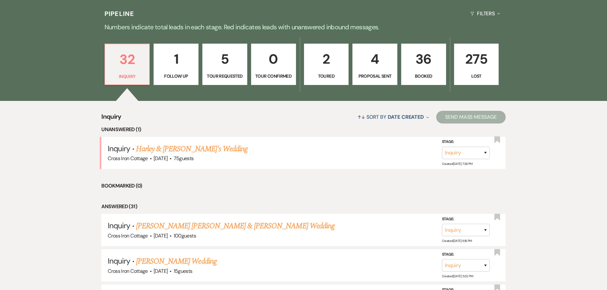
scroll to position [127, 0]
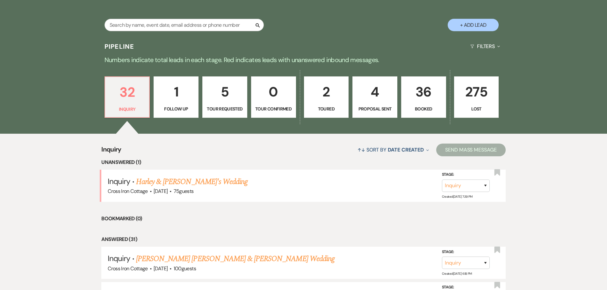
click at [479, 97] on p "275" at bounding box center [476, 91] width 37 height 21
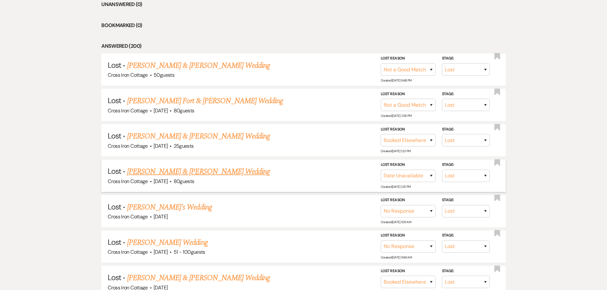
scroll to position [286, 0]
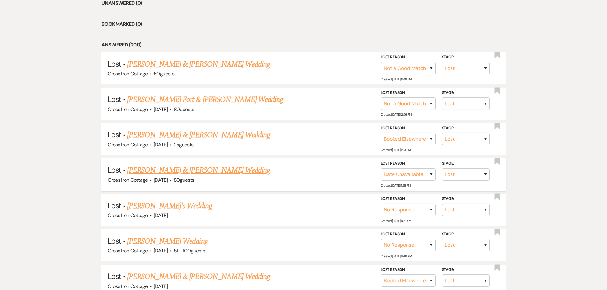
click at [172, 171] on link "[PERSON_NAME] & [PERSON_NAME] Wedding" at bounding box center [198, 170] width 143 height 11
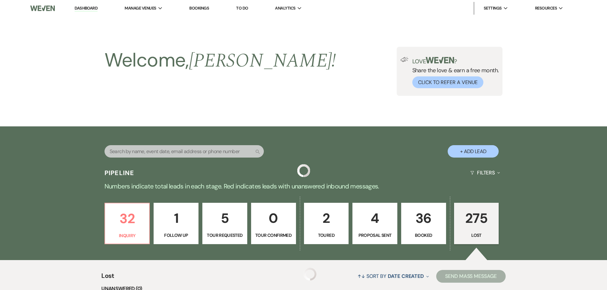
scroll to position [286, 0]
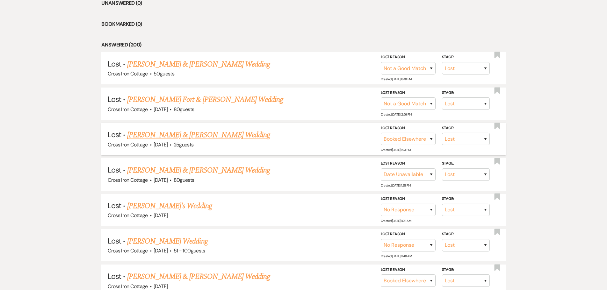
click at [155, 135] on link "[PERSON_NAME] & [PERSON_NAME] Wedding" at bounding box center [198, 134] width 143 height 11
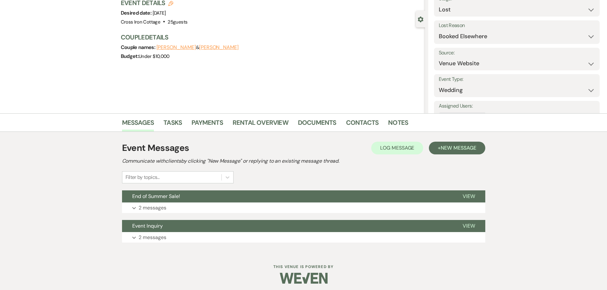
scroll to position [50, 0]
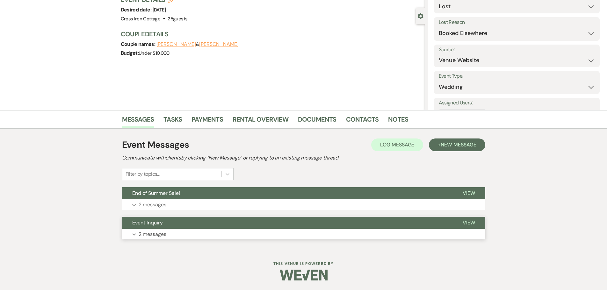
click at [160, 234] on p "2 messages" at bounding box center [153, 234] width 28 height 8
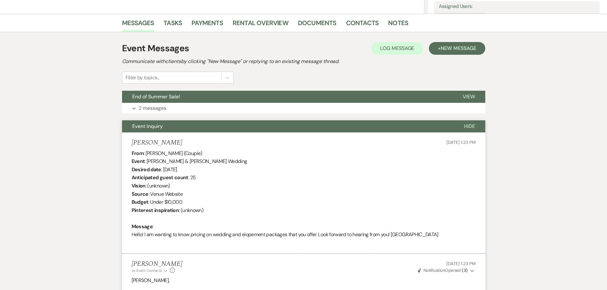
scroll to position [145, 0]
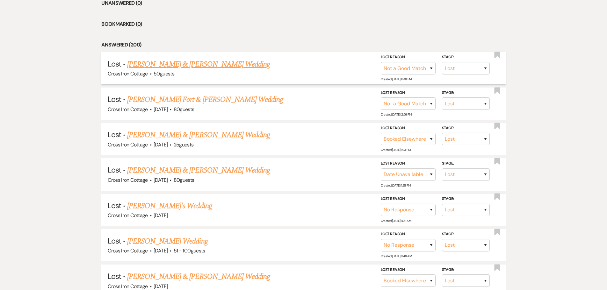
scroll to position [158, 0]
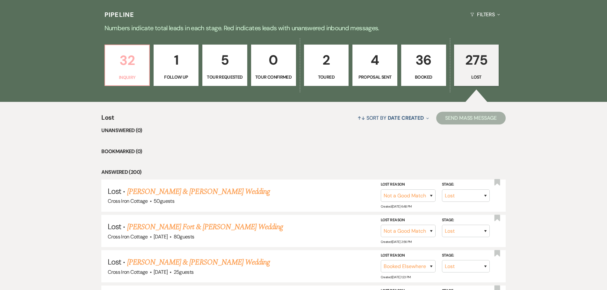
click at [130, 72] on link "32 Inquiry" at bounding box center [128, 65] width 46 height 41
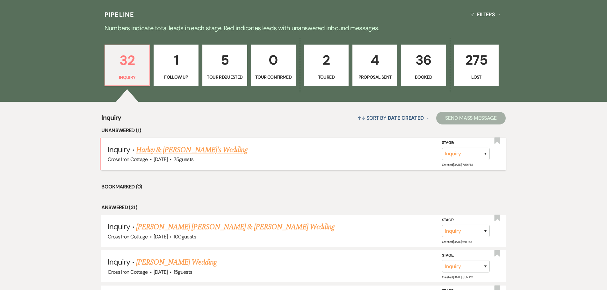
click at [182, 147] on link "Harley & [PERSON_NAME]'s Wedding" at bounding box center [192, 149] width 112 height 11
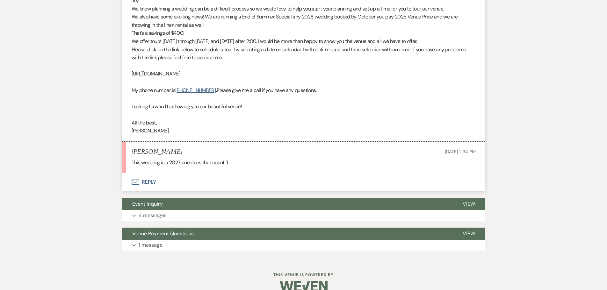
scroll to position [287, 0]
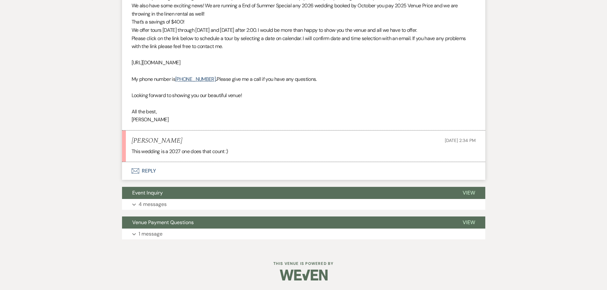
click at [173, 174] on button "Envelope Reply" at bounding box center [303, 171] width 363 height 18
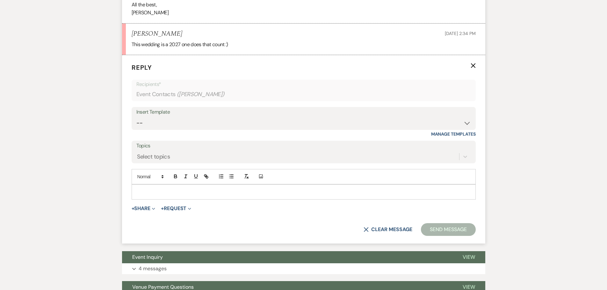
scroll to position [398, 0]
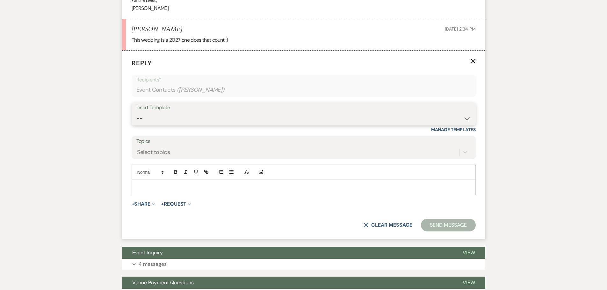
click at [169, 115] on select "-- Weven Planning Portal Introduction (Booked Events) Initial Inquiry Response …" at bounding box center [303, 119] width 335 height 12
click at [136, 113] on select "-- Weven Planning Portal Introduction (Booked Events) Initial Inquiry Response …" at bounding box center [303, 119] width 335 height 12
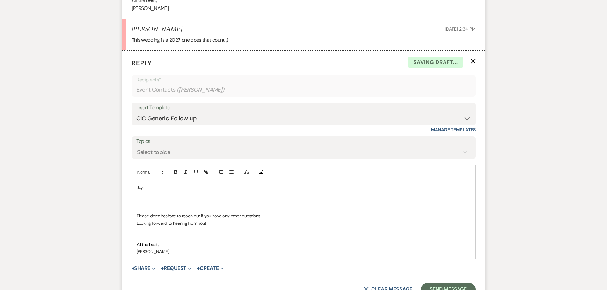
click at [145, 199] on p at bounding box center [304, 202] width 334 height 7
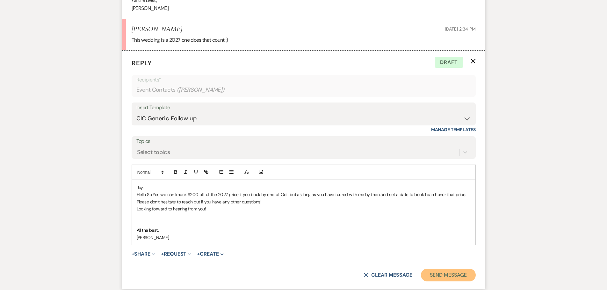
click at [442, 274] on button "Send Message" at bounding box center [448, 275] width 55 height 13
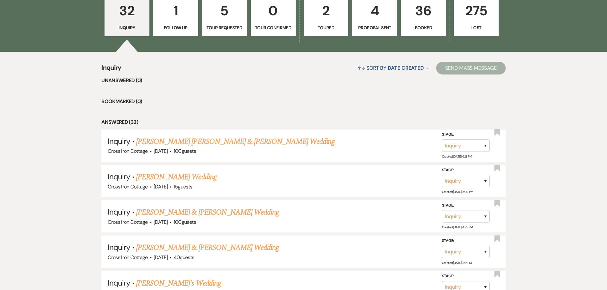
scroll to position [222, 0]
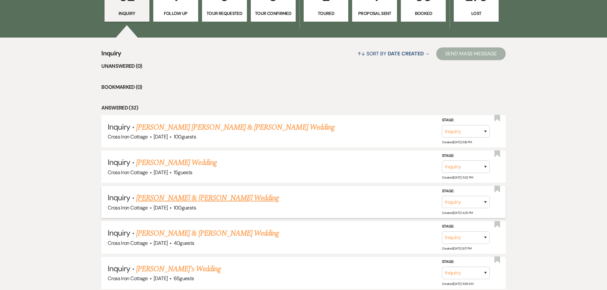
click at [179, 197] on link "[PERSON_NAME] & [PERSON_NAME] Wedding" at bounding box center [207, 198] width 143 height 11
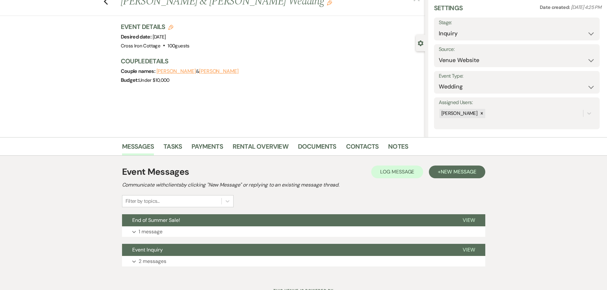
scroll to position [50, 0]
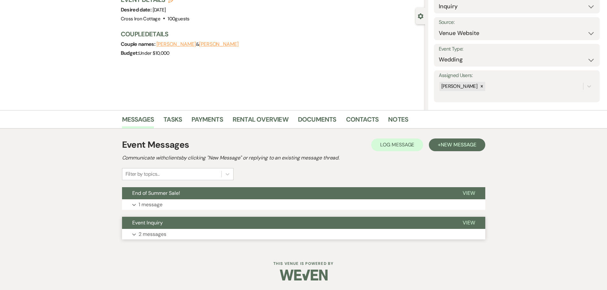
click at [162, 236] on p "2 messages" at bounding box center [153, 234] width 28 height 8
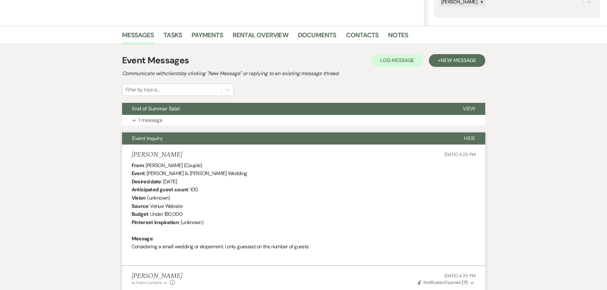
scroll to position [114, 0]
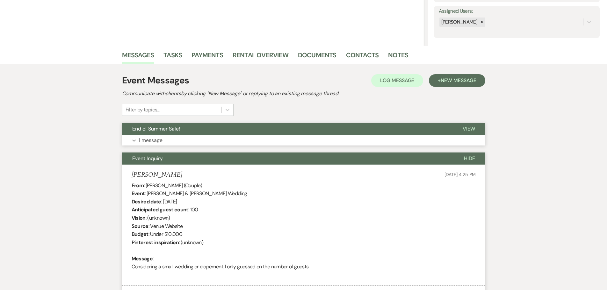
click at [184, 143] on button "Expand 1 message" at bounding box center [303, 140] width 363 height 11
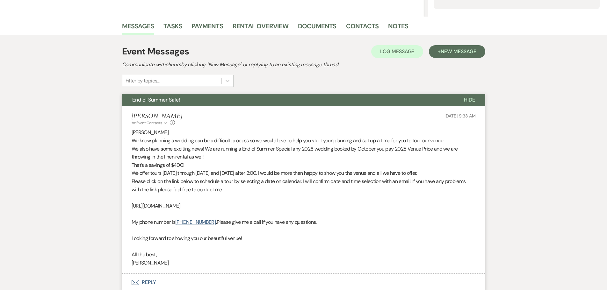
scroll to position [210, 0]
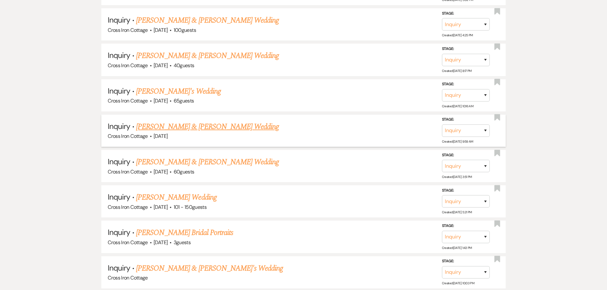
scroll to position [413, 0]
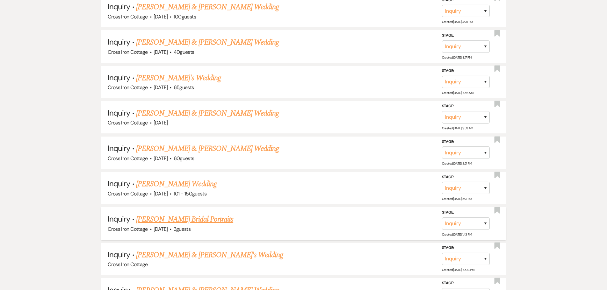
click at [178, 222] on link "[PERSON_NAME] Bridal Portraits" at bounding box center [184, 219] width 97 height 11
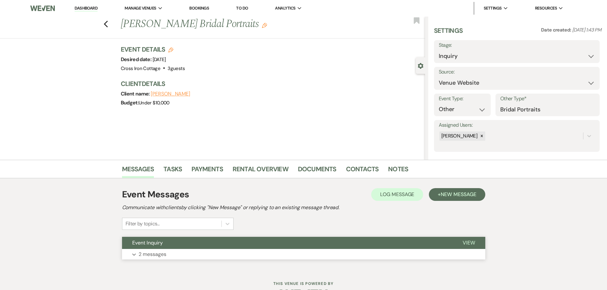
click at [157, 256] on p "2 messages" at bounding box center [153, 255] width 28 height 8
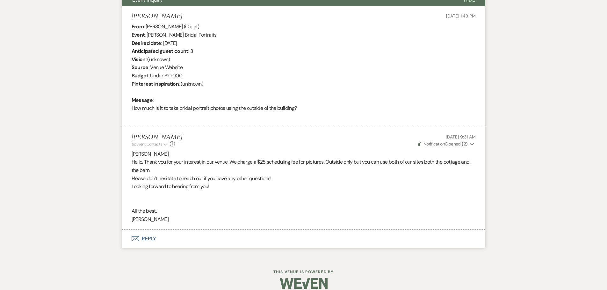
scroll to position [252, 0]
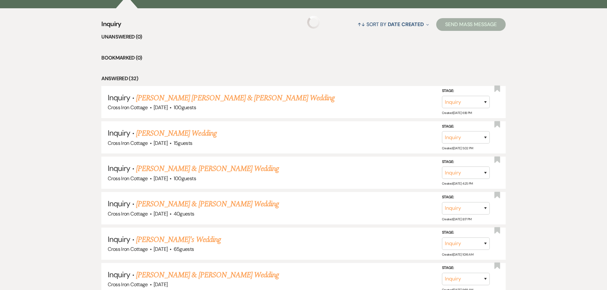
scroll to position [413, 0]
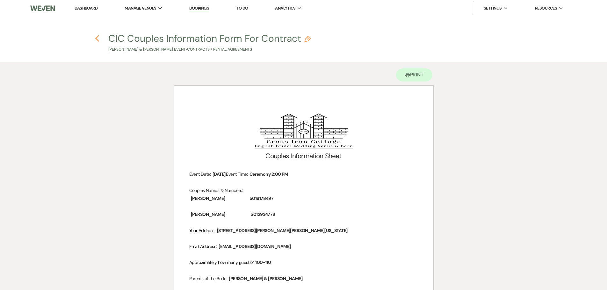
click at [96, 39] on use "button" at bounding box center [97, 38] width 4 height 7
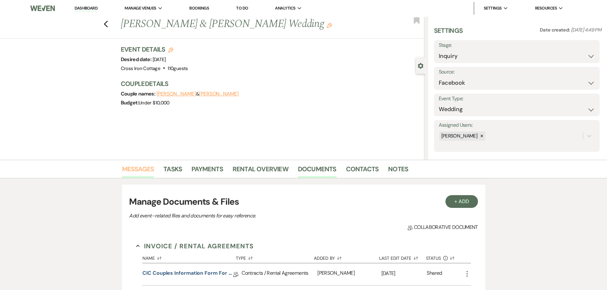
click at [129, 170] on link "Messages" at bounding box center [138, 171] width 32 height 14
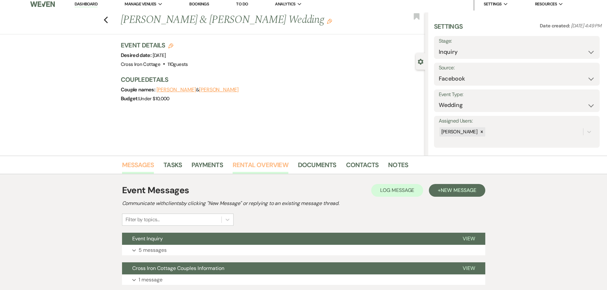
scroll to position [50, 0]
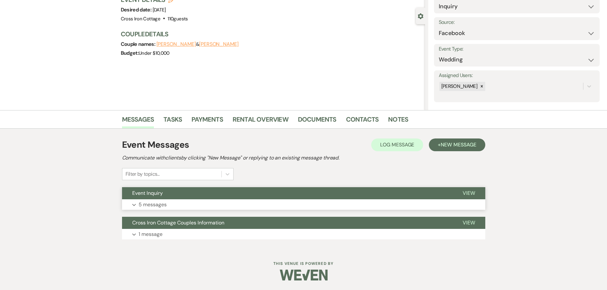
click at [150, 205] on p "5 messages" at bounding box center [153, 205] width 28 height 8
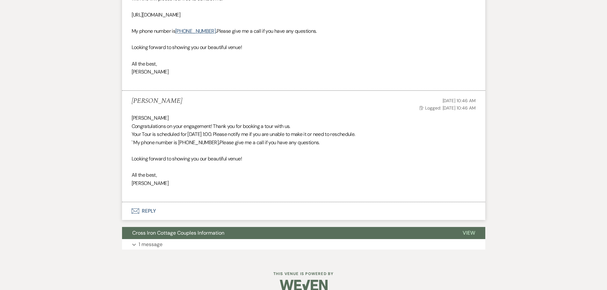
scroll to position [822, 0]
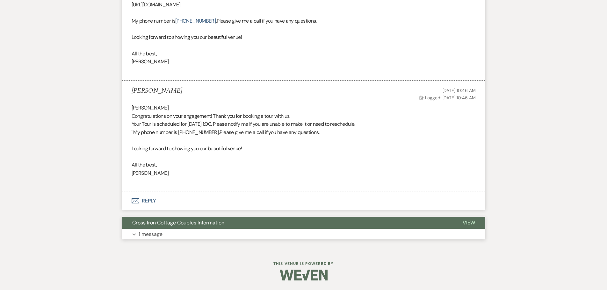
click at [234, 228] on button "Cross Iron Cottage Couples Information" at bounding box center [287, 223] width 331 height 12
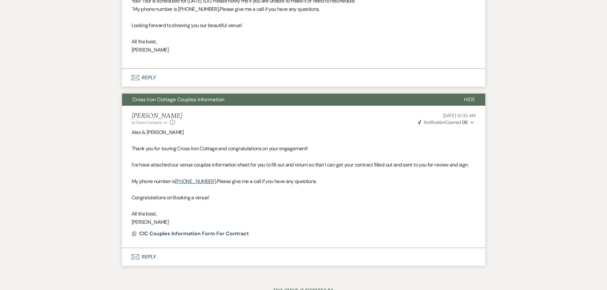
scroll to position [949, 0]
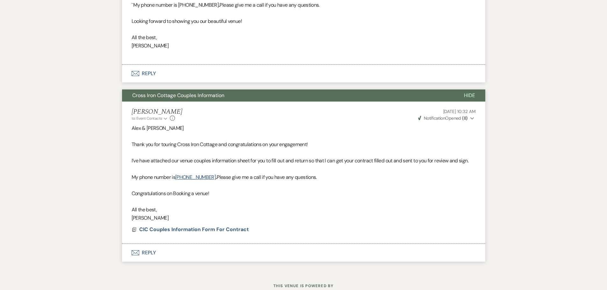
click at [185, 257] on button "Envelope Reply" at bounding box center [303, 253] width 363 height 18
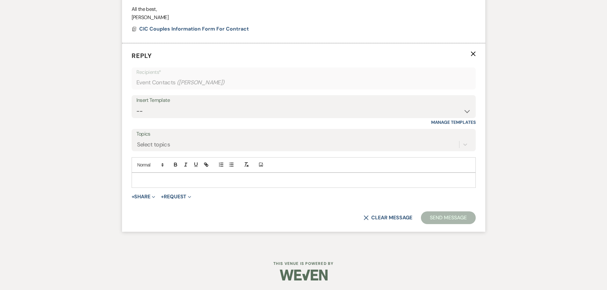
scroll to position [1118, 0]
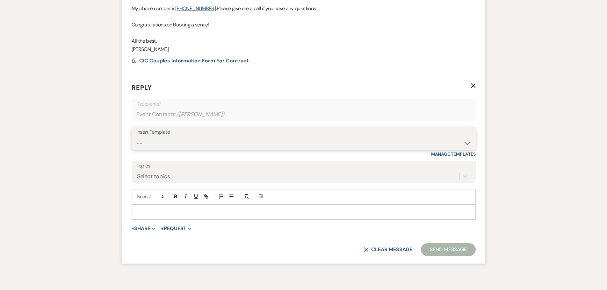
click at [284, 139] on select "-- Weven Planning Portal Introduction (Booked Events) Initial Inquiry Response …" at bounding box center [303, 143] width 335 height 12
select select "5203"
click at [136, 137] on select "-- Weven Planning Portal Introduction (Booked Events) Initial Inquiry Response …" at bounding box center [303, 143] width 335 height 12
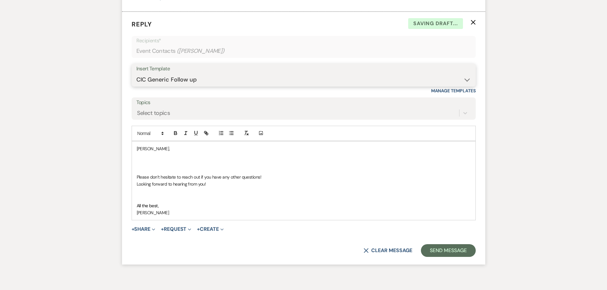
scroll to position [1182, 0]
click at [175, 159] on p at bounding box center [304, 155] width 334 height 7
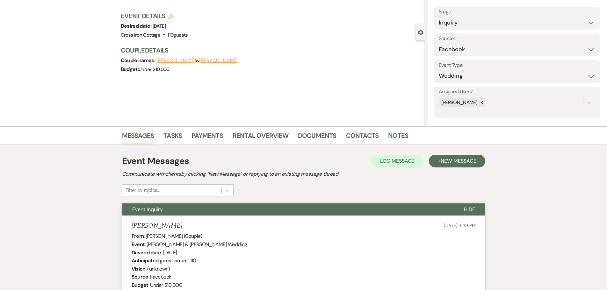
scroll to position [0, 0]
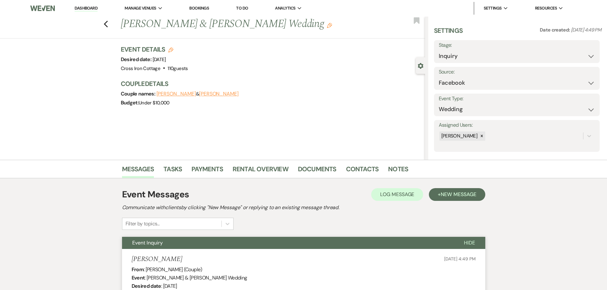
click at [206, 8] on link "Bookings" at bounding box center [199, 7] width 20 height 5
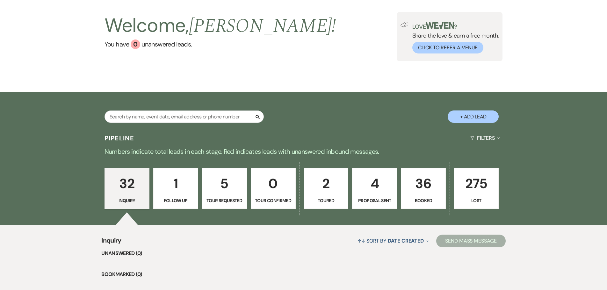
scroll to position [128, 0]
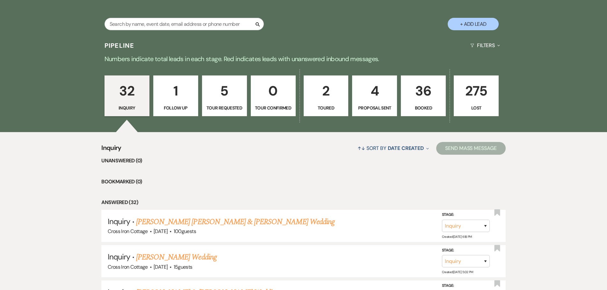
click at [371, 102] on p "4" at bounding box center [374, 90] width 37 height 21
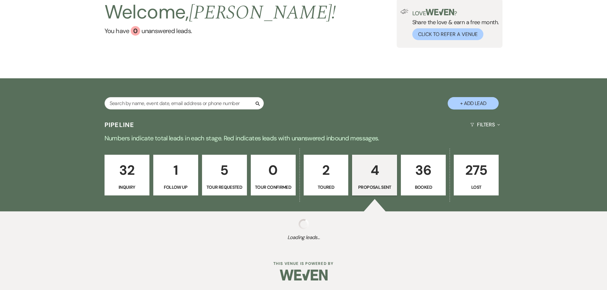
scroll to position [128, 0]
select select "6"
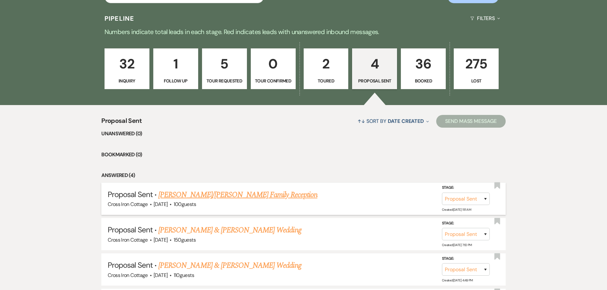
scroll to position [223, 0]
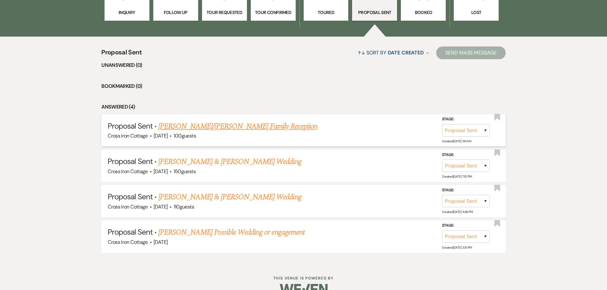
click at [209, 128] on link "[PERSON_NAME]/[PERSON_NAME] Family Reception" at bounding box center [237, 126] width 159 height 11
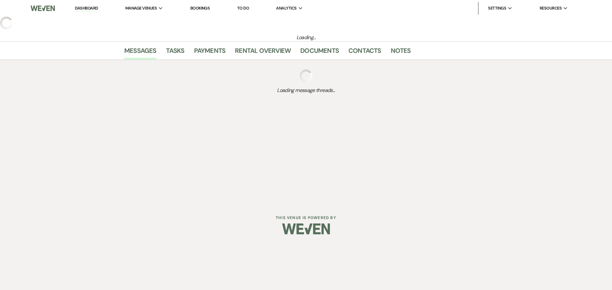
select select "6"
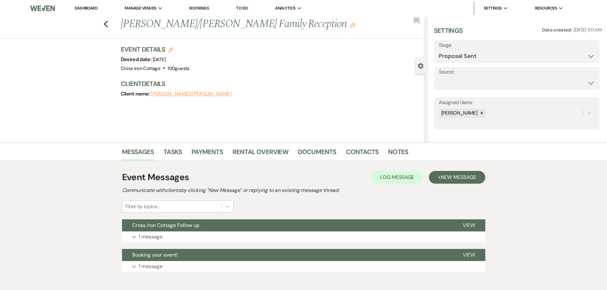
select select "13"
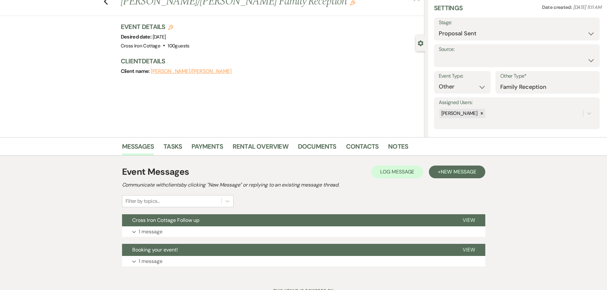
scroll to position [50, 0]
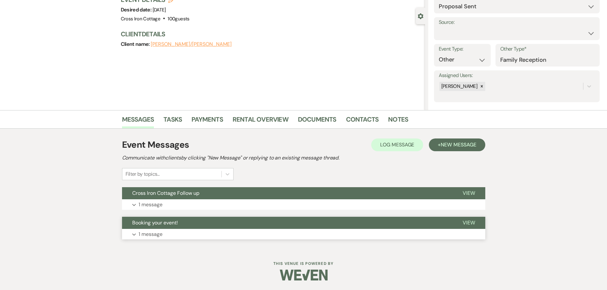
click at [156, 234] on p "1 message" at bounding box center [151, 234] width 24 height 8
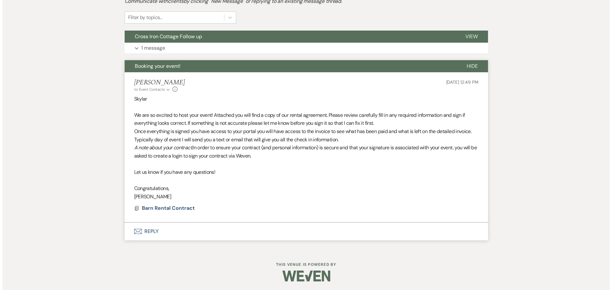
scroll to position [208, 0]
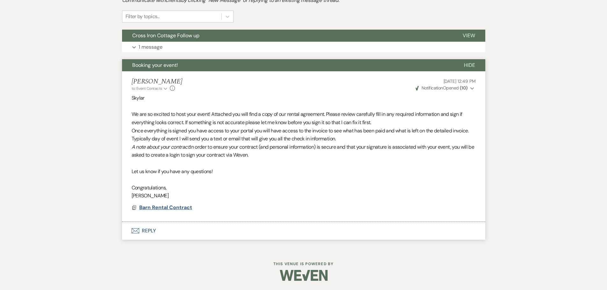
click at [164, 210] on span "Barn Rental Contract" at bounding box center [165, 207] width 53 height 7
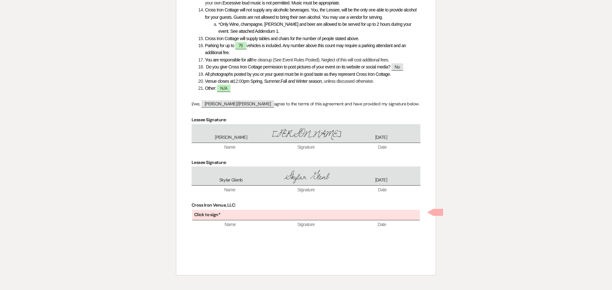
scroll to position [738, 0]
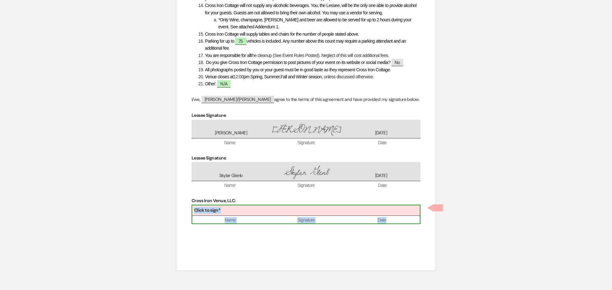
click at [297, 211] on div "Click to sign*" at bounding box center [306, 211] width 228 height 11
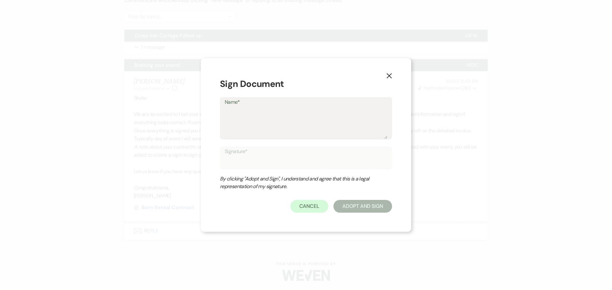
type textarea "R"
type input "R"
type textarea "Ra"
type input "Ra"
type textarea "Rah"
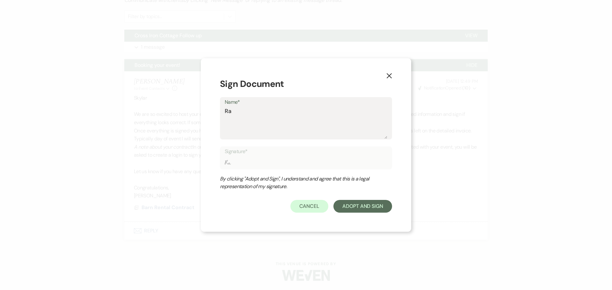
type input "Rah"
type textarea "Ra"
type input "Ra"
type textarea "Rac"
type input "Rac"
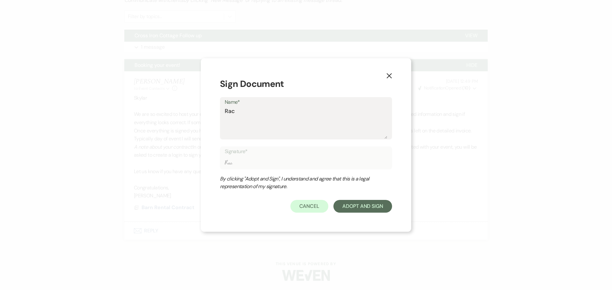
type textarea "Rach"
type input "Rach"
type textarea "Rache"
type input "Rache"
type textarea "[PERSON_NAME]"
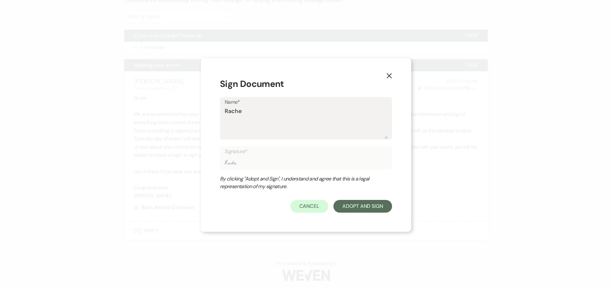
type input "[PERSON_NAME]"
type textarea "[PERSON_NAME]"
type input "[PERSON_NAME]"
type textarea "[PERSON_NAME]"
type input "[PERSON_NAME]"
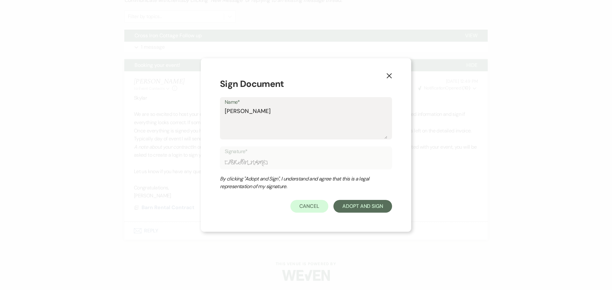
type textarea "[PERSON_NAME]"
type input "[PERSON_NAME]"
type textarea "[PERSON_NAME]"
type input "[PERSON_NAME]"
type textarea "[PERSON_NAME]"
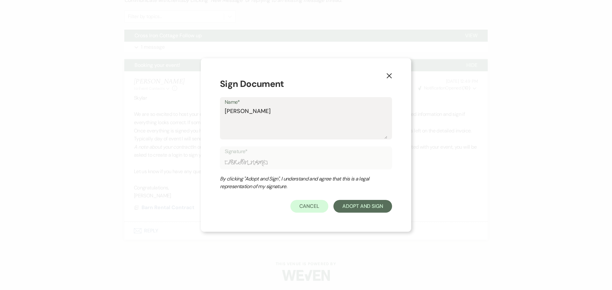
type input "[PERSON_NAME]"
type textarea "[PERSON_NAME]"
type input "[PERSON_NAME]"
type textarea "[PERSON_NAME]"
type input "[PERSON_NAME]"
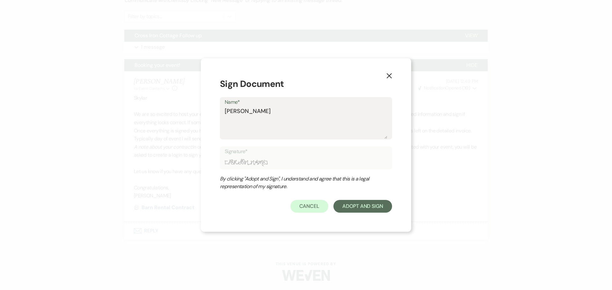
type textarea "[PERSON_NAME]"
type input "[PERSON_NAME]"
type textarea "[PERSON_NAME]"
click at [354, 208] on button "Adopt And Sign" at bounding box center [362, 206] width 59 height 13
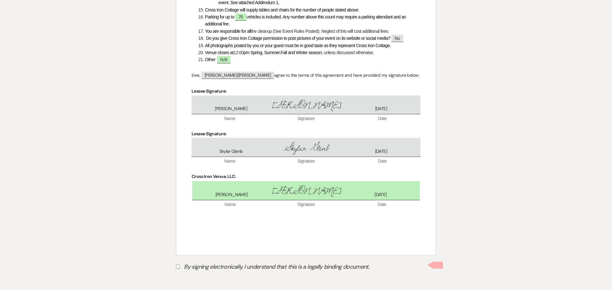
scroll to position [765, 0]
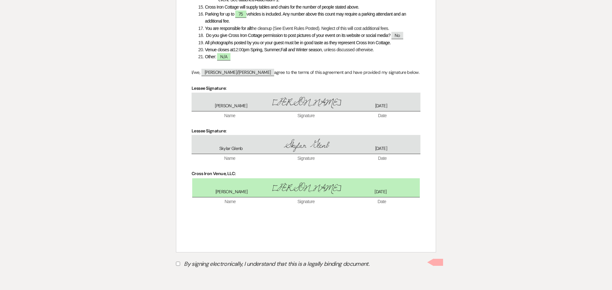
click at [179, 265] on input "By signing electronically, I understand that this is a legally binding document." at bounding box center [178, 264] width 4 height 4
checkbox input "true"
click at [212, 278] on button "Submit" at bounding box center [198, 279] width 45 height 11
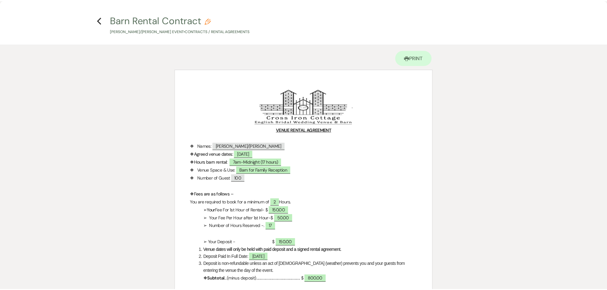
scroll to position [0, 0]
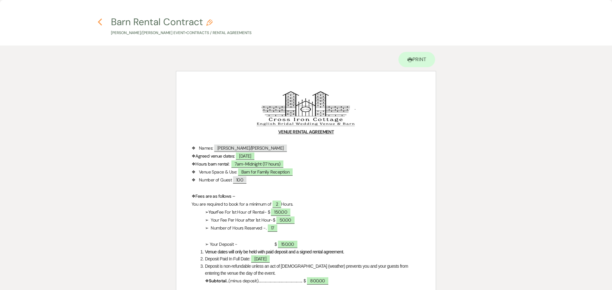
click at [100, 19] on icon "Previous" at bounding box center [100, 22] width 5 height 8
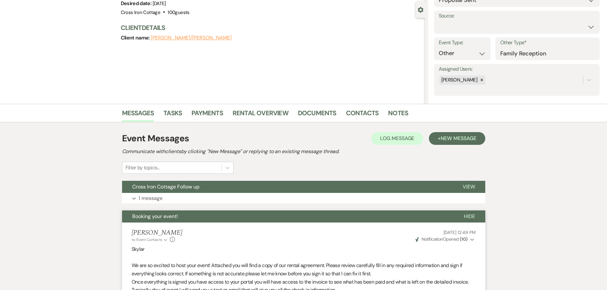
scroll to position [48, 0]
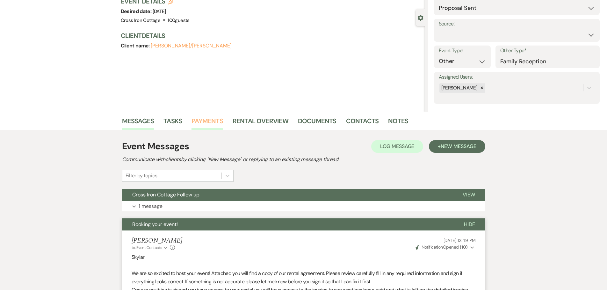
click at [216, 121] on link "Payments" at bounding box center [208, 123] width 32 height 14
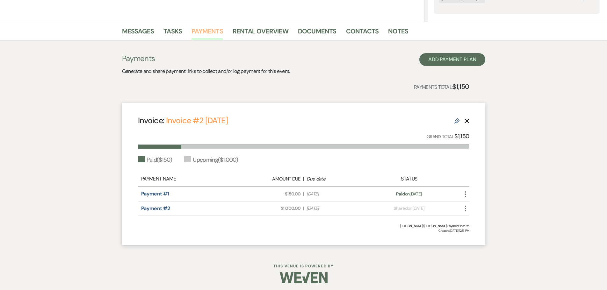
scroll to position [141, 0]
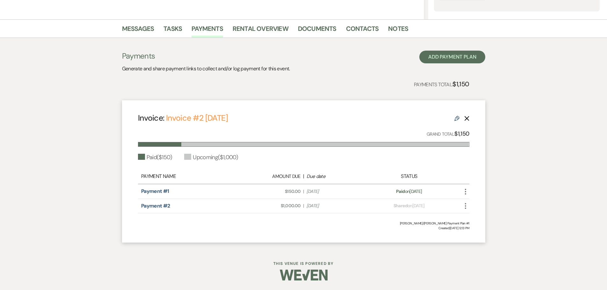
click at [467, 191] on icon "More" at bounding box center [466, 192] width 8 height 8
click at [403, 207] on div "Payment status: Shared on Aug 25, 2025" at bounding box center [409, 206] width 81 height 7
click at [464, 206] on icon "More" at bounding box center [466, 206] width 8 height 8
click at [479, 238] on button "Check Mark Mark as Paid" at bounding box center [494, 240] width 64 height 11
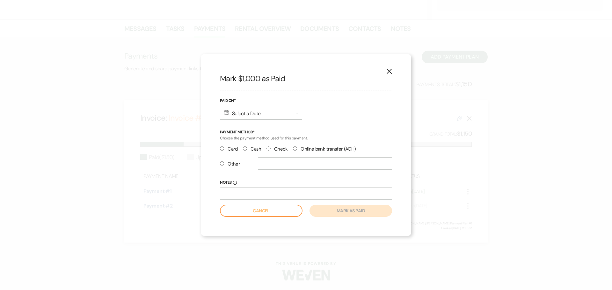
click at [226, 166] on label "Other" at bounding box center [230, 164] width 20 height 9
click at [224, 166] on input "Other" at bounding box center [222, 164] width 4 height 4
radio input "true"
click at [270, 165] on input "text" at bounding box center [325, 163] width 134 height 12
type input "Cash App Jimmy Glenn"
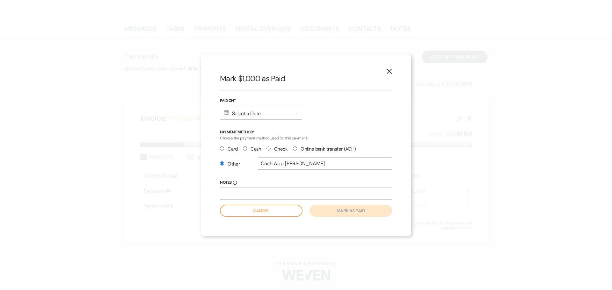
click at [265, 112] on div "Calendar Select a Date Expand" at bounding box center [261, 113] width 82 height 14
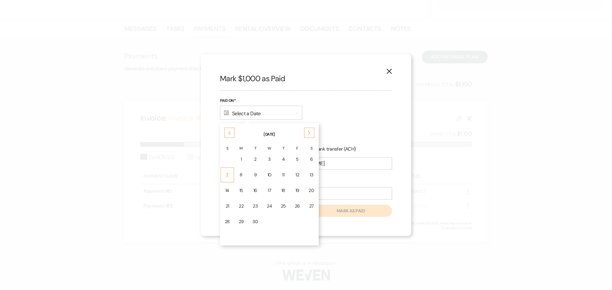
click at [230, 174] on div "7" at bounding box center [227, 175] width 5 height 7
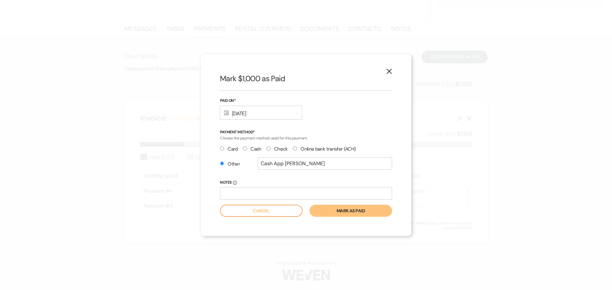
click at [340, 212] on button "Mark as paid" at bounding box center [351, 211] width 83 height 12
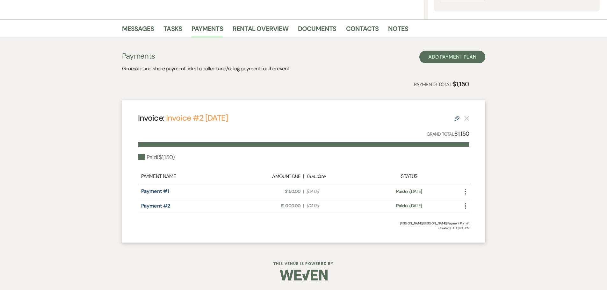
select select "6"
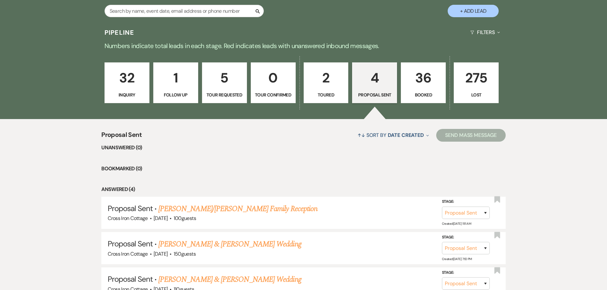
scroll to position [223, 0]
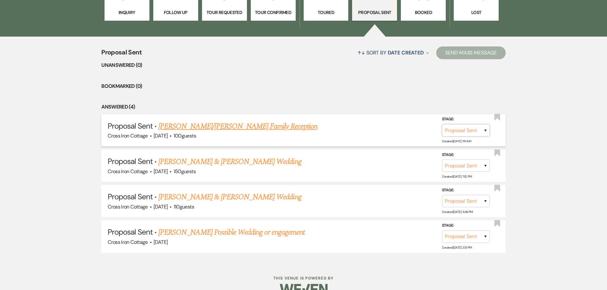
click at [483, 133] on select "Inquiry Follow Up Tour Requested Tour Confirmed Toured Proposal Sent Booked Lost" at bounding box center [466, 130] width 48 height 12
select select "7"
click at [442, 124] on select "Inquiry Follow Up Tour Requested Tour Confirmed Toured Proposal Sent Booked Lost" at bounding box center [466, 130] width 48 height 12
click at [480, 129] on button "Save" at bounding box center [477, 130] width 32 height 13
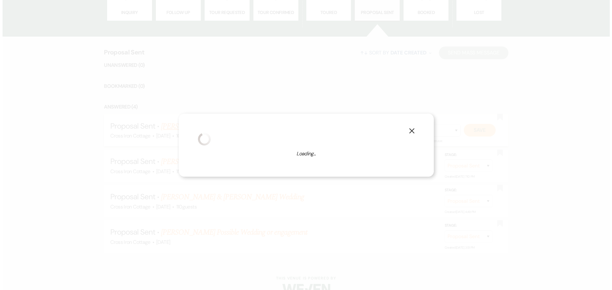
scroll to position [224, 0]
select select "13"
select select "771"
select select "false"
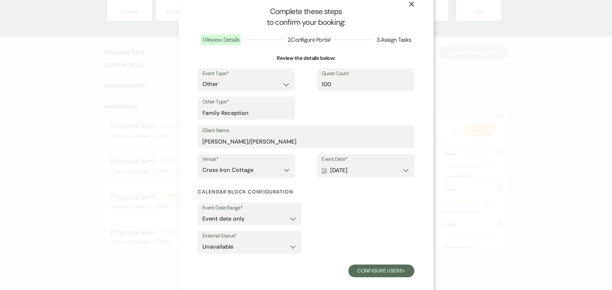
scroll to position [19, 0]
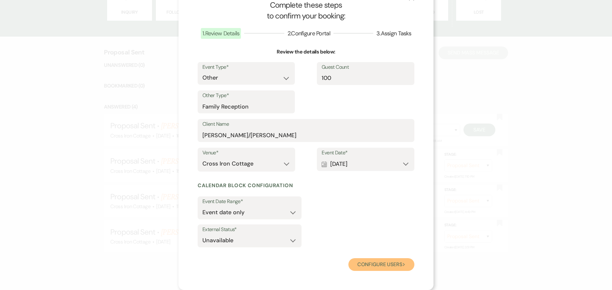
click at [387, 266] on button "Configure users Next" at bounding box center [381, 265] width 66 height 13
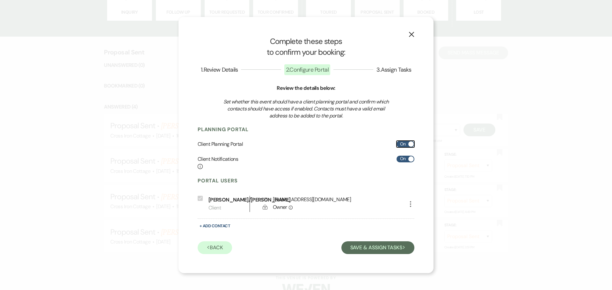
click at [403, 141] on label "On" at bounding box center [406, 144] width 18 height 7
click at [403, 141] on input "On" at bounding box center [406, 144] width 18 height 7
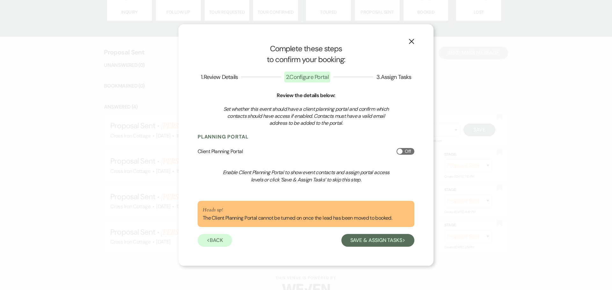
click at [413, 153] on label "Off" at bounding box center [406, 151] width 18 height 7
click at [413, 153] on input "Off" at bounding box center [406, 151] width 18 height 7
checkbox input "true"
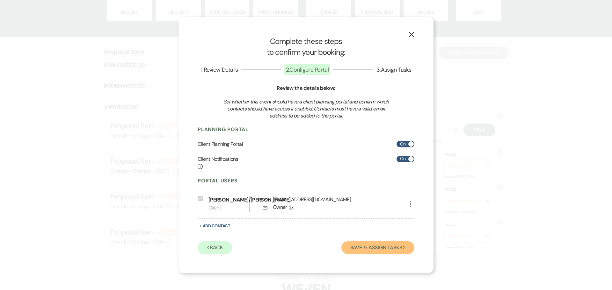
click at [382, 250] on button "Save & Assign Tasks Next" at bounding box center [377, 248] width 73 height 13
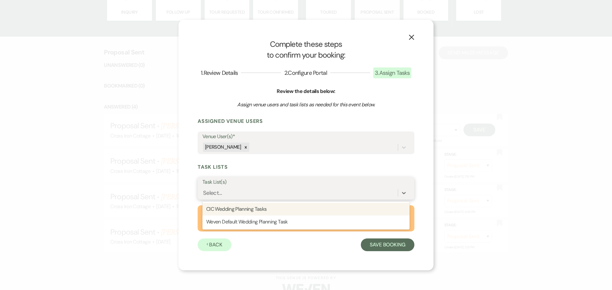
click at [268, 196] on div "Select..." at bounding box center [299, 192] width 195 height 11
click at [267, 210] on div "CIC Wedding Planning Tasks" at bounding box center [305, 209] width 207 height 13
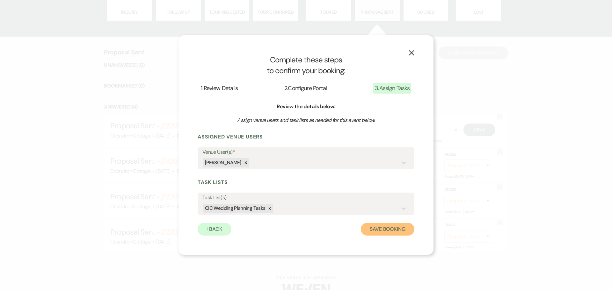
click at [384, 233] on button "Save Booking" at bounding box center [388, 229] width 54 height 13
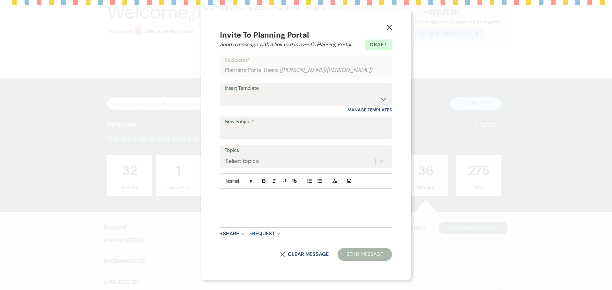
scroll to position [224, 0]
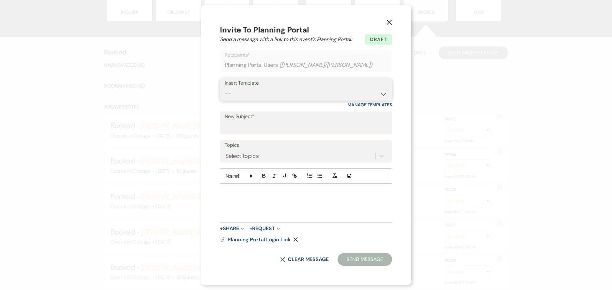
click at [328, 93] on select "-- Weven Planning Portal Introduction (Booked Events) Initial Inquiry Response …" at bounding box center [306, 94] width 163 height 12
select select "5203"
click at [225, 88] on select "-- Weven Planning Portal Introduction (Booked Events) Initial Inquiry Response …" at bounding box center [306, 94] width 163 height 12
type input "Cross Iron Cottage Follow up"
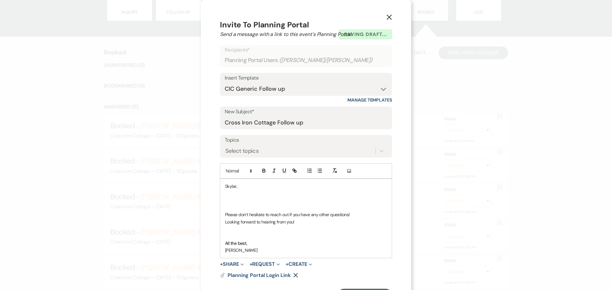
click at [240, 191] on p at bounding box center [306, 193] width 162 height 7
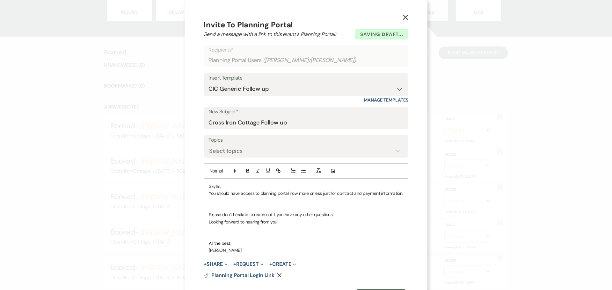
click at [298, 204] on p at bounding box center [306, 207] width 194 height 7
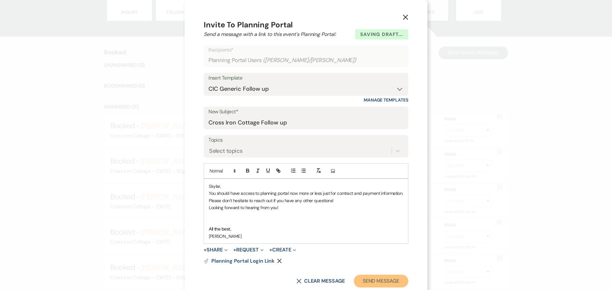
click at [389, 282] on button "Send Message" at bounding box center [381, 281] width 55 height 13
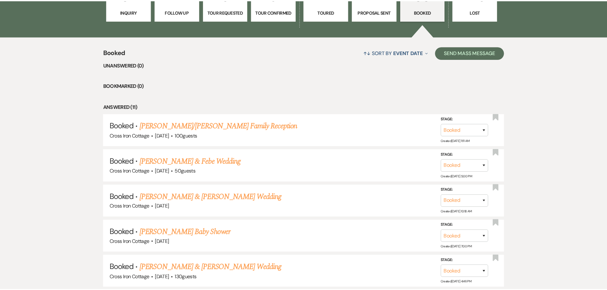
scroll to position [223, 0]
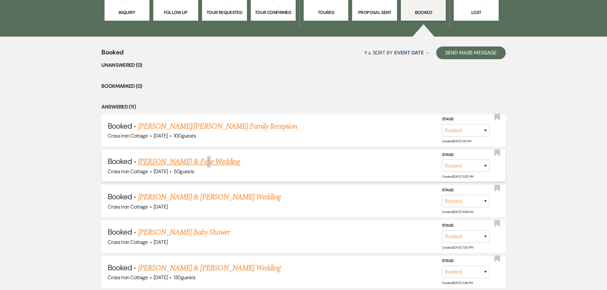
click at [197, 152] on li "Booked · Jovany & Febe Wedding Cross Iron Cottage · Sep 27, 2025 · 50 guests St…" at bounding box center [303, 166] width 405 height 32
click at [158, 163] on link "[PERSON_NAME] & Febe Wedding" at bounding box center [189, 161] width 102 height 11
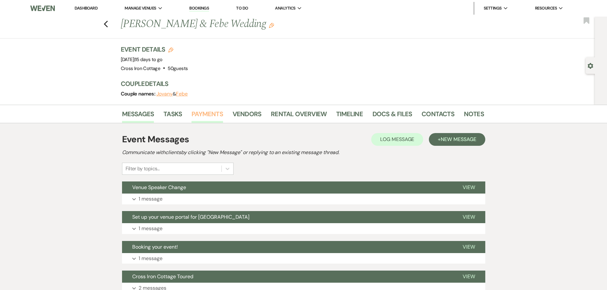
click at [208, 118] on link "Payments" at bounding box center [208, 116] width 32 height 14
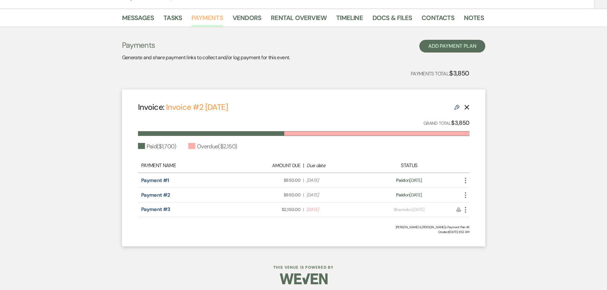
scroll to position [100, 0]
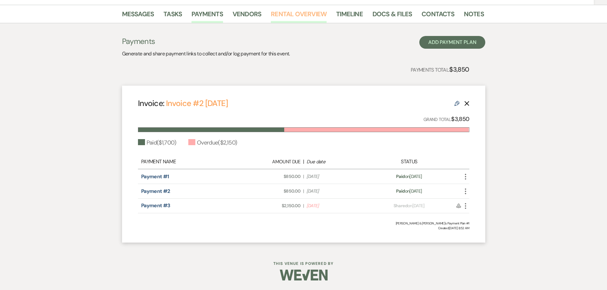
click at [304, 15] on link "Rental Overview" at bounding box center [299, 16] width 56 height 14
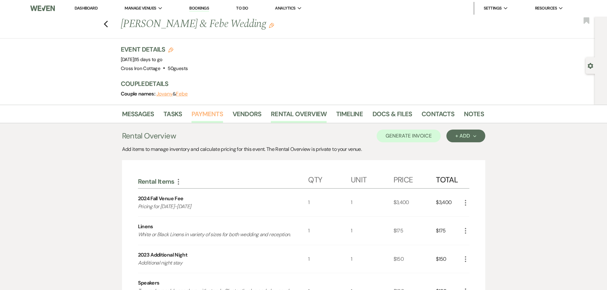
click at [193, 114] on link "Payments" at bounding box center [208, 116] width 32 height 14
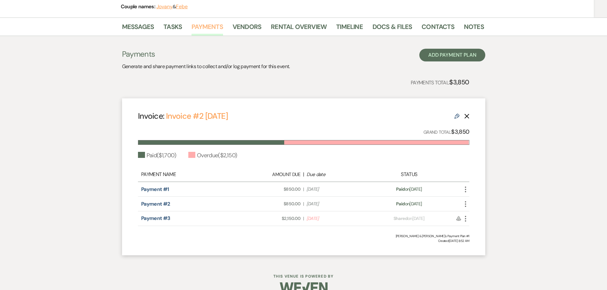
scroll to position [96, 0]
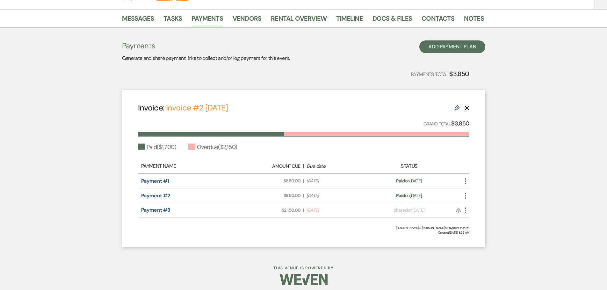
click at [459, 106] on icon "Edit" at bounding box center [457, 108] width 5 height 5
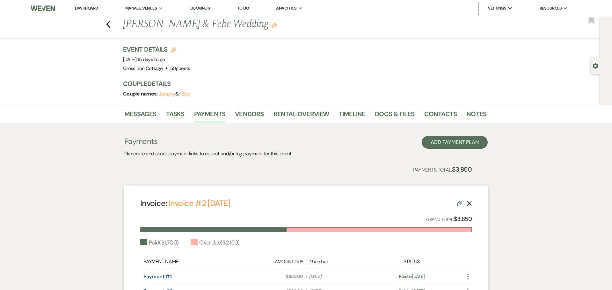
select select "14968"
select select "1"
select select "true"
select select "1"
select select "true"
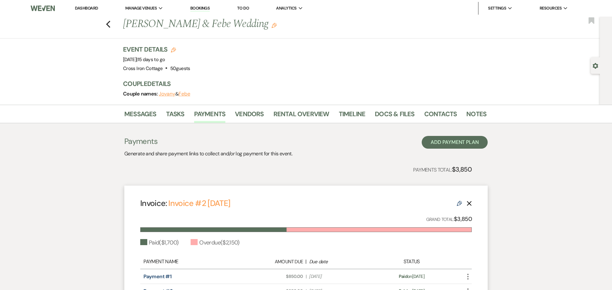
select select "2"
select select "flat"
select select "true"
select select "both"
select select "weekly"
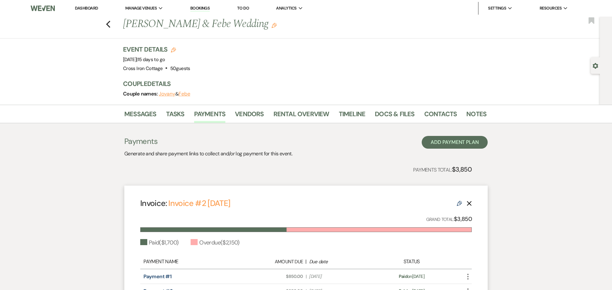
select select "weeks"
select select "complete"
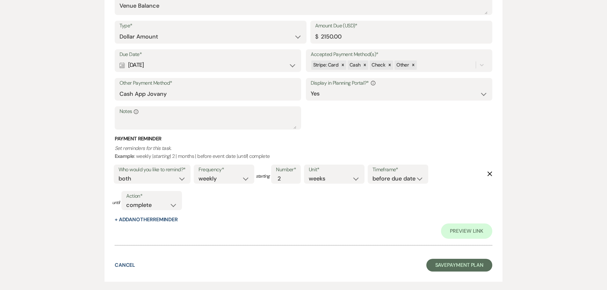
scroll to position [733, 0]
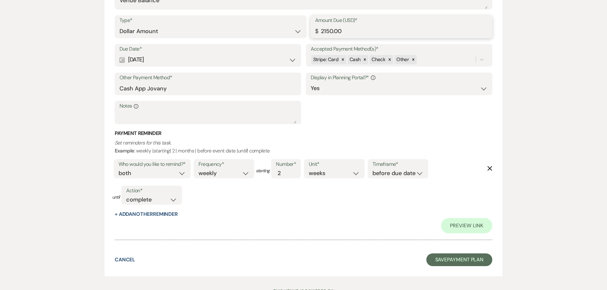
click at [326, 31] on input "2150.00" at bounding box center [401, 31] width 173 height 12
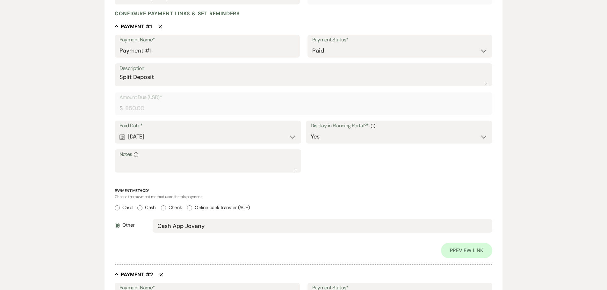
scroll to position [0, 0]
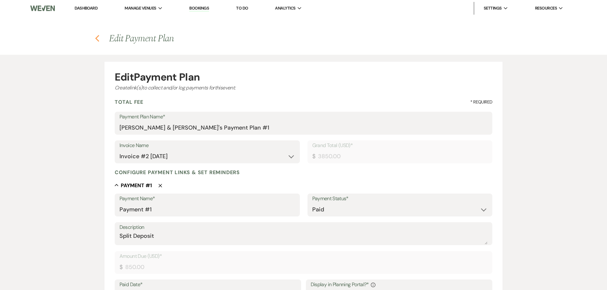
type input "2050.00"
click at [96, 39] on use "button" at bounding box center [97, 38] width 4 height 7
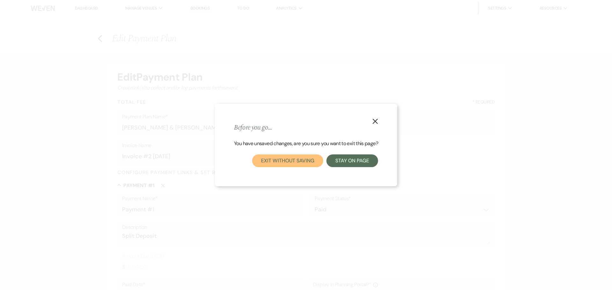
click at [301, 157] on button "Exit without saving" at bounding box center [287, 161] width 71 height 13
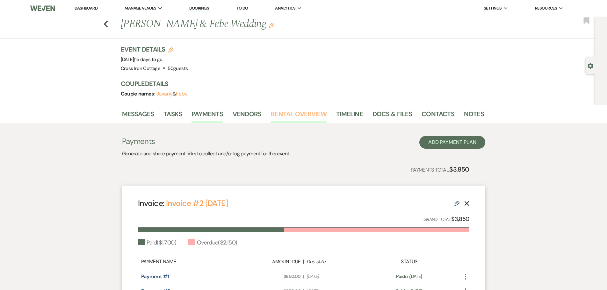
click at [310, 113] on link "Rental Overview" at bounding box center [299, 116] width 56 height 14
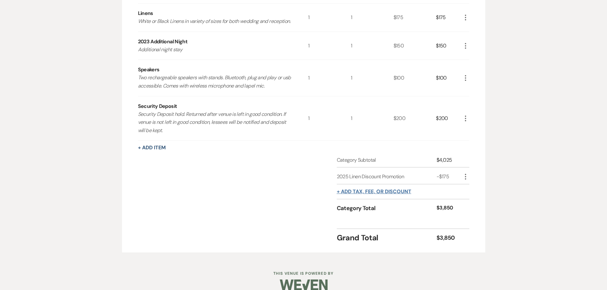
scroll to position [223, 0]
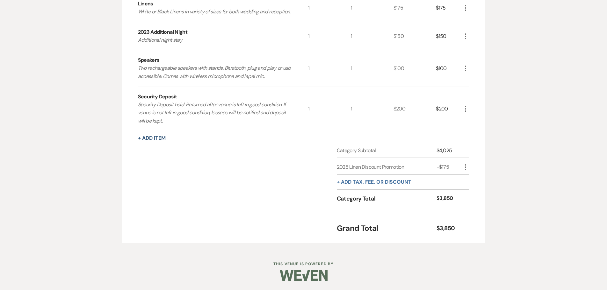
click at [363, 185] on button "+ Add tax, fee, or discount" at bounding box center [374, 182] width 75 height 5
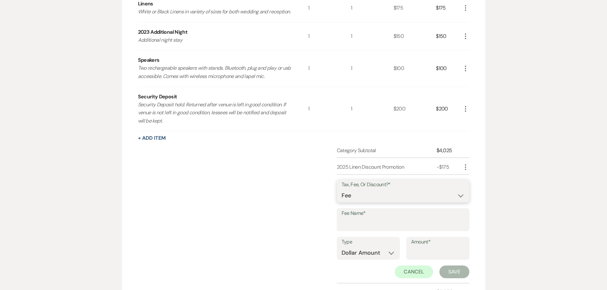
click at [371, 199] on select "Fee Discount Tax" at bounding box center [403, 196] width 123 height 12
select select "2"
click at [342, 198] on select "Fee Discount Tax" at bounding box center [403, 196] width 123 height 12
click at [363, 231] on input "Fee Name*" at bounding box center [403, 224] width 123 height 12
type input "1"
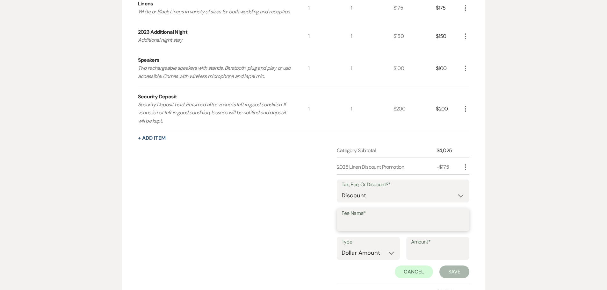
type input "D"
type input "Speaker Discount"
click at [415, 256] on input "Amount*" at bounding box center [438, 253] width 54 height 12
type input "100.00"
click at [460, 277] on button "Save" at bounding box center [455, 272] width 30 height 13
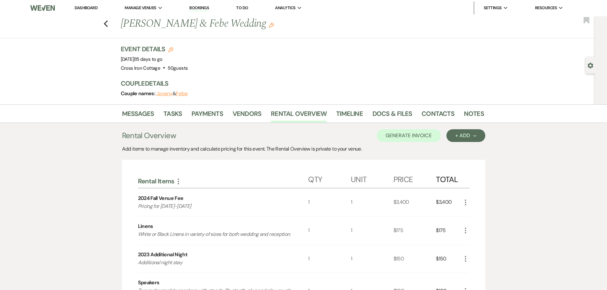
scroll to position [0, 0]
click at [212, 111] on link "Payments" at bounding box center [208, 116] width 32 height 14
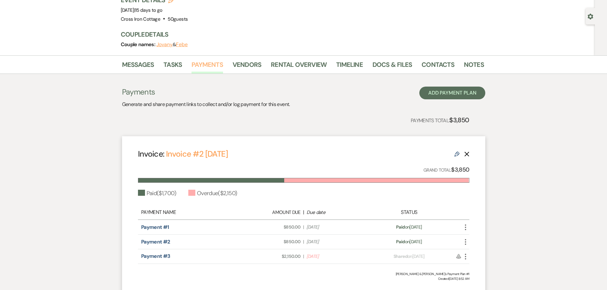
scroll to position [100, 0]
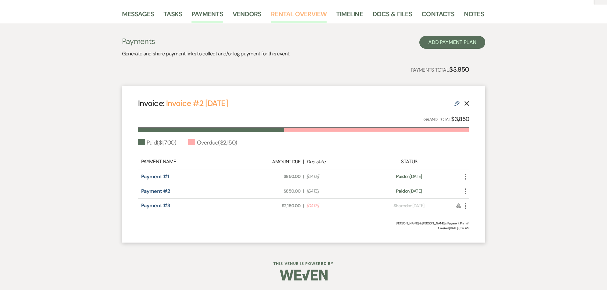
click at [314, 13] on link "Rental Overview" at bounding box center [299, 16] width 56 height 14
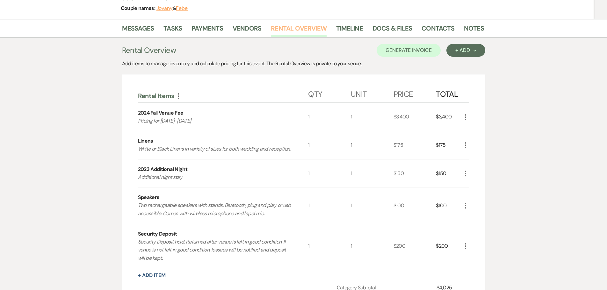
scroll to position [26, 0]
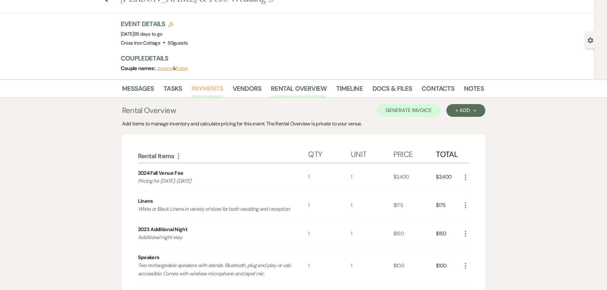
click at [215, 89] on link "Payments" at bounding box center [208, 91] width 32 height 14
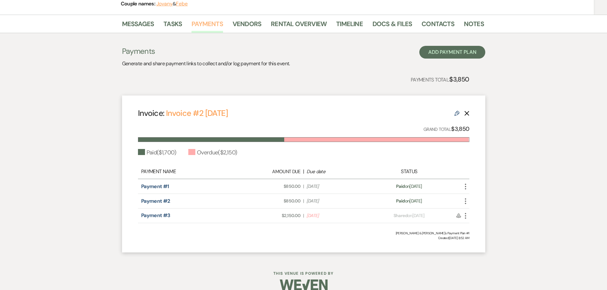
scroll to position [100, 0]
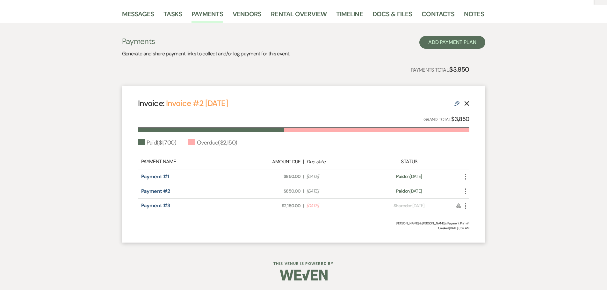
click at [459, 104] on icon "Edit" at bounding box center [457, 103] width 5 height 5
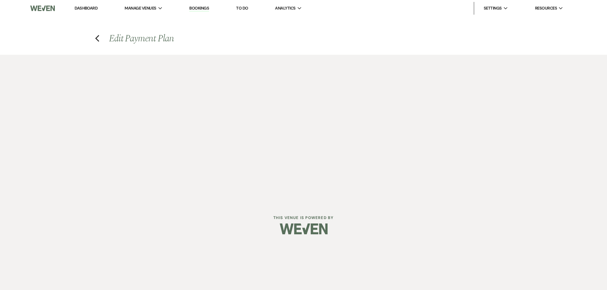
select select "14968"
select select "1"
select select "true"
select select "1"
select select "true"
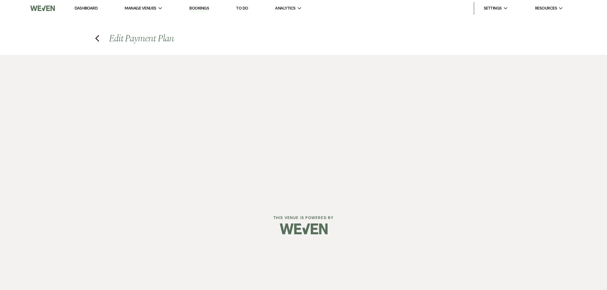
select select "2"
select select "flat"
select select "true"
select select "both"
select select "weekly"
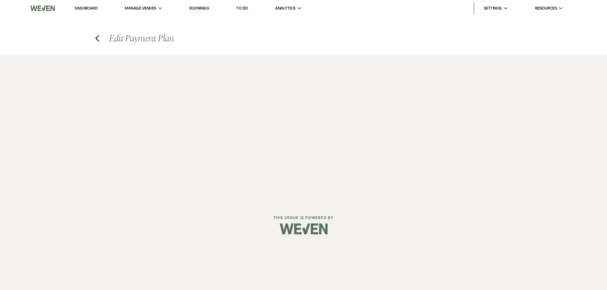
select select "weeks"
select select "complete"
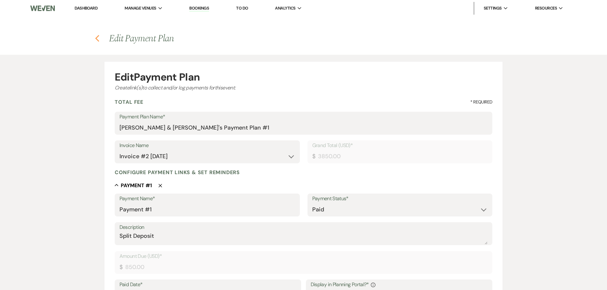
click at [98, 36] on use "button" at bounding box center [97, 38] width 4 height 7
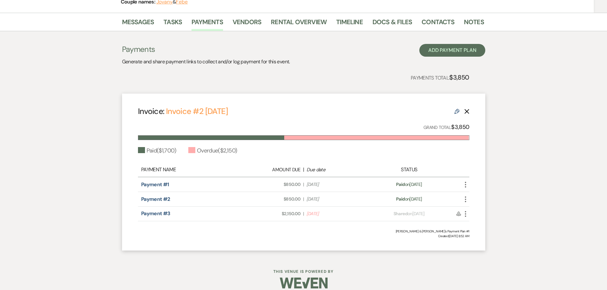
scroll to position [100, 0]
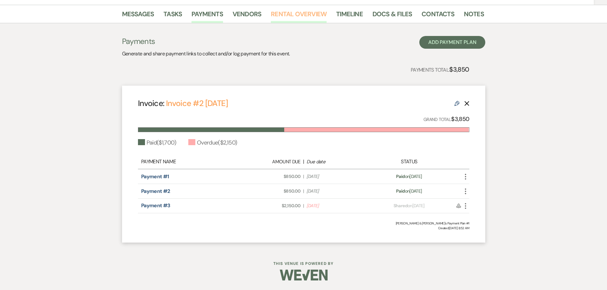
click at [288, 13] on link "Rental Overview" at bounding box center [299, 16] width 56 height 14
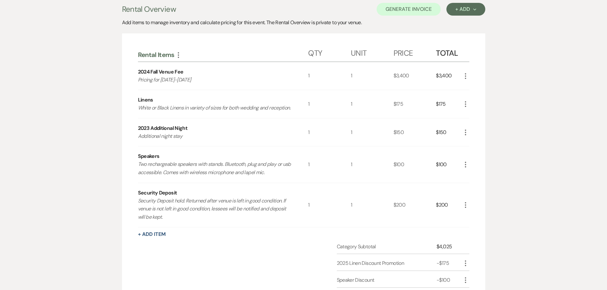
scroll to position [89, 0]
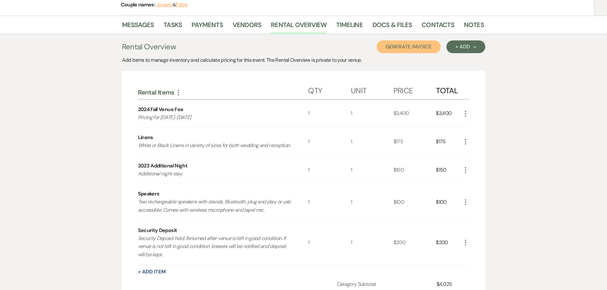
click at [405, 49] on button "Generate Invoice" at bounding box center [409, 46] width 64 height 13
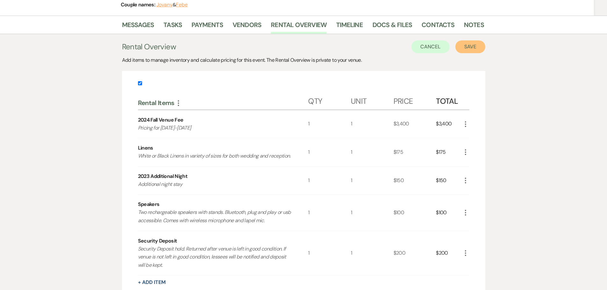
click at [477, 42] on button "Save" at bounding box center [471, 46] width 30 height 13
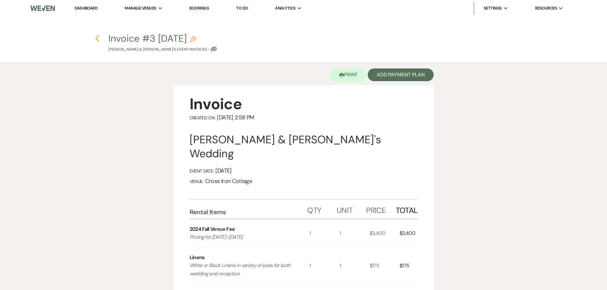
click at [95, 39] on icon "Previous" at bounding box center [97, 39] width 5 height 8
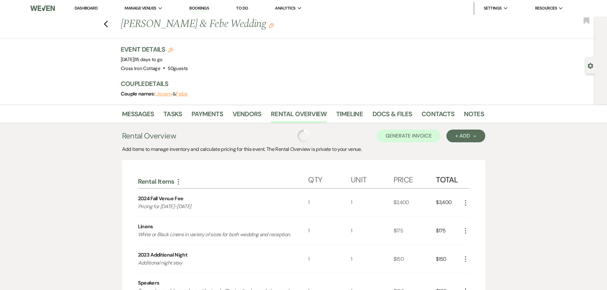
scroll to position [89, 0]
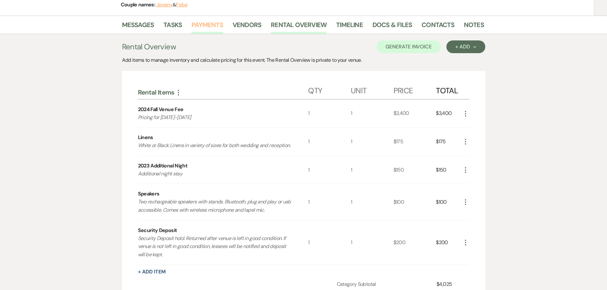
click at [198, 25] on link "Payments" at bounding box center [208, 27] width 32 height 14
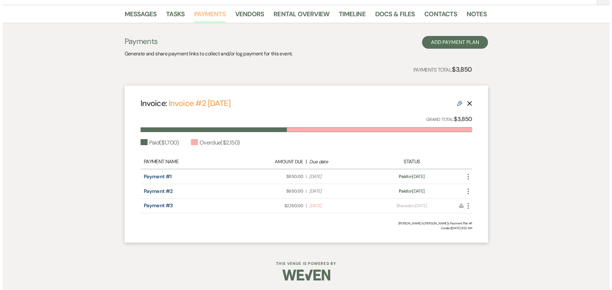
scroll to position [68, 0]
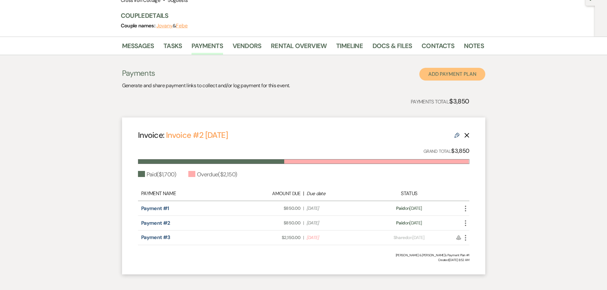
click at [442, 73] on button "Add Payment Plan" at bounding box center [453, 74] width 66 height 13
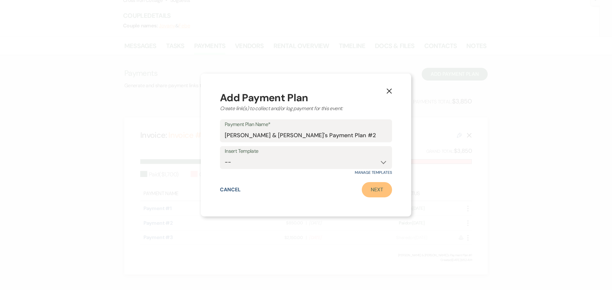
click at [372, 192] on link "Next" at bounding box center [377, 189] width 30 height 15
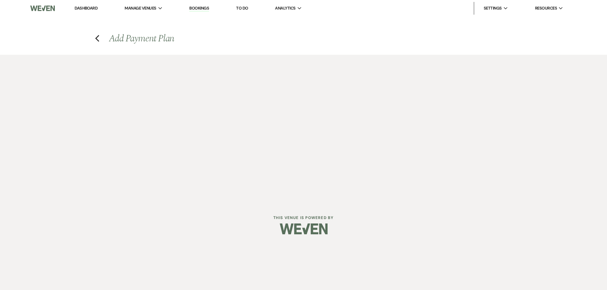
select select "2"
select select "percentage"
select select "true"
select select "client"
select select "weeks"
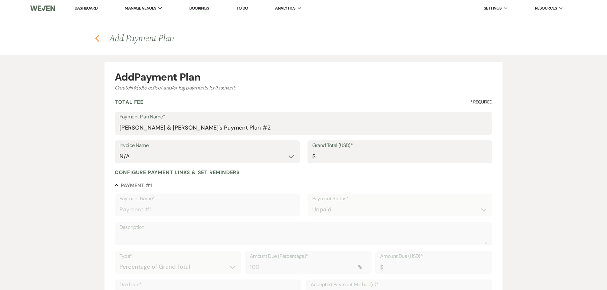
click at [96, 36] on icon "Previous" at bounding box center [97, 39] width 5 height 8
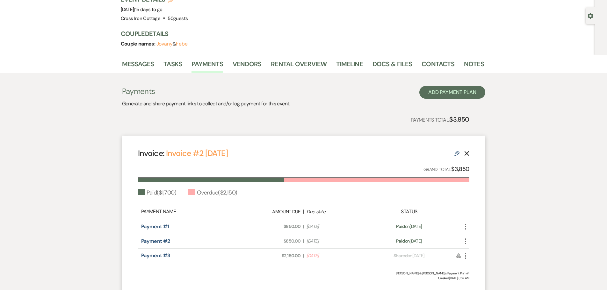
scroll to position [100, 0]
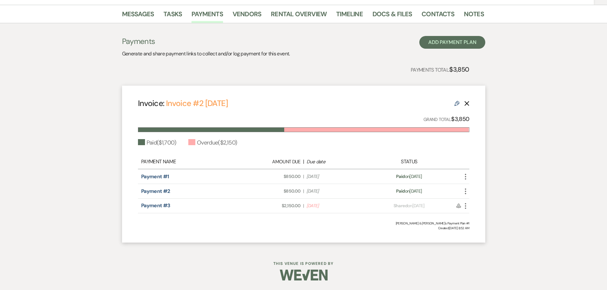
click at [464, 207] on icon "More" at bounding box center [466, 206] width 8 height 8
click at [493, 242] on button "Check Mark Mark as Paid" at bounding box center [494, 240] width 64 height 11
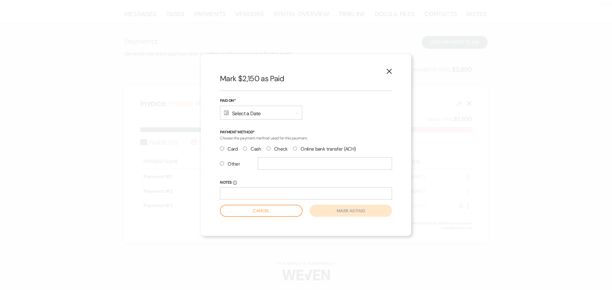
click at [229, 167] on label "Other" at bounding box center [230, 164] width 20 height 9
click at [224, 166] on input "Other" at bounding box center [222, 164] width 4 height 4
radio input "true"
click at [286, 169] on input "text" at bounding box center [325, 163] width 134 height 12
type input "Cash App Jovany"
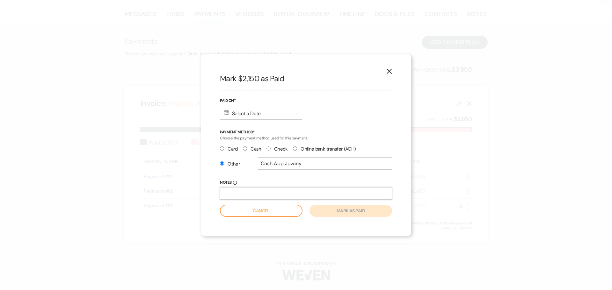
click at [263, 195] on input "Notes Info" at bounding box center [306, 193] width 172 height 12
type input "100.00 Less in cash app speaker discount"
click at [253, 114] on div "Calendar Select a Date Expand" at bounding box center [261, 113] width 82 height 14
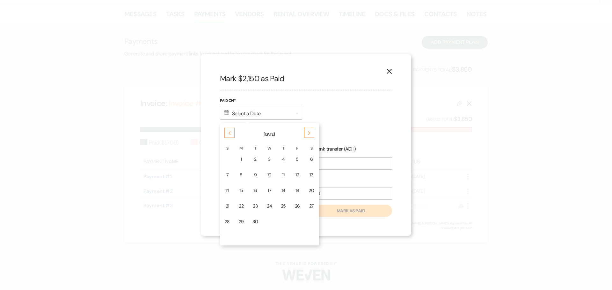
click at [228, 129] on div "Previous" at bounding box center [229, 133] width 10 height 10
click at [267, 224] on div "27" at bounding box center [269, 222] width 5 height 7
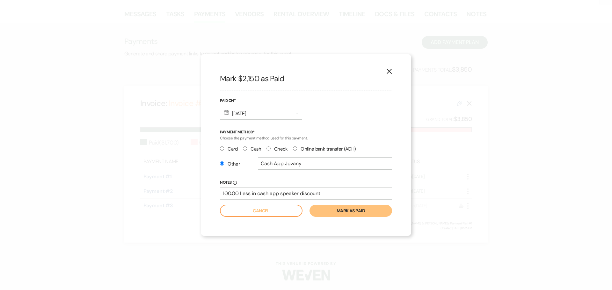
click at [347, 213] on button "Mark as paid" at bounding box center [351, 211] width 83 height 12
